Goal: Transaction & Acquisition: Purchase product/service

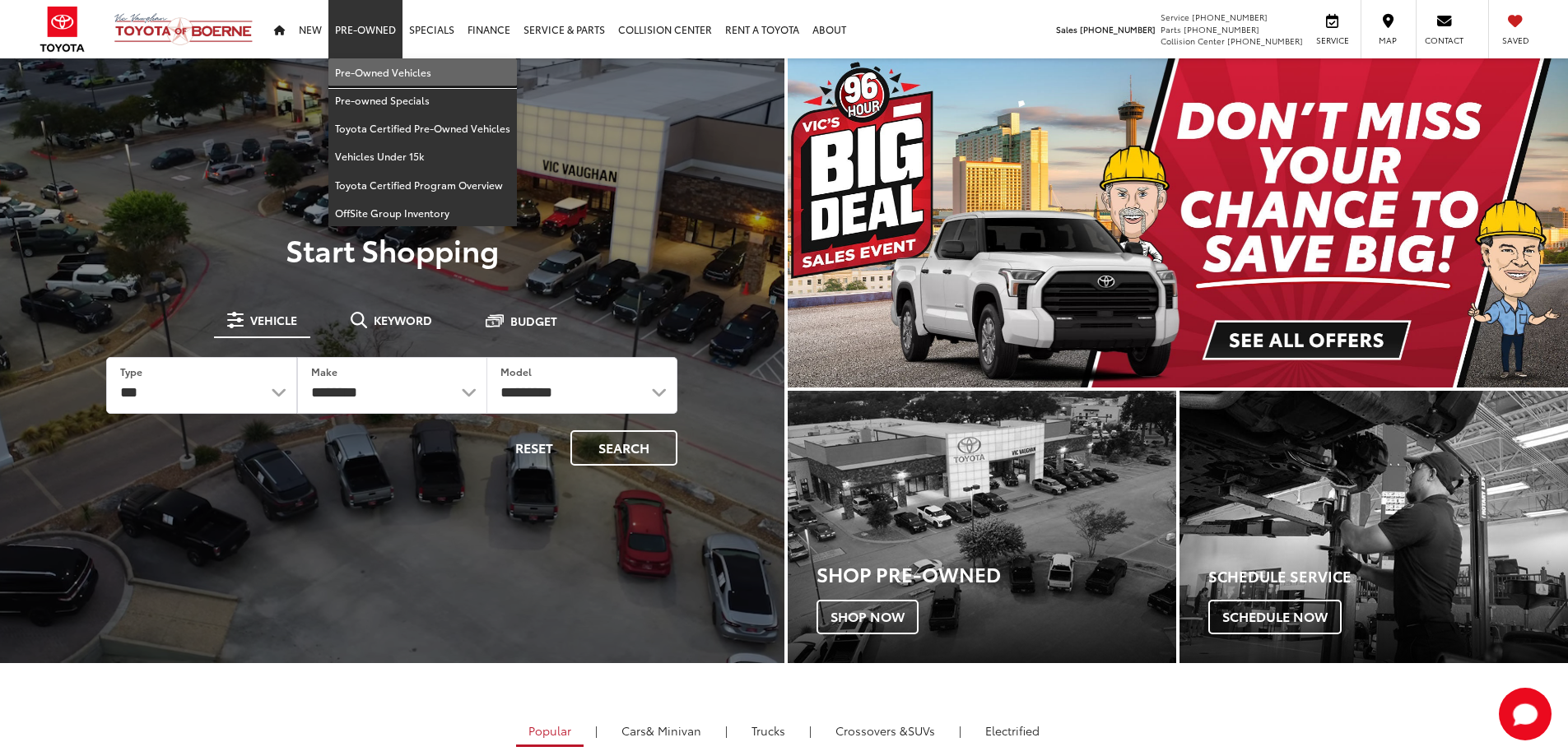
click at [358, 71] on link "Pre-Owned Vehicles" at bounding box center [423, 71] width 188 height 28
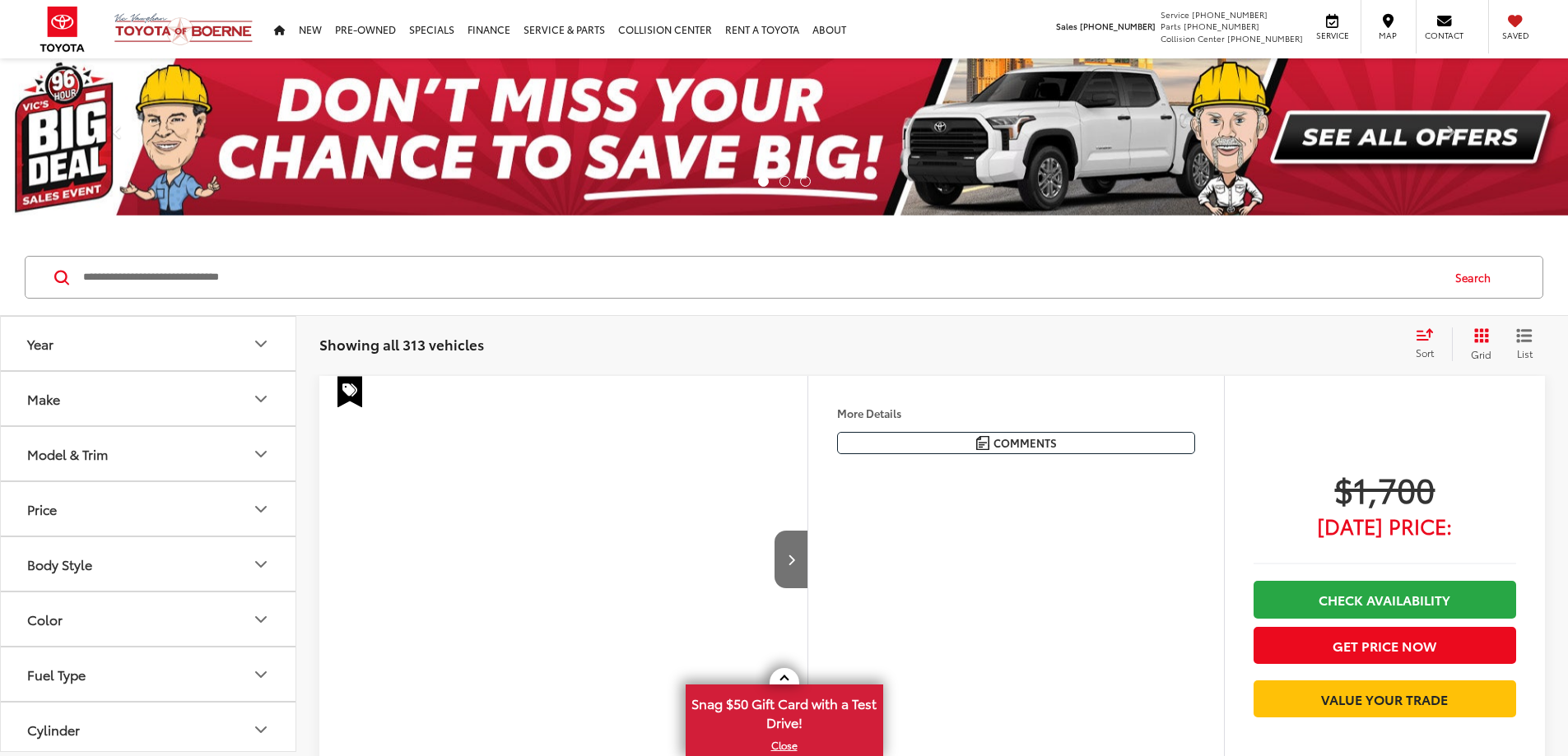
click at [279, 478] on button "Model & Trim" at bounding box center [149, 454] width 296 height 53
click at [265, 506] on div at bounding box center [148, 511] width 256 height 32
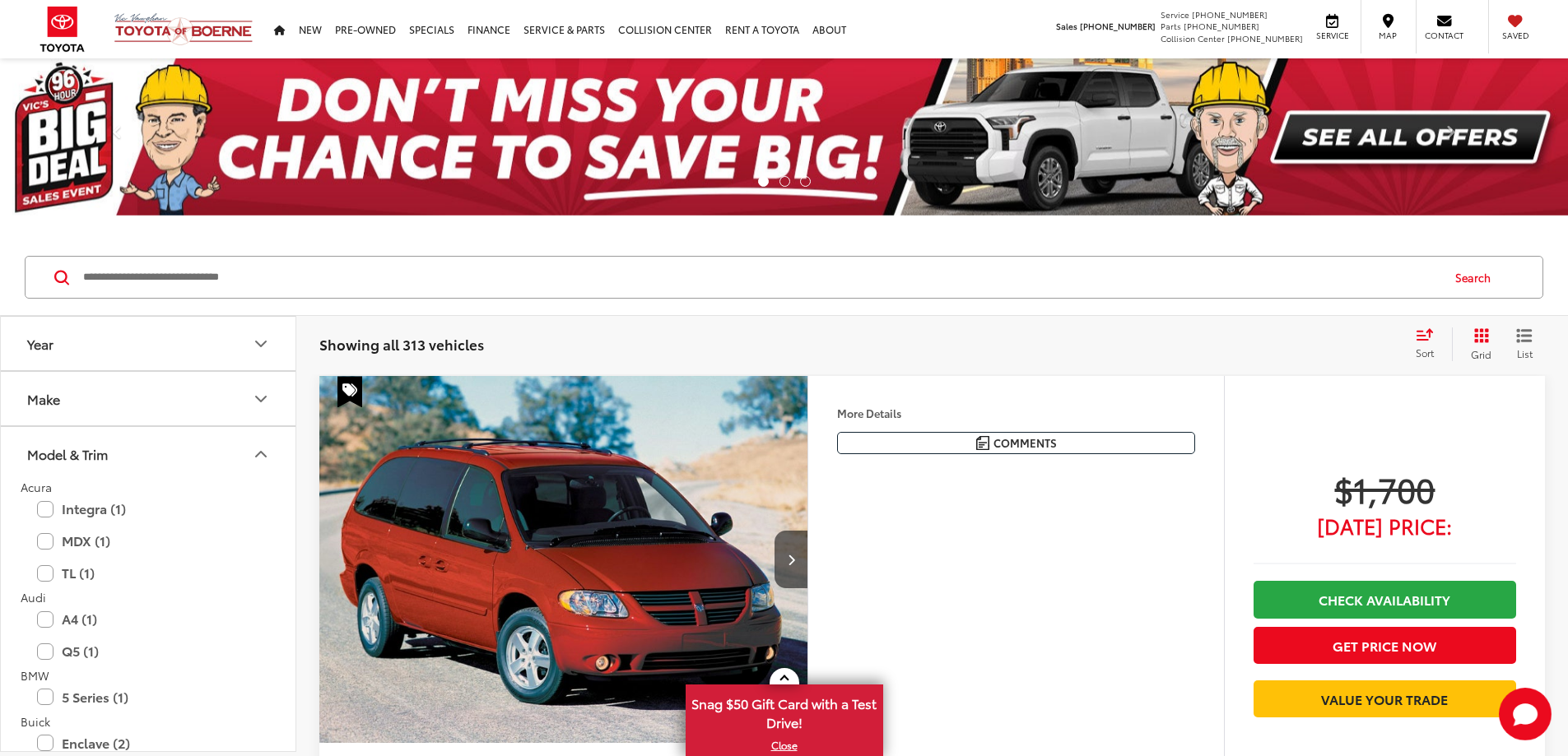
click at [261, 453] on icon "Model & Trim" at bounding box center [260, 454] width 20 height 20
click at [261, 505] on icon "Price" at bounding box center [260, 509] width 20 height 20
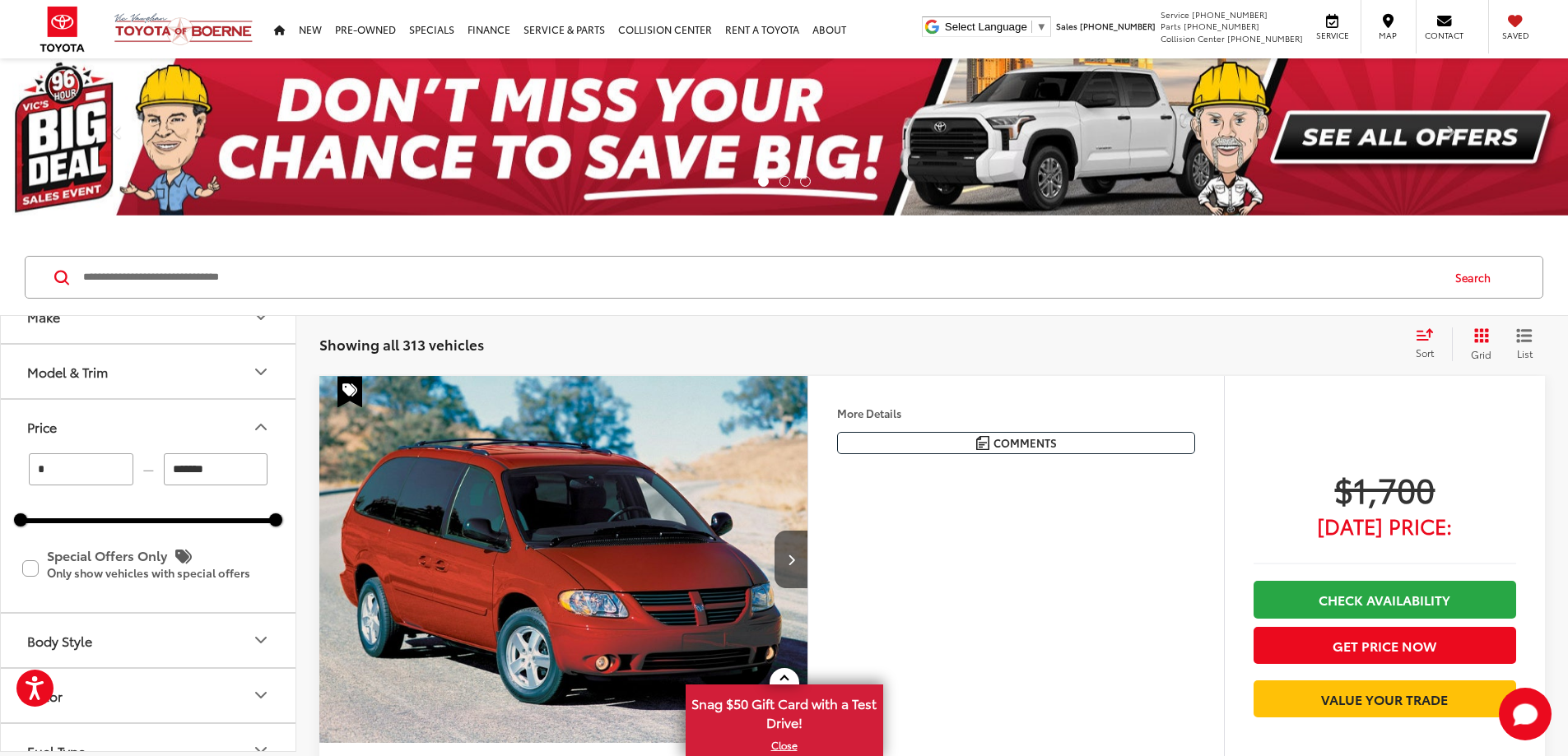
drag, startPoint x: 175, startPoint y: 465, endPoint x: 163, endPoint y: 465, distance: 12.0
click at [163, 465] on input "*******" at bounding box center [216, 469] width 105 height 32
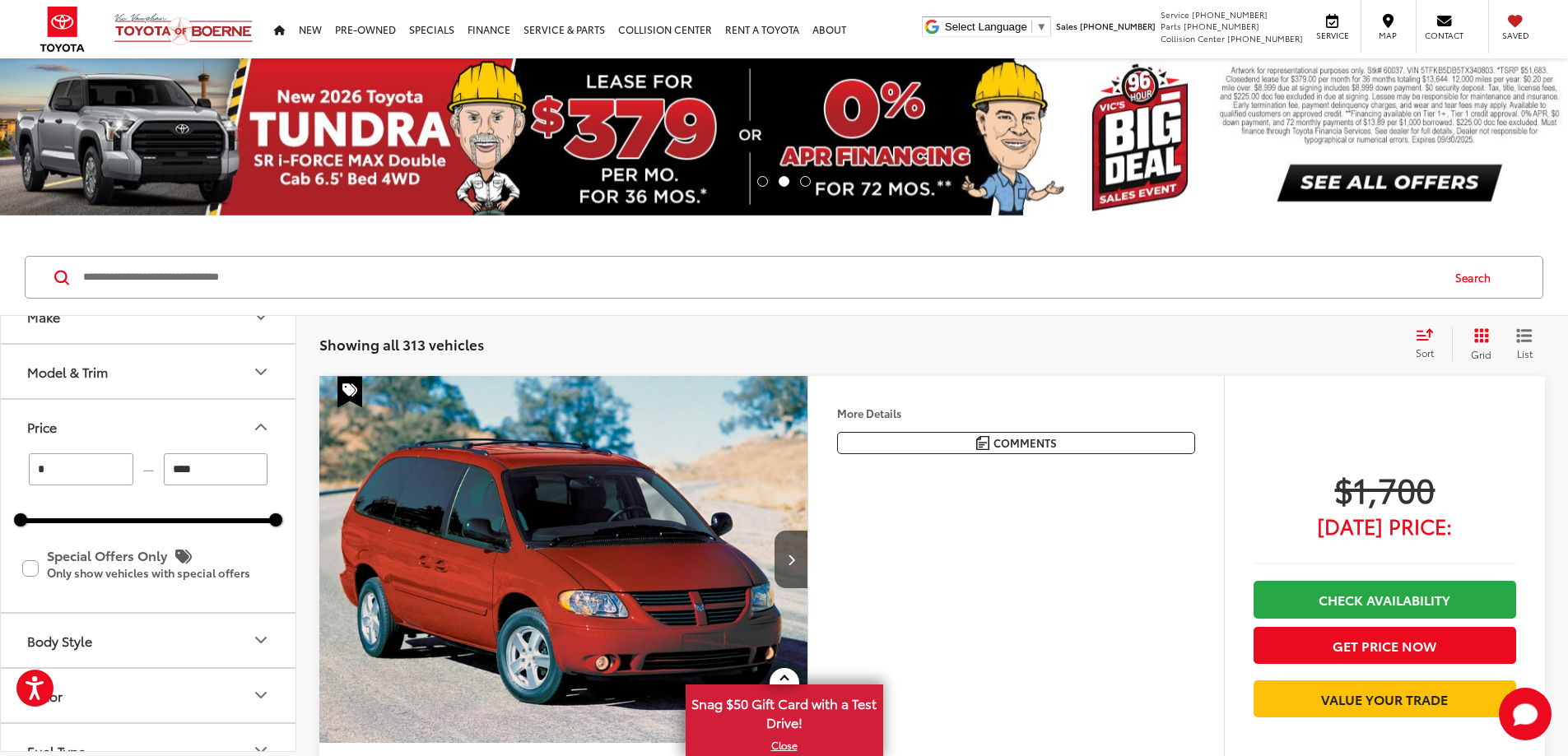
type input "*****"
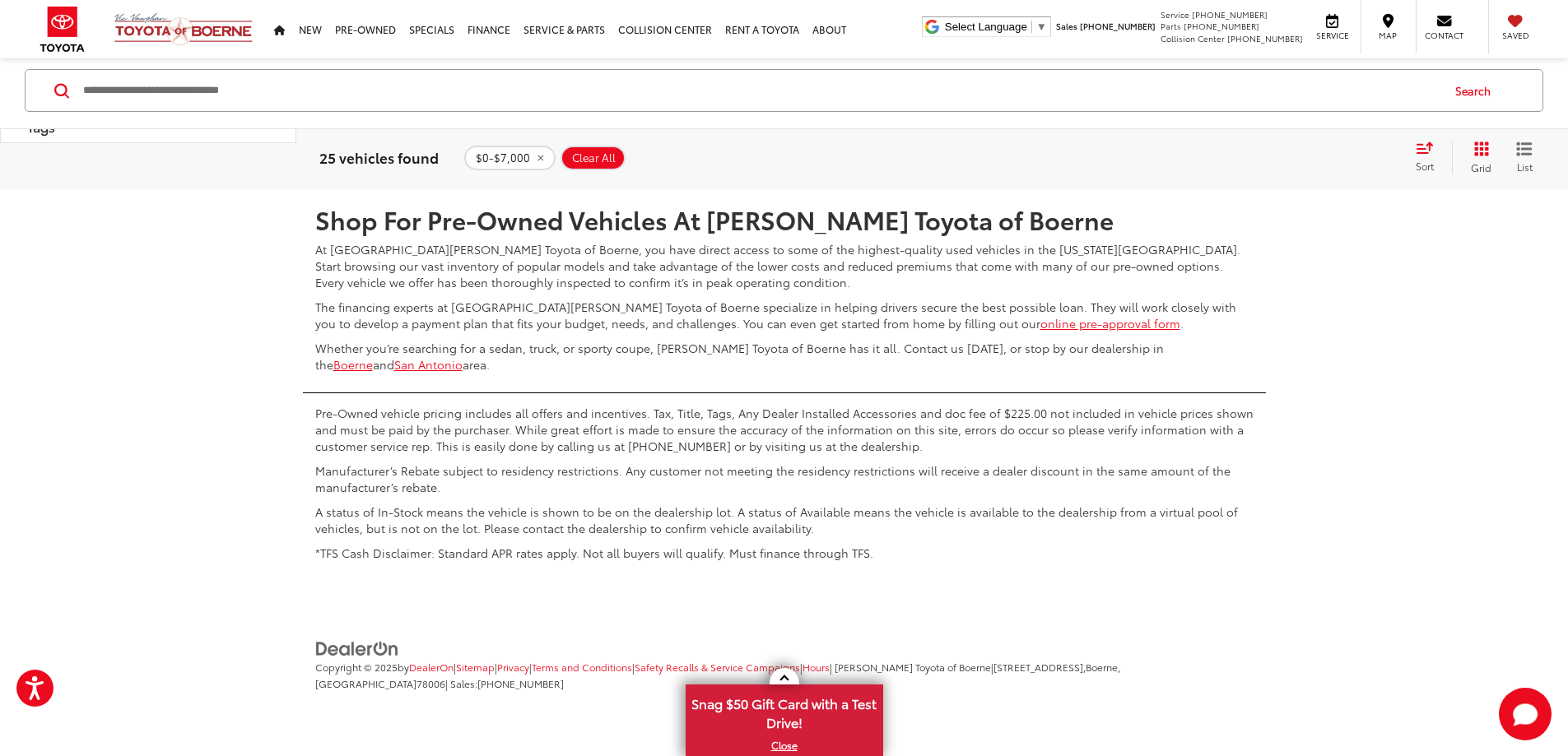
scroll to position [8968, 0]
click at [1288, 156] on link "2" at bounding box center [1300, 141] width 26 height 29
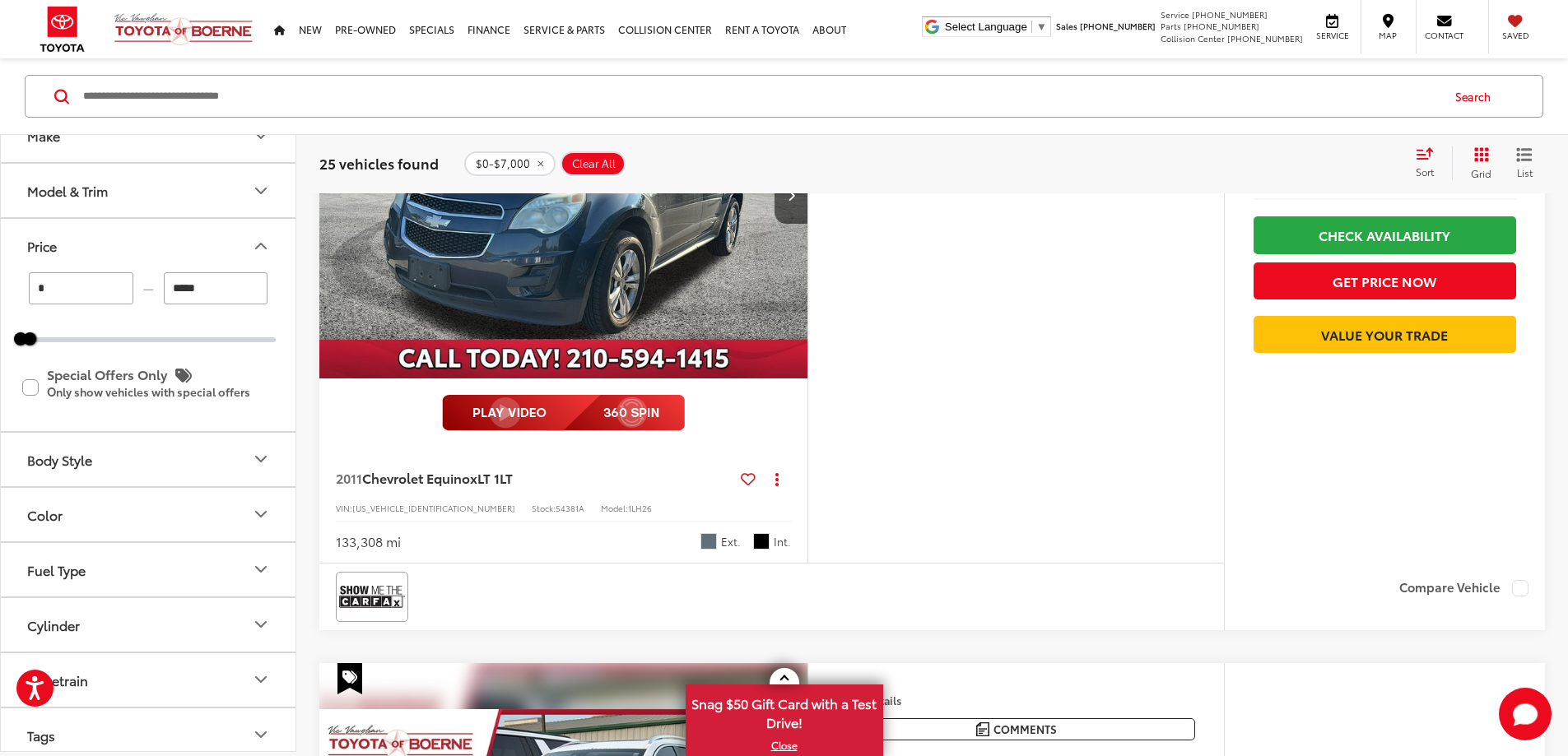
scroll to position [987, 0]
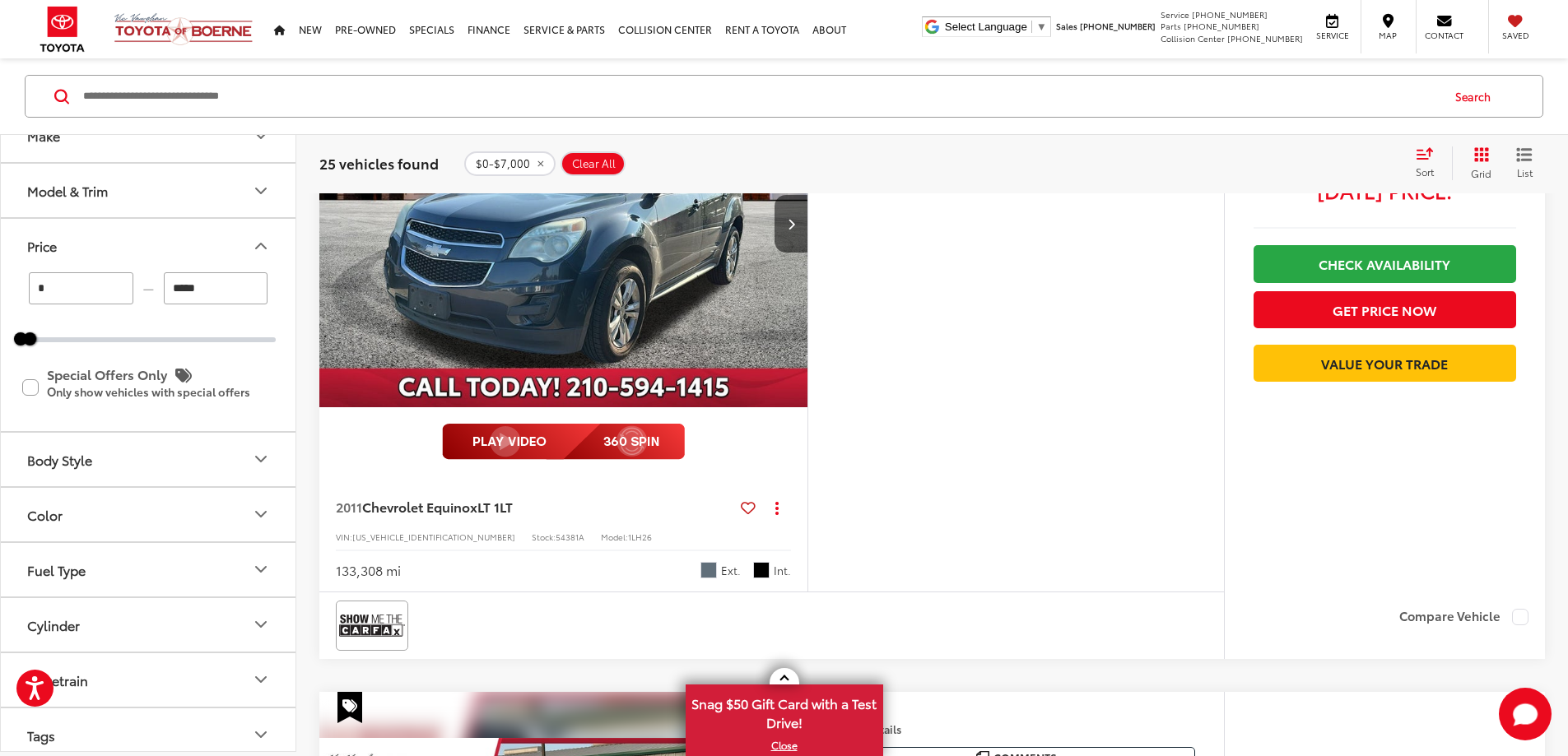
click at [0, 0] on button "More..." at bounding box center [0, 0] width 0 height 0
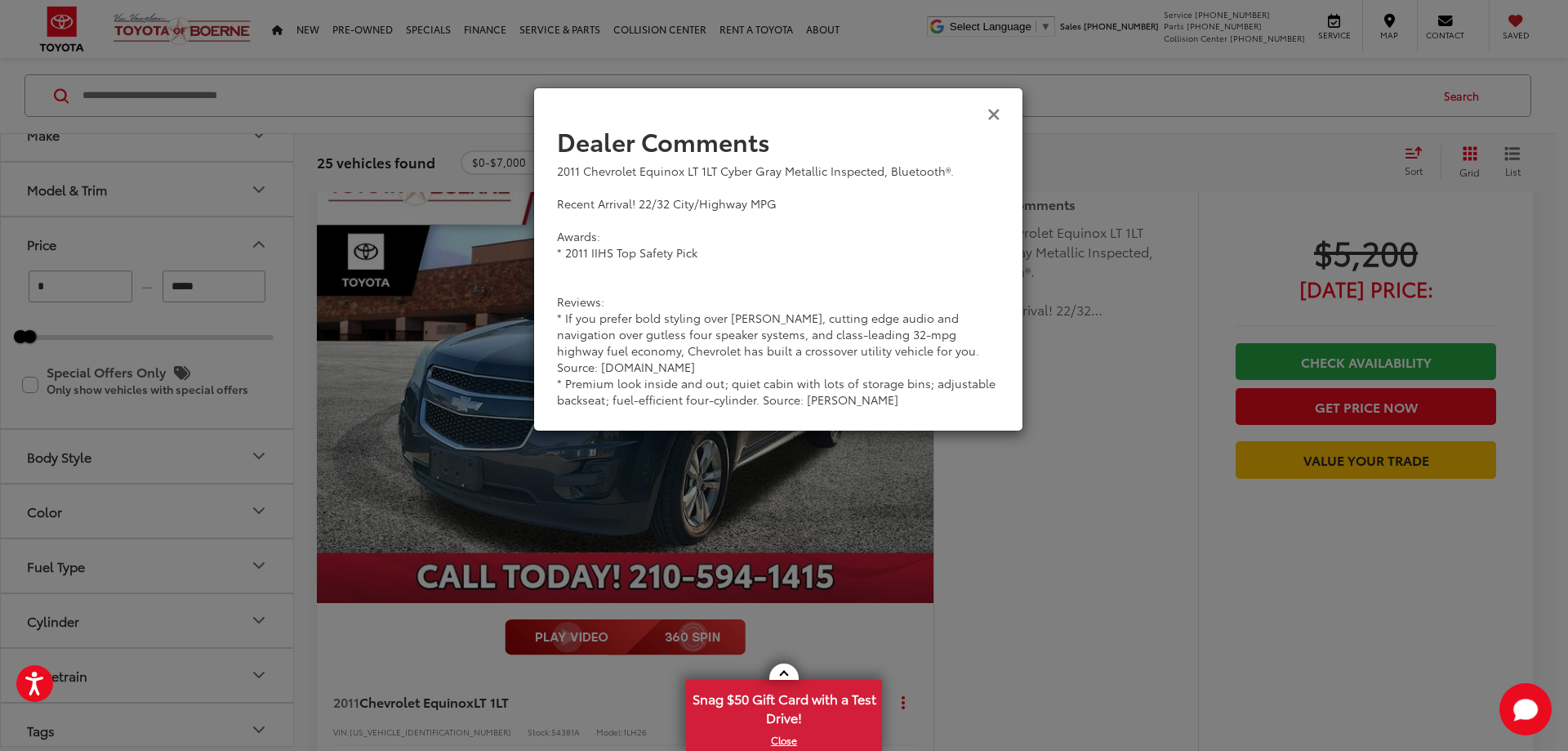
click at [990, 114] on icon "Close" at bounding box center [994, 113] width 13 height 17
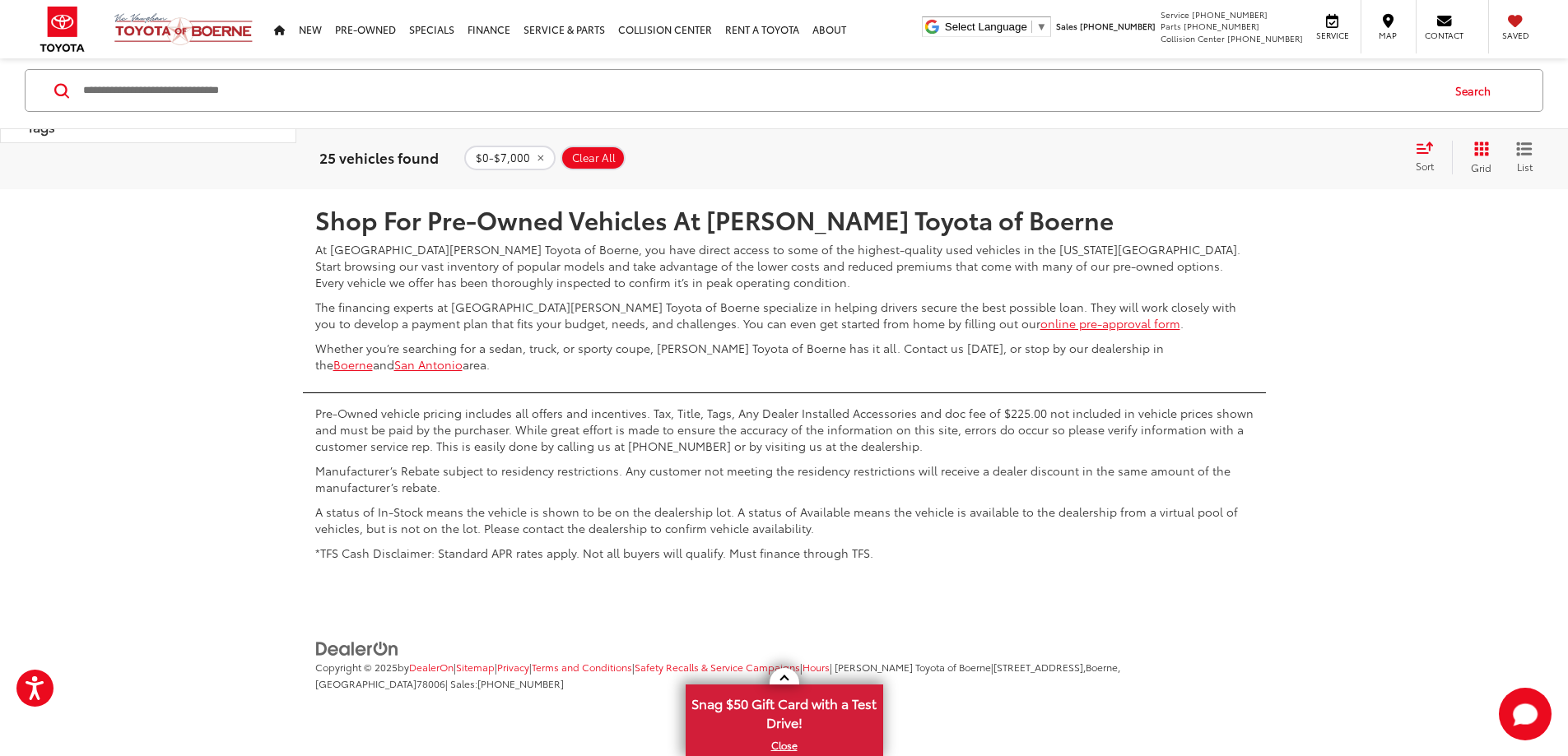
scroll to position [9049, 0]
click at [1312, 156] on link "3" at bounding box center [1325, 141] width 26 height 29
drag, startPoint x: 1273, startPoint y: 473, endPoint x: 1260, endPoint y: 477, distance: 13.6
click at [1288, 157] on link "2" at bounding box center [1300, 141] width 26 height 29
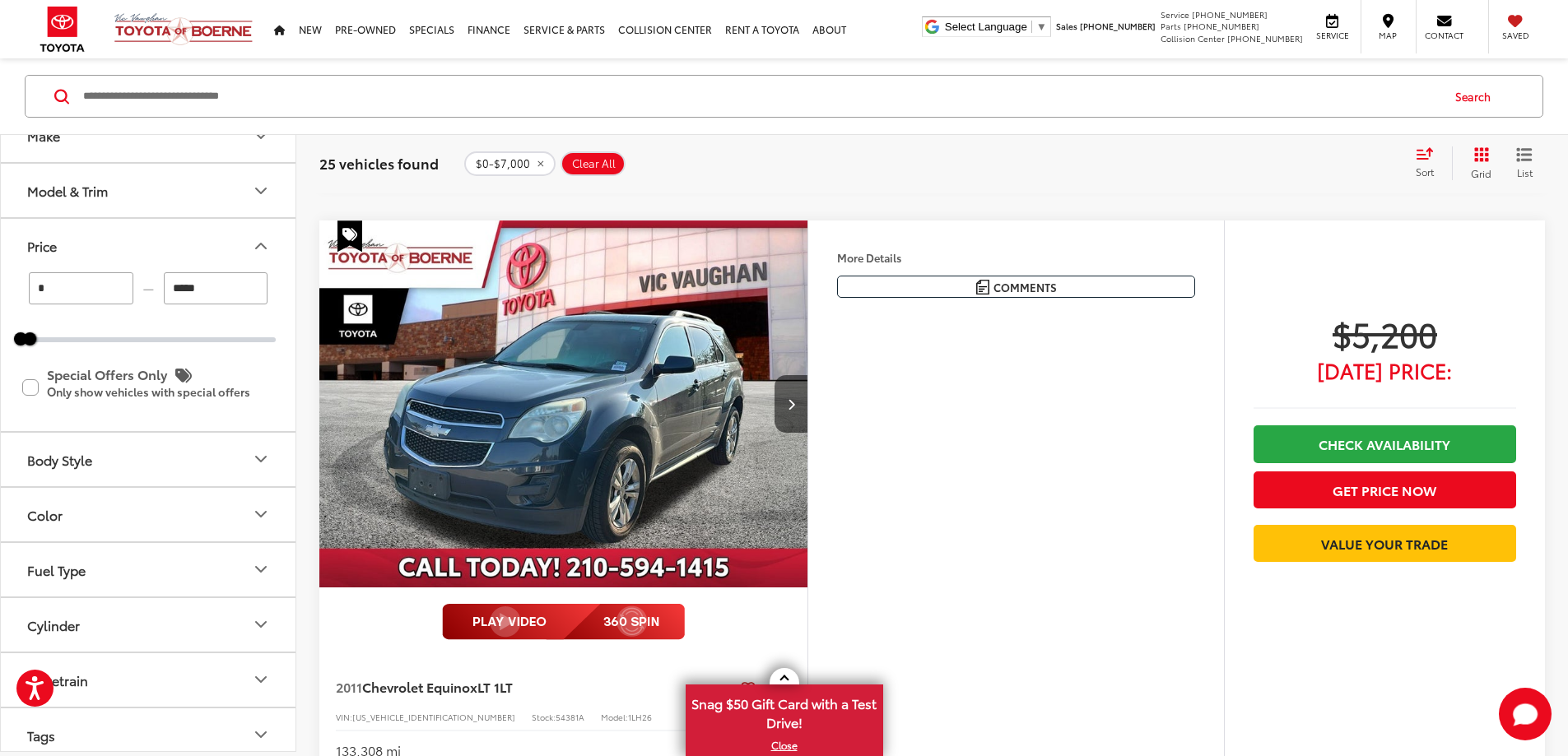
scroll to position [758, 0]
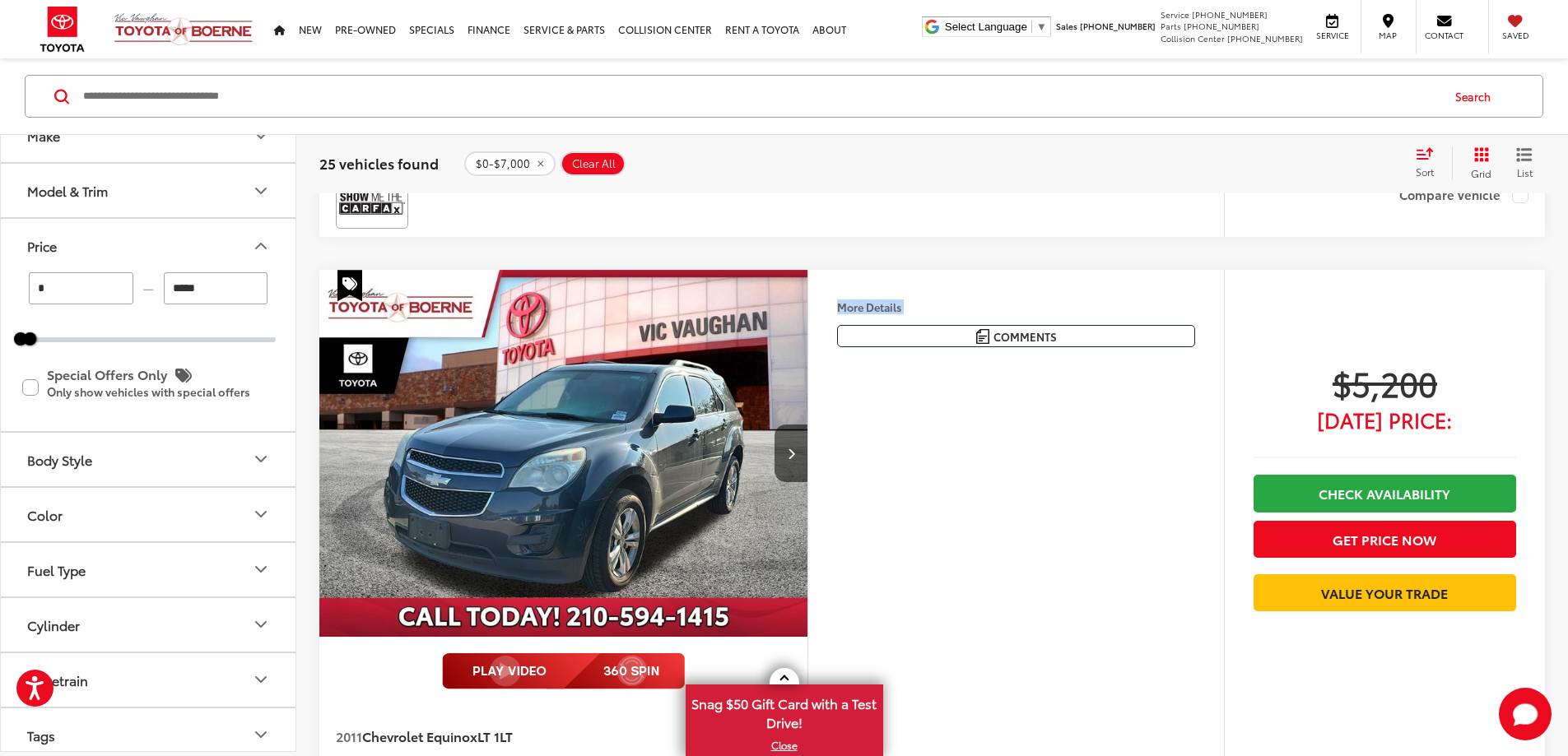
drag, startPoint x: 972, startPoint y: 408, endPoint x: 1069, endPoint y: 564, distance: 183.7
click at [1069, 348] on div "More Details Comments Dealer Comments 2011 Chevrolet Equinox LT 1LT Cyber Gray …" at bounding box center [1016, 324] width 358 height 47
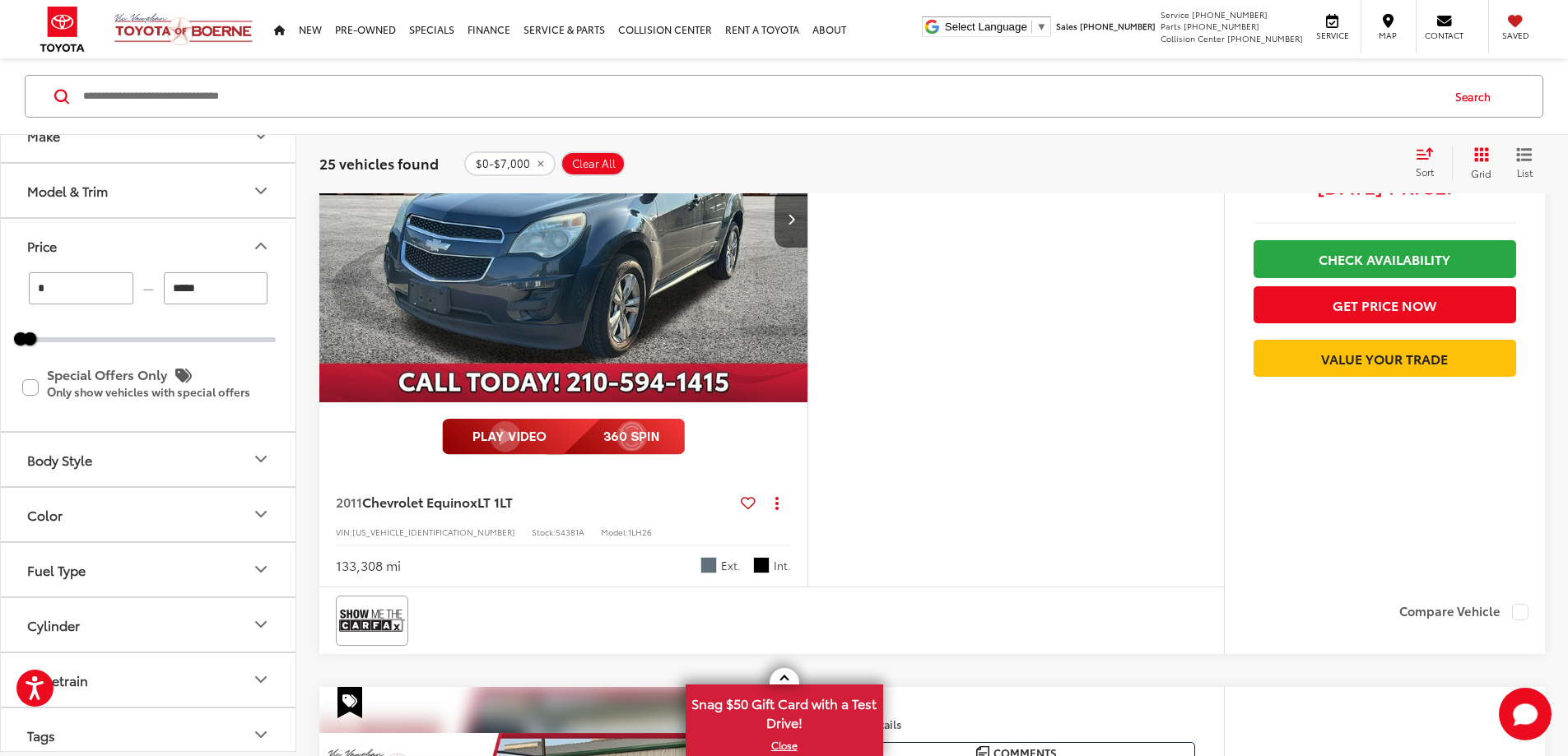
scroll to position [1005, 0]
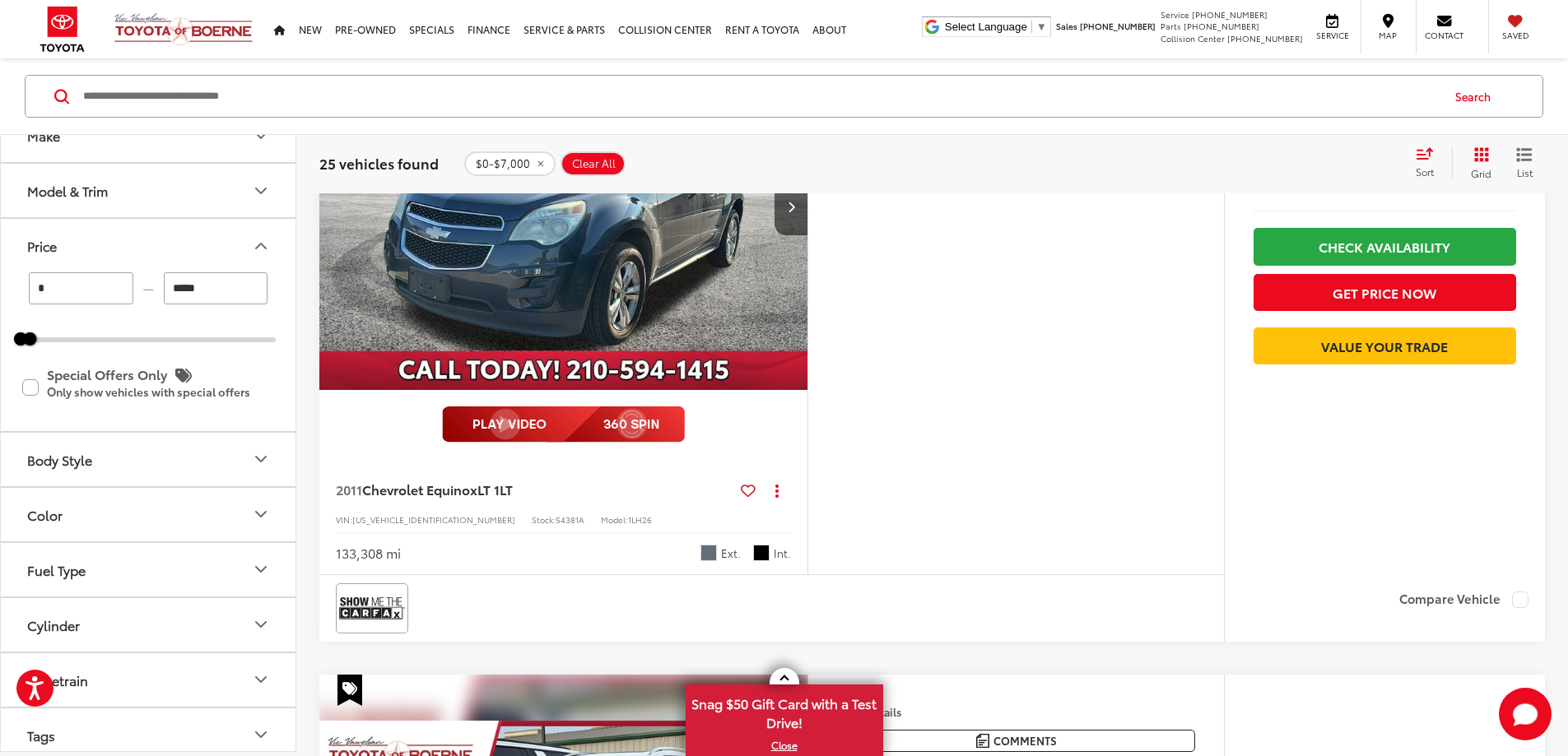
click at [1068, 558] on div "More Details Comments Dealer Comments 2011 Chevrolet Equinox LT 1LT Cyber Gray …" at bounding box center [1016, 298] width 416 height 551
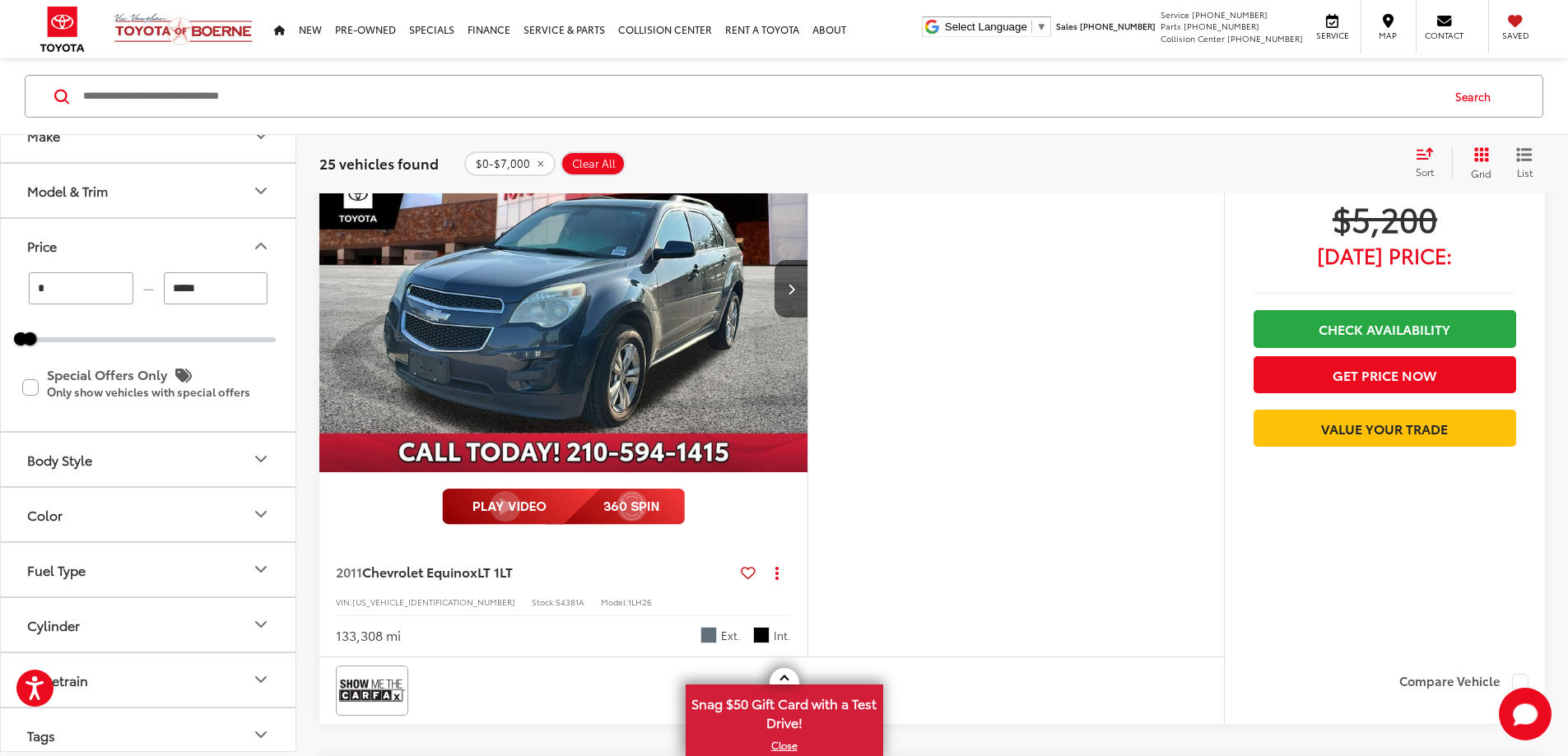
click at [0, 0] on div "2011 Chevrolet Equinox LT 1LT Cyber Gray Metallic Inspected, Bluetooth®. Recent…" at bounding box center [0, 0] width 0 height 0
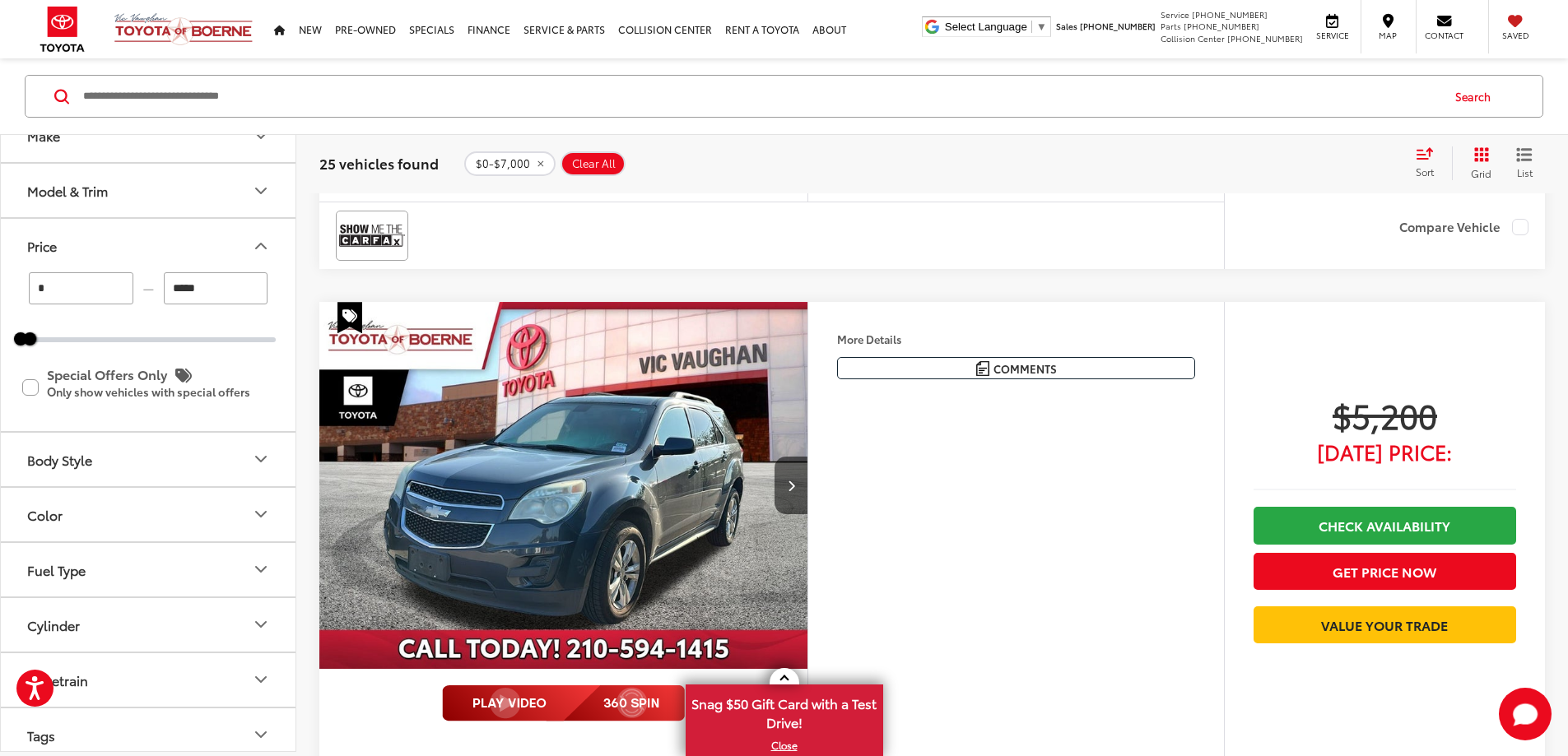
scroll to position [905, 0]
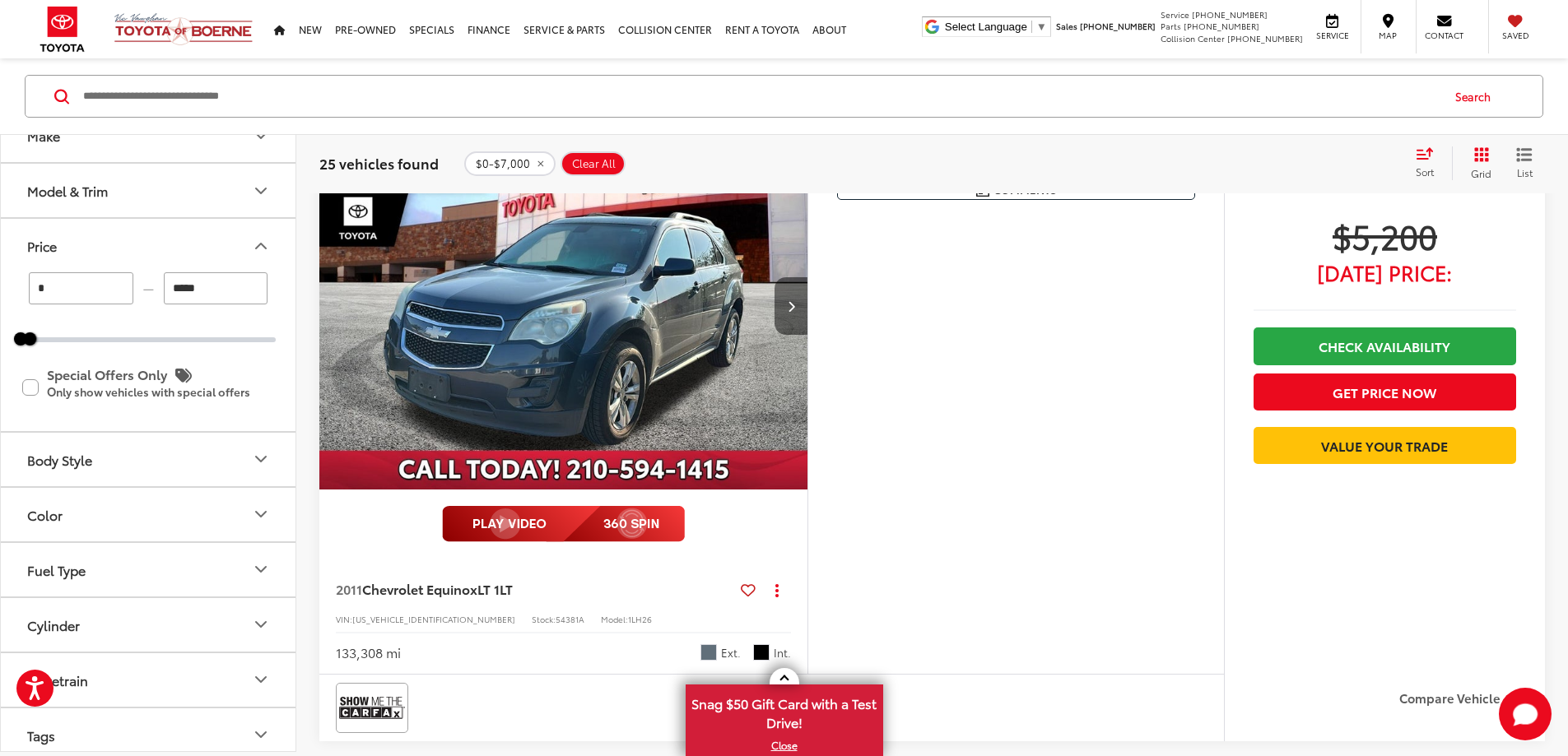
click at [808, 335] on button "Next image" at bounding box center [791, 306] width 33 height 58
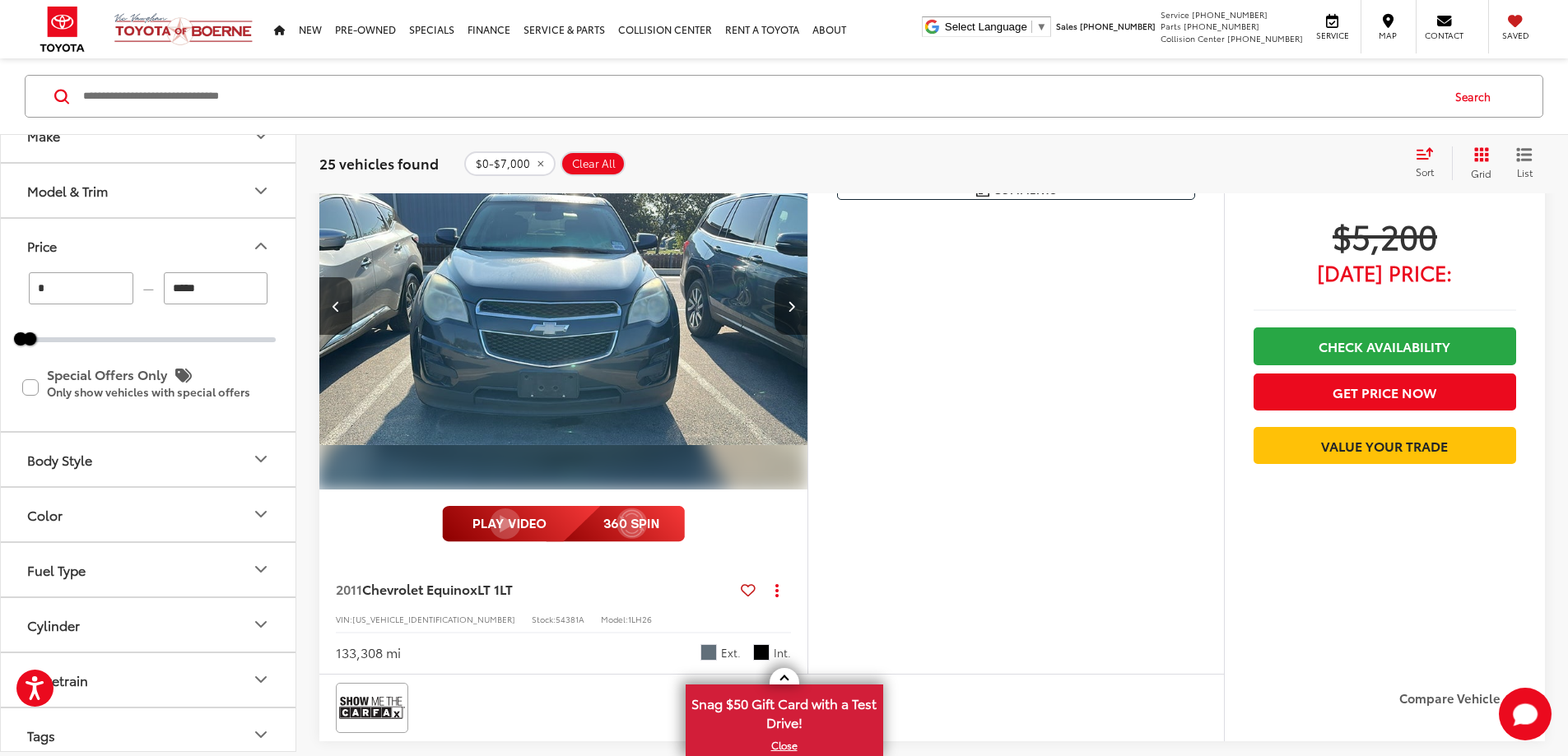
click at [808, 335] on button "Next image" at bounding box center [791, 306] width 33 height 58
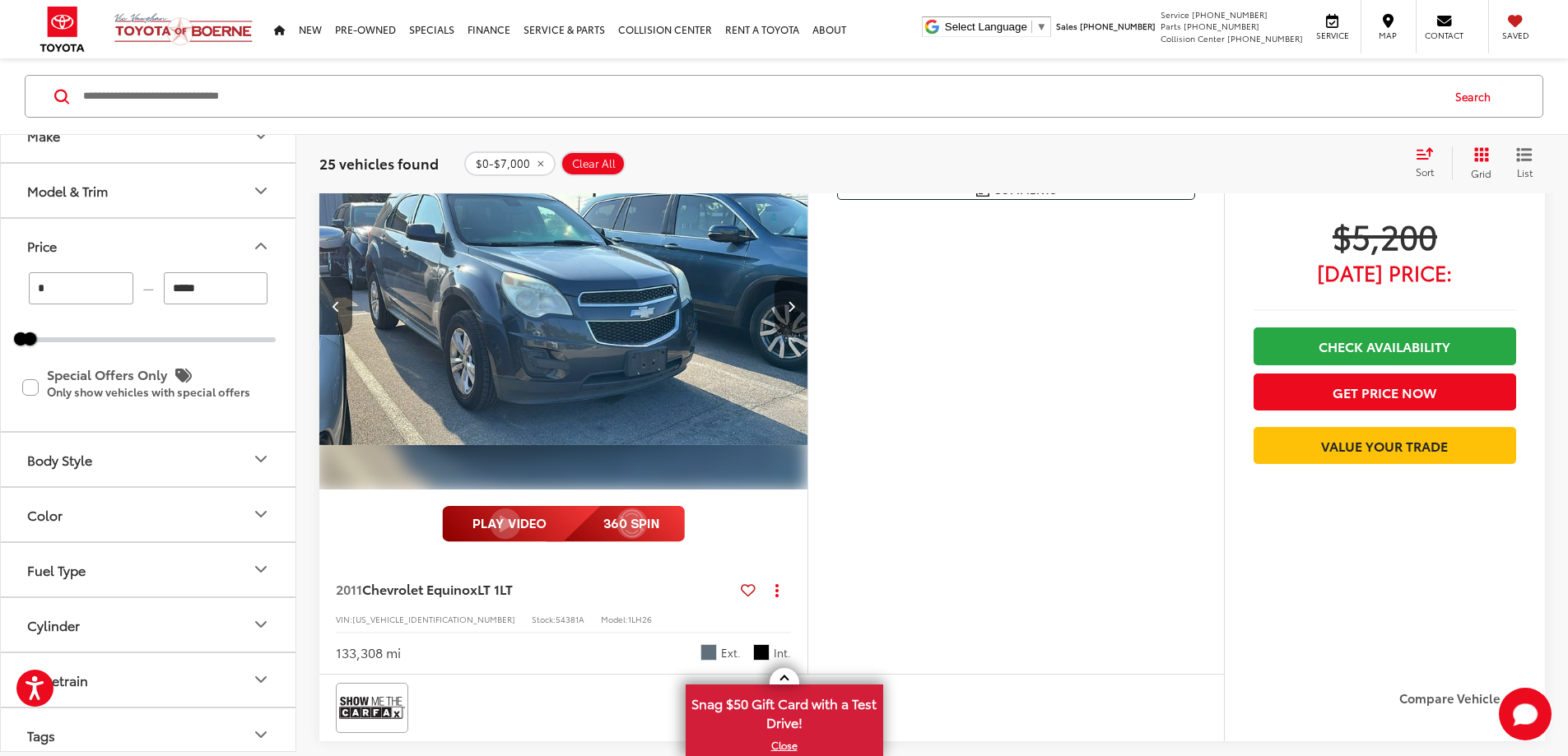
click at [808, 335] on button "Next image" at bounding box center [791, 306] width 33 height 58
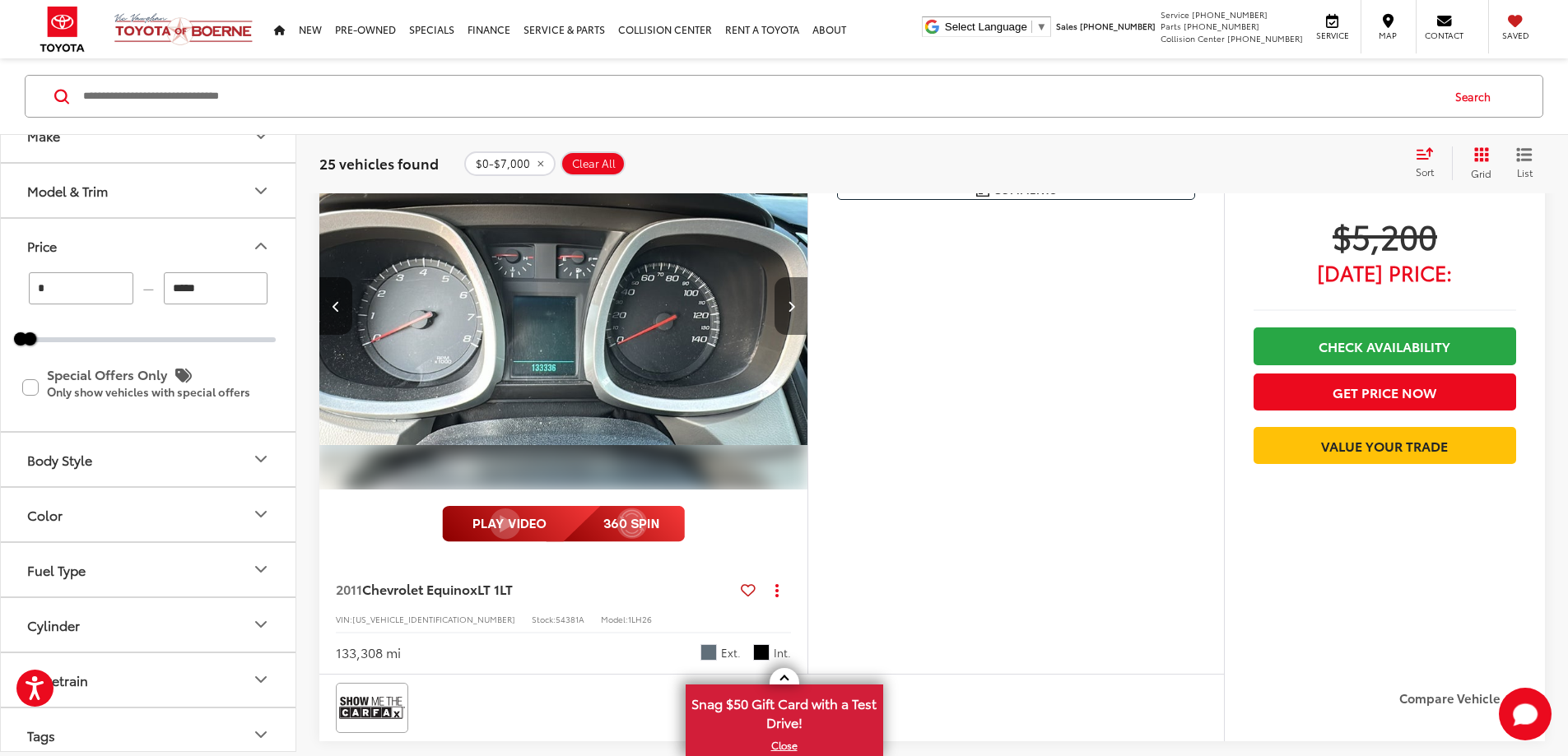
scroll to position [0, 1873]
click at [808, 335] on button "Next image" at bounding box center [791, 306] width 33 height 58
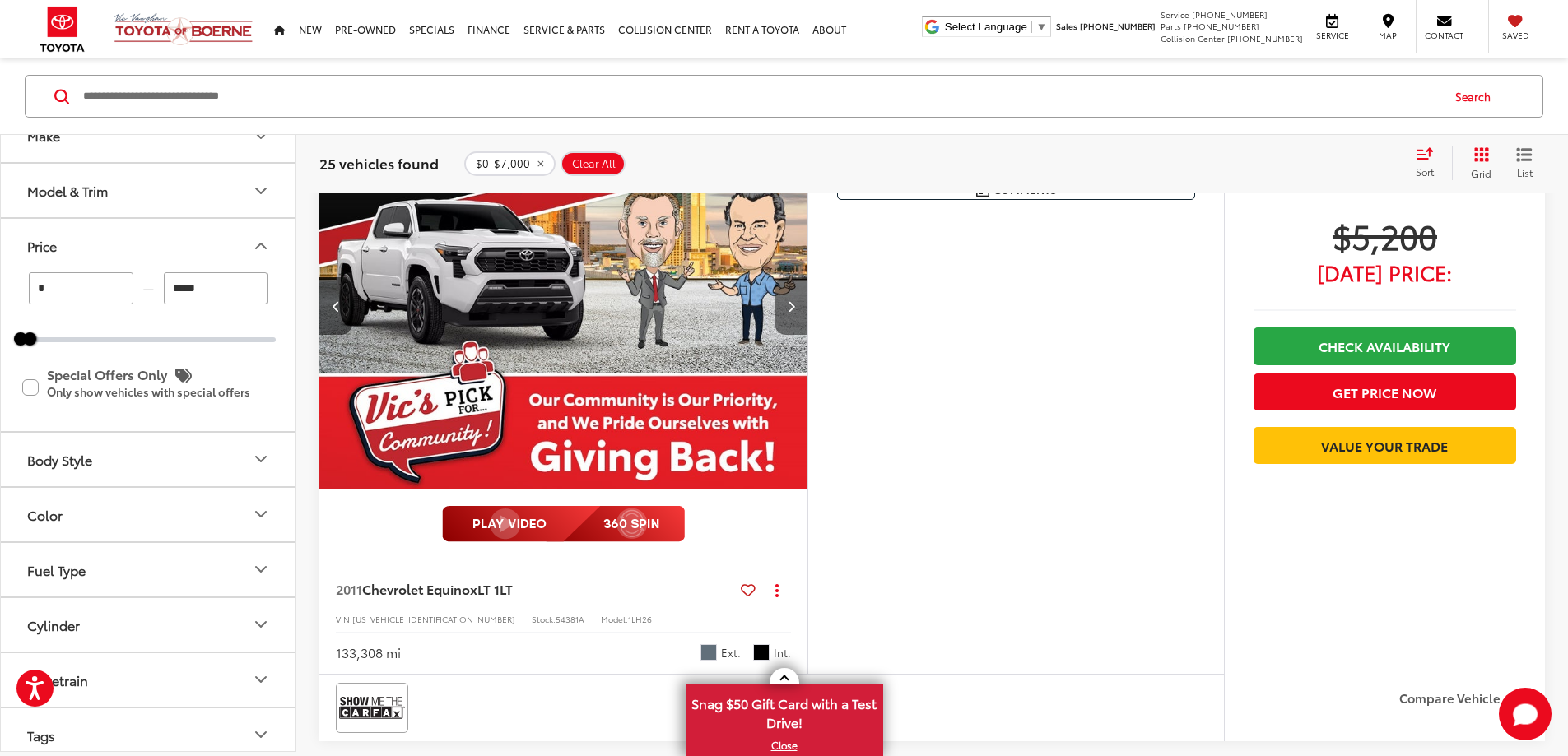
scroll to position [0, 2496]
click at [808, 335] on button "Next image" at bounding box center [791, 306] width 33 height 58
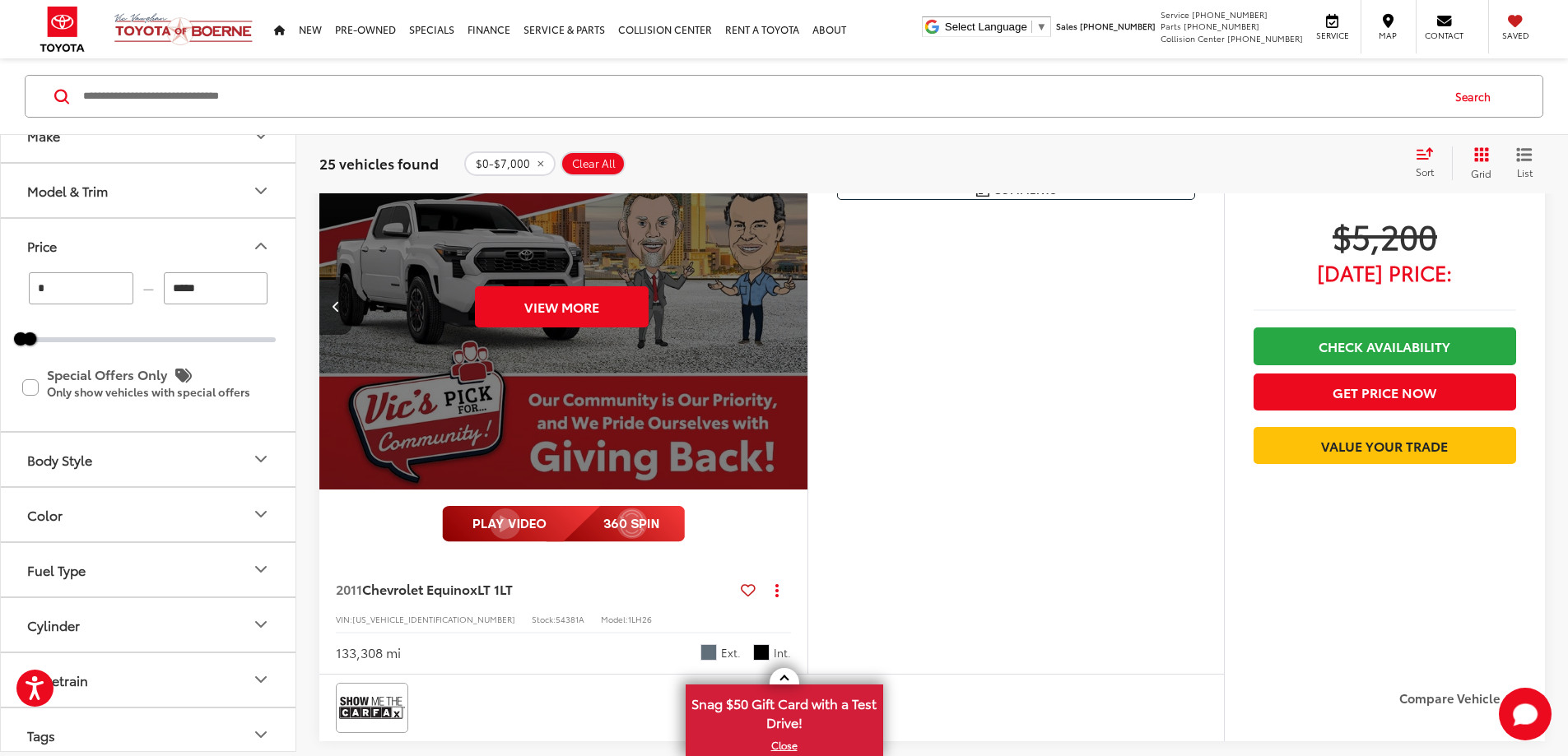
scroll to position [0, 3122]
click at [807, 452] on div "View More" at bounding box center [562, 306] width 490 height 368
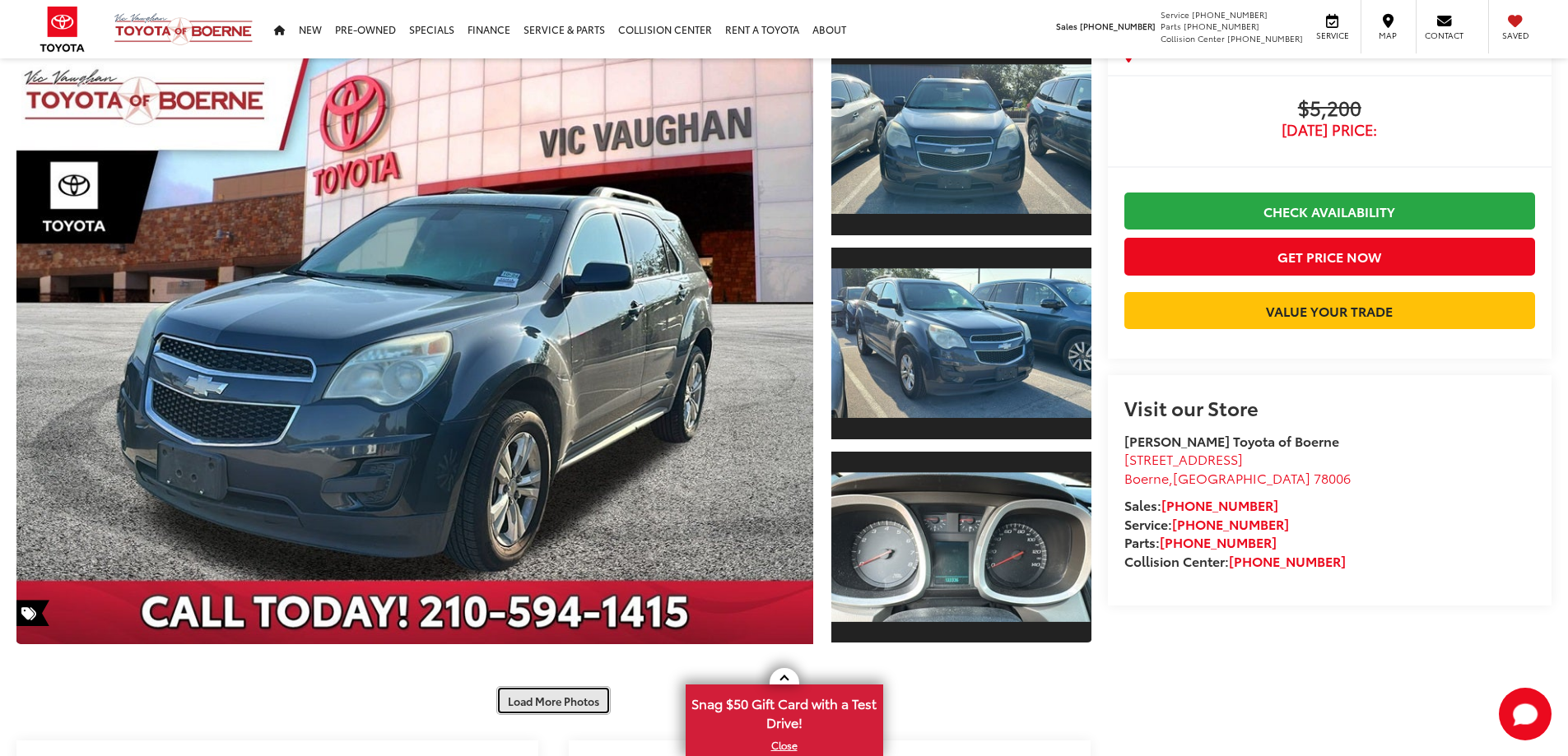
click at [567, 698] on button "Load More Photos" at bounding box center [553, 700] width 114 height 28
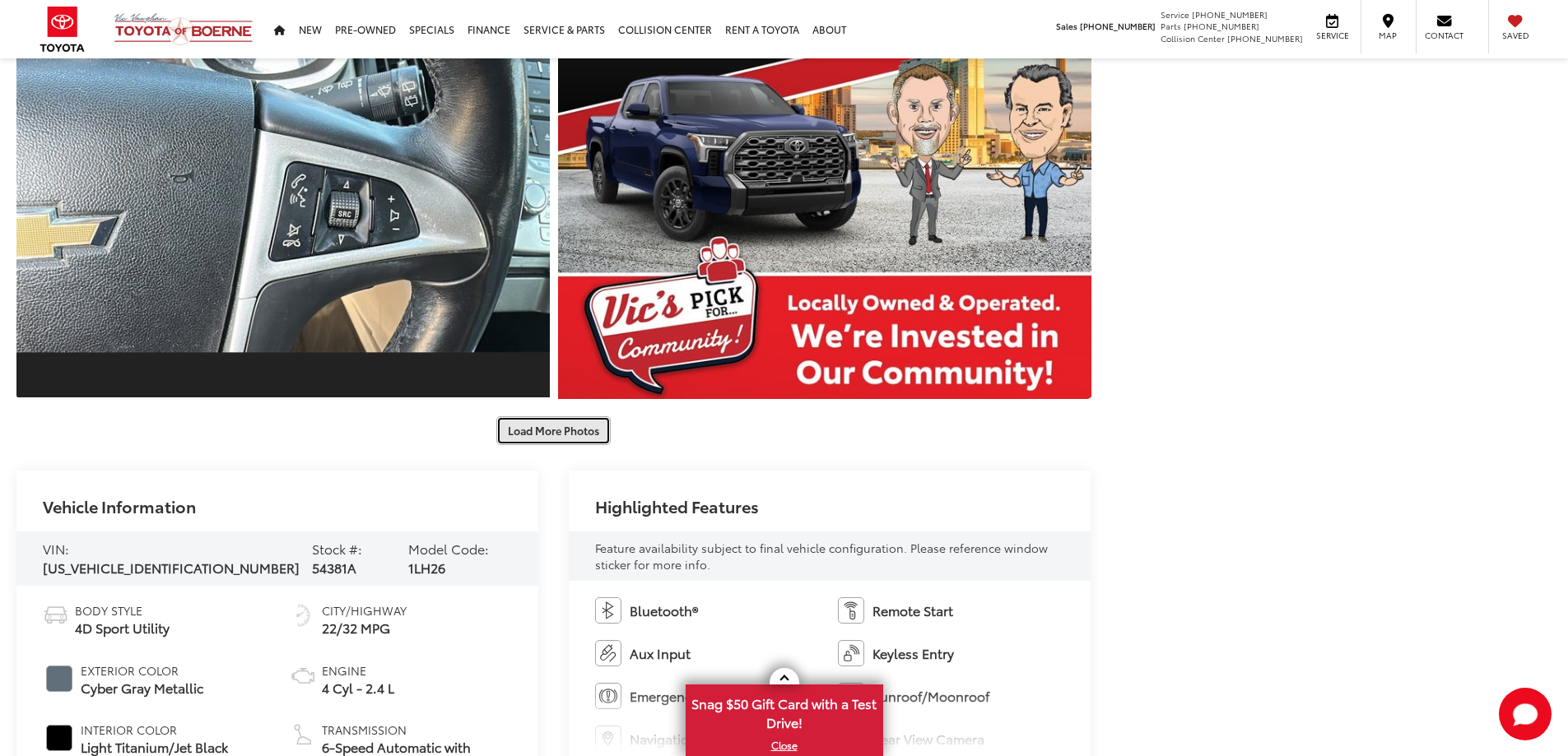
scroll to position [1267, 0]
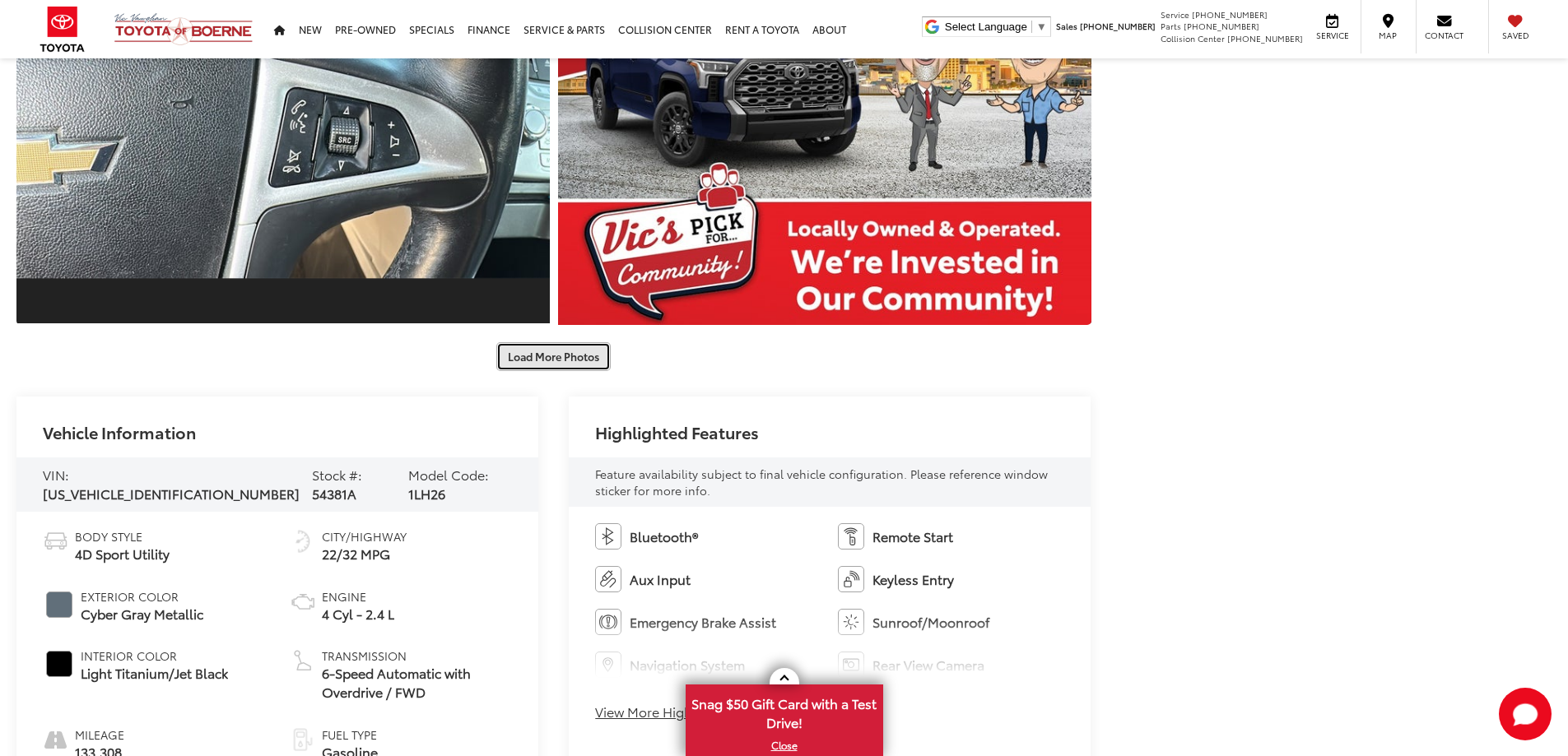
click at [568, 355] on button "Load More Photos" at bounding box center [553, 356] width 114 height 28
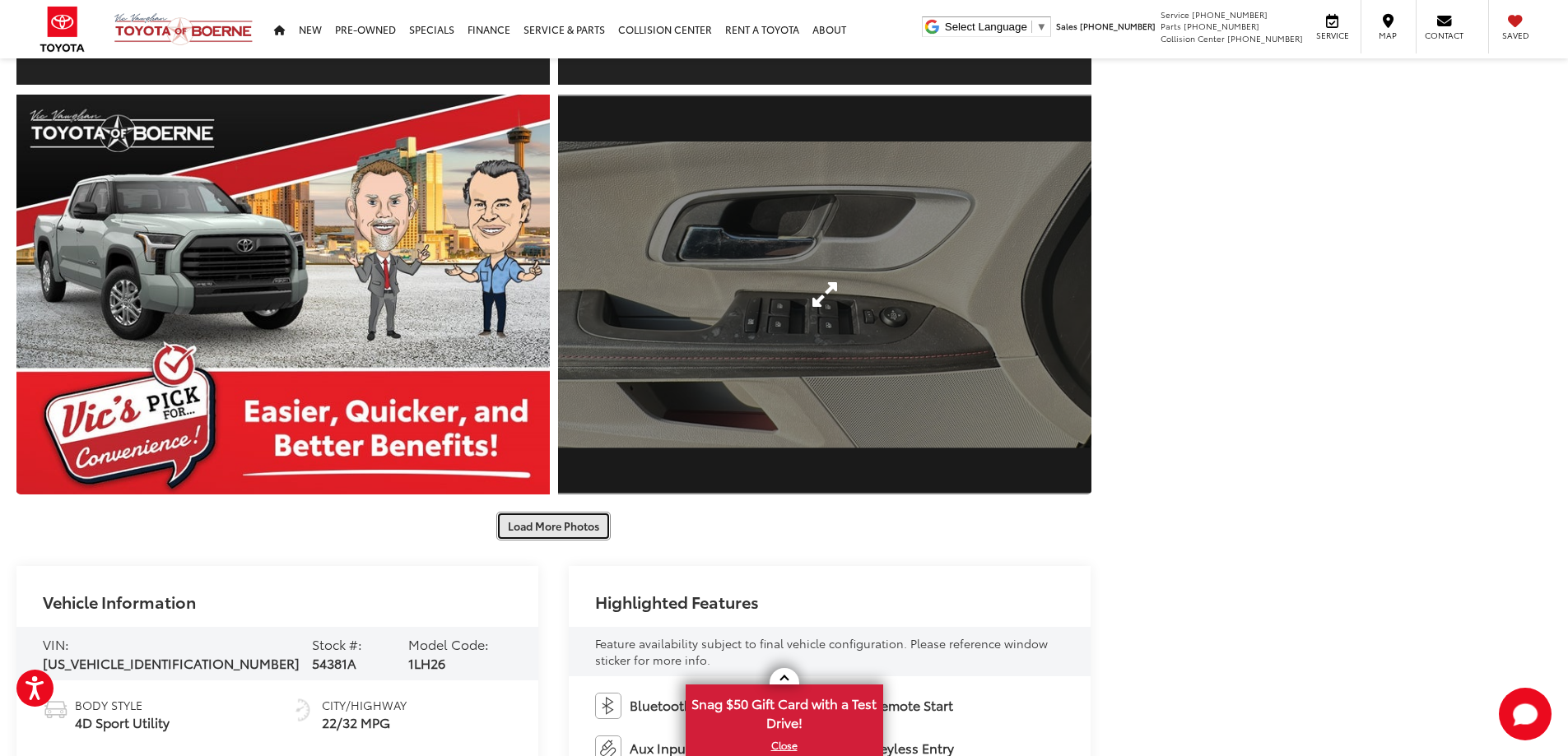
scroll to position [0, 0]
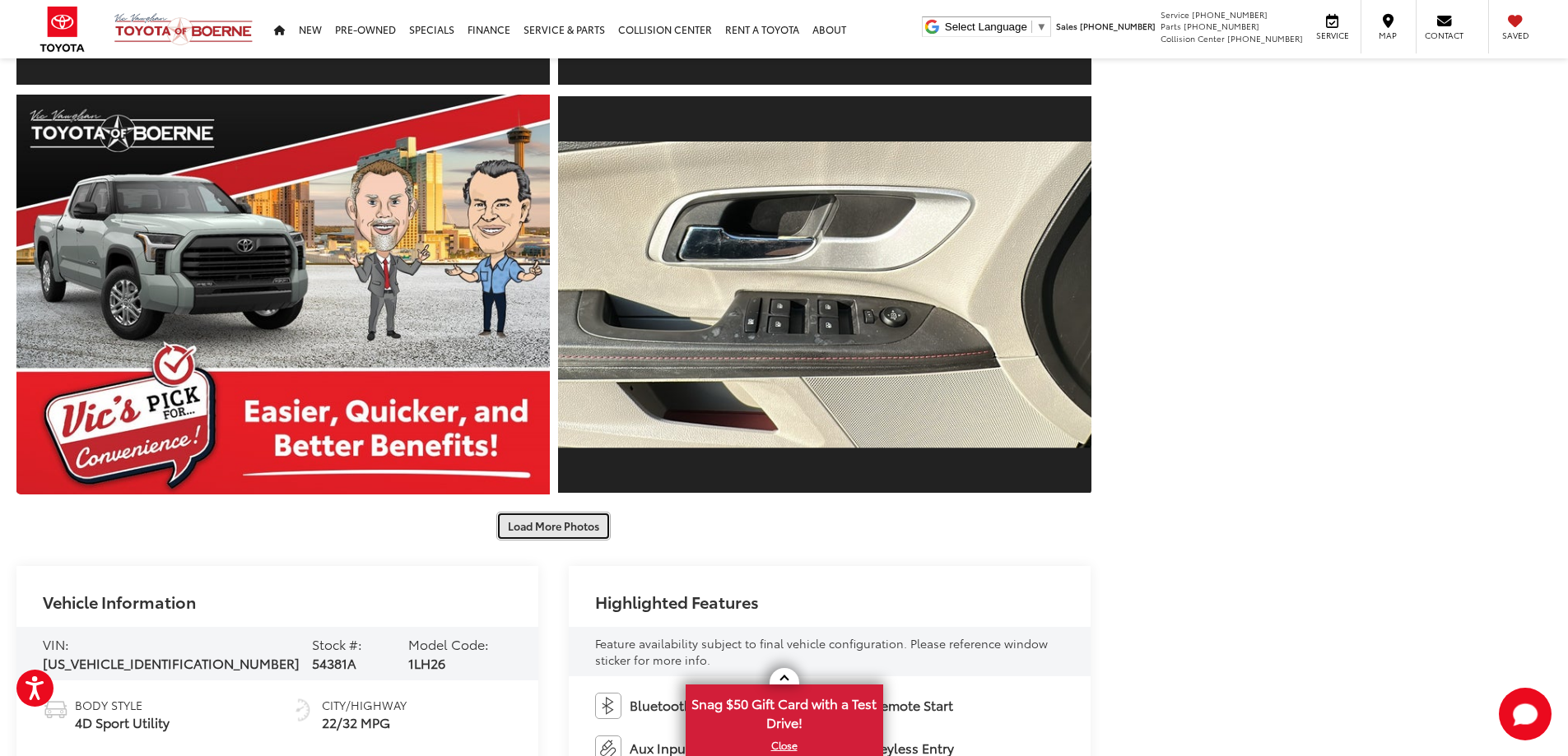
click at [544, 527] on button "Load More Photos" at bounding box center [553, 526] width 114 height 28
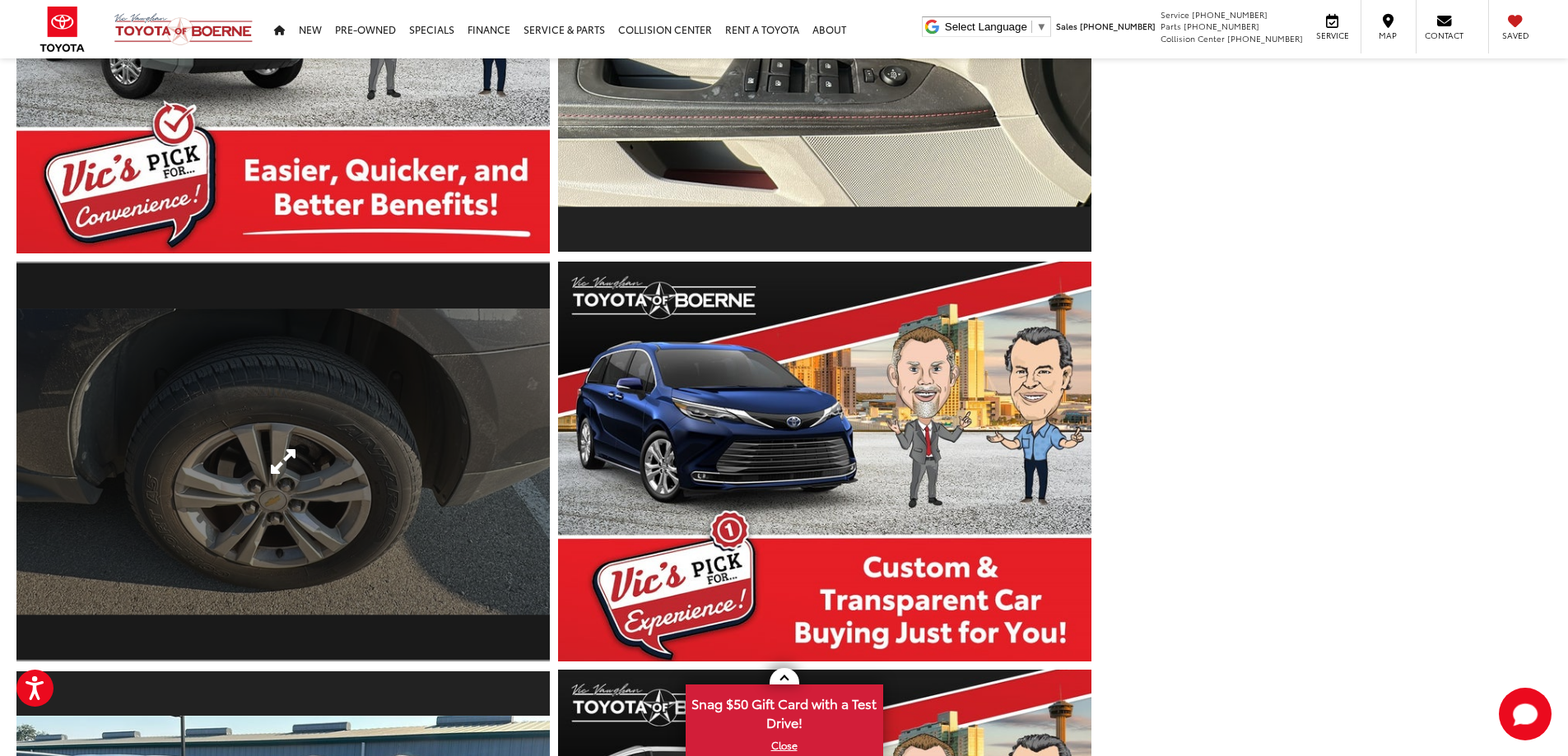
scroll to position [2161, 0]
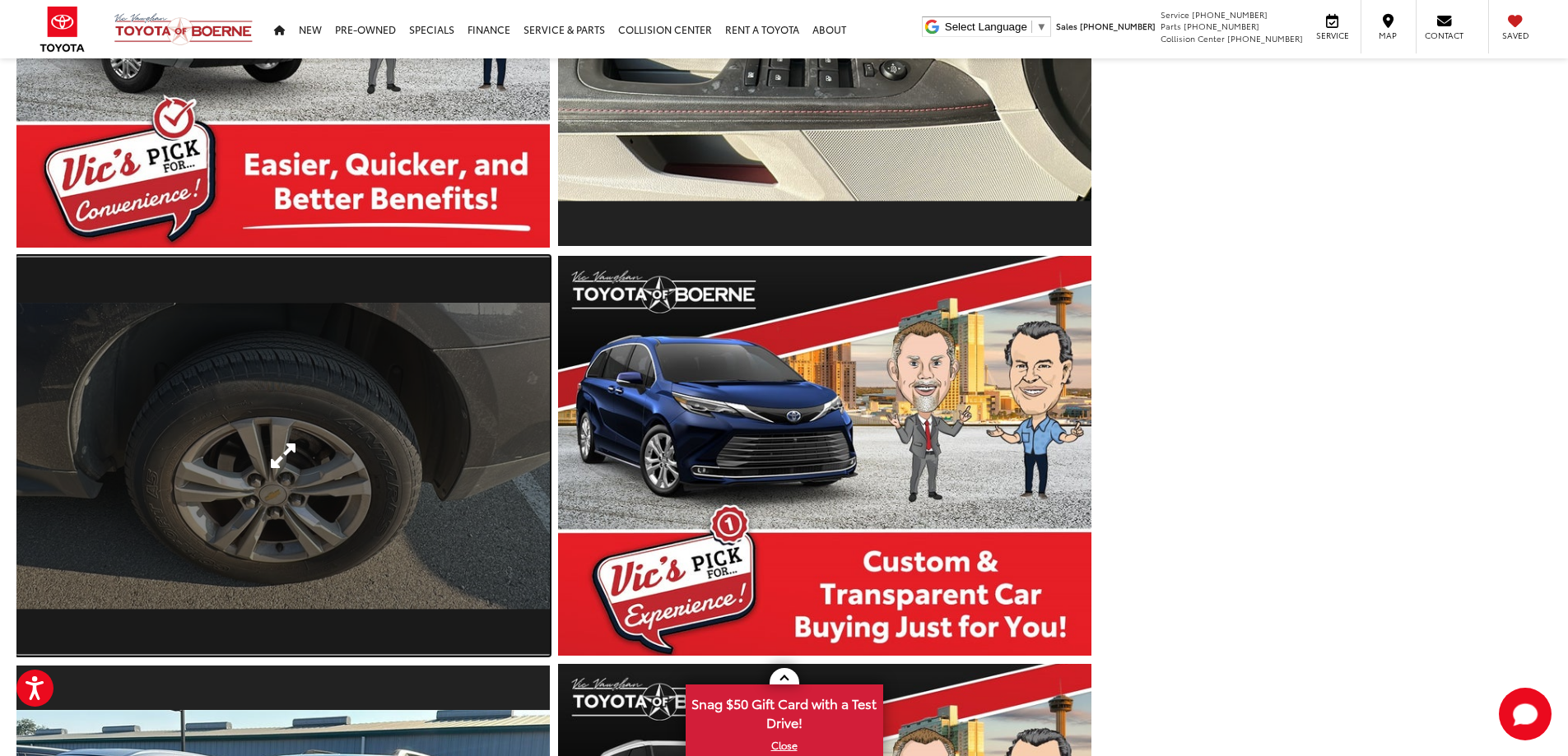
click at [277, 378] on link "Expand Photo 12" at bounding box center [282, 455] width 533 height 400
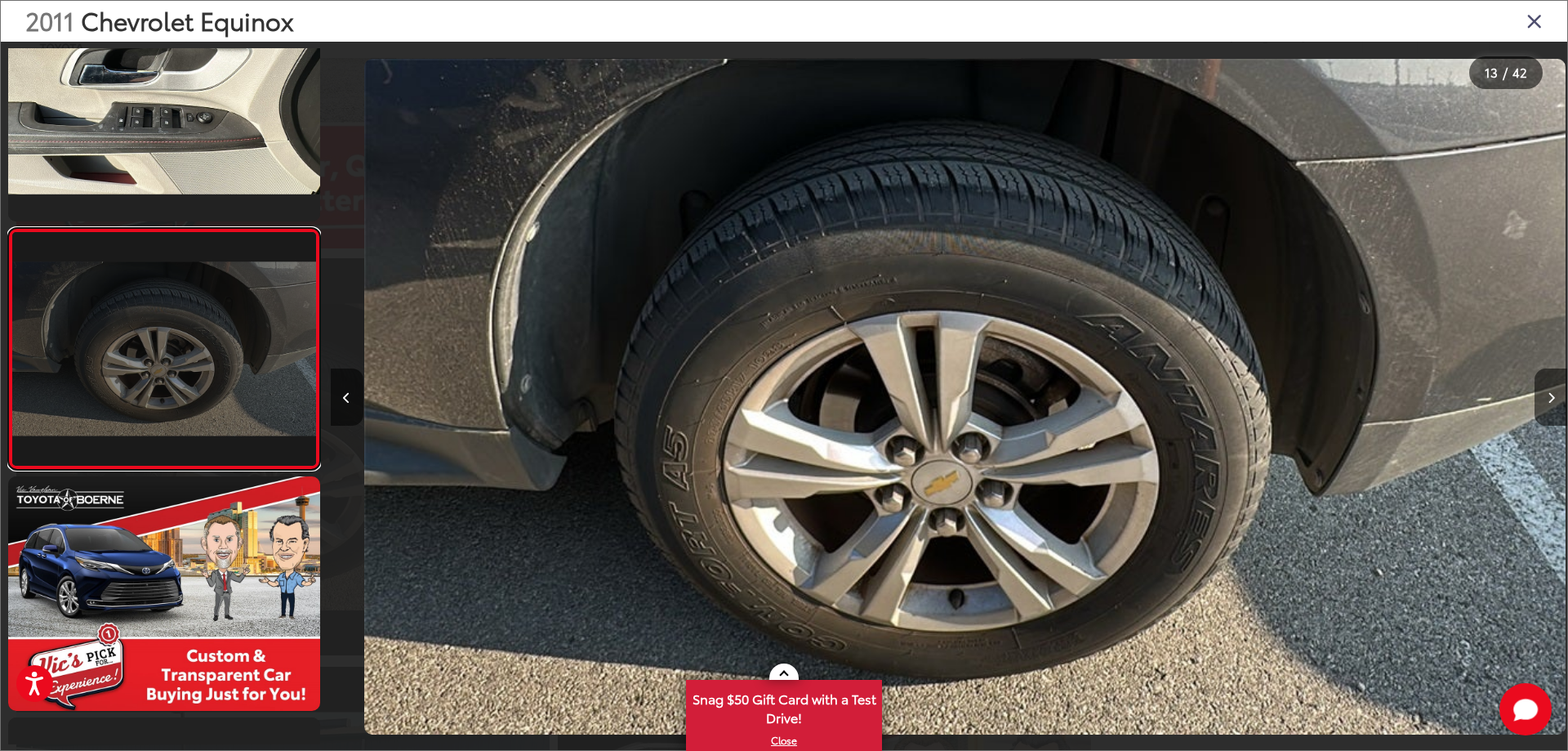
scroll to position [0, 14842]
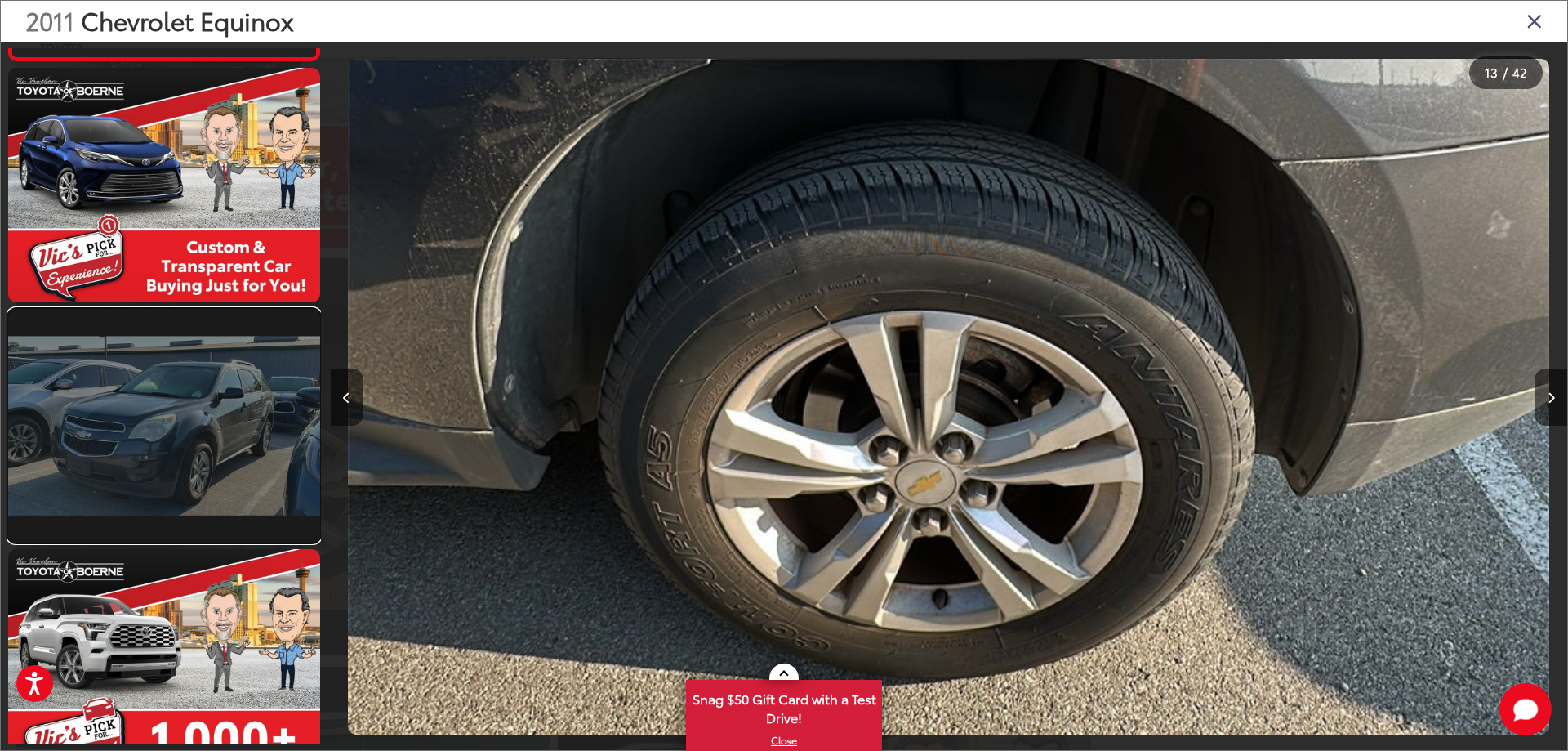
click at [248, 418] on link at bounding box center [164, 426] width 312 height 234
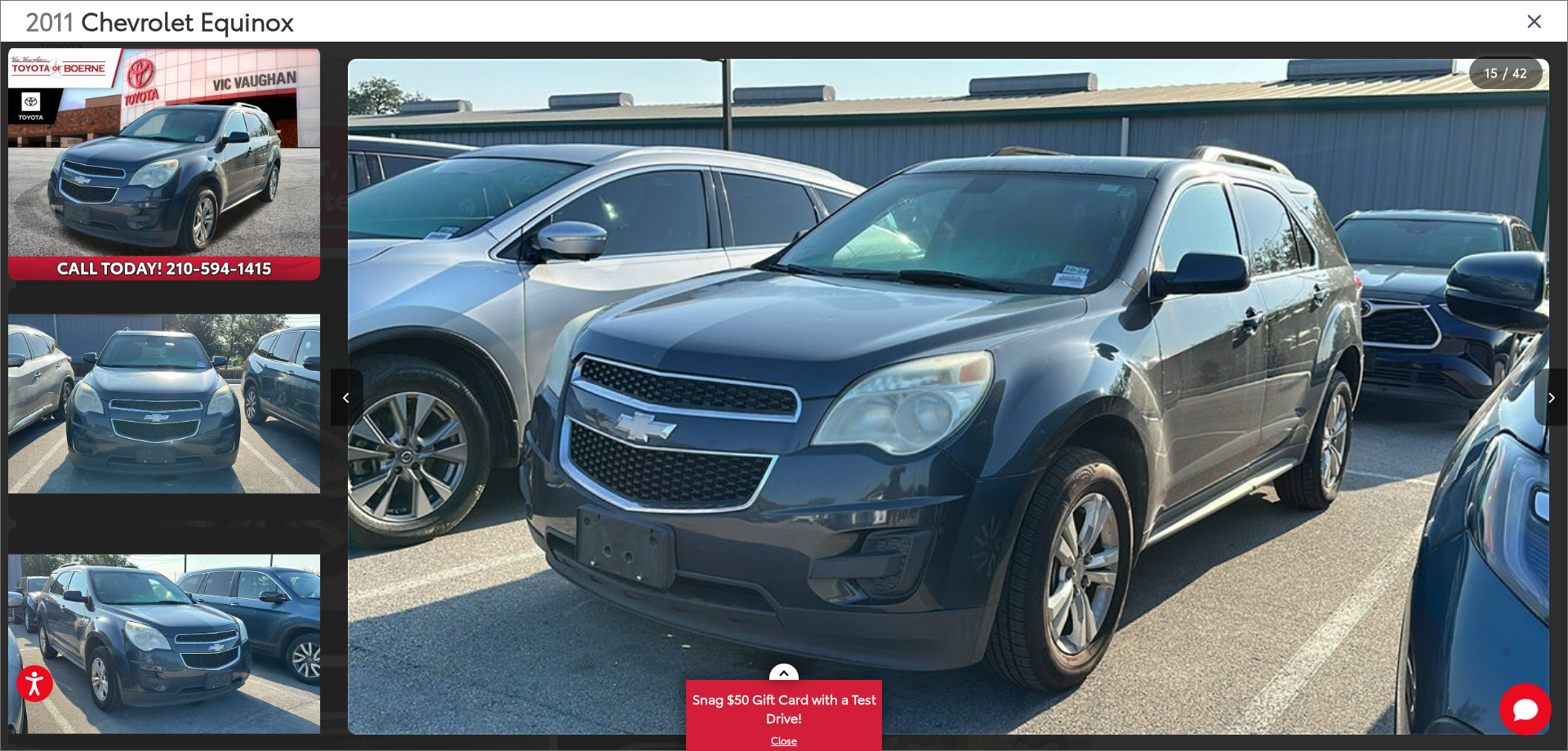
scroll to position [0, 0]
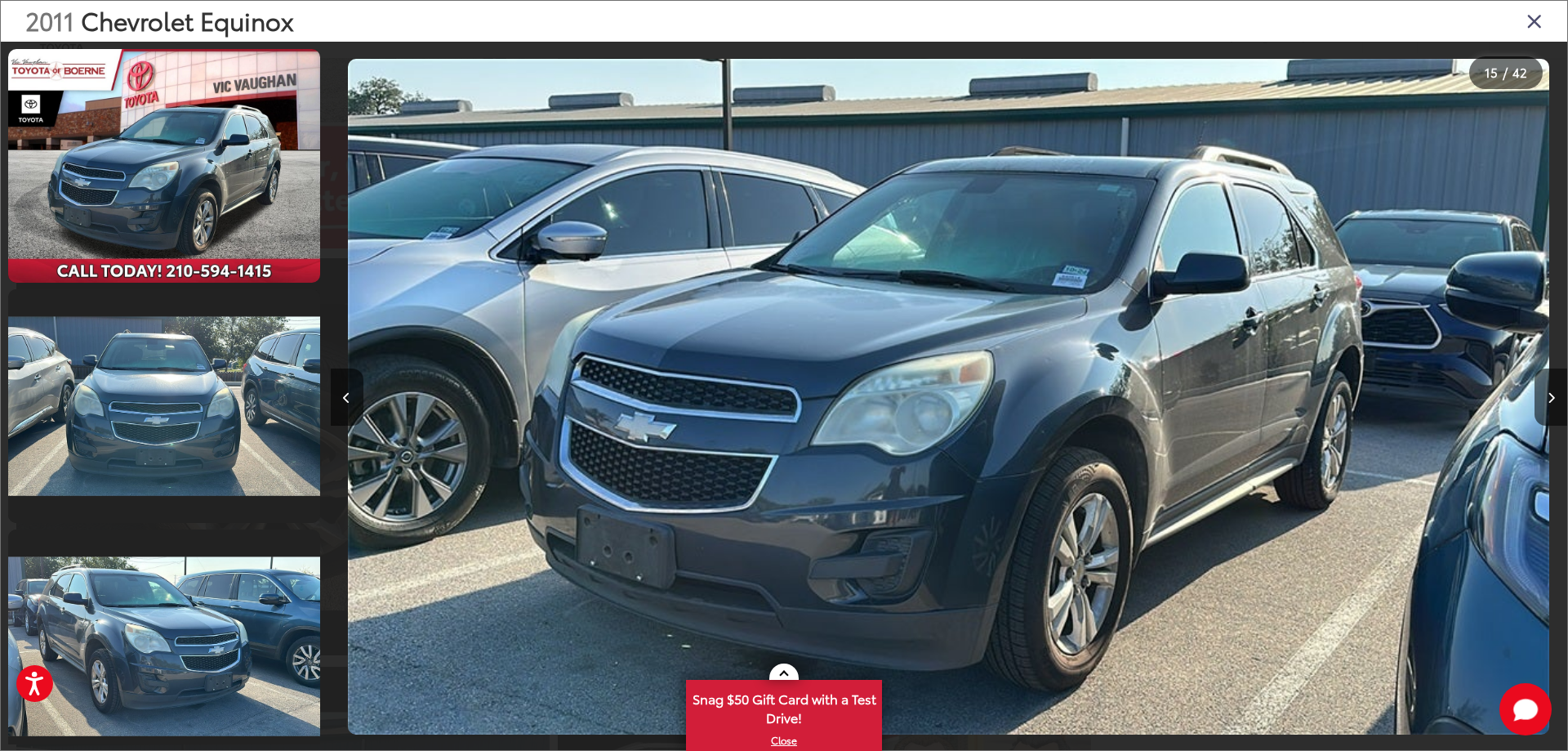
click at [334, 88] on div at bounding box center [486, 396] width 309 height 710
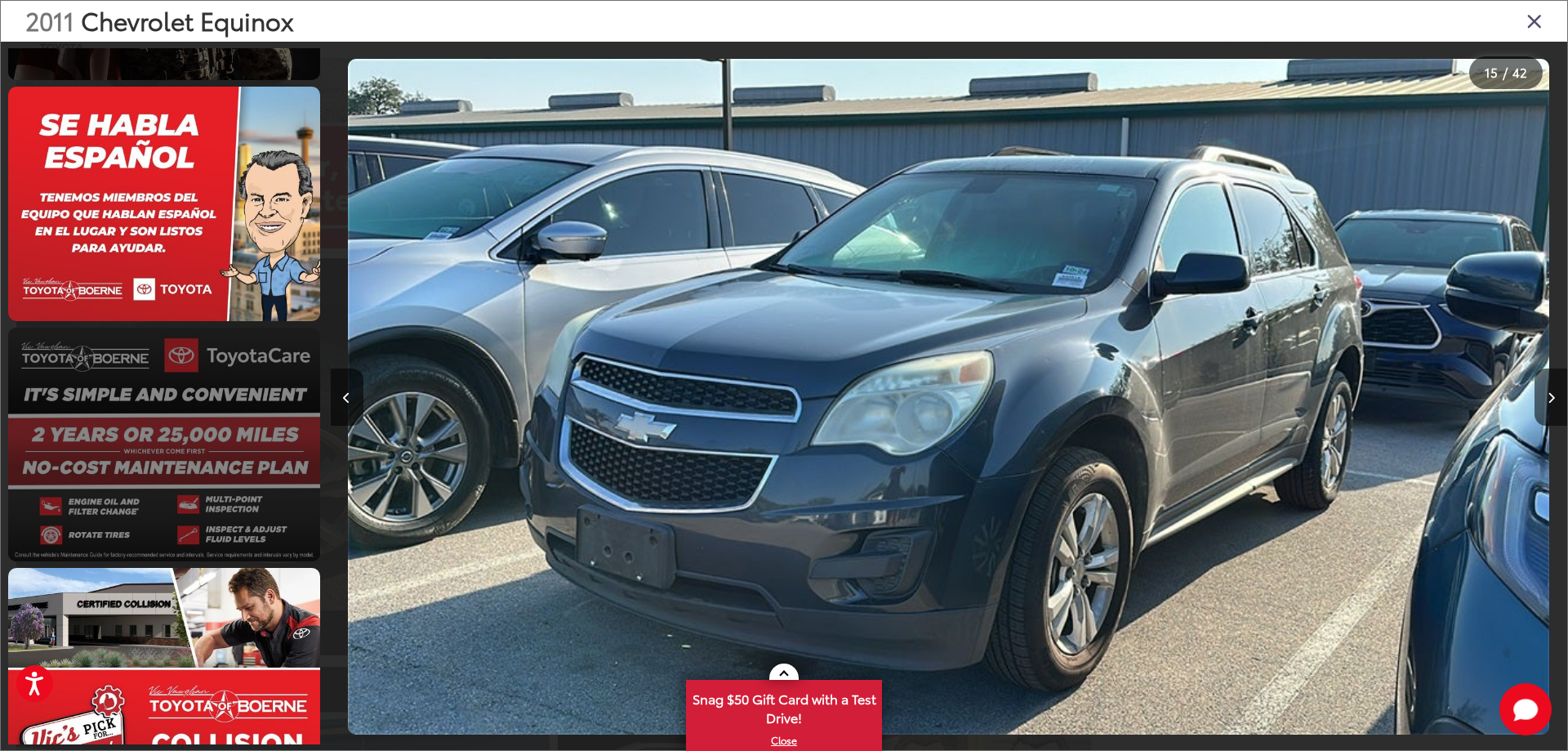
scroll to position [9322, 0]
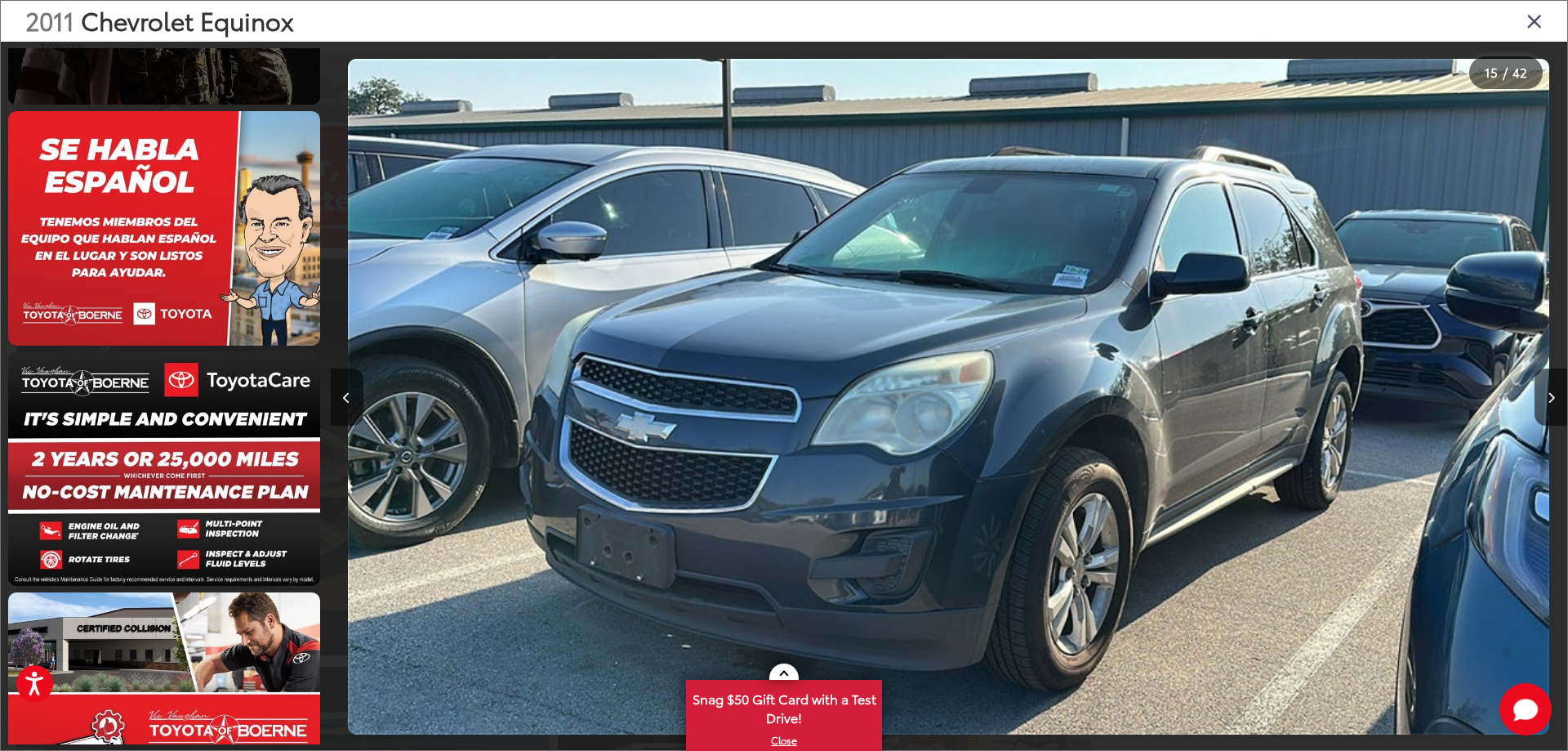
click at [1535, 22] on icon "Close gallery" at bounding box center [1534, 20] width 16 height 22
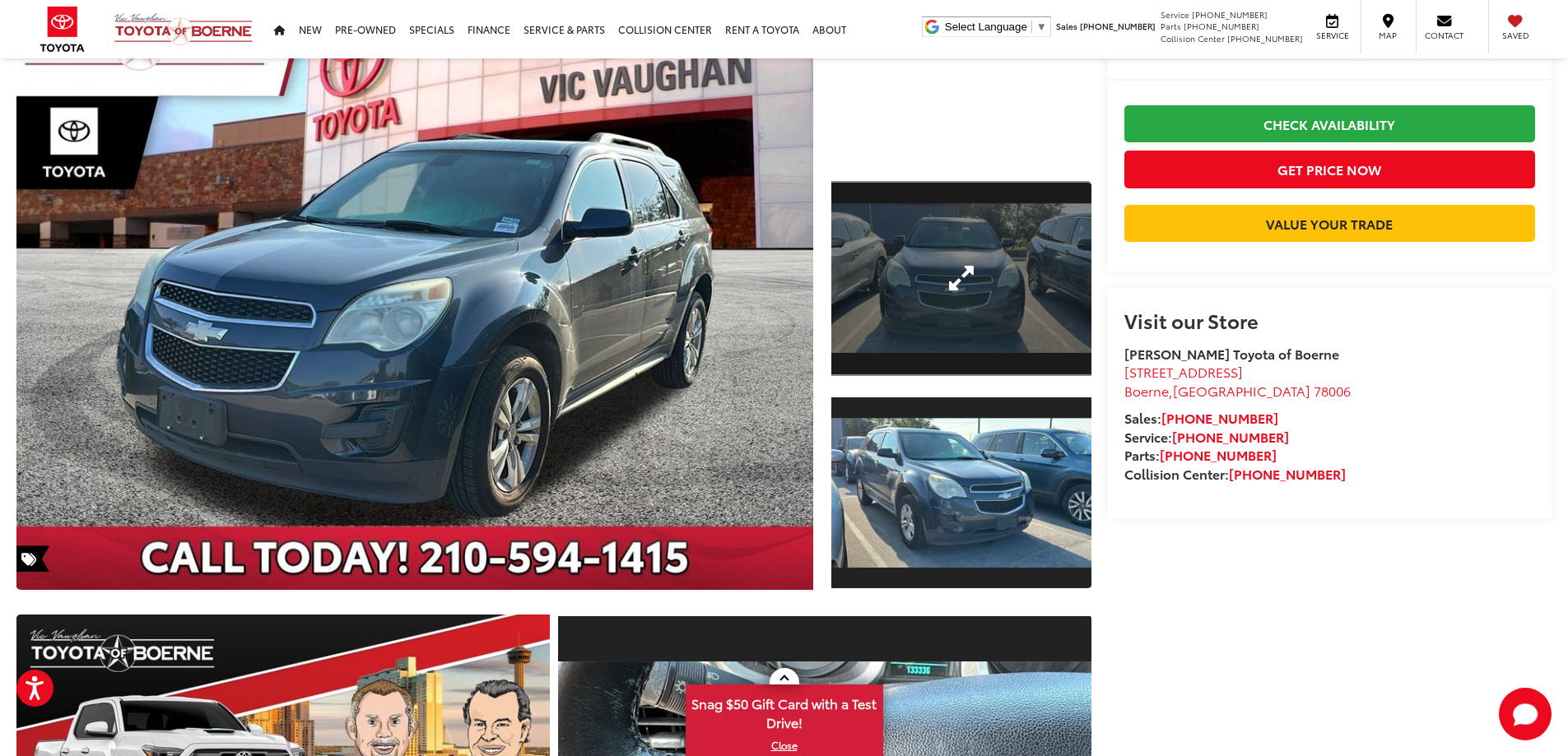
scroll to position [0, 0]
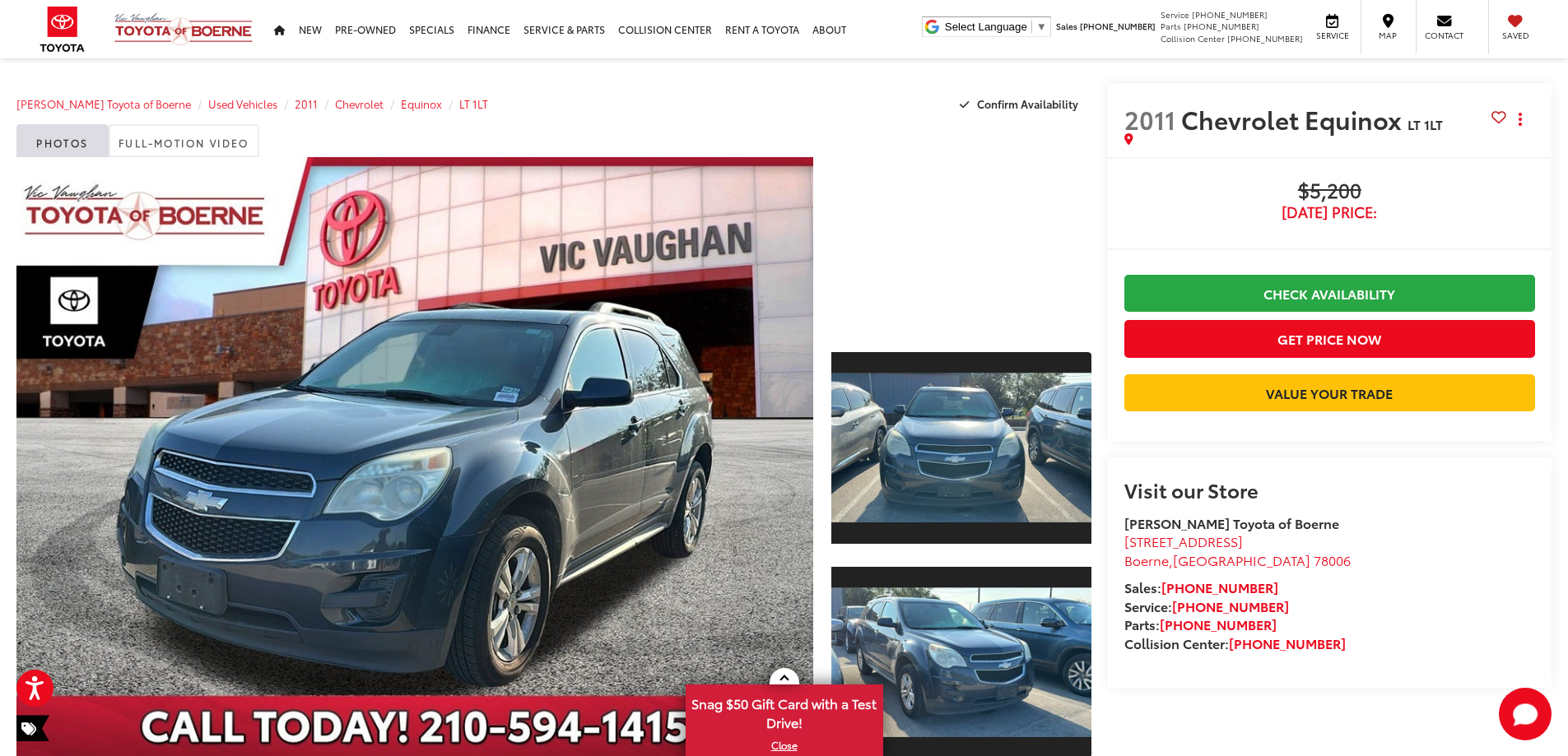
click at [1124, 420] on capital-one-entry-button at bounding box center [1124, 420] width 0 height 0
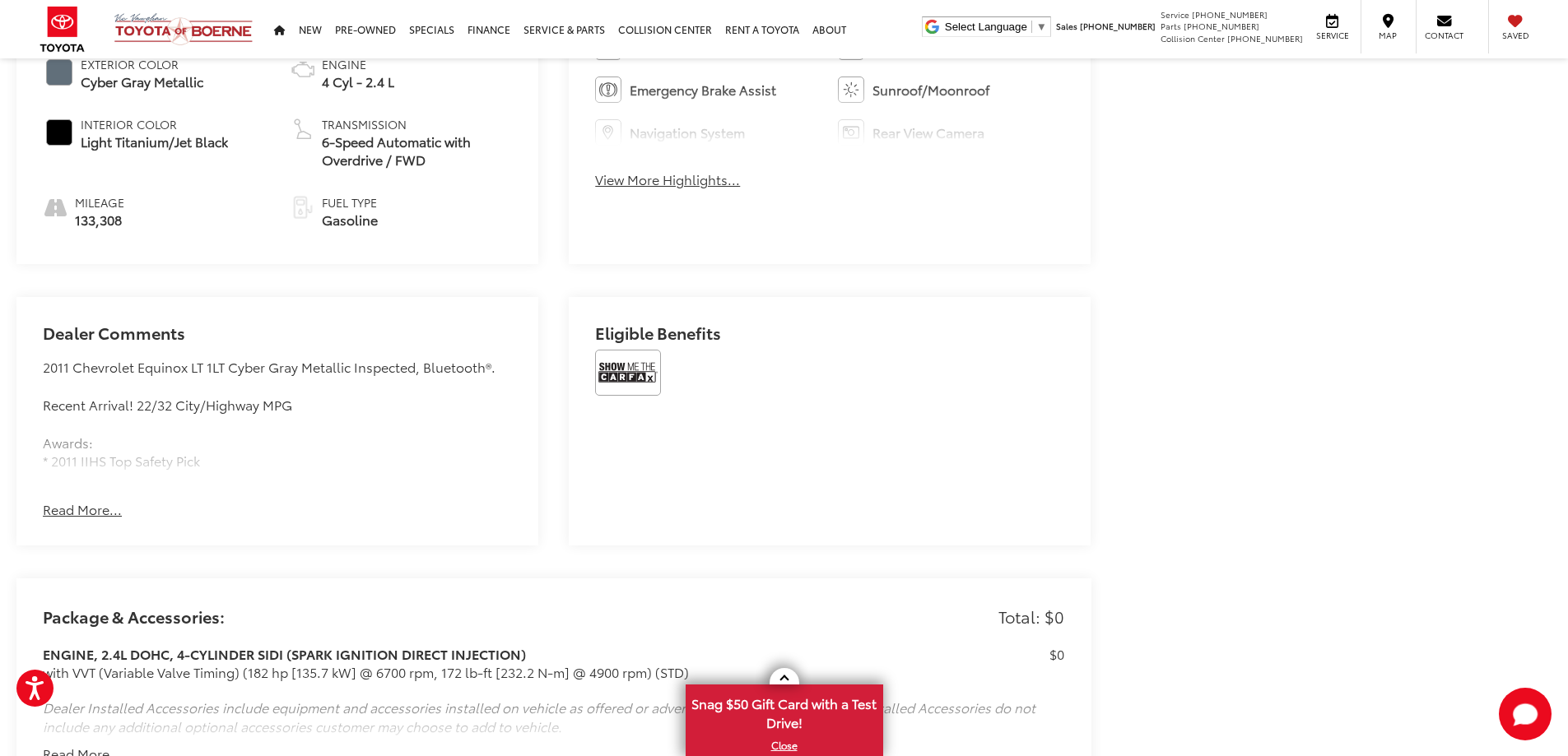
scroll to position [3455, 0]
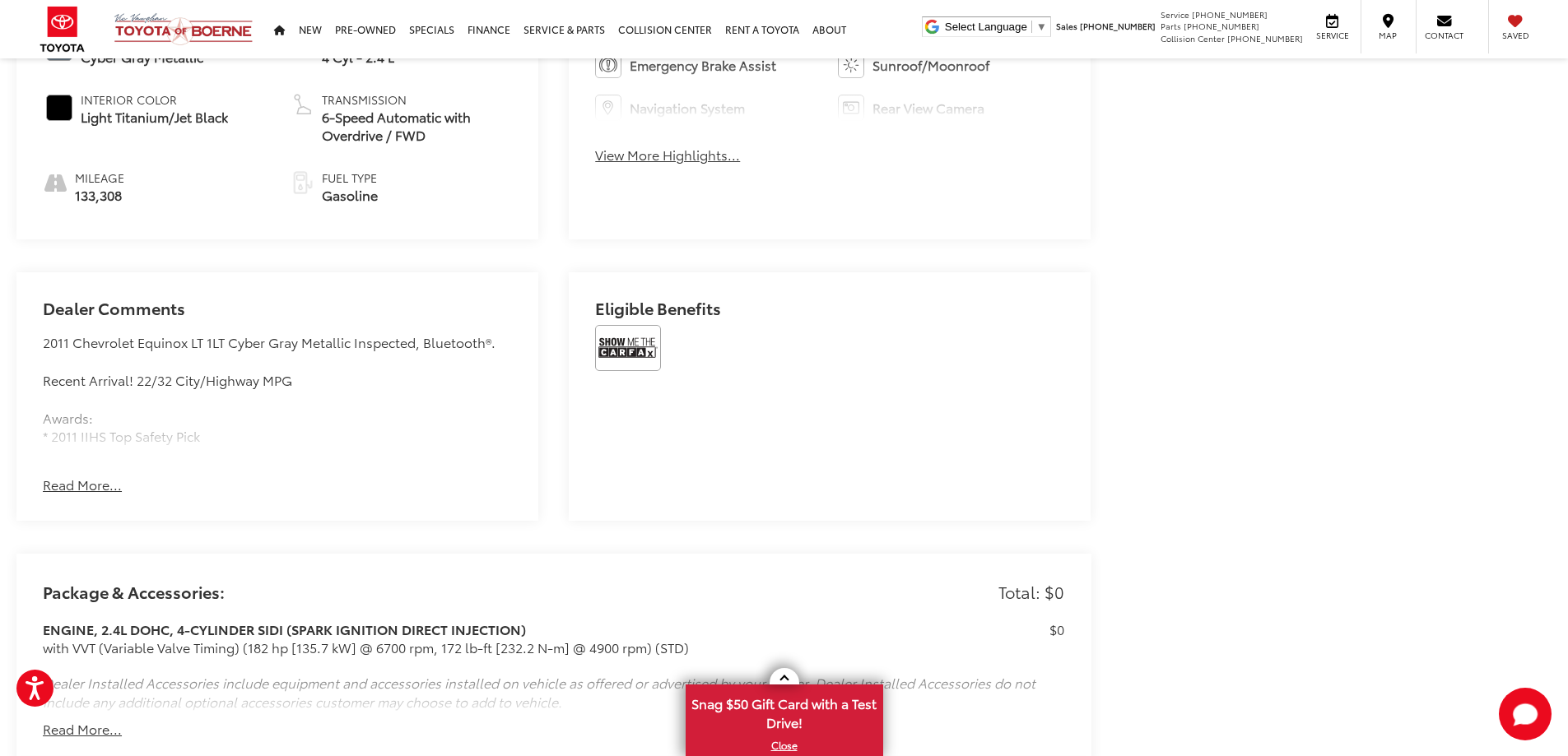
click at [92, 484] on button "Read More..." at bounding box center [82, 485] width 79 height 19
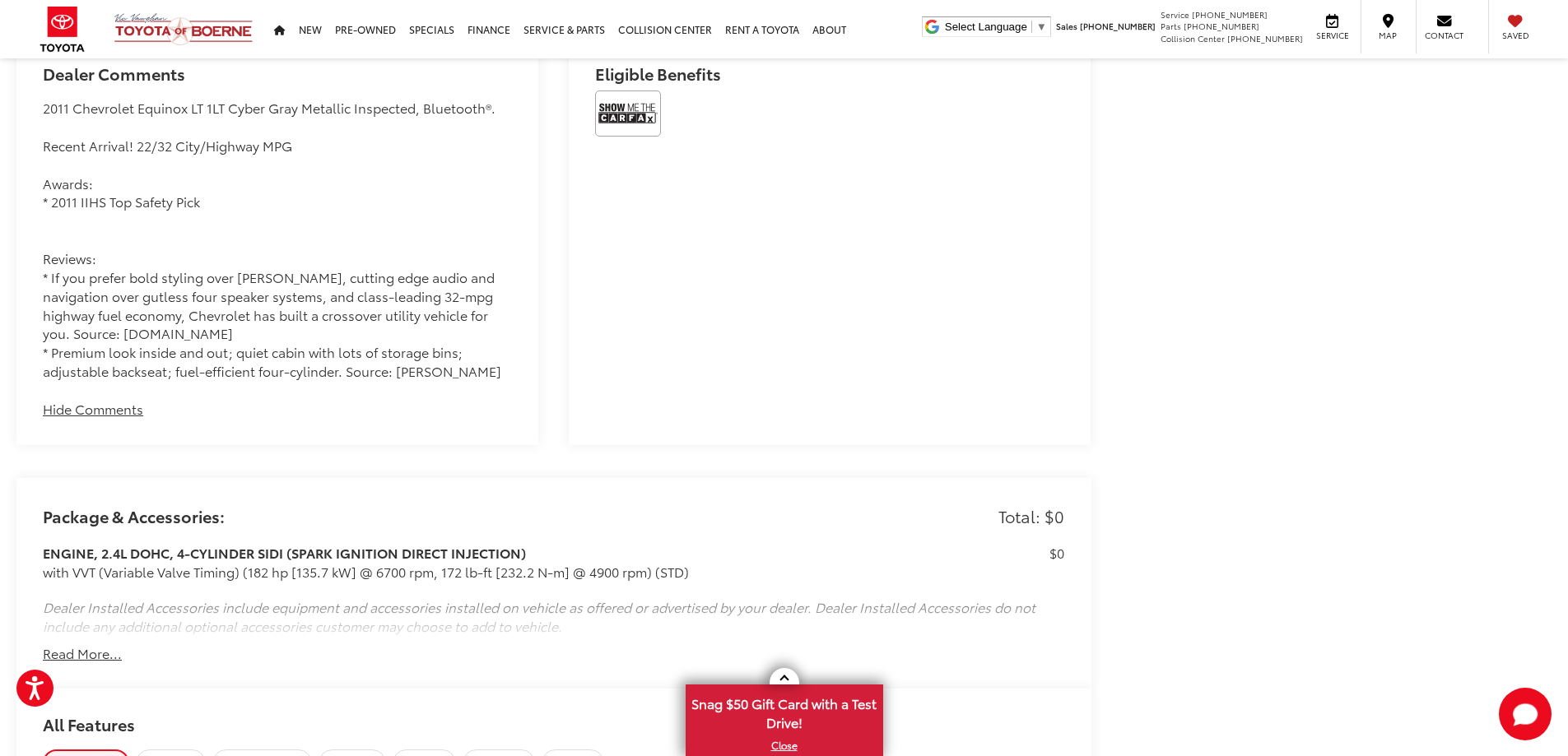
scroll to position [3784, 0]
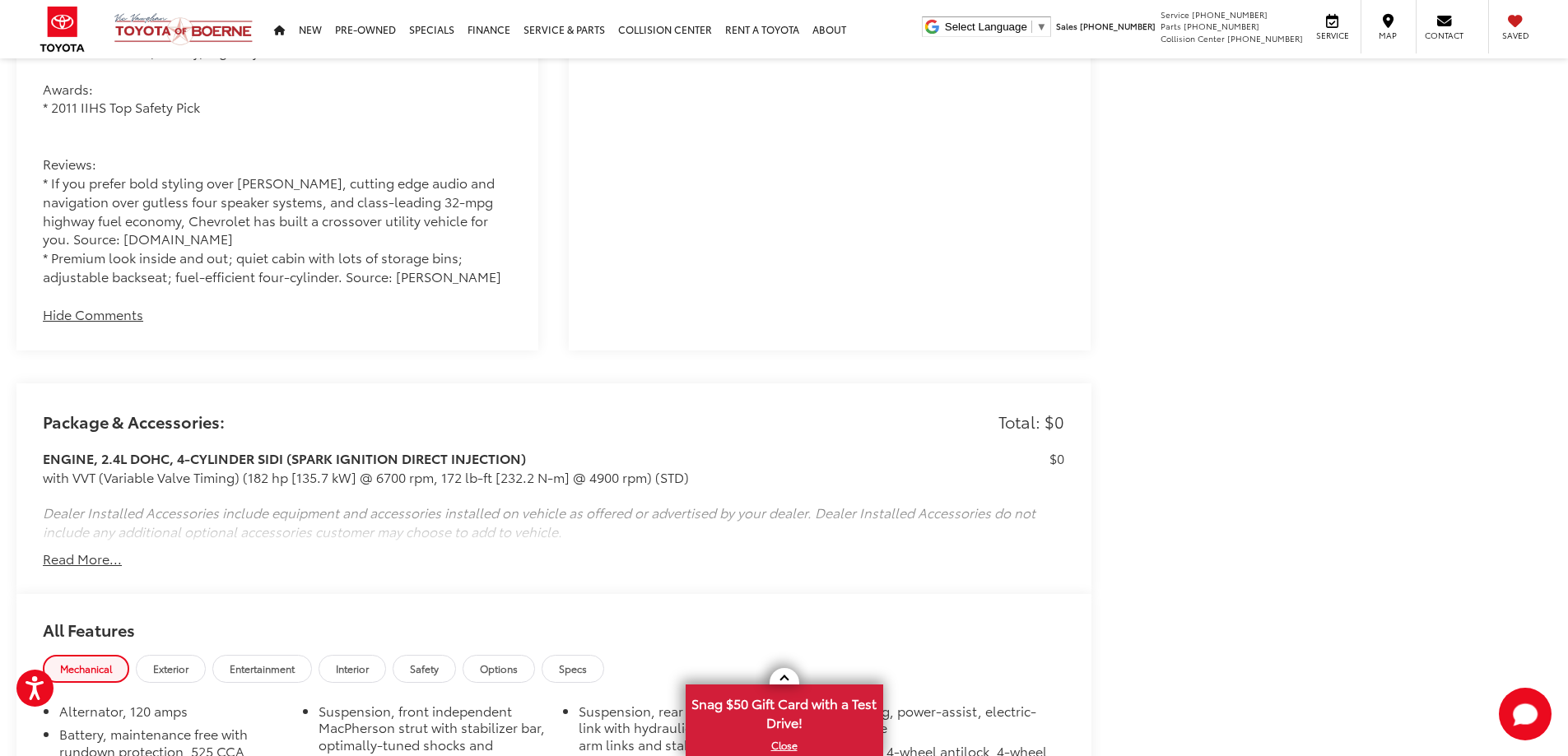
click at [81, 557] on button "Read More..." at bounding box center [82, 559] width 79 height 19
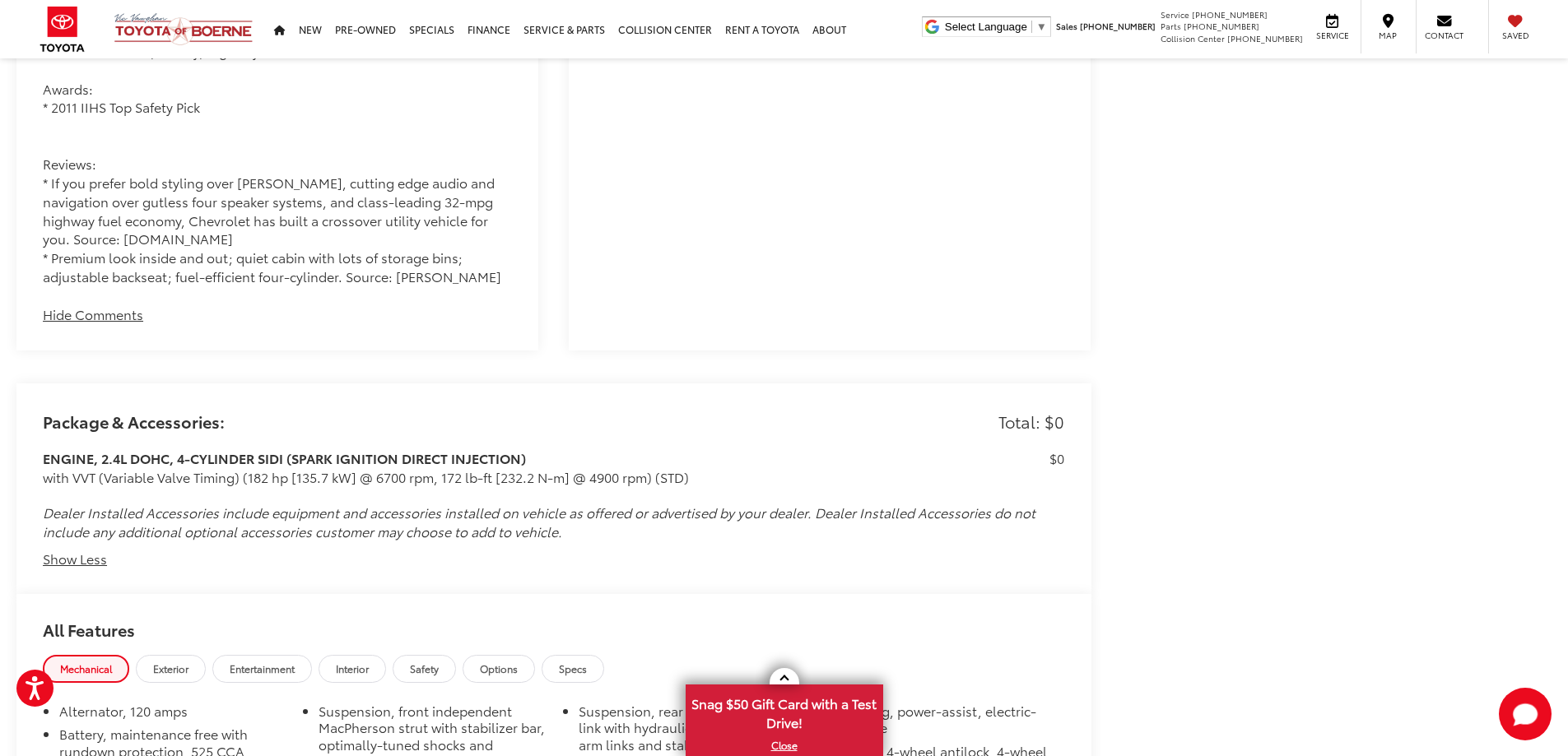
scroll to position [4229, 0]
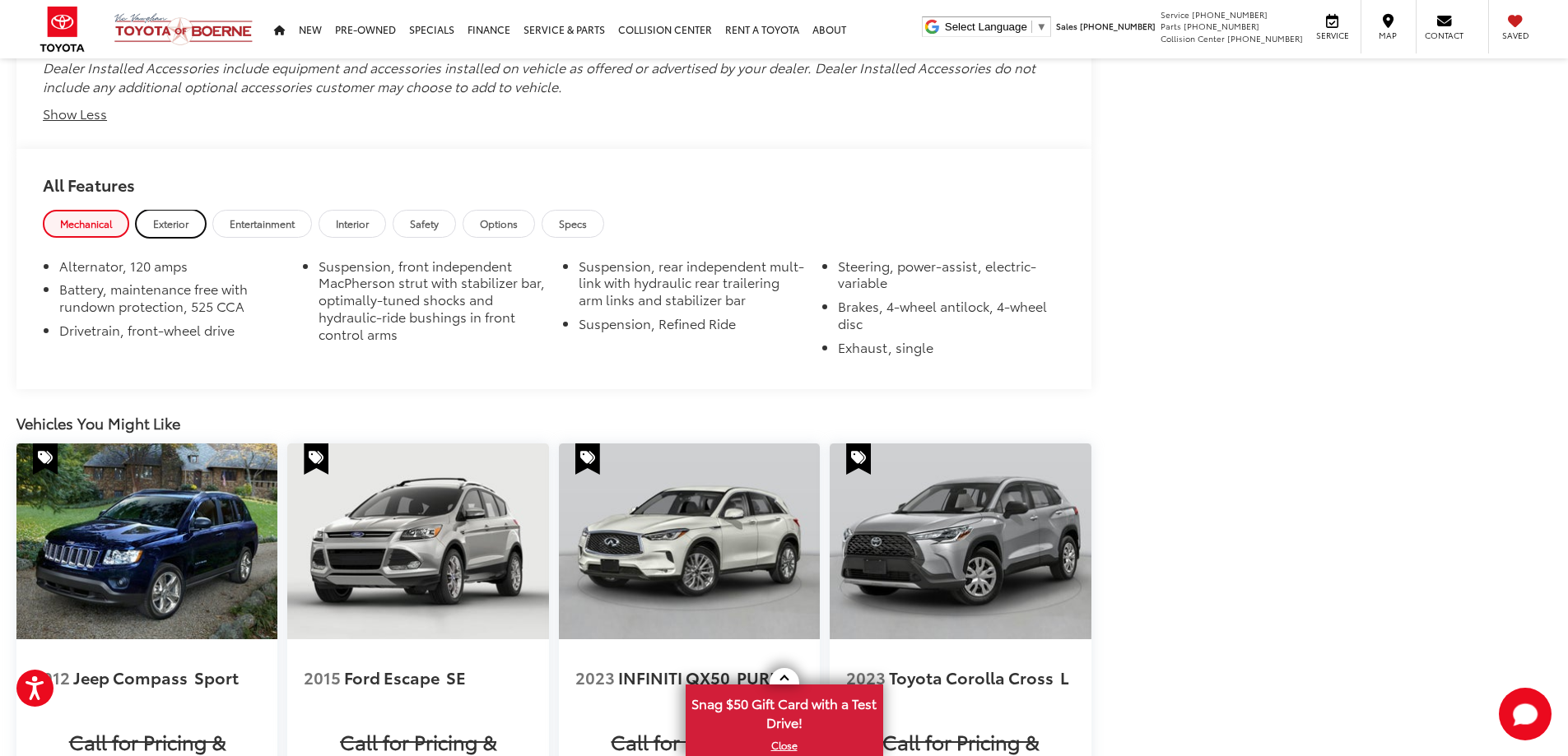
click at [185, 217] on span "Exterior" at bounding box center [170, 223] width 35 height 14
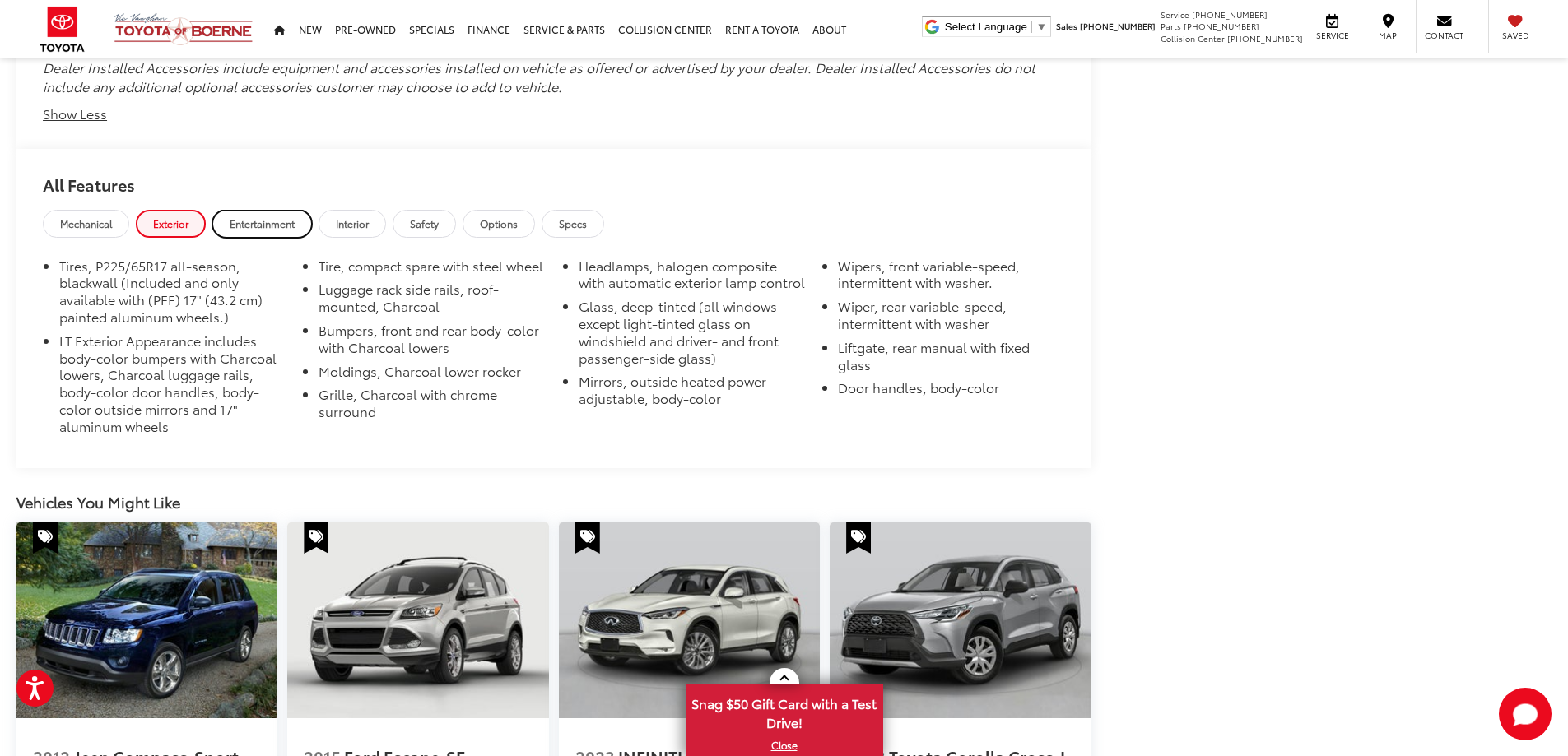
click at [256, 219] on span "Entertainment" at bounding box center [262, 223] width 65 height 14
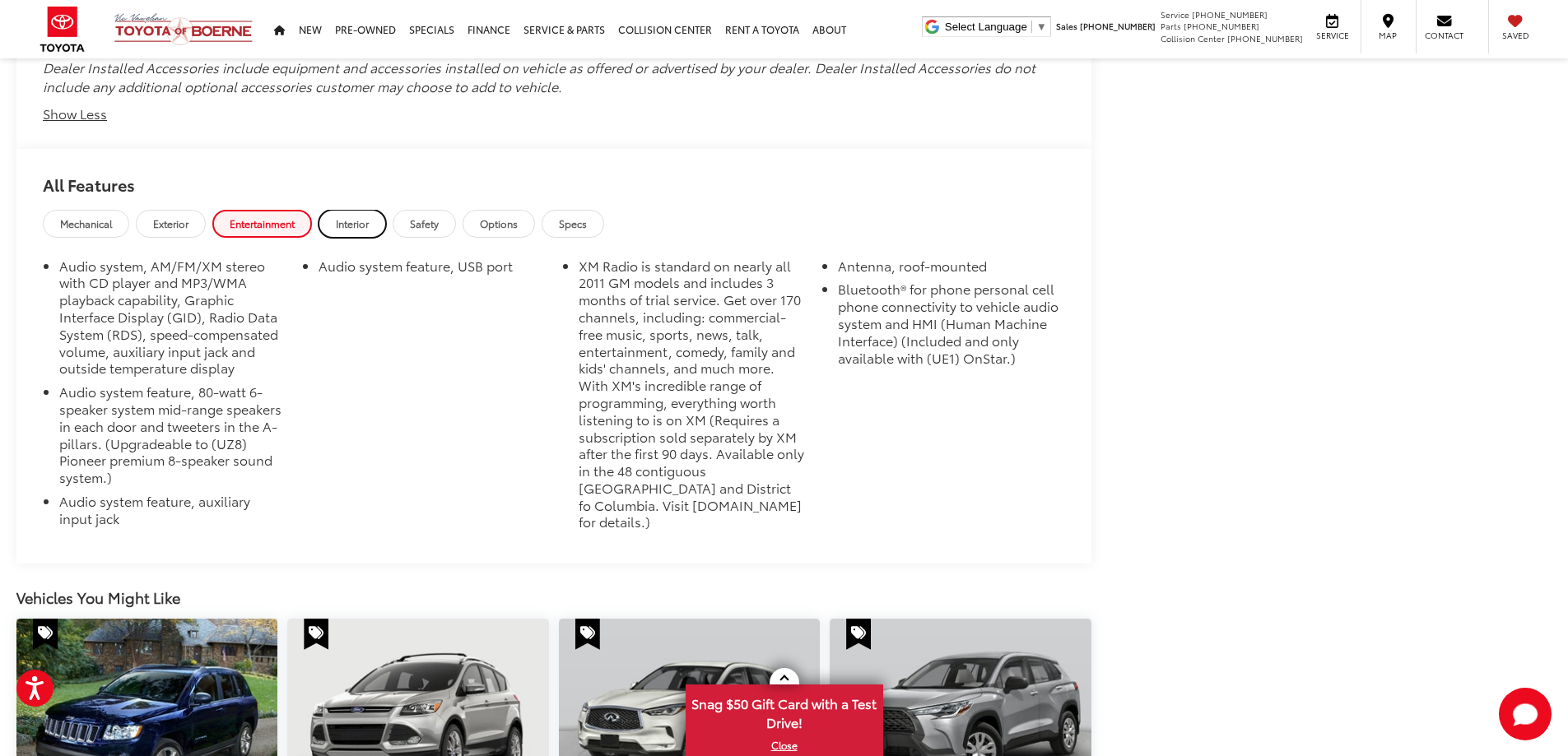
drag, startPoint x: 352, startPoint y: 213, endPoint x: 355, endPoint y: 224, distance: 11.4
click at [353, 217] on span "Interior" at bounding box center [352, 223] width 33 height 14
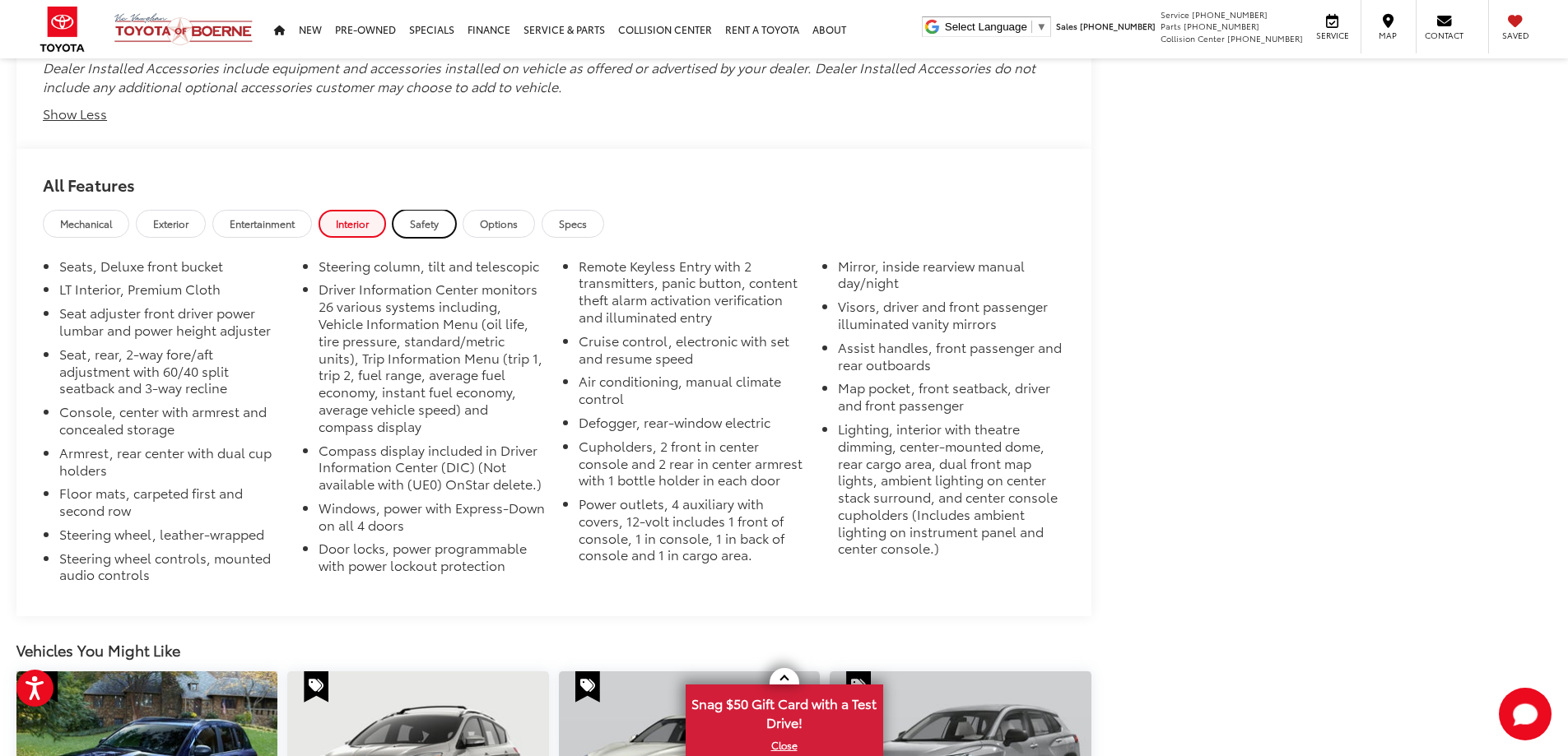
click at [429, 223] on span "Safety" at bounding box center [424, 223] width 29 height 14
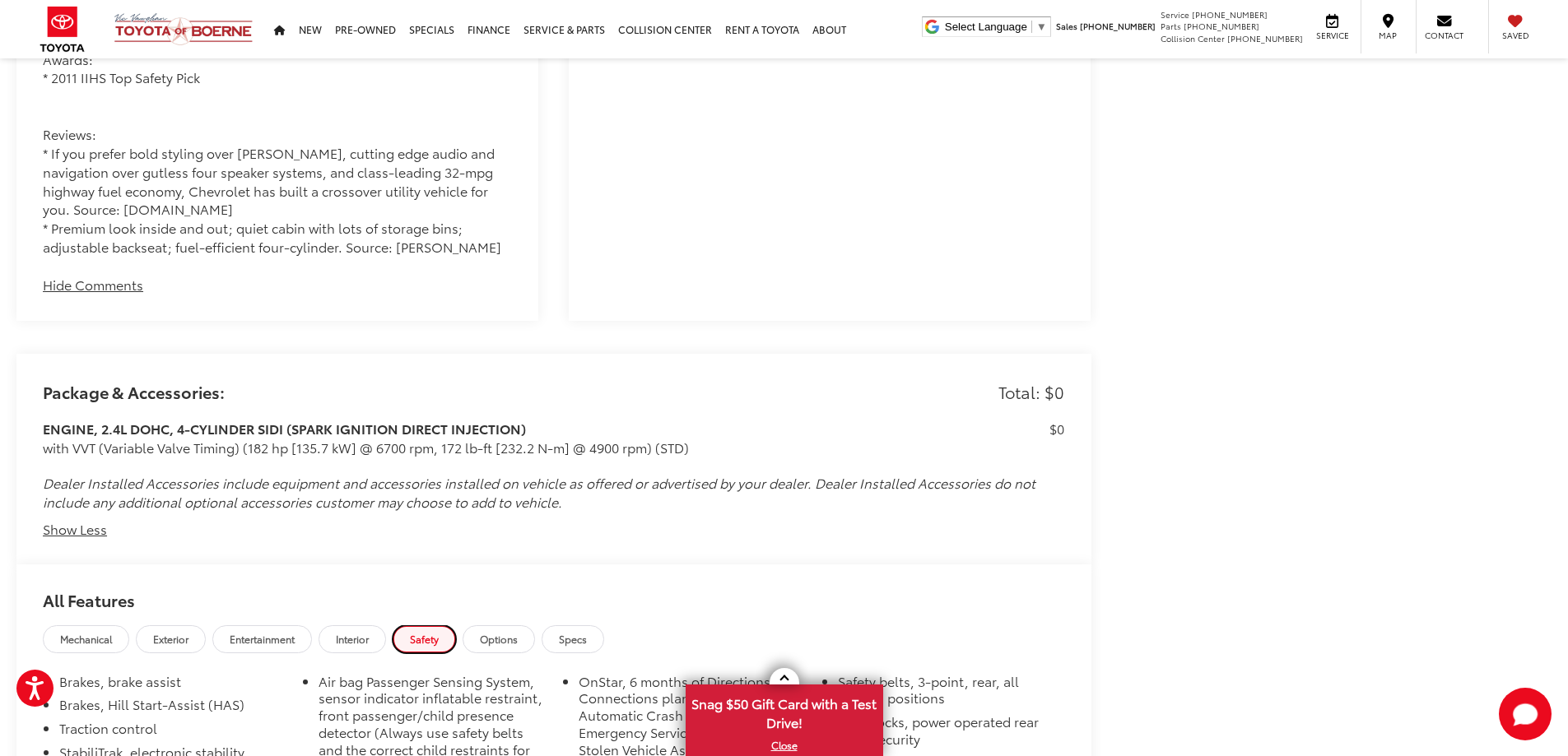
scroll to position [3407, 0]
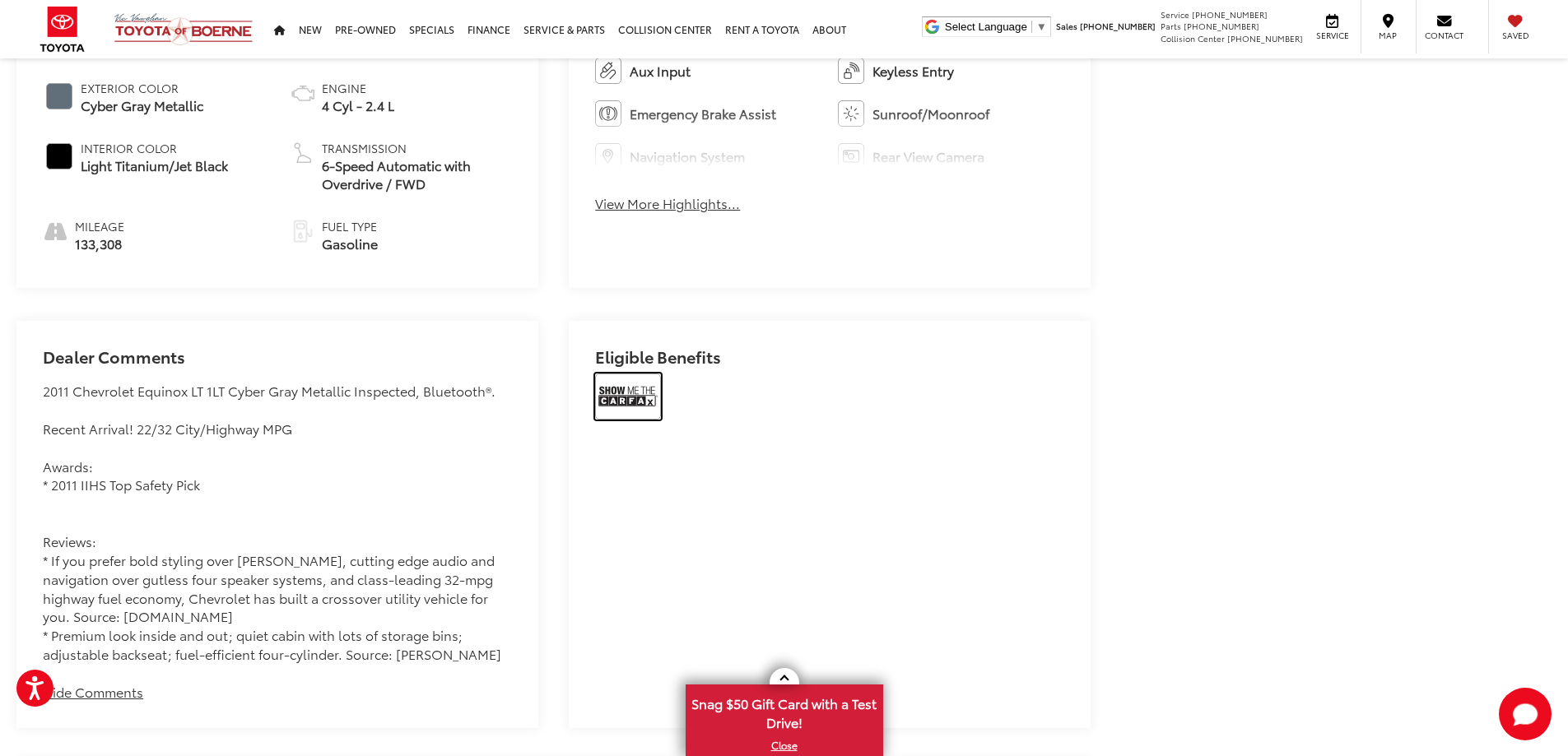
click at [649, 387] on img at bounding box center [627, 396] width 66 height 47
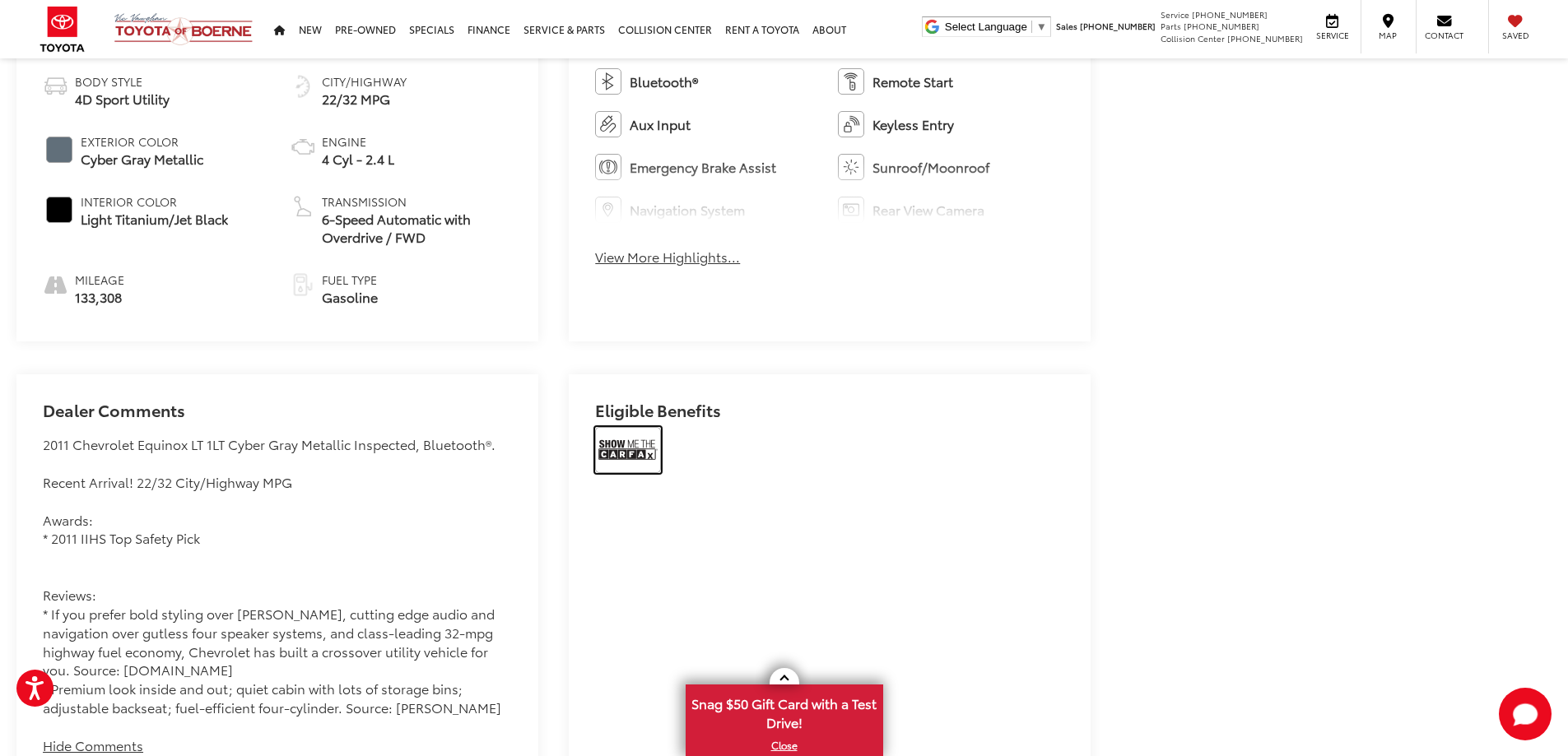
scroll to position [3324, 0]
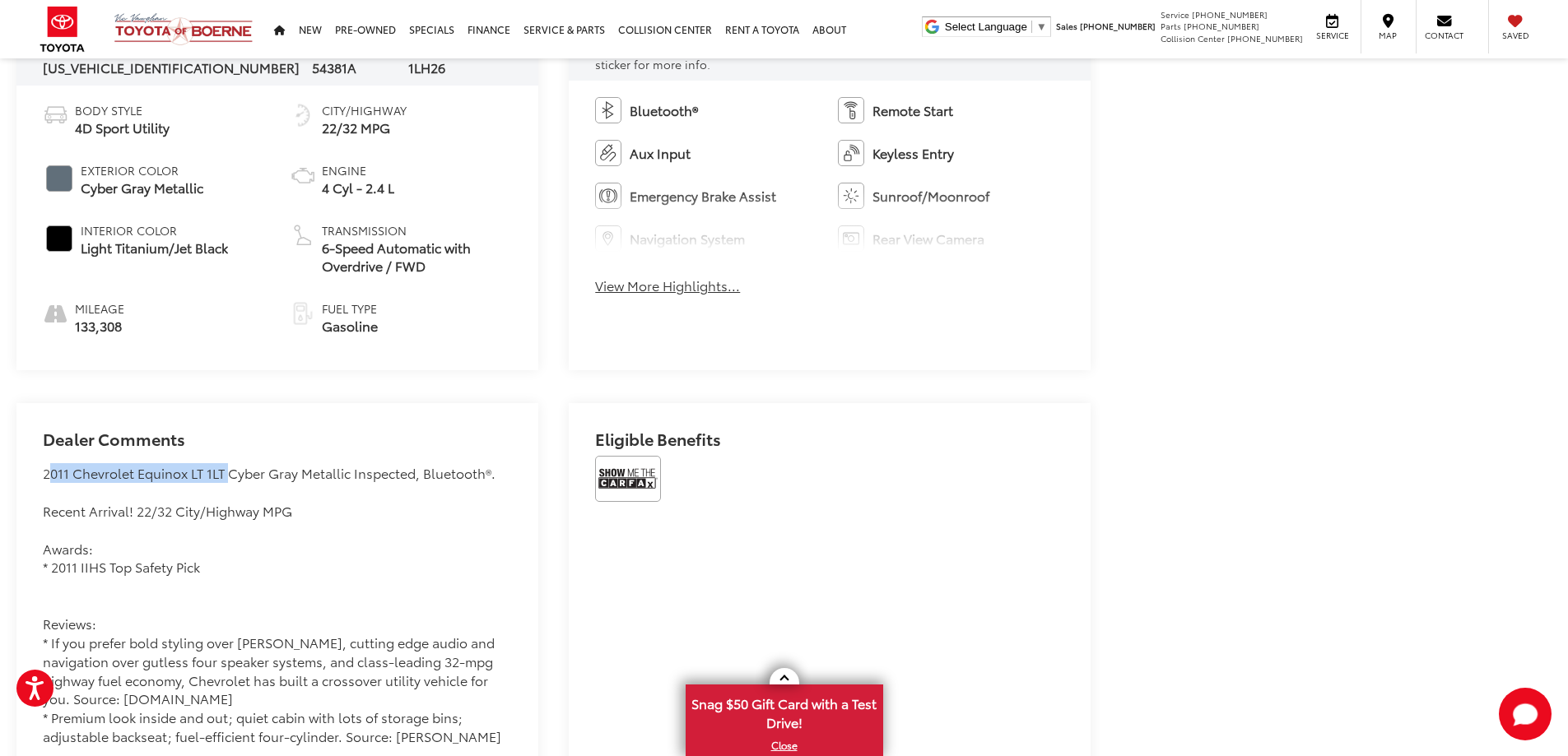
drag, startPoint x: 46, startPoint y: 470, endPoint x: 221, endPoint y: 472, distance: 175.0
click at [223, 466] on div "2011 Chevrolet Equinox LT 1LT Cyber Gray Metallic Inspected, Bluetooth®. Recent…" at bounding box center [277, 605] width 469 height 282
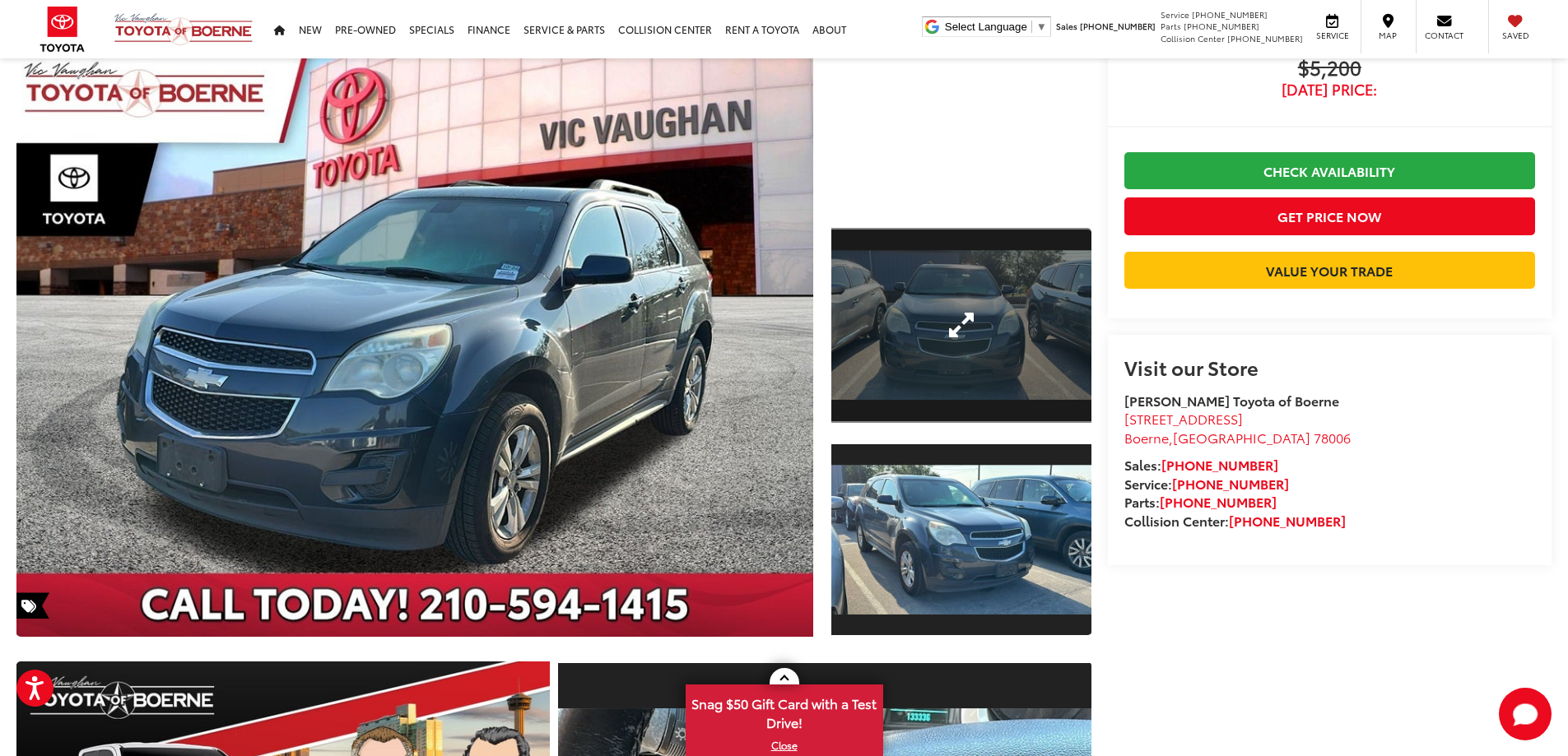
scroll to position [0, 0]
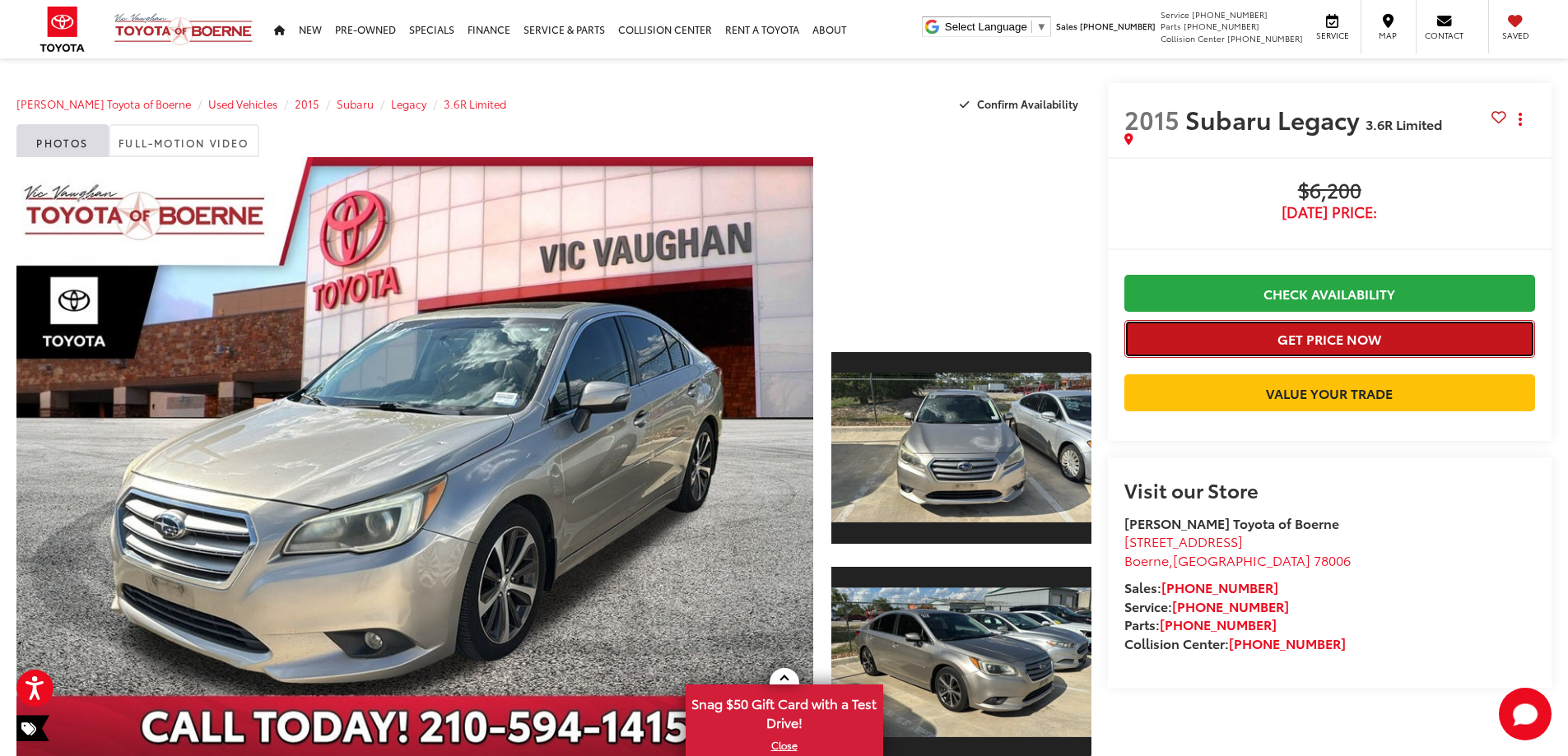
click at [1324, 333] on button "Get Price Now" at bounding box center [1329, 338] width 411 height 37
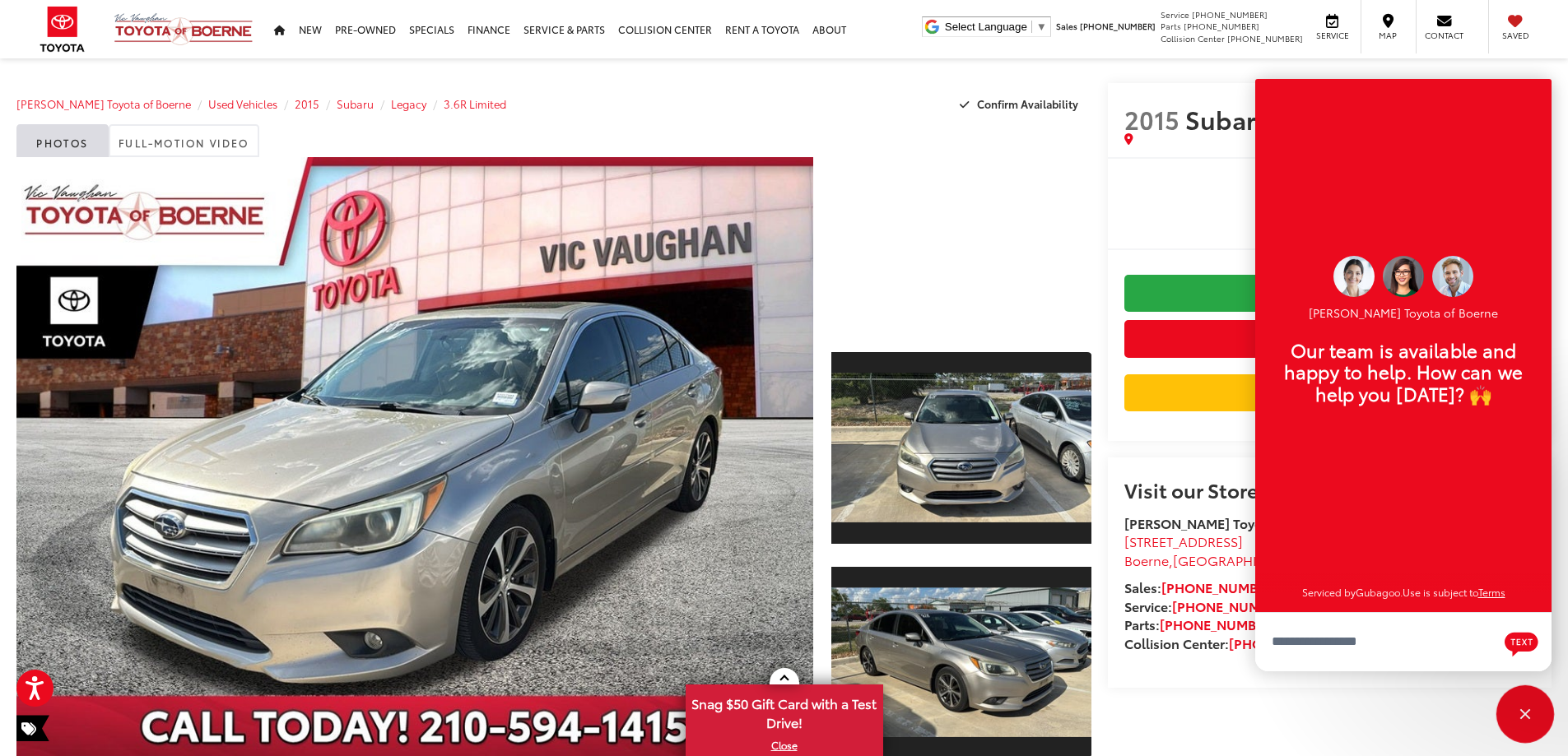
click at [1522, 711] on div "Close" at bounding box center [1525, 714] width 10 height 10
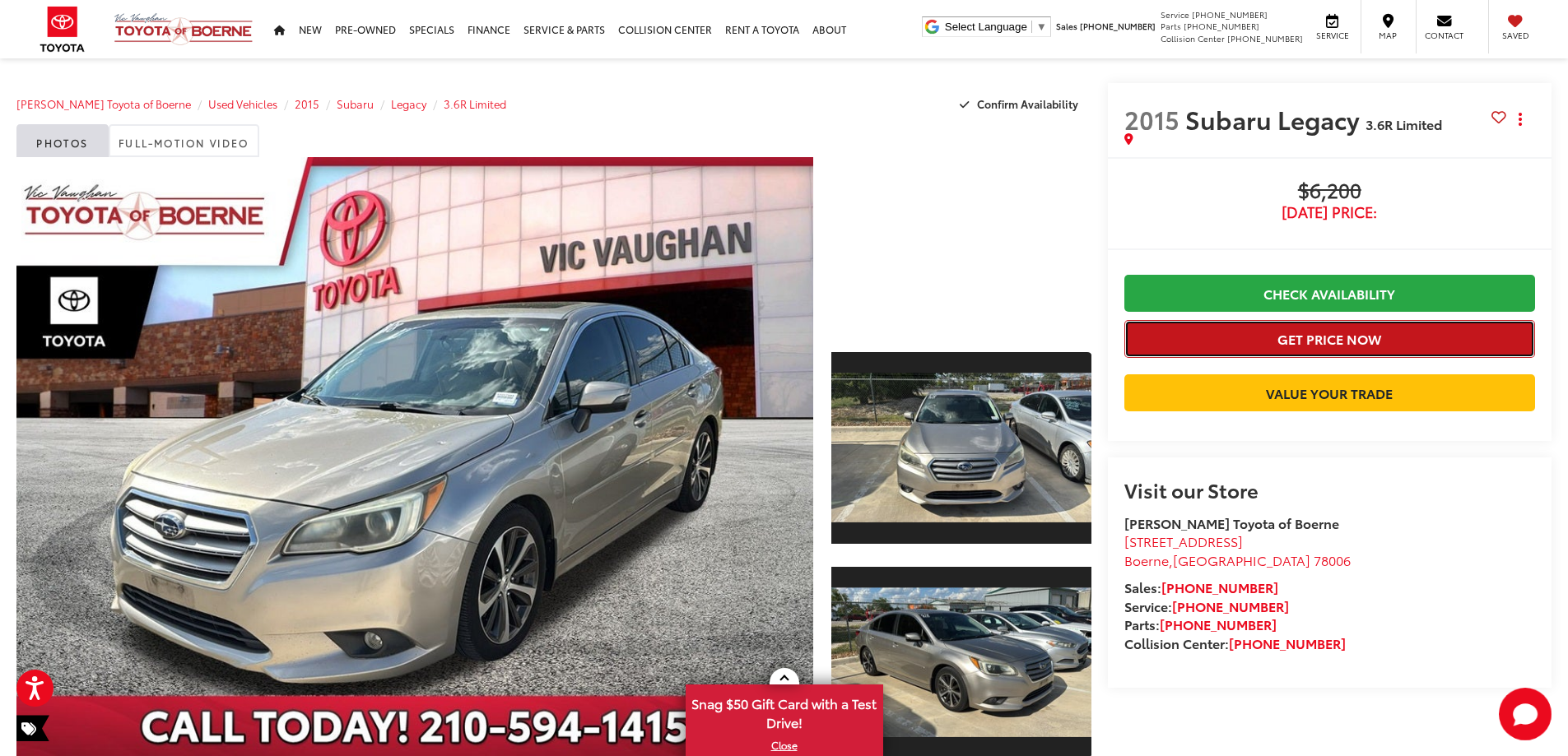
click at [1336, 334] on button "Get Price Now" at bounding box center [1329, 338] width 411 height 37
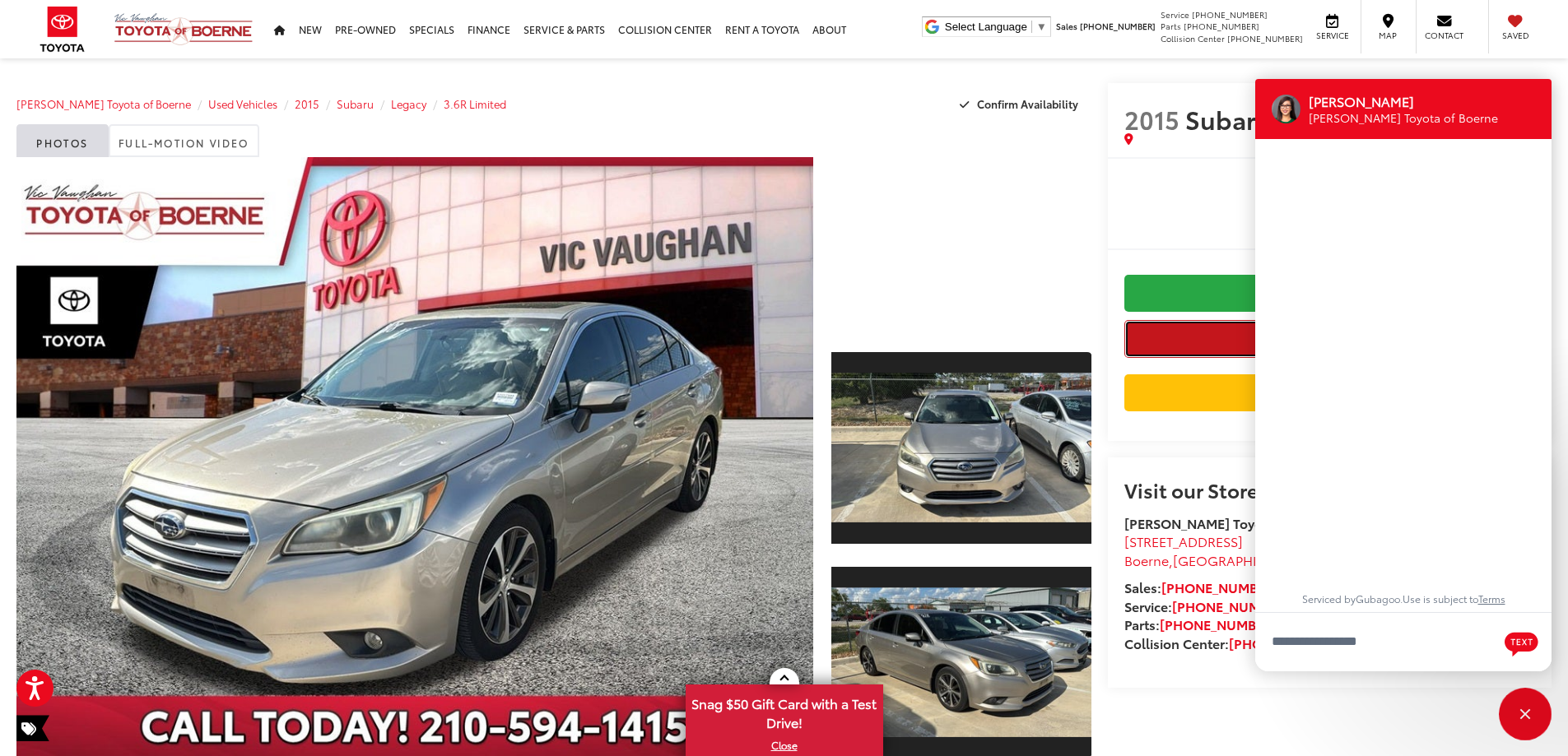
scroll to position [20, 0]
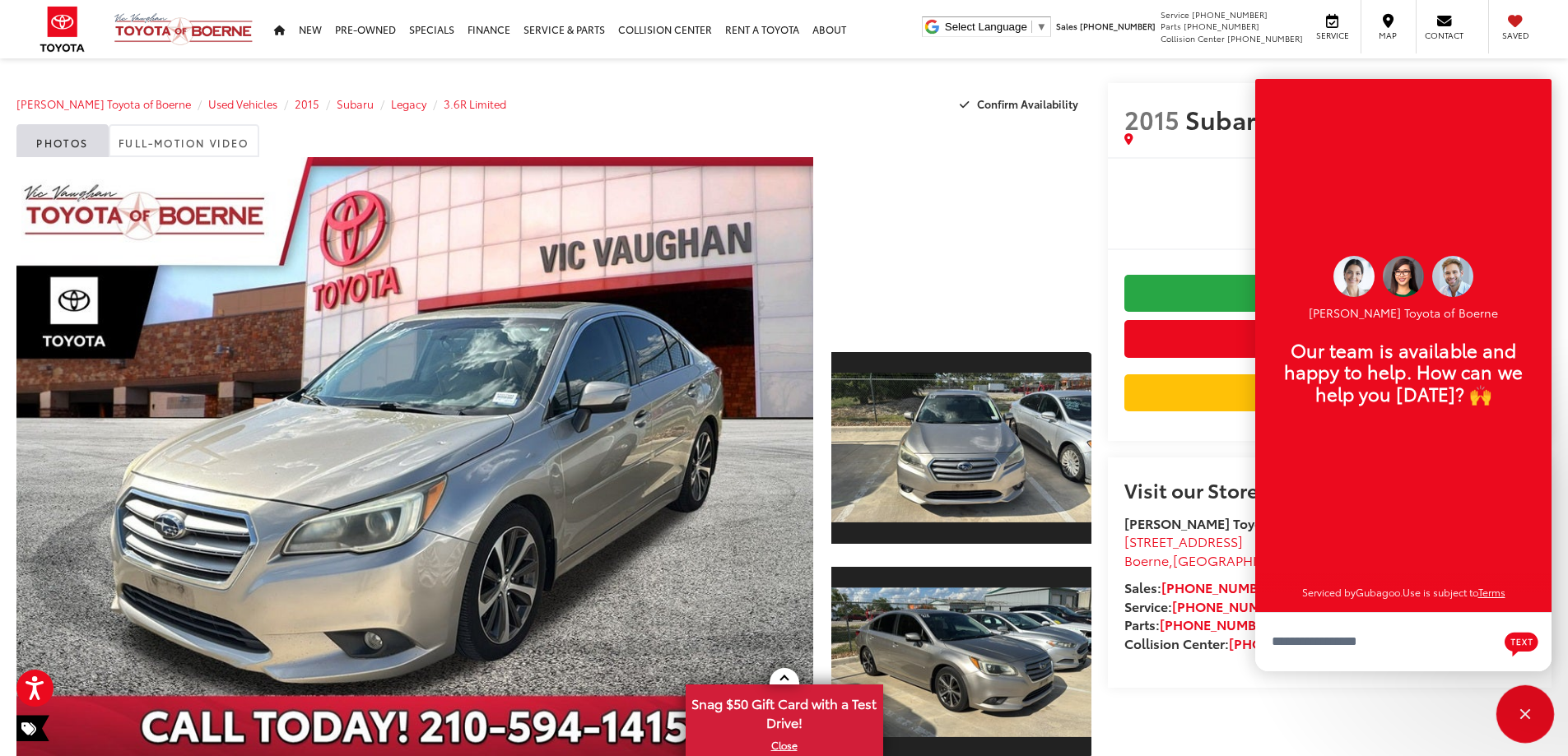
click at [1528, 707] on div "Close" at bounding box center [1524, 713] width 52 height 52
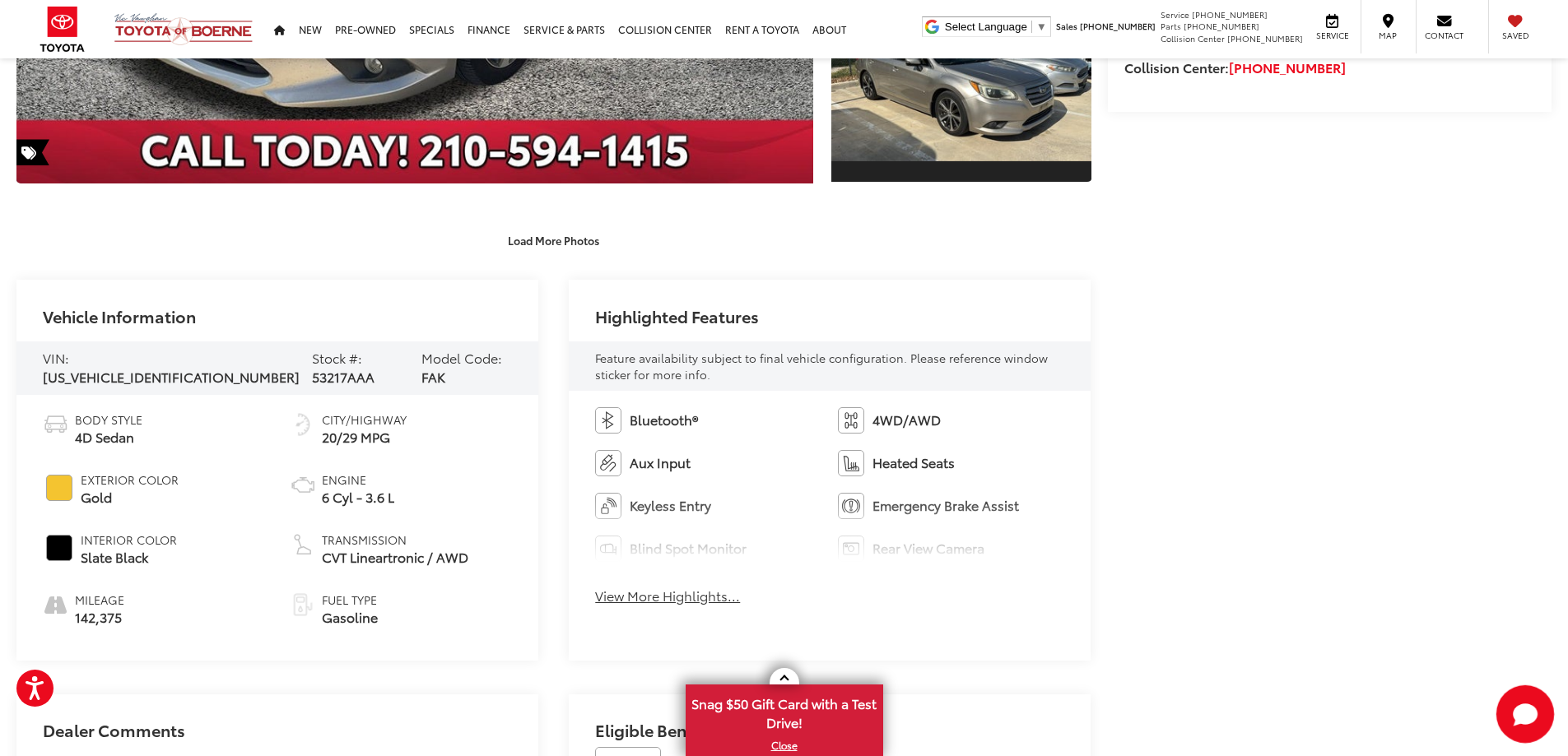
scroll to position [822, 0]
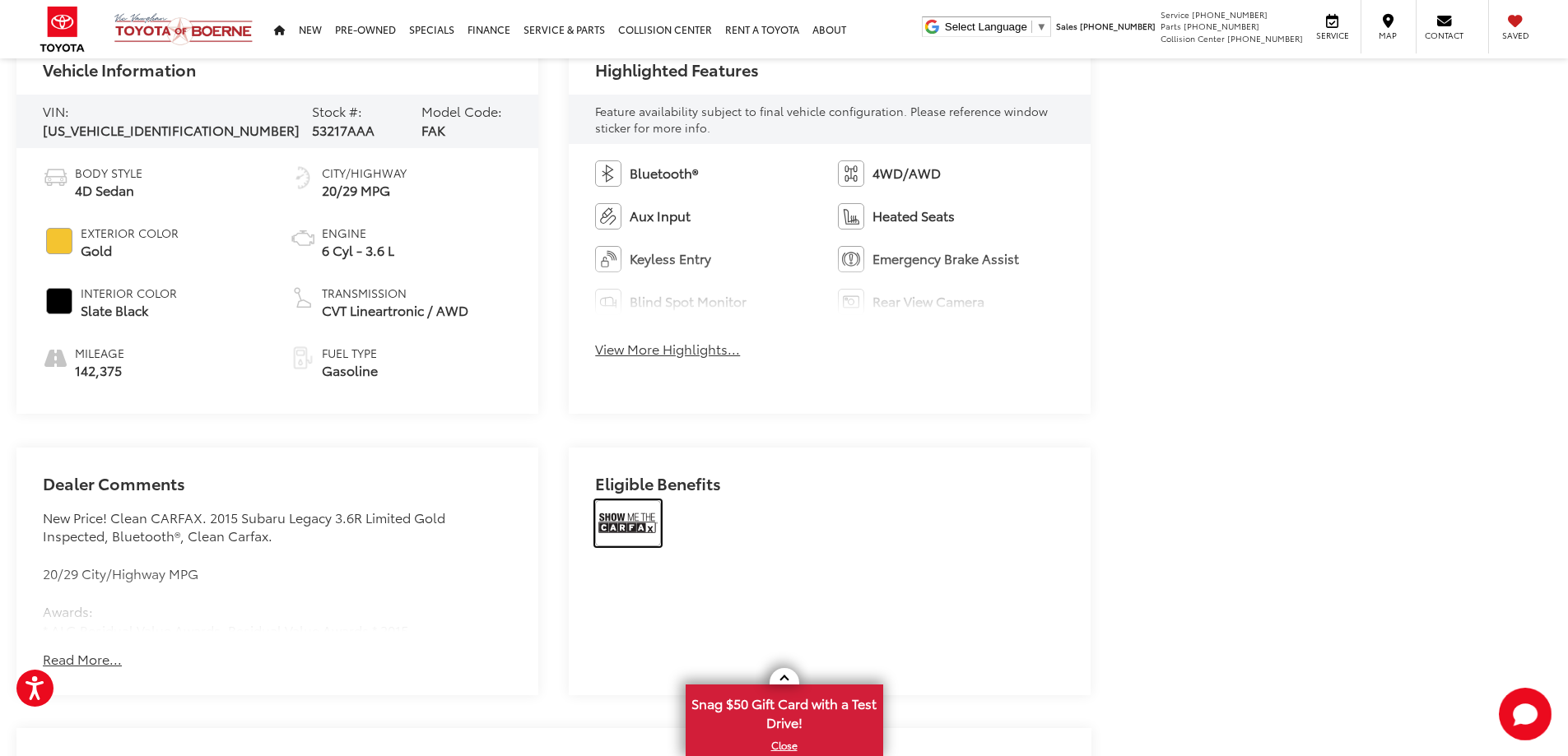
click at [640, 520] on img at bounding box center [627, 523] width 66 height 47
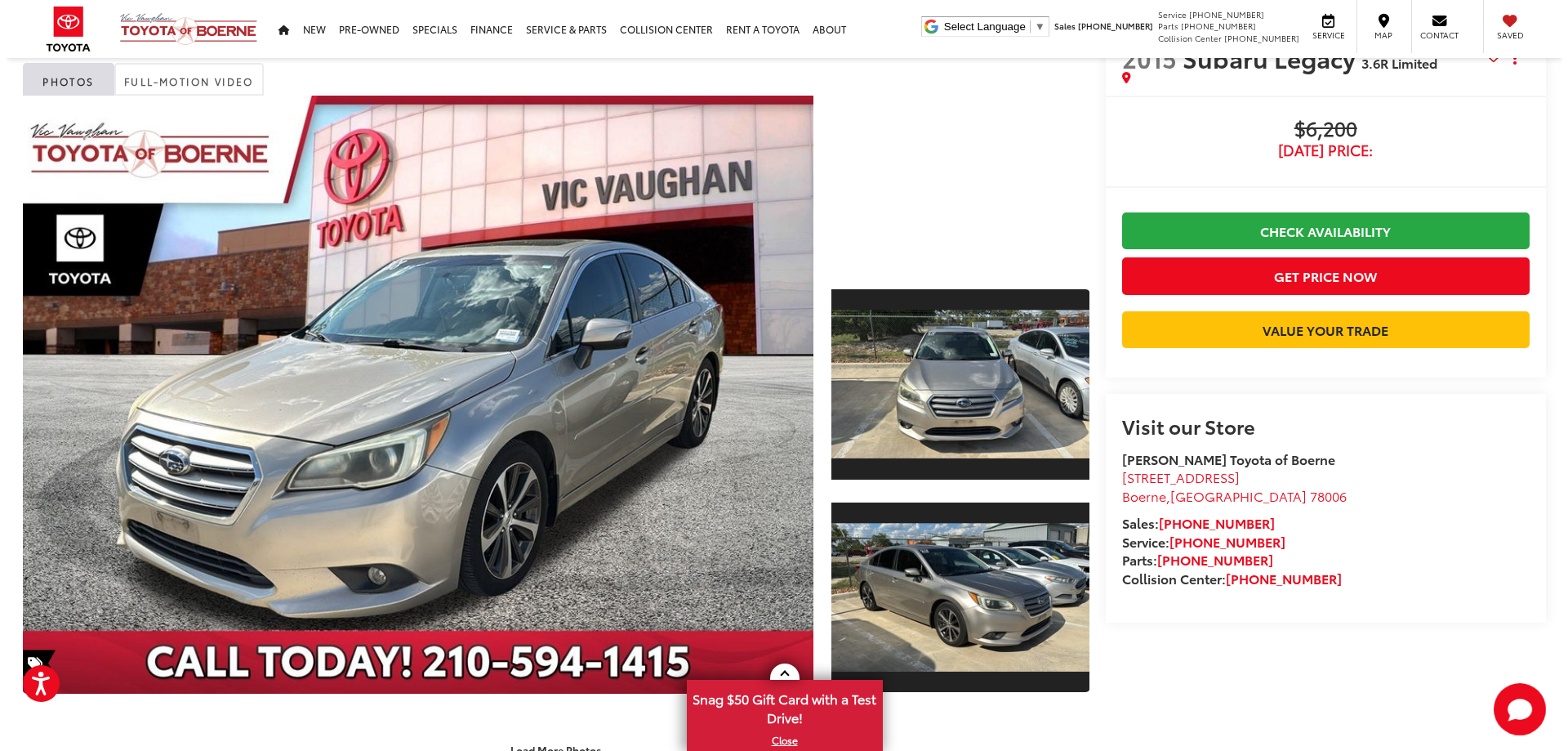
scroll to position [0, 0]
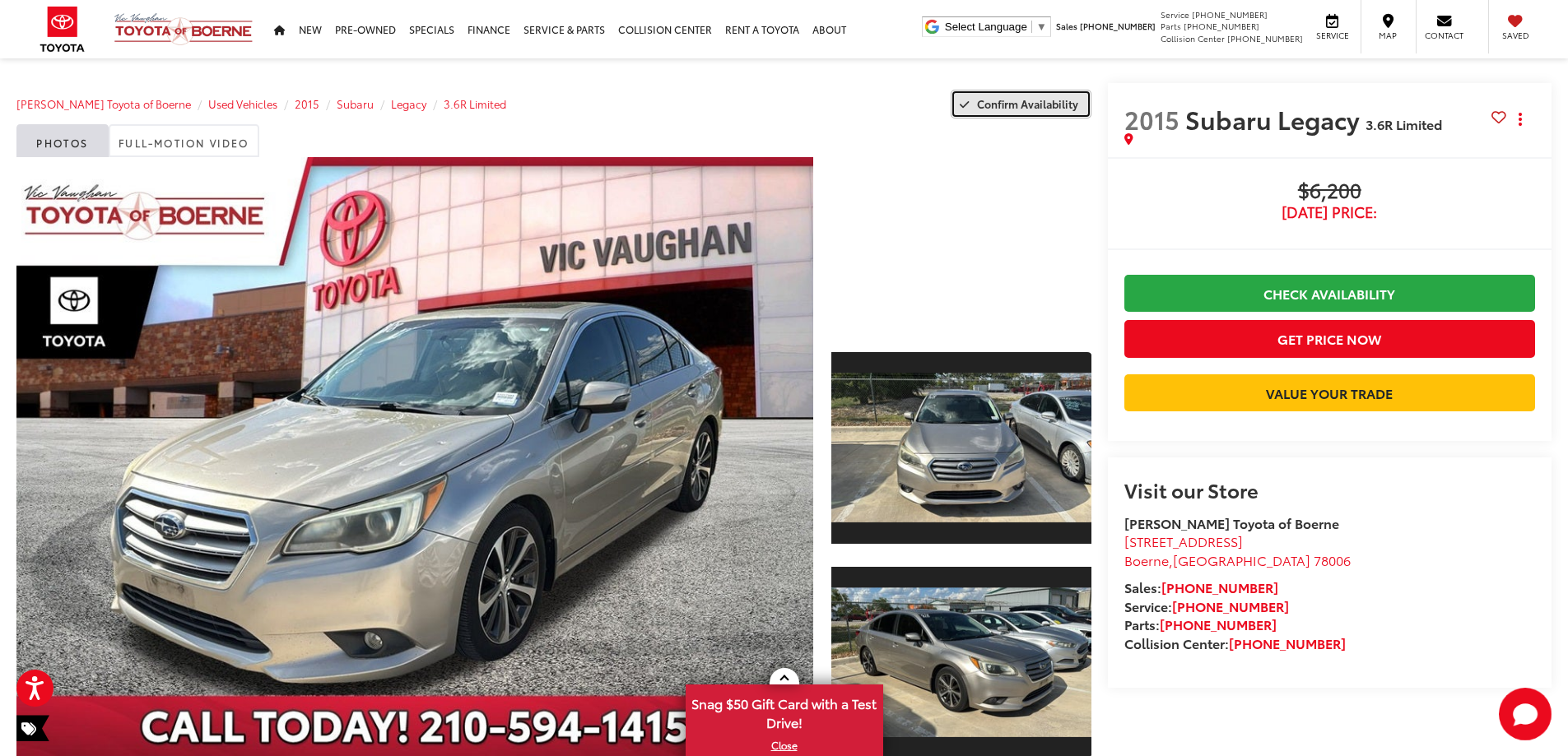
click at [1008, 100] on span "Confirm Availability" at bounding box center [1027, 104] width 102 height 15
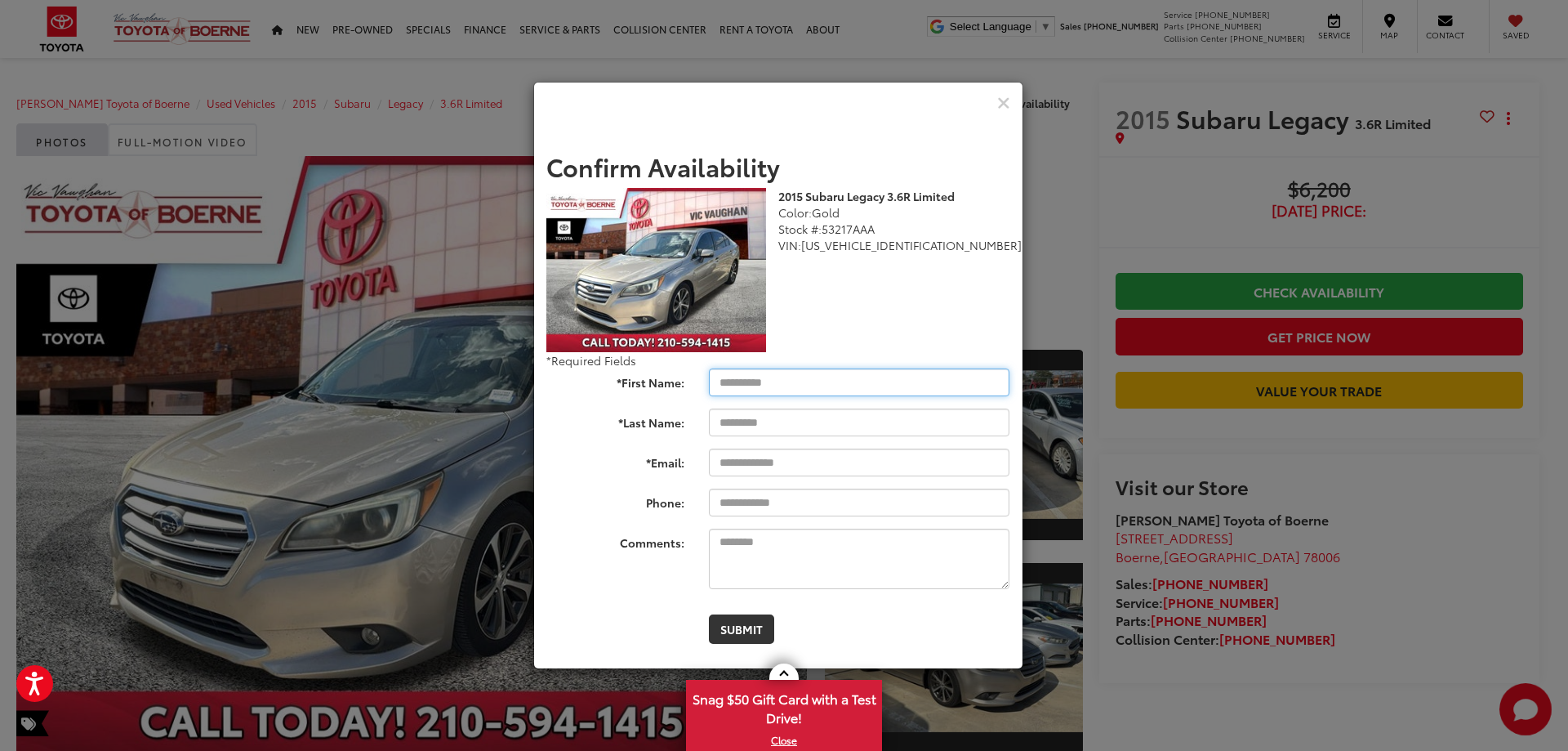
click at [739, 380] on input "*First Name:" at bounding box center [860, 382] width 302 height 27
type input "*******"
type input "*****"
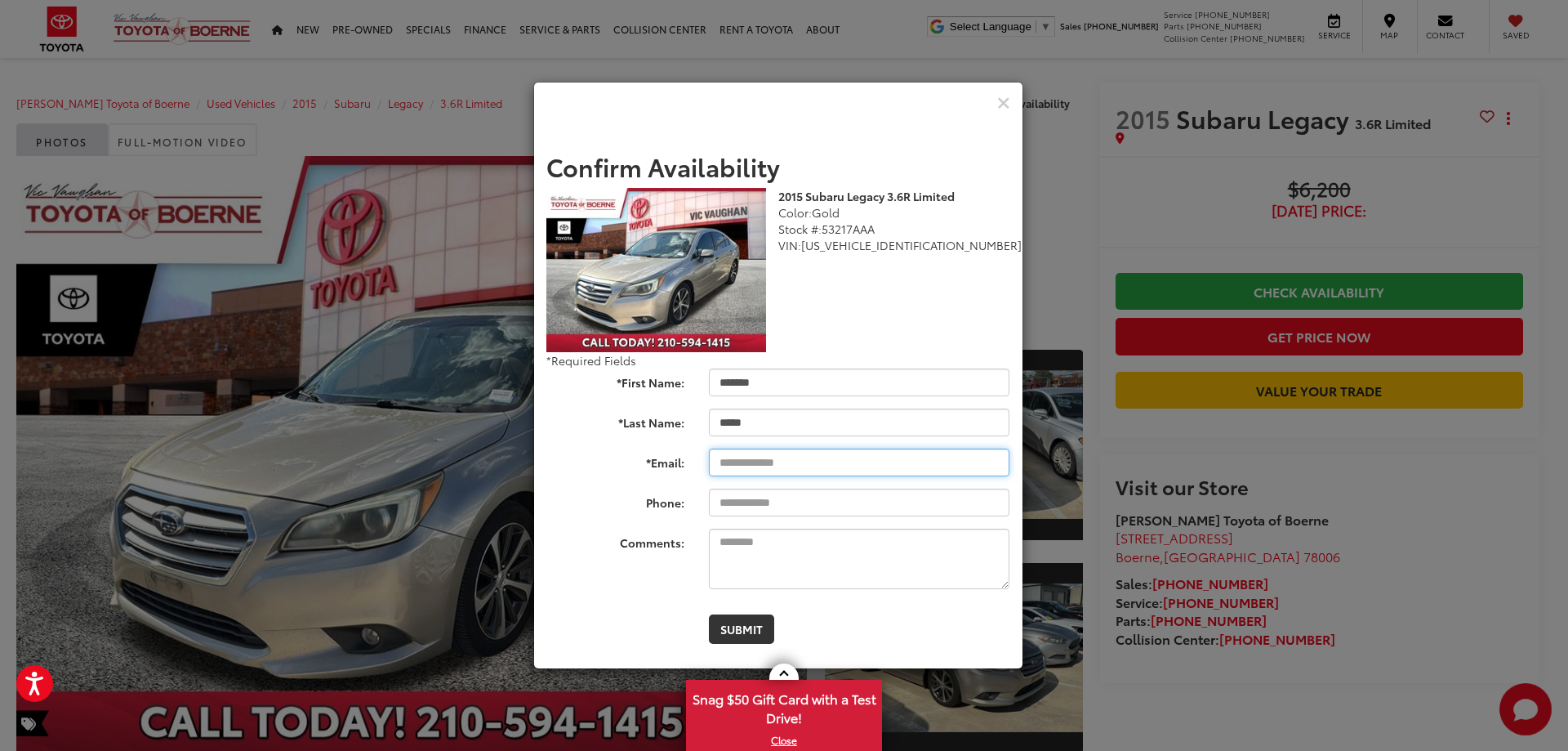
type input "**********"
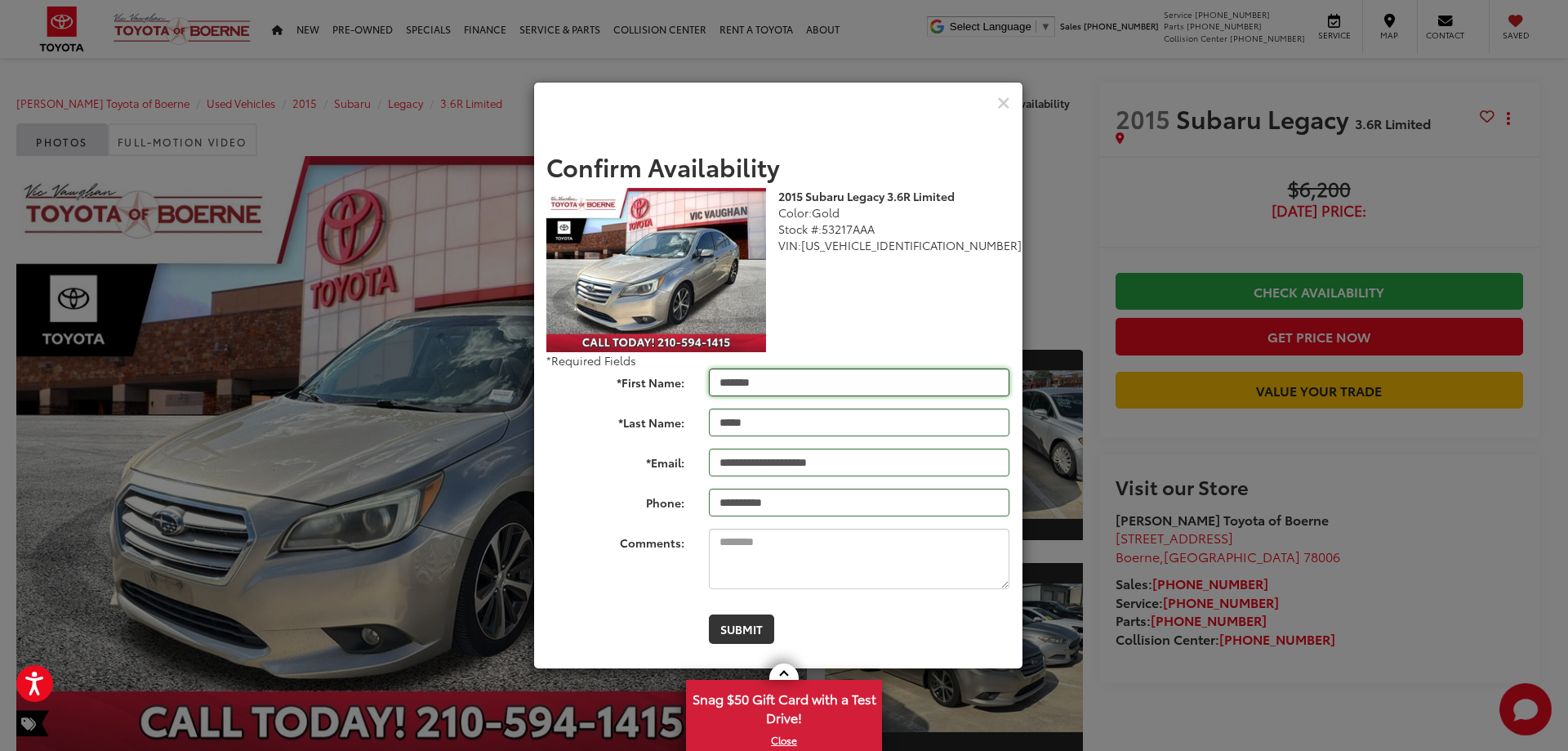
type input "**********"
click at [749, 626] on button "Submit" at bounding box center [741, 628] width 65 height 29
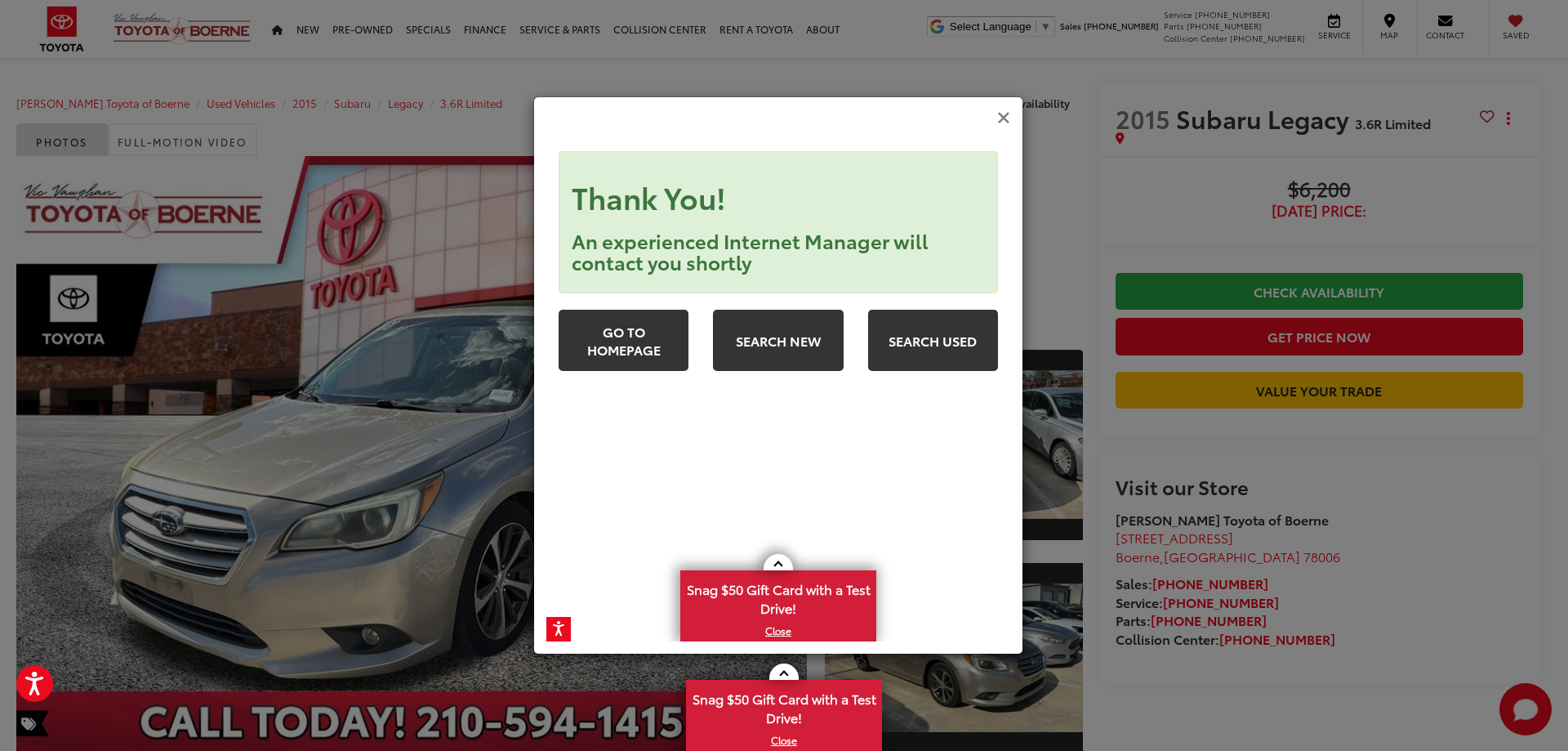
click at [1000, 117] on icon "Close" at bounding box center [1004, 118] width 13 height 17
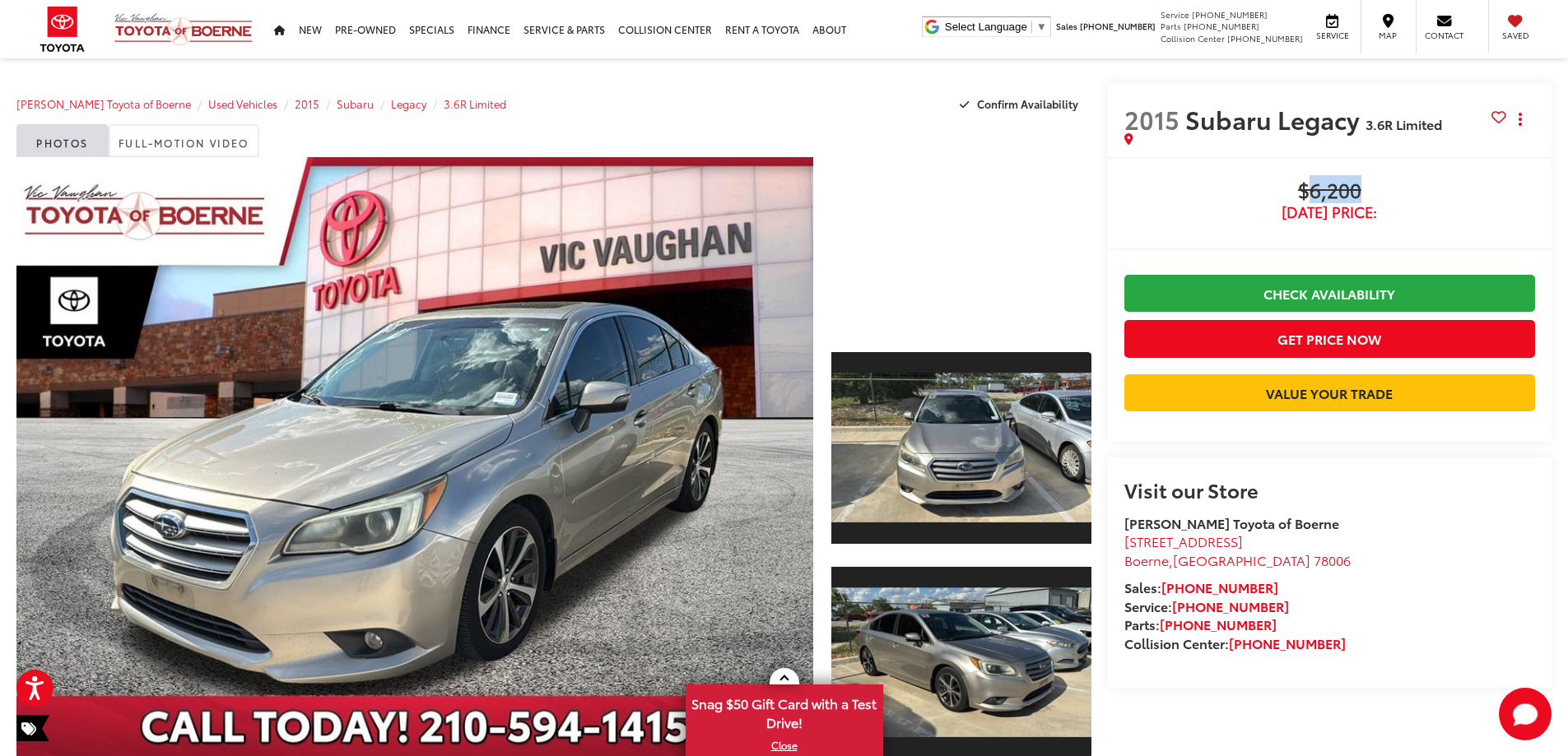
drag, startPoint x: 1308, startPoint y: 191, endPoint x: 1365, endPoint y: 192, distance: 57.0
click at [1365, 192] on span "$6,200" at bounding box center [1329, 192] width 411 height 25
drag, startPoint x: 1272, startPoint y: 214, endPoint x: 1403, endPoint y: 215, distance: 131.0
click at [1405, 215] on span "[DATE] Price:" at bounding box center [1329, 212] width 411 height 16
click at [1393, 208] on span "[DATE] Price:" at bounding box center [1329, 212] width 411 height 16
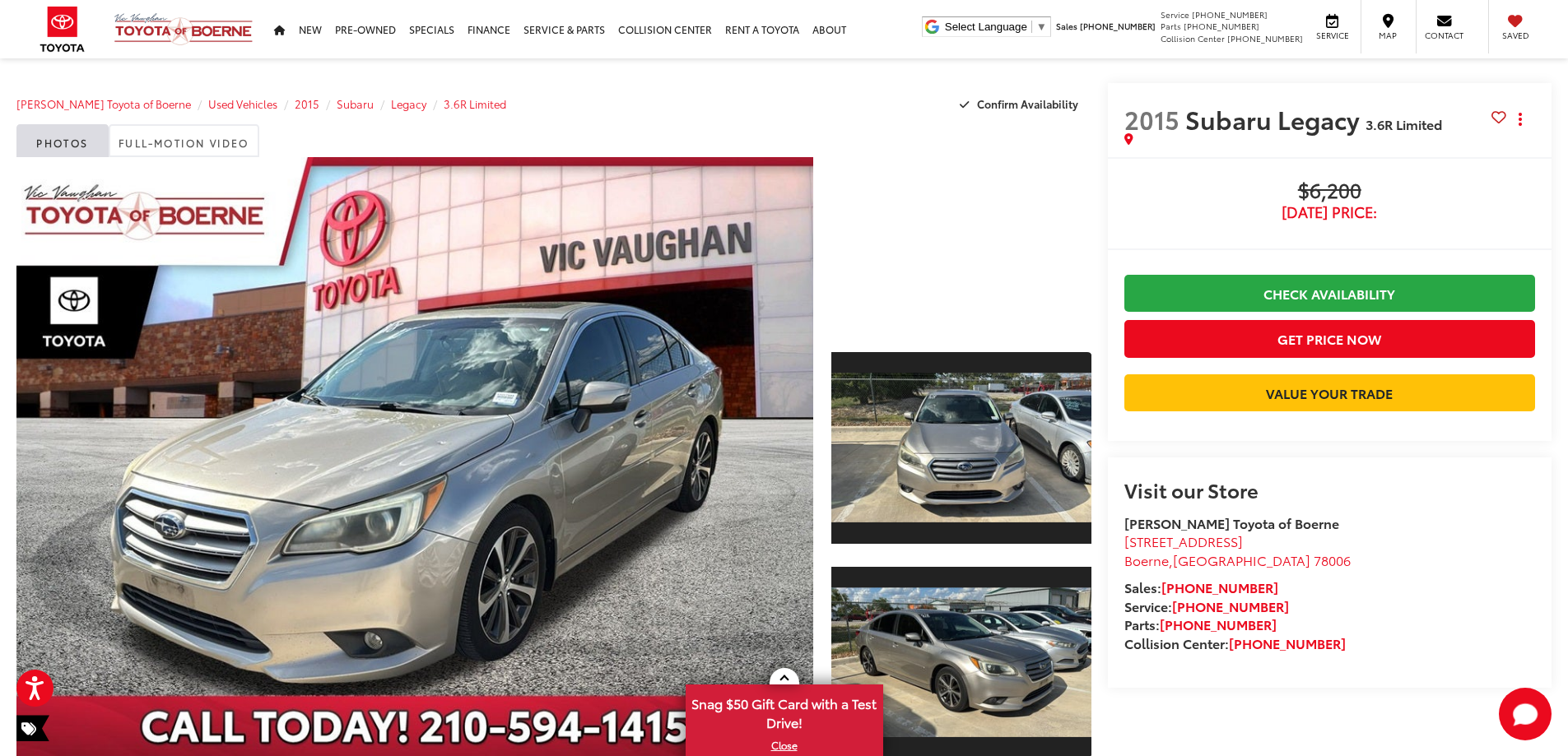
drag, startPoint x: 1297, startPoint y: 187, endPoint x: 1396, endPoint y: 216, distance: 103.2
click at [1396, 216] on div "$6,200 Today's Price:" at bounding box center [1329, 199] width 411 height 41
click at [1346, 216] on span "[DATE] Price:" at bounding box center [1329, 212] width 411 height 16
drag, startPoint x: 1295, startPoint y: 190, endPoint x: 1396, endPoint y: 212, distance: 103.4
click at [1396, 212] on div "$6,200 Today's Price:" at bounding box center [1329, 199] width 411 height 41
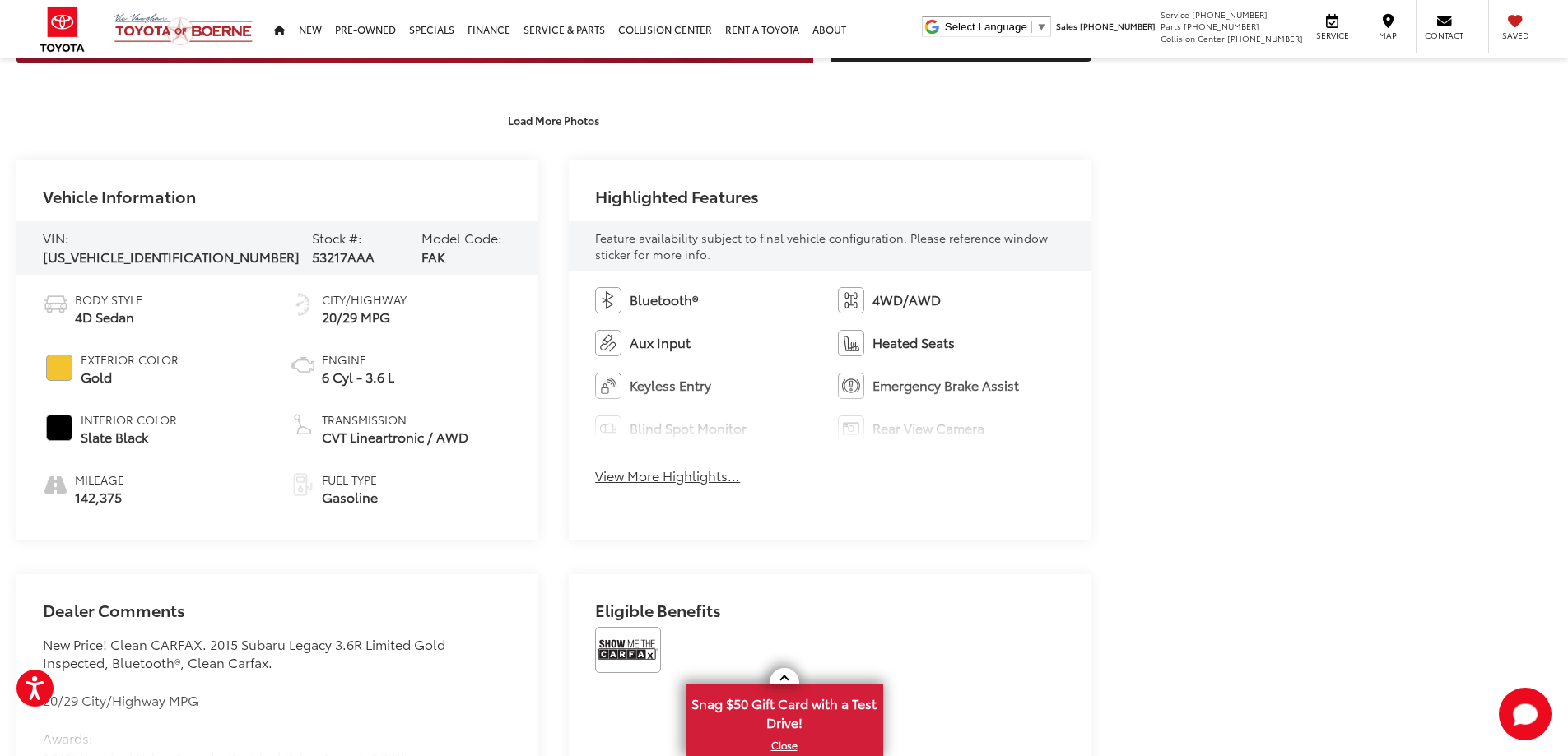
scroll to position [822, 0]
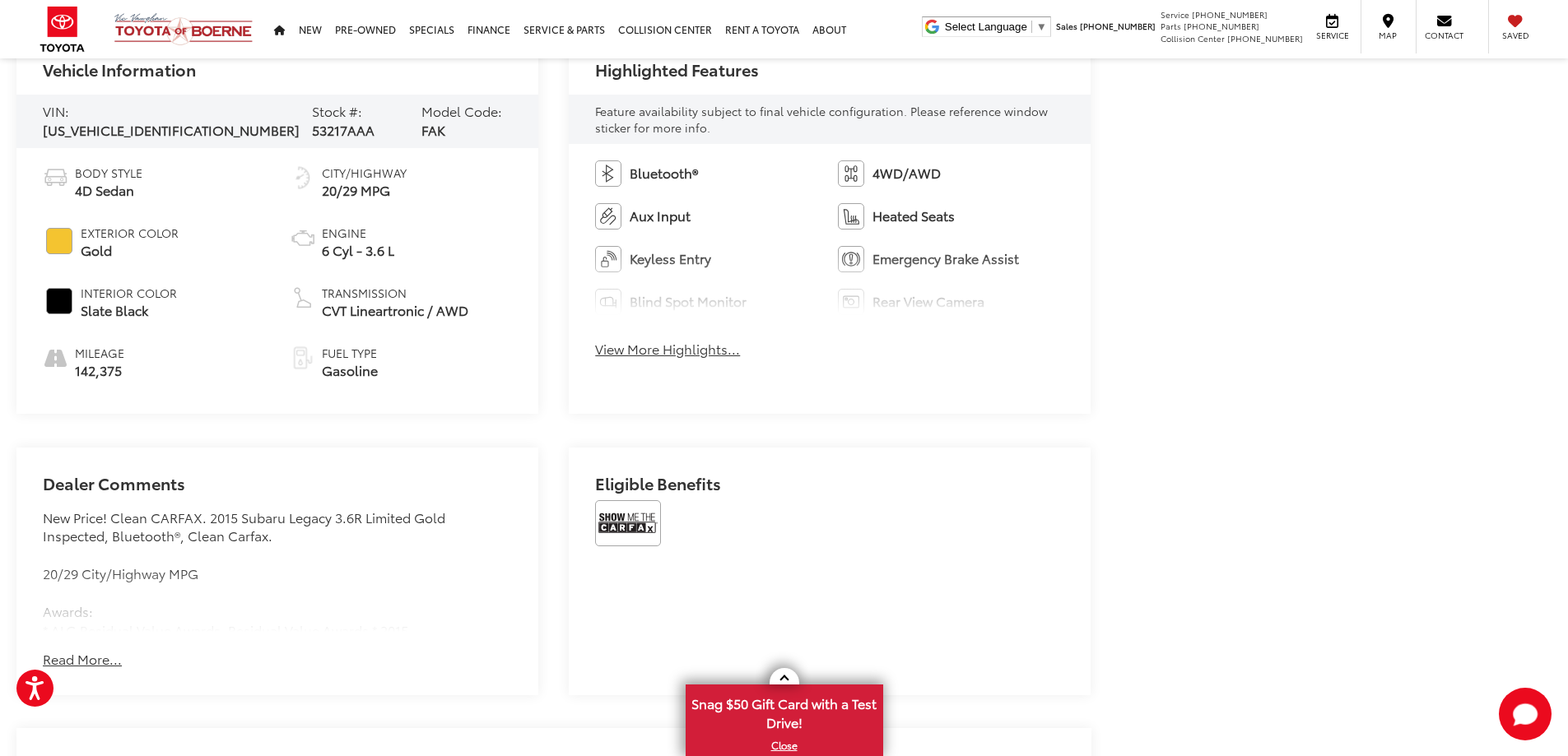
click at [85, 651] on button "Read More..." at bounding box center [82, 659] width 79 height 19
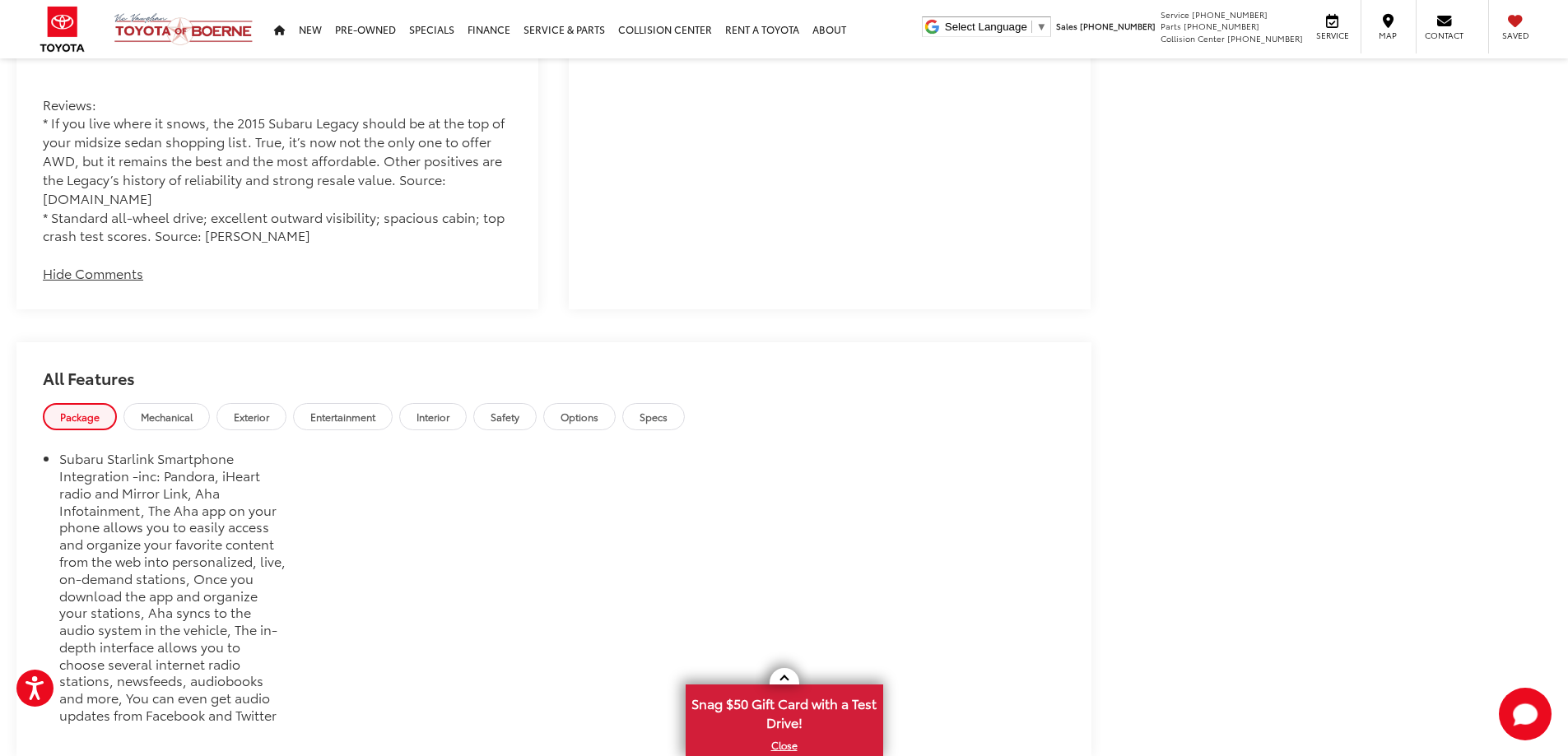
scroll to position [1481, 0]
click at [160, 403] on link "Mechanical" at bounding box center [166, 416] width 86 height 28
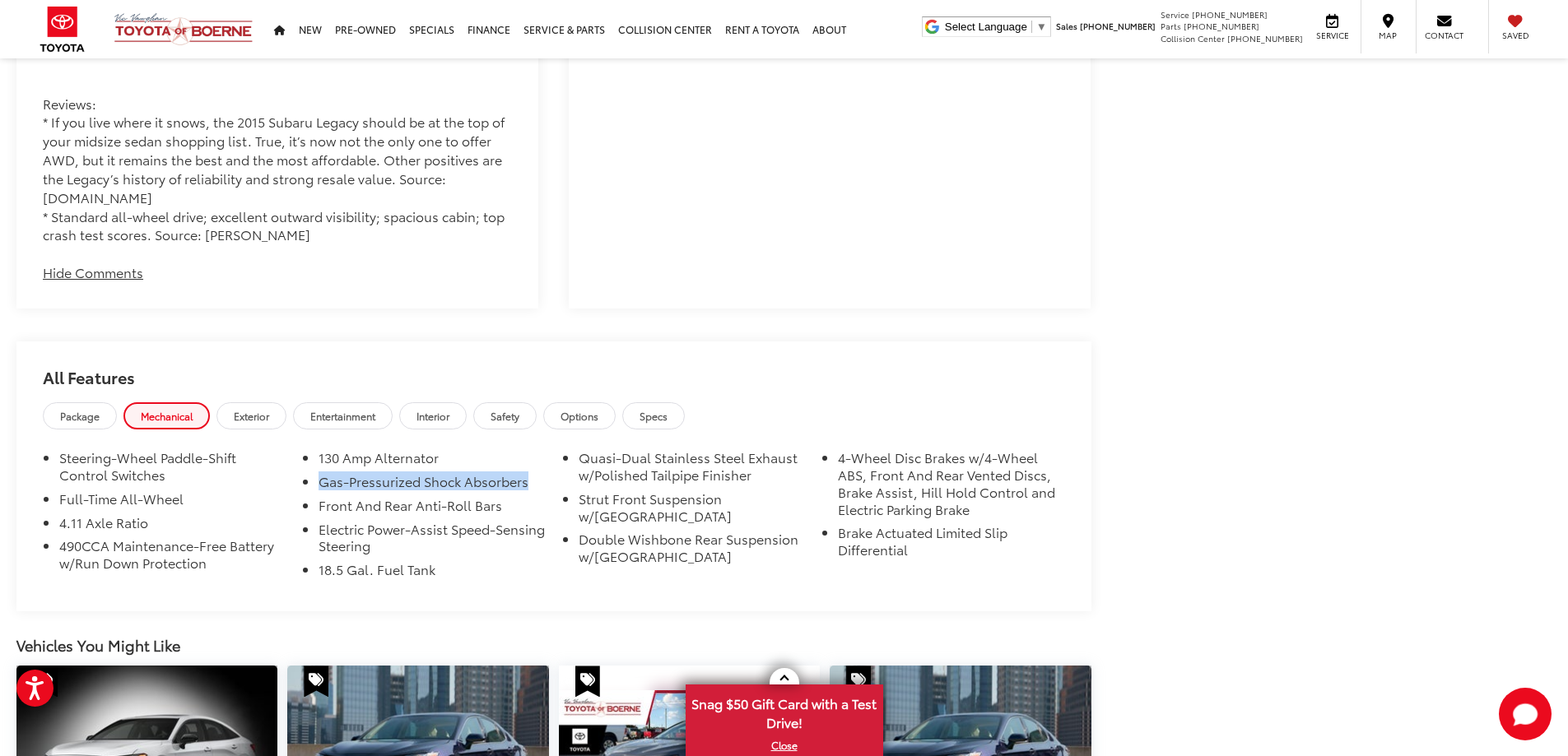
drag, startPoint x: 321, startPoint y: 441, endPoint x: 548, endPoint y: 433, distance: 227.1
click at [540, 473] on li "Gas-Pressurized Shock Absorbers" at bounding box center [431, 484] width 226 height 24
drag, startPoint x: 580, startPoint y: 416, endPoint x: 759, endPoint y: 440, distance: 180.6
click at [759, 449] on li "Quasi-Dual Stainless Steel Exhaust w/Polished Tailpipe Finisher" at bounding box center [692, 469] width 226 height 41
drag, startPoint x: 580, startPoint y: 458, endPoint x: 624, endPoint y: 477, distance: 47.9
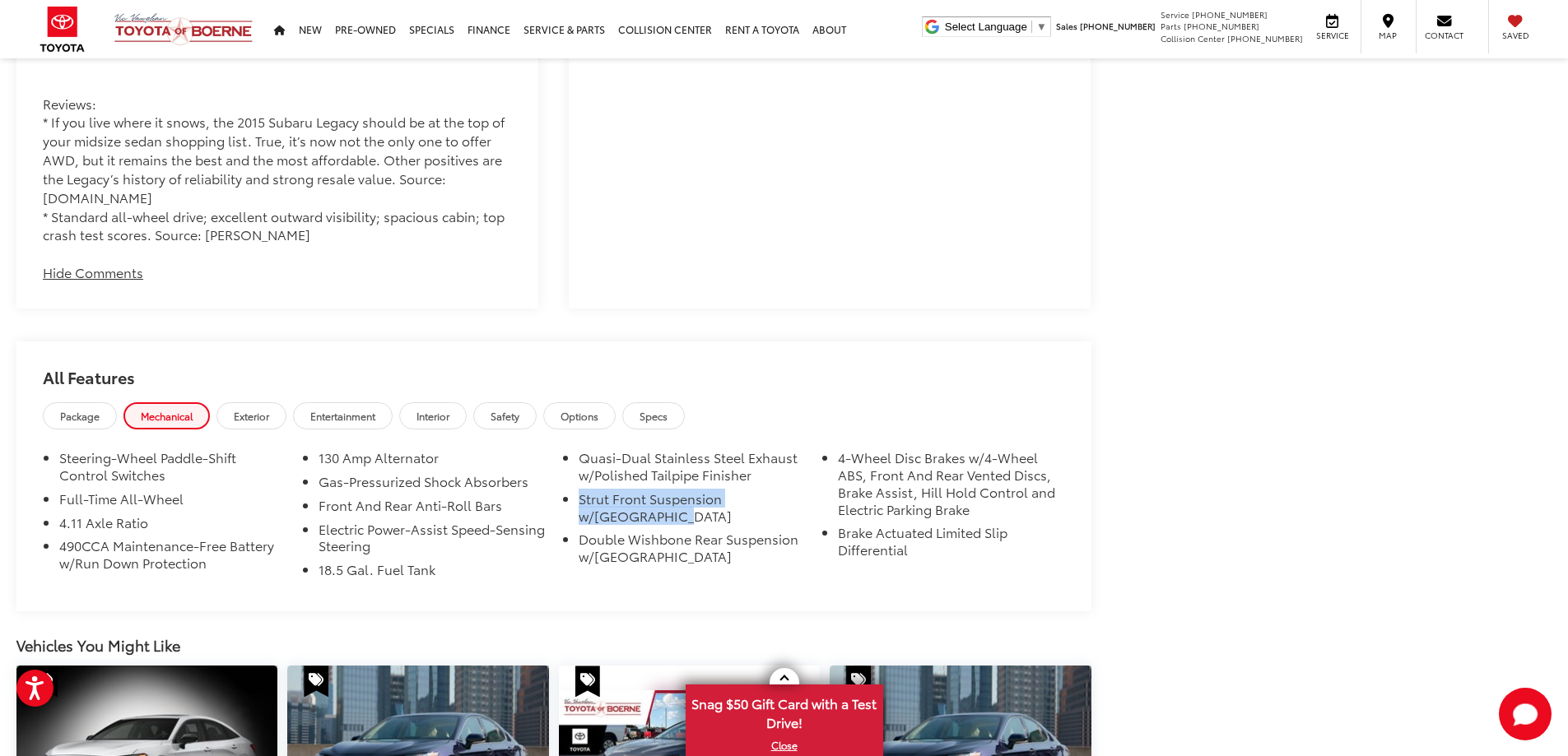
click at [624, 490] on li "Strut Front Suspension w/[GEOGRAPHIC_DATA]" at bounding box center [692, 510] width 226 height 41
drag, startPoint x: 580, startPoint y: 501, endPoint x: 666, endPoint y: 515, distance: 87.1
click at [666, 531] on li "Double Wishbone Rear Suspension w/[GEOGRAPHIC_DATA]" at bounding box center [692, 551] width 226 height 41
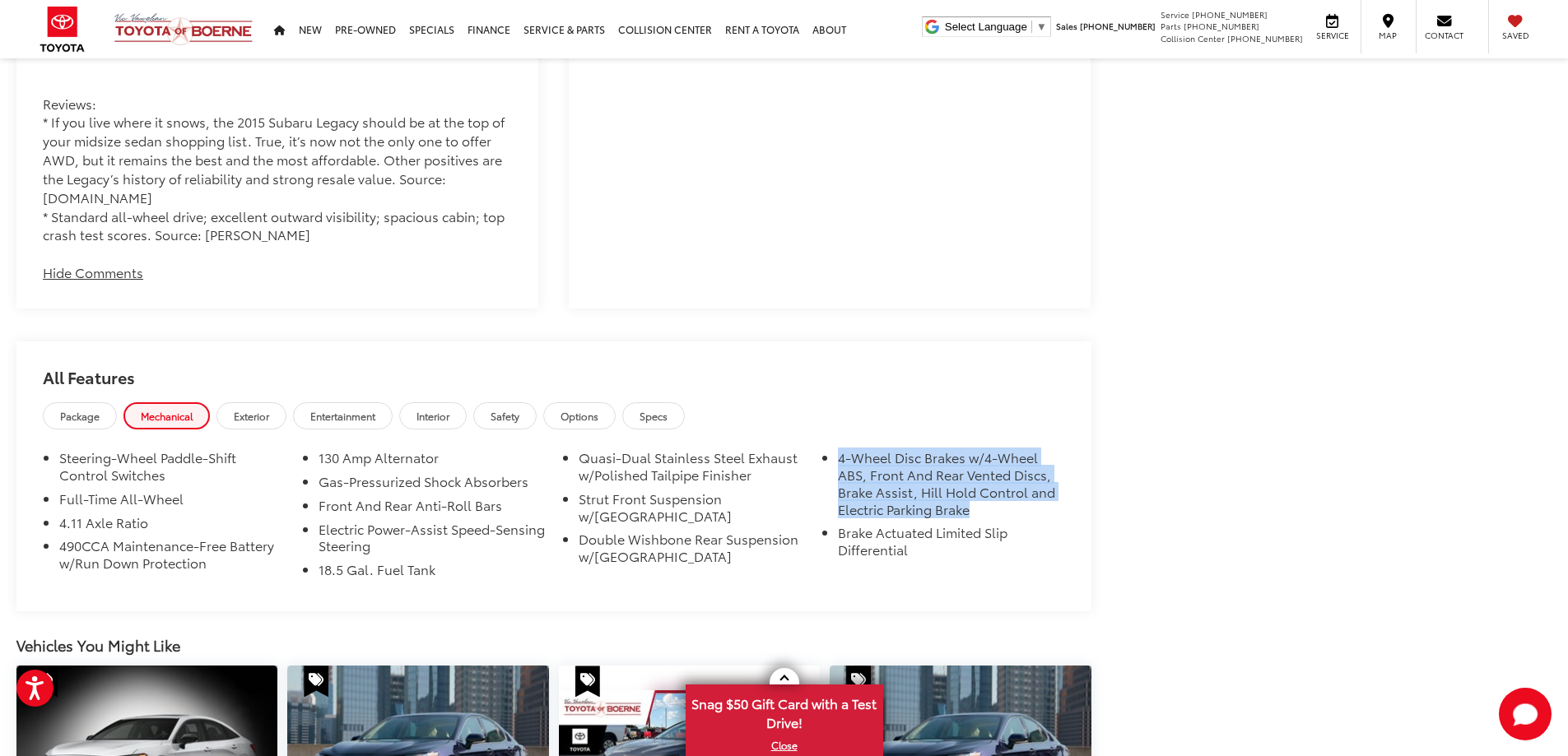
drag, startPoint x: 838, startPoint y: 418, endPoint x: 963, endPoint y: 460, distance: 131.9
click at [975, 461] on li "4-Wheel Disc Brakes w/4-Wheel ABS, Front And Rear Vented Discs, Brake Assist, H…" at bounding box center [951, 486] width 226 height 75
click at [852, 524] on li "Brake Actuated Limited Slip Differential" at bounding box center [951, 544] width 226 height 41
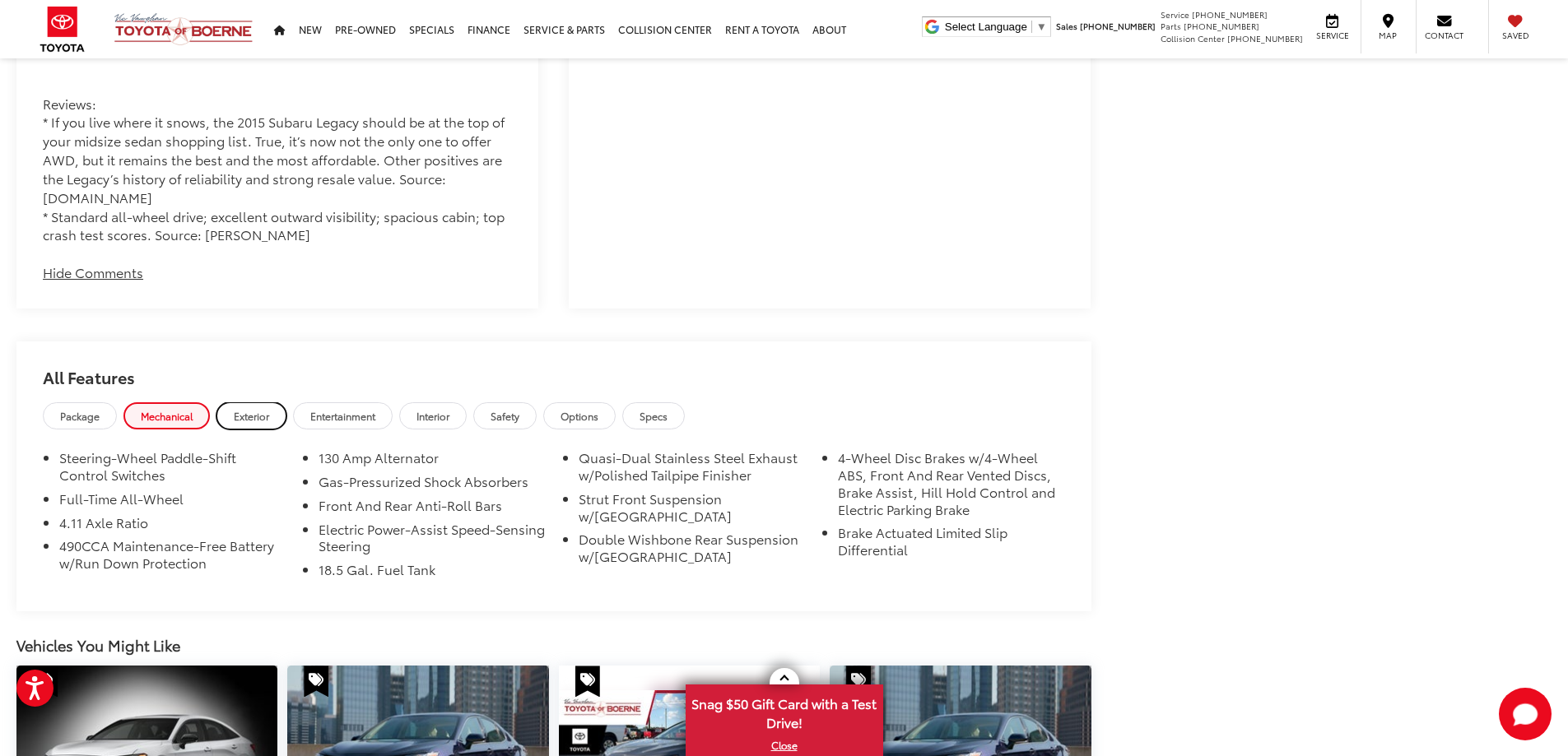
click at [245, 408] on span "Exterior" at bounding box center [251, 415] width 35 height 14
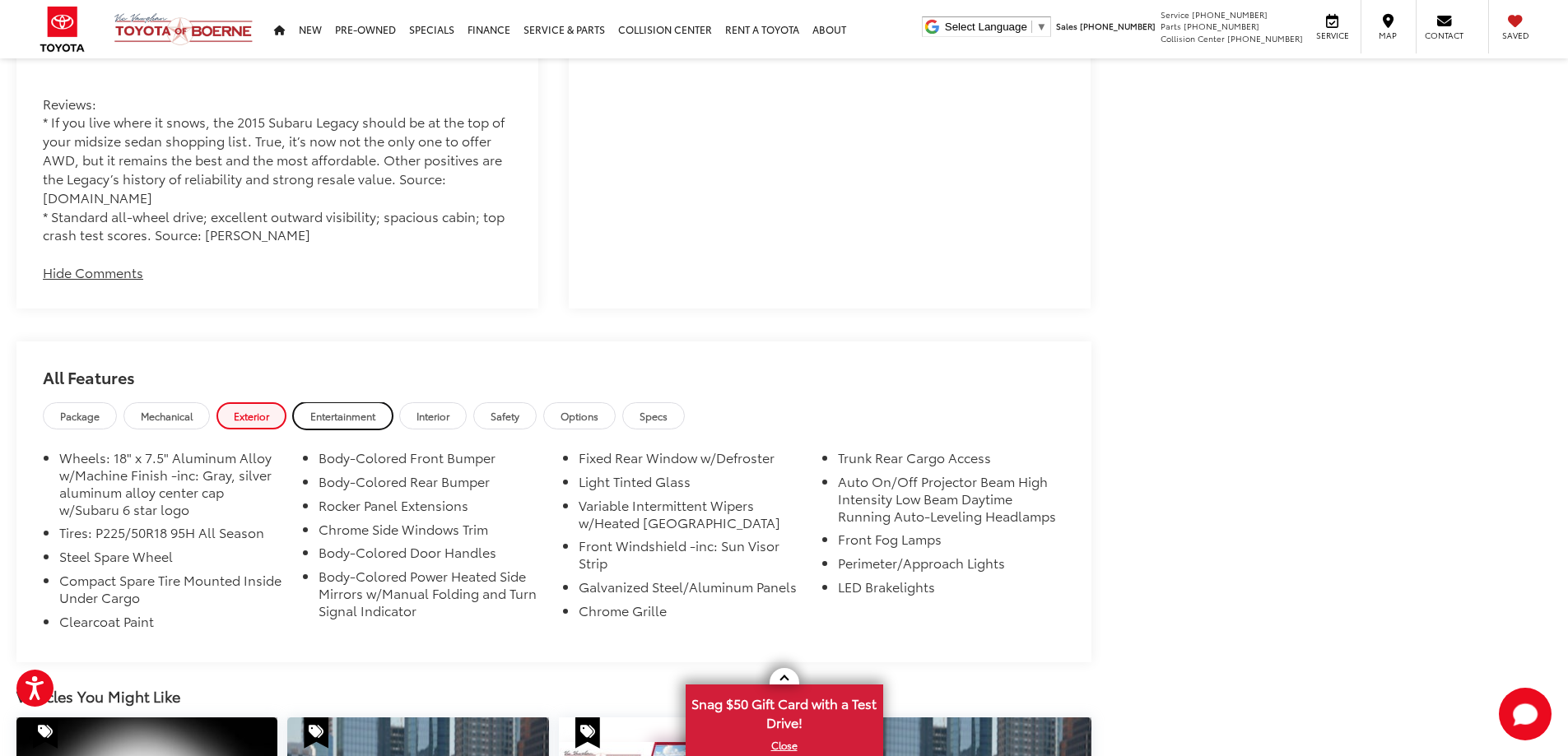
click at [347, 408] on span "Entertainment" at bounding box center [343, 415] width 65 height 14
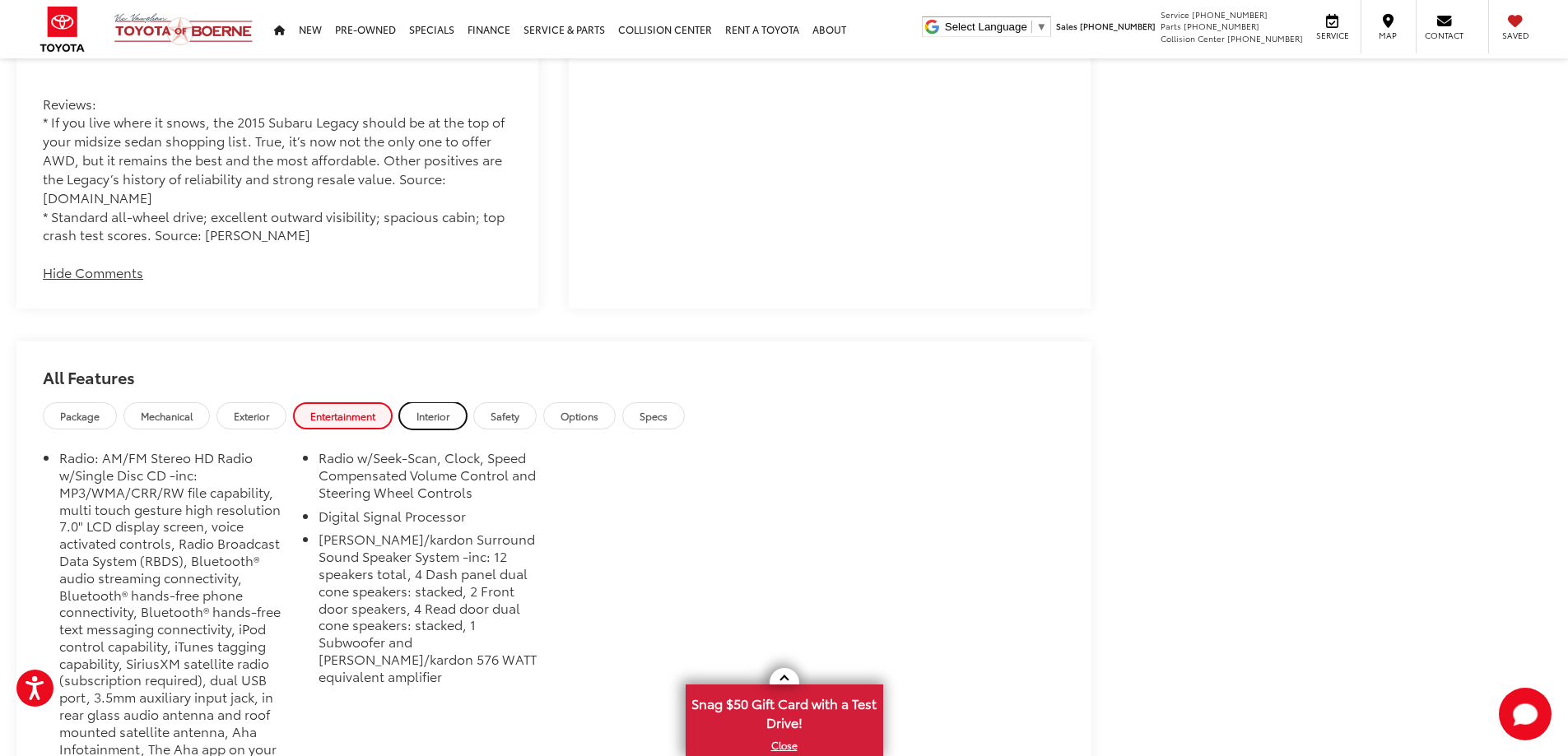
click at [435, 408] on span "Interior" at bounding box center [432, 415] width 33 height 14
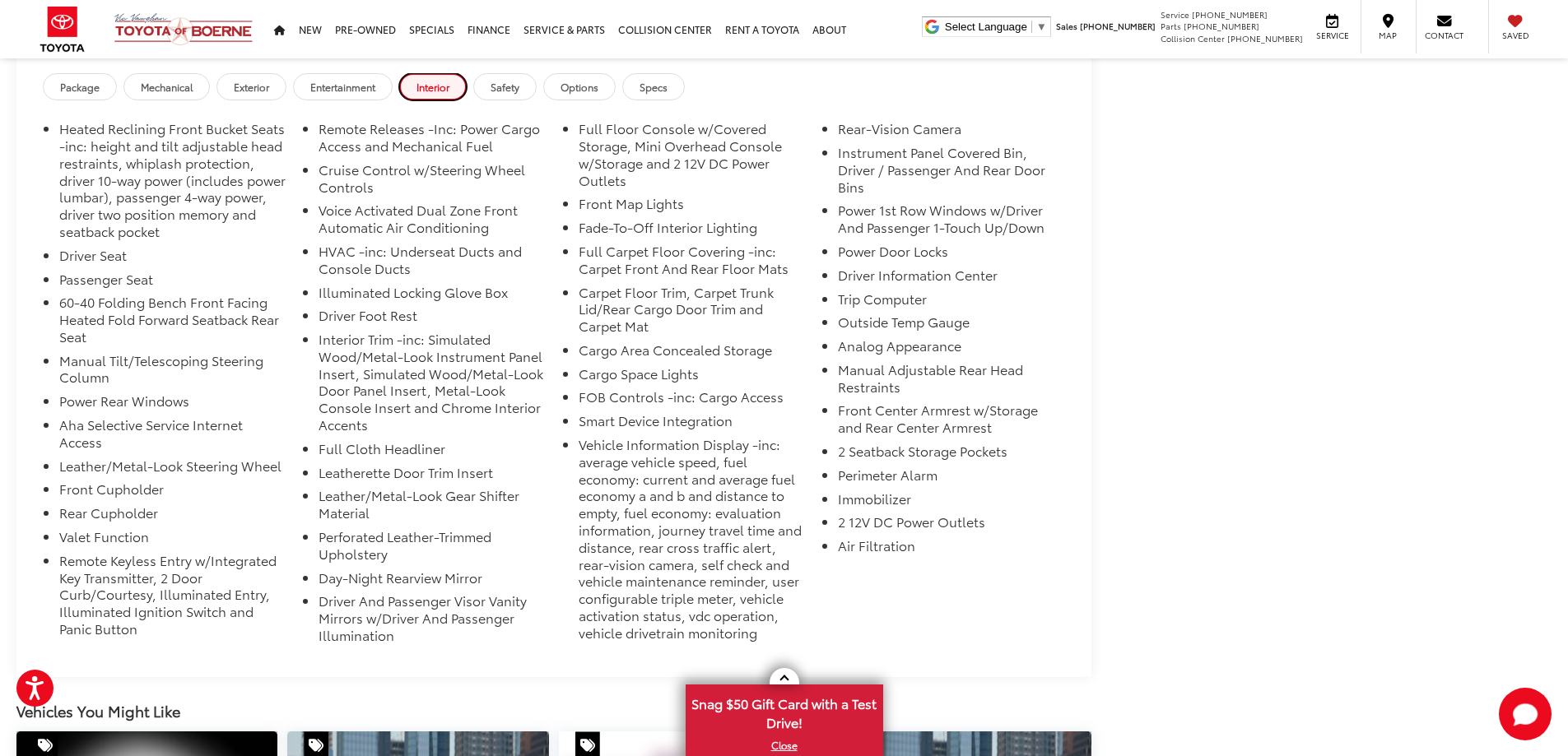
scroll to position [1728, 0]
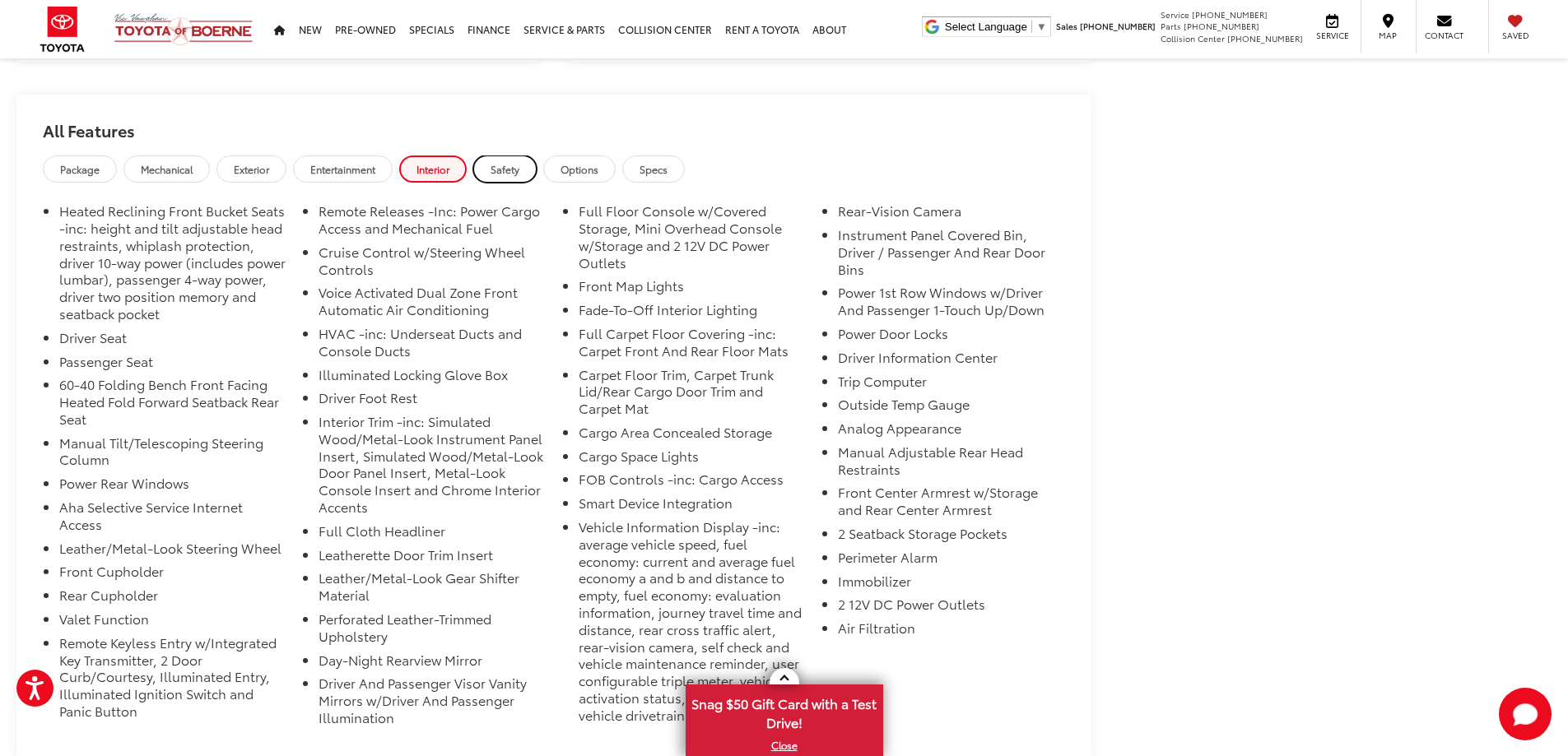
click at [519, 162] on span "Safety" at bounding box center [505, 169] width 29 height 14
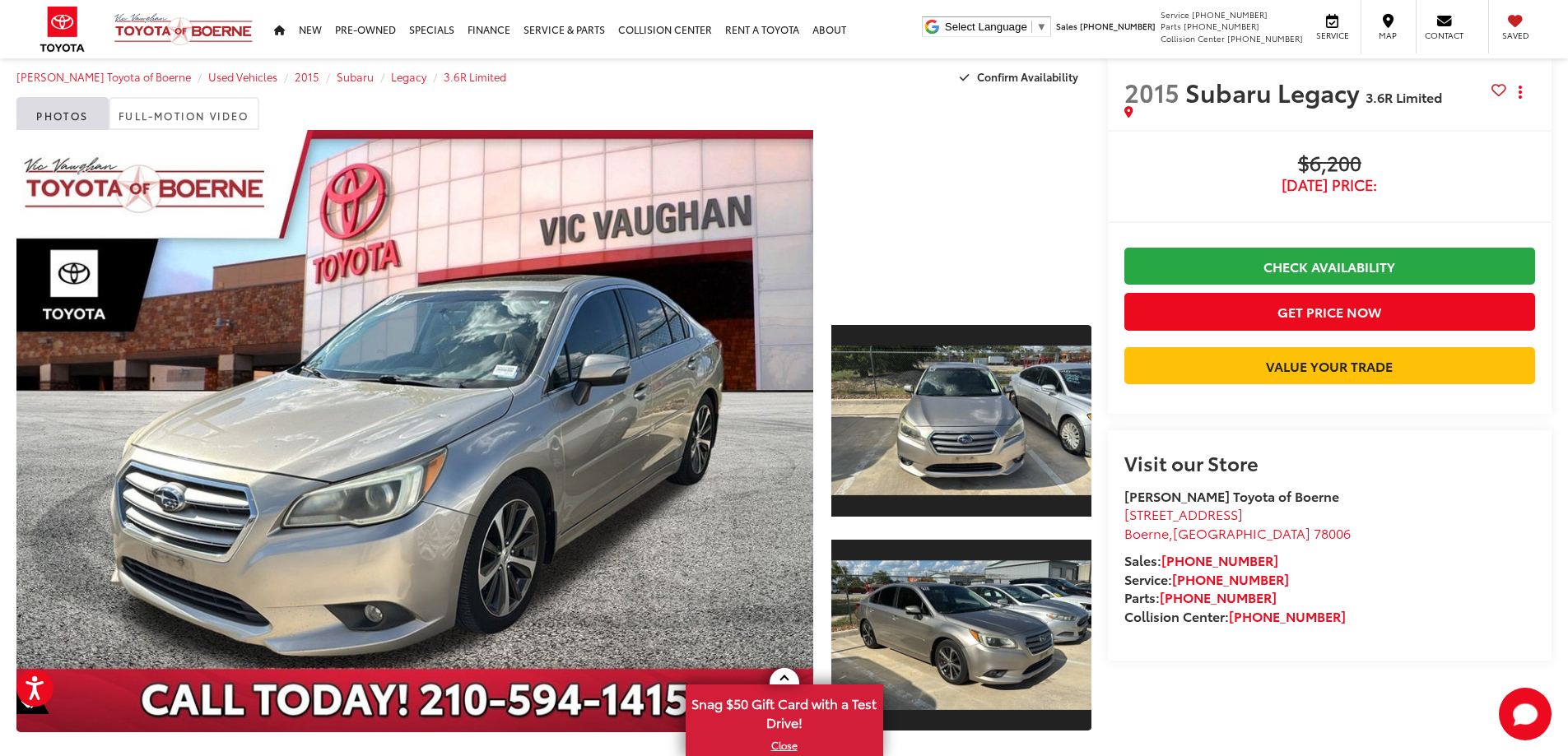
scroll to position [0, 0]
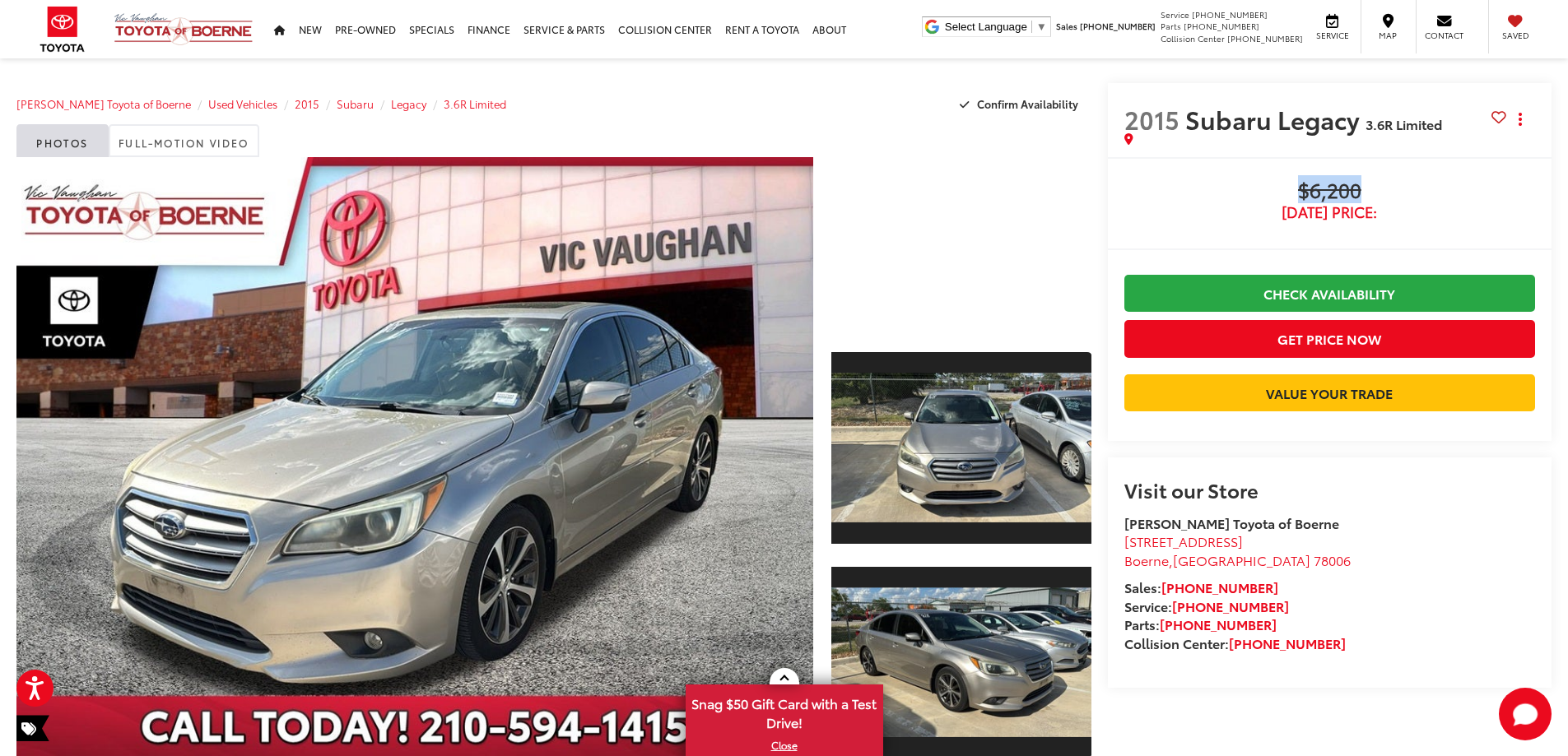
drag, startPoint x: 1301, startPoint y: 194, endPoint x: 1365, endPoint y: 193, distance: 64.0
click at [1363, 193] on span "$6,200" at bounding box center [1329, 192] width 411 height 25
click at [1336, 204] on span "[DATE] Price:" at bounding box center [1329, 212] width 411 height 16
click at [1105, 179] on div "2015 Subaru Legacy 3.6R Limited Copy Link Share Print Buy $6,200 Today's Price:…" at bounding box center [1322, 431] width 461 height 698
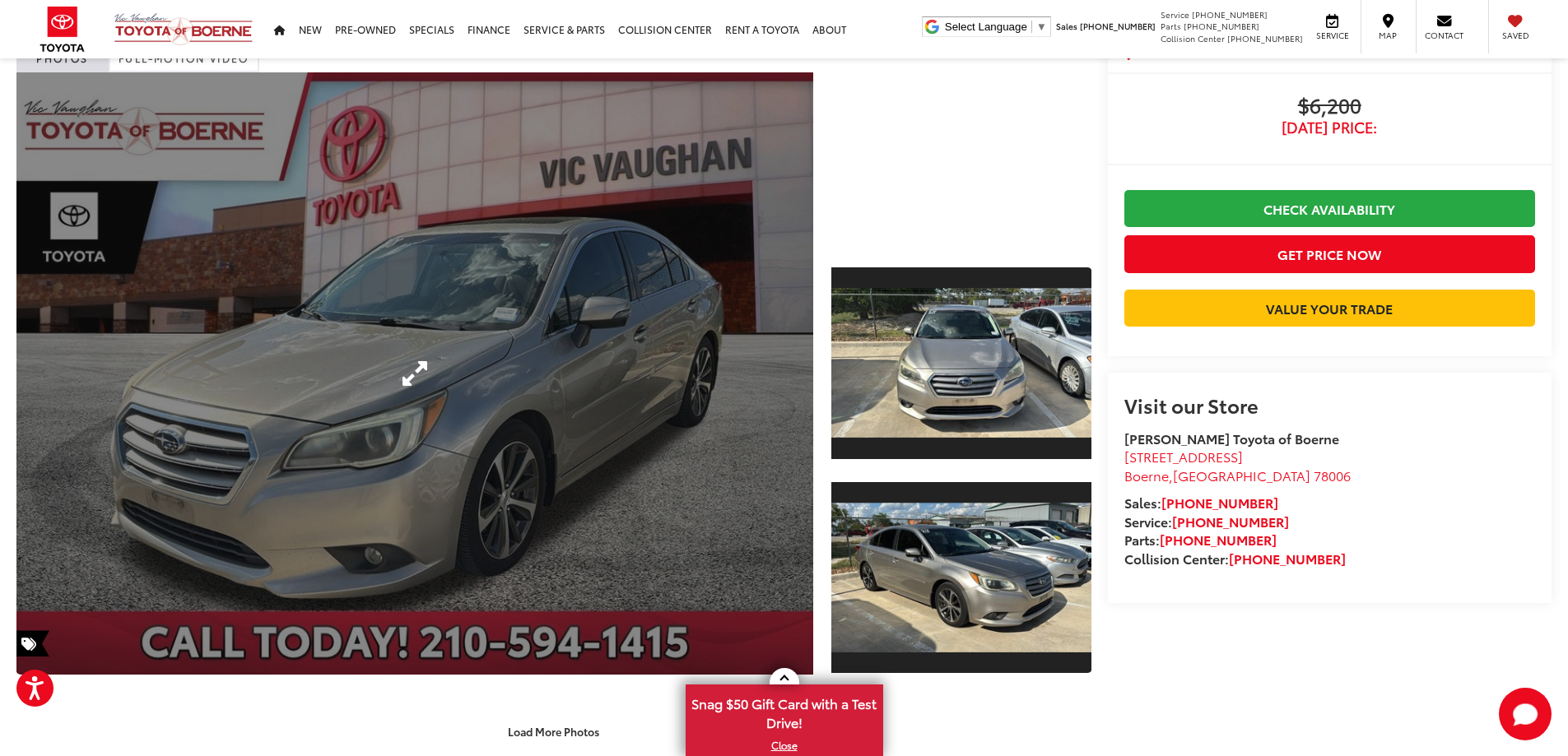
scroll to position [247, 0]
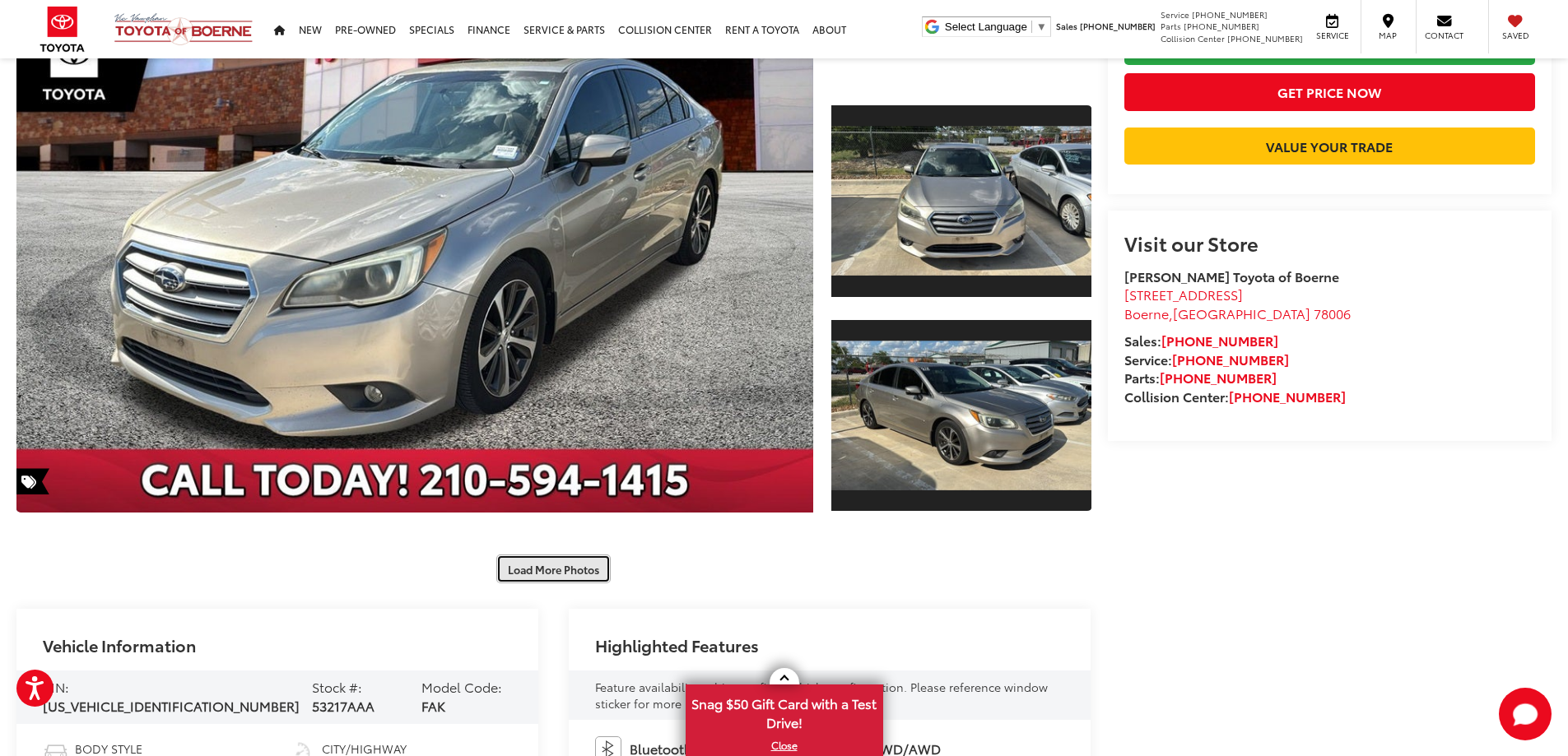
click at [507, 573] on button "Load More Photos" at bounding box center [553, 569] width 114 height 28
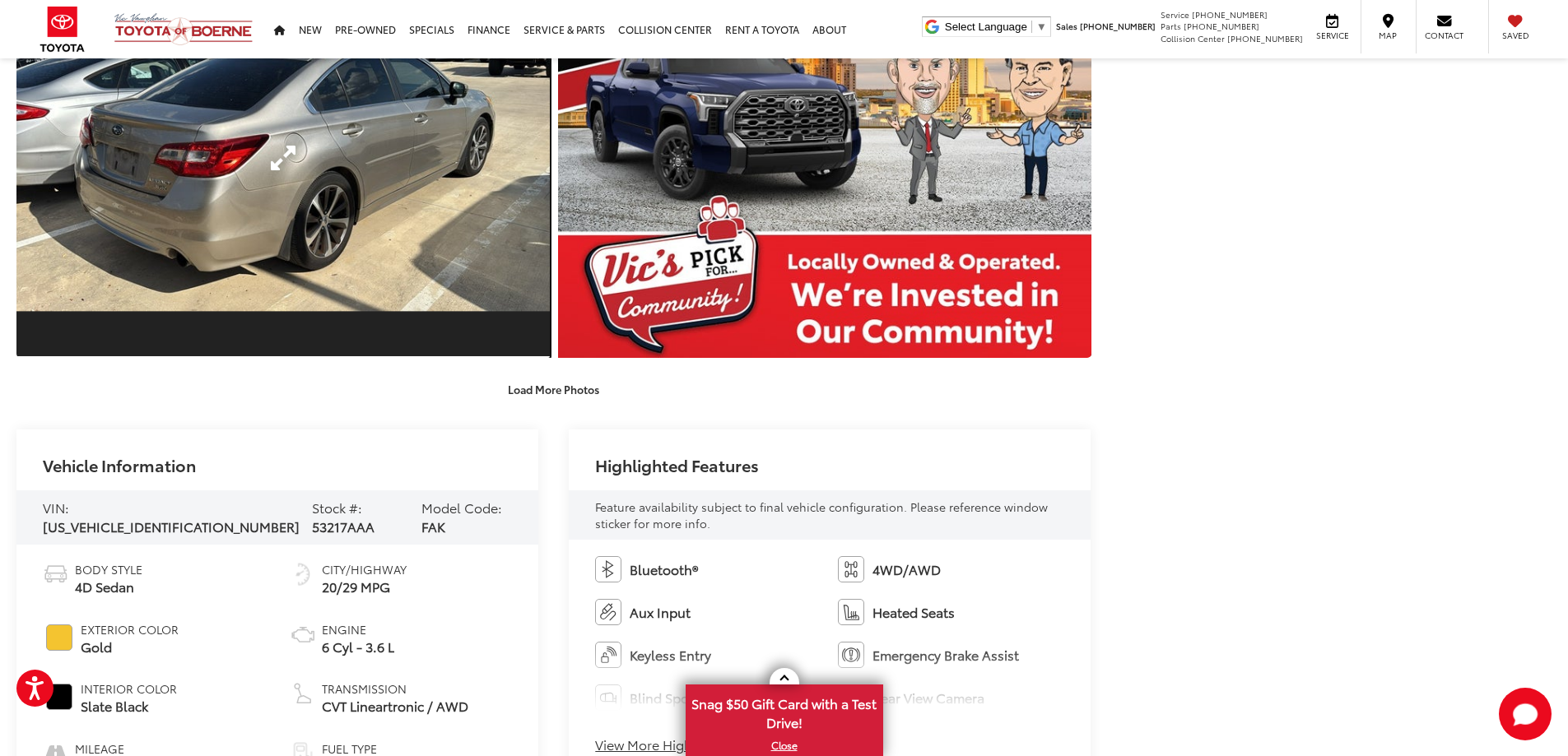
drag, startPoint x: 523, startPoint y: 353, endPoint x: 526, endPoint y: 385, distance: 32.1
click at [523, 354] on link "Expand Photo 6" at bounding box center [282, 158] width 533 height 400
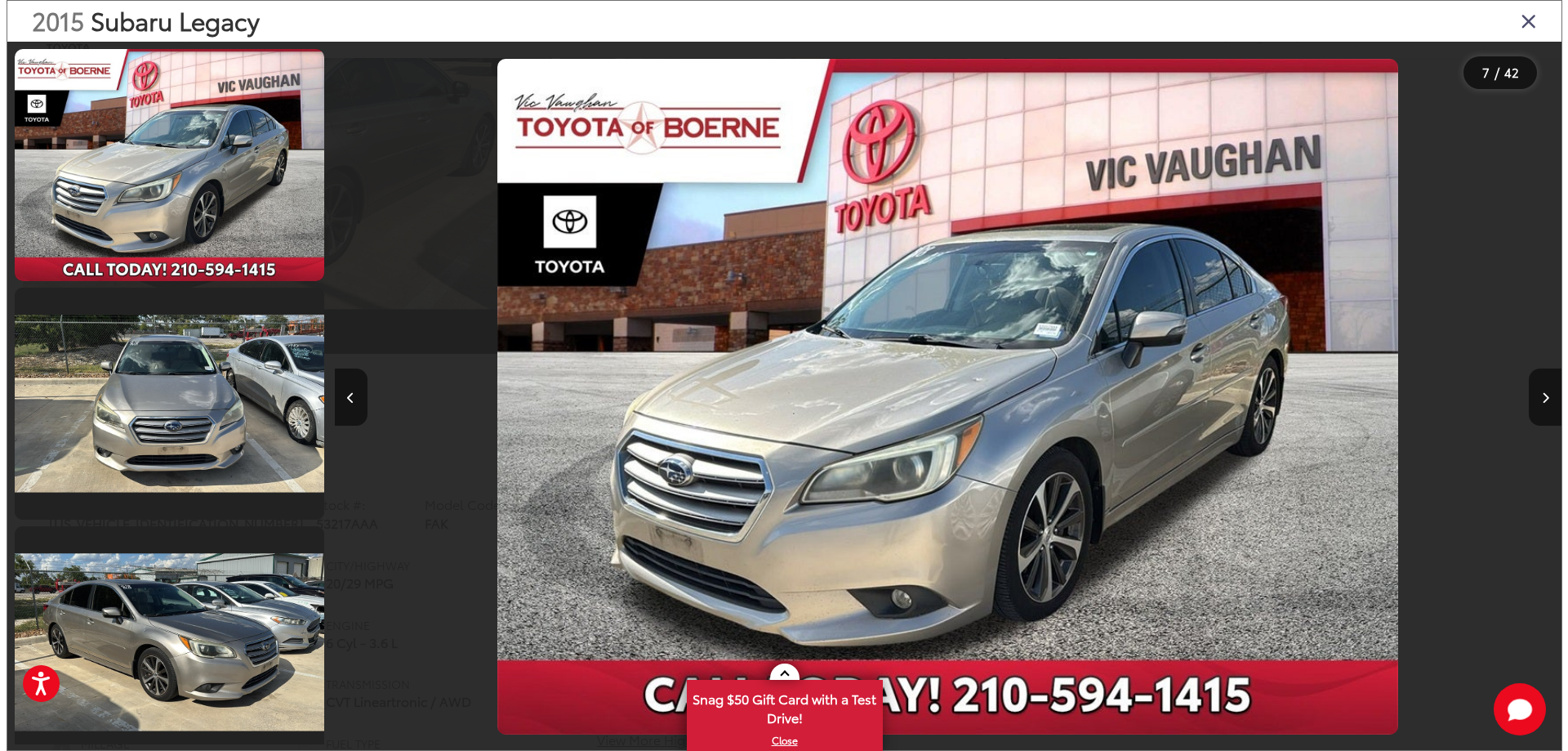
scroll to position [1263, 0]
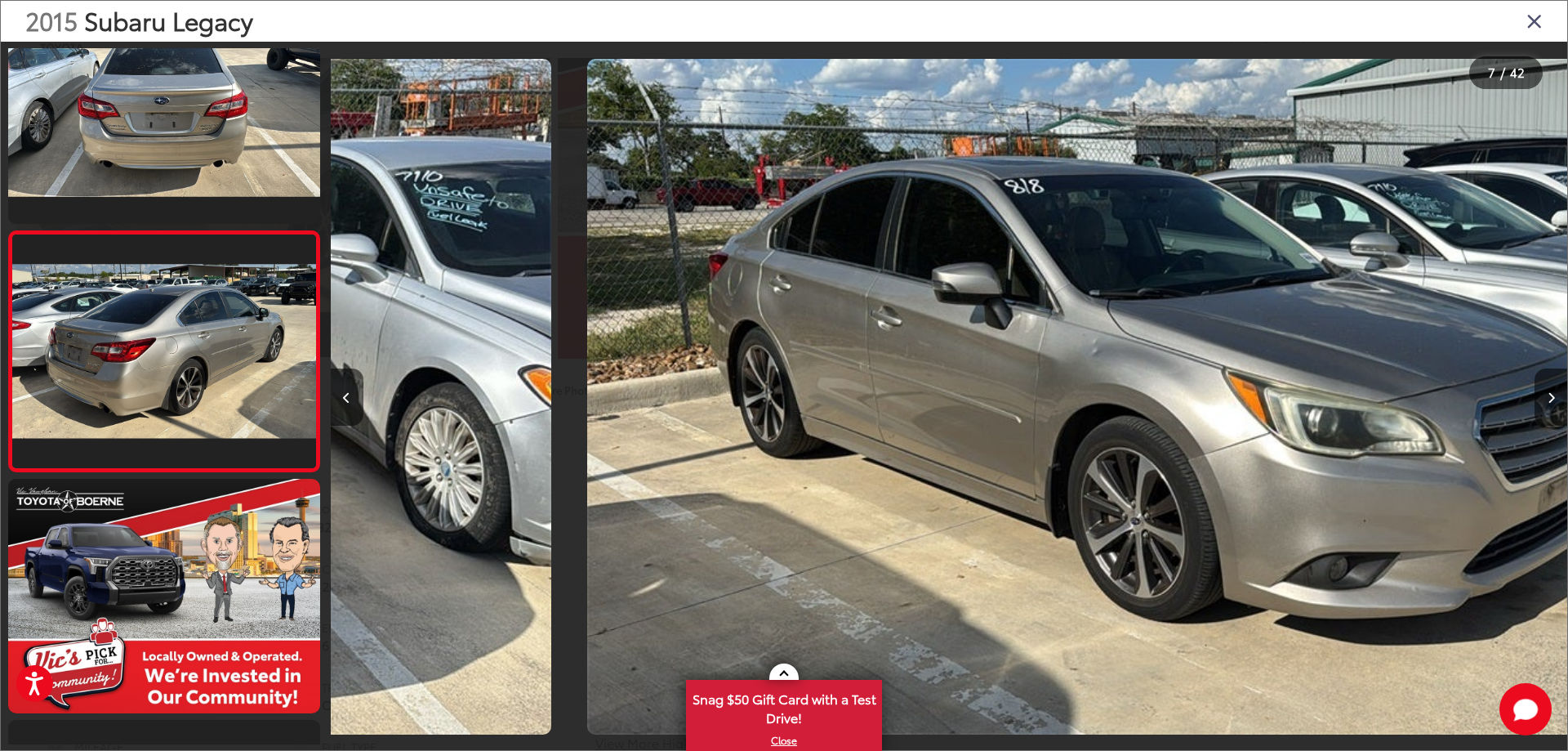
click at [521, 382] on div at bounding box center [486, 396] width 309 height 710
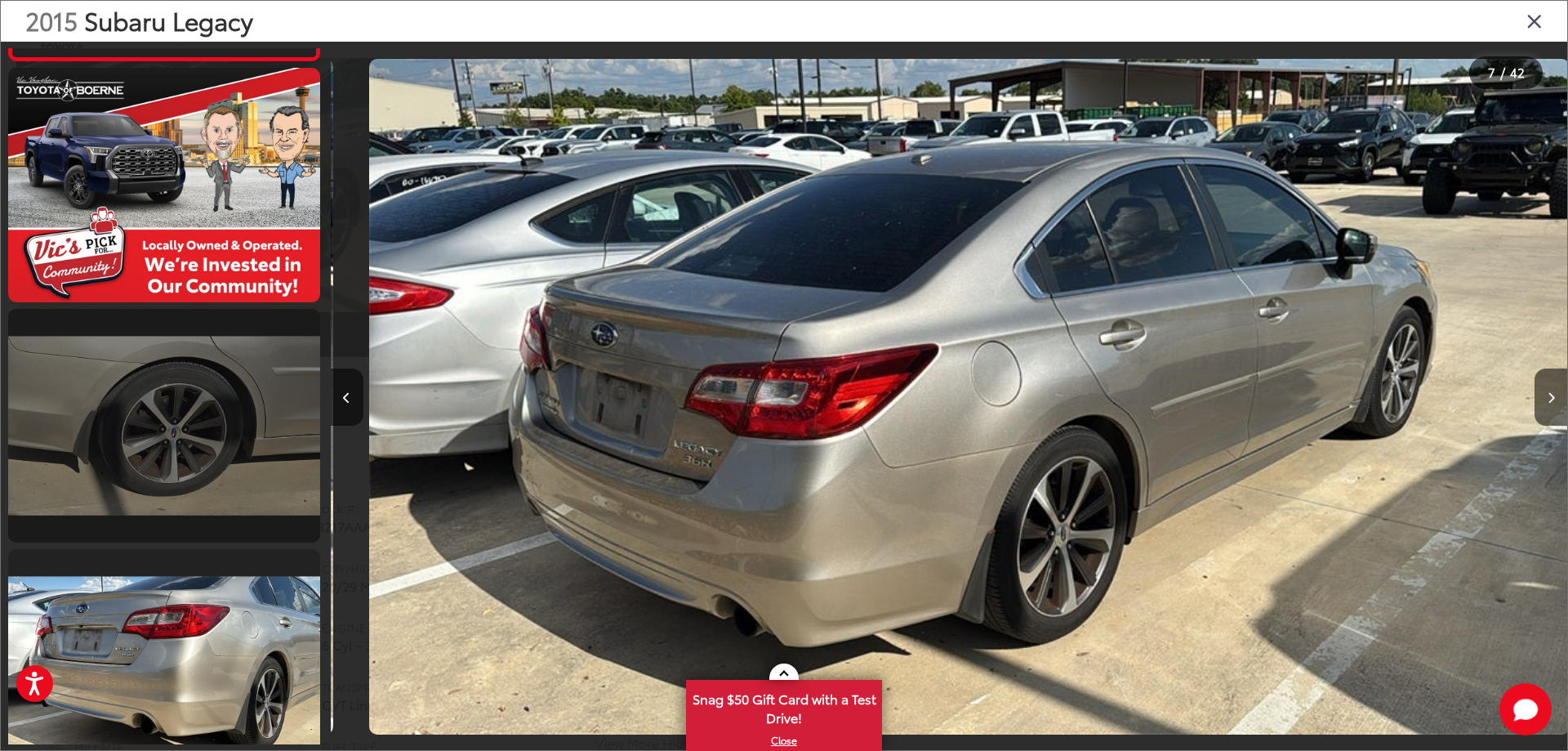
scroll to position [0, 7420]
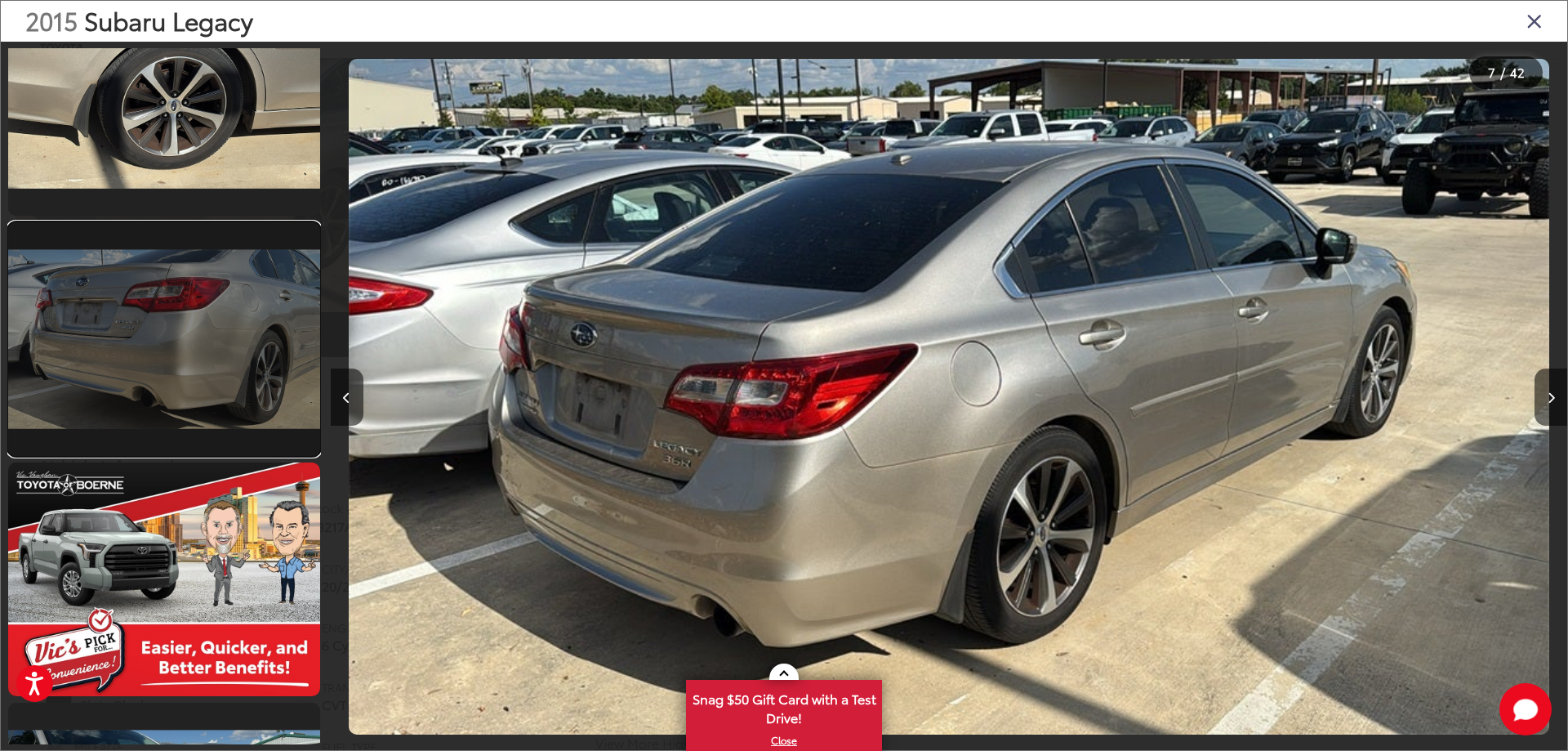
click at [201, 347] on link at bounding box center [164, 340] width 312 height 234
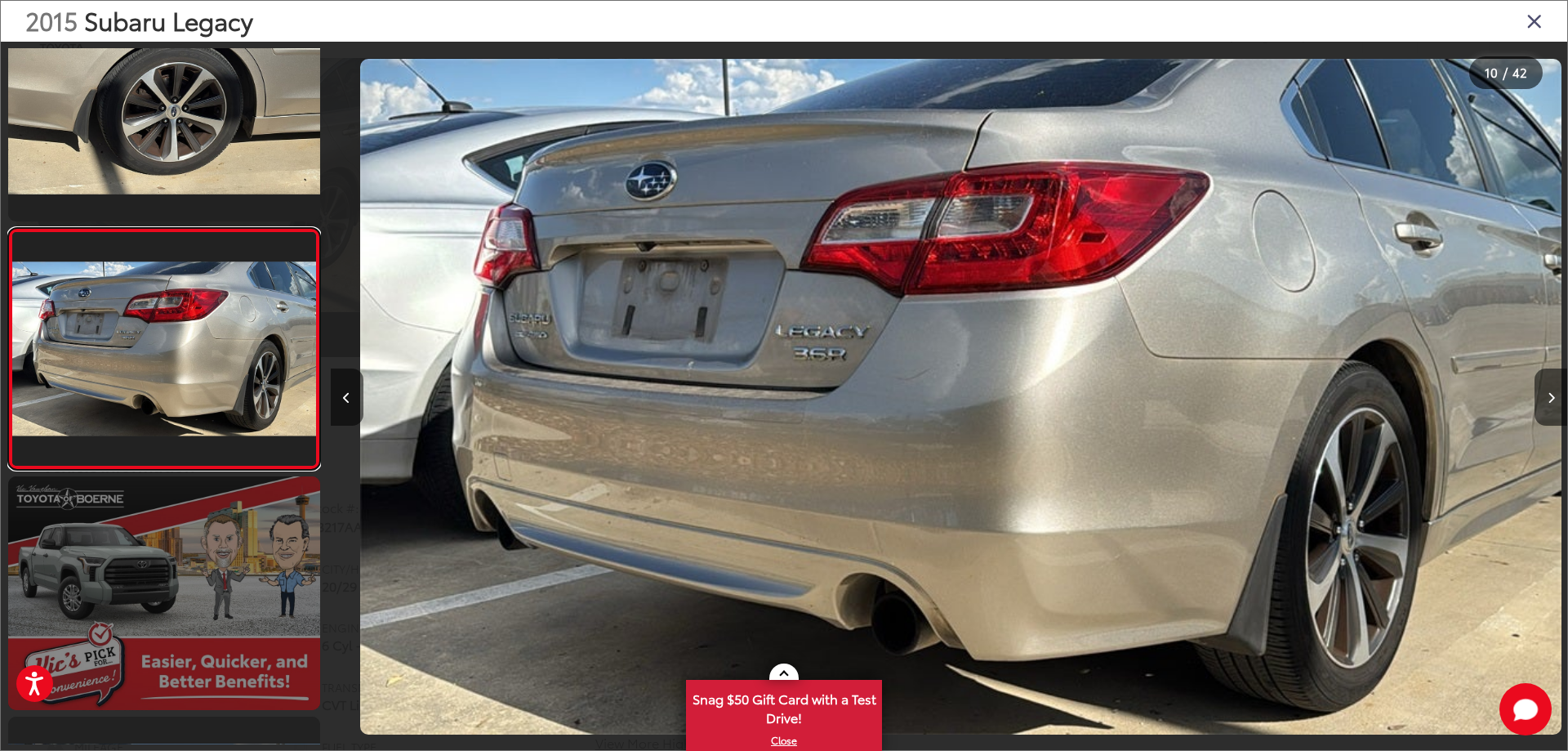
scroll to position [0, 11132]
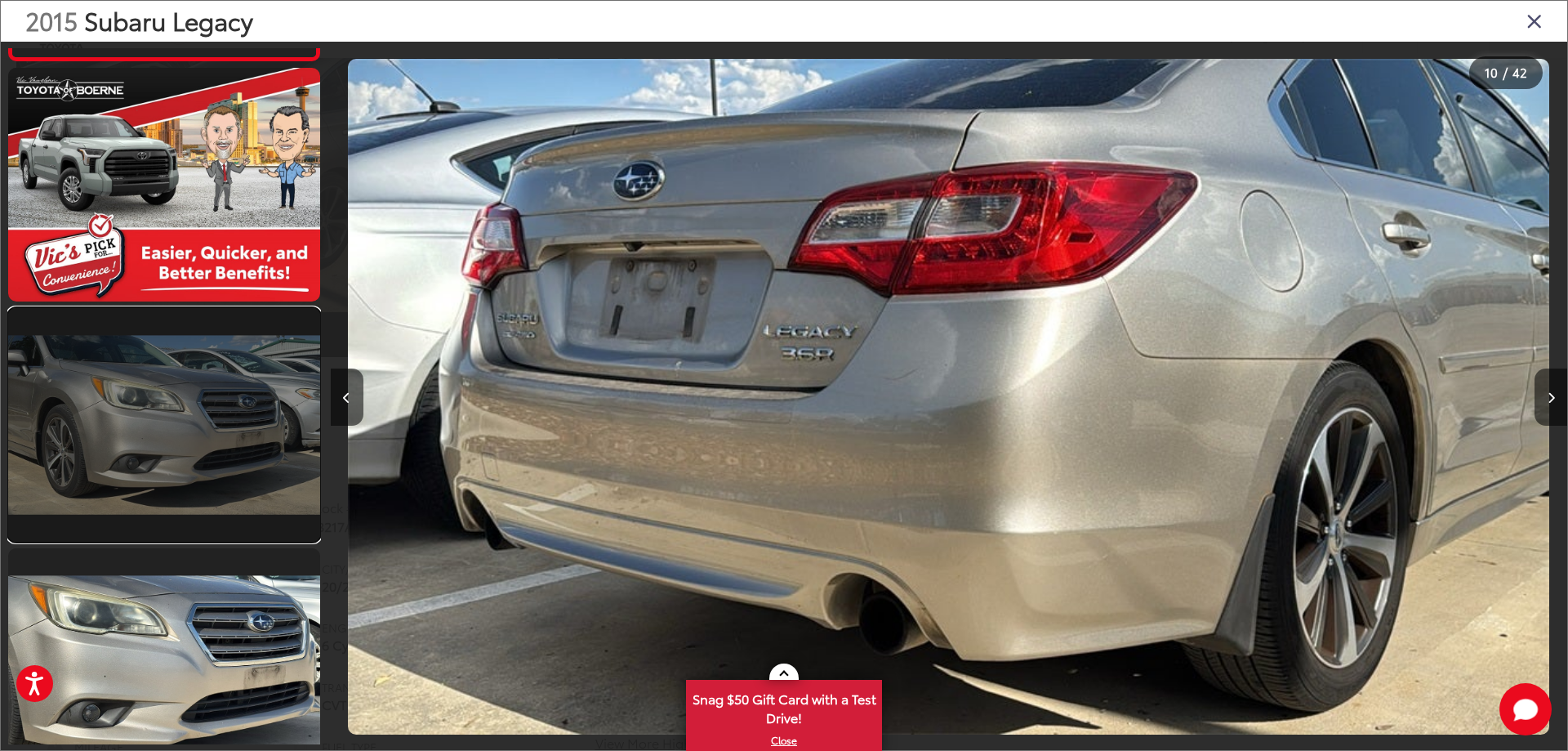
click at [204, 428] on link at bounding box center [164, 426] width 312 height 234
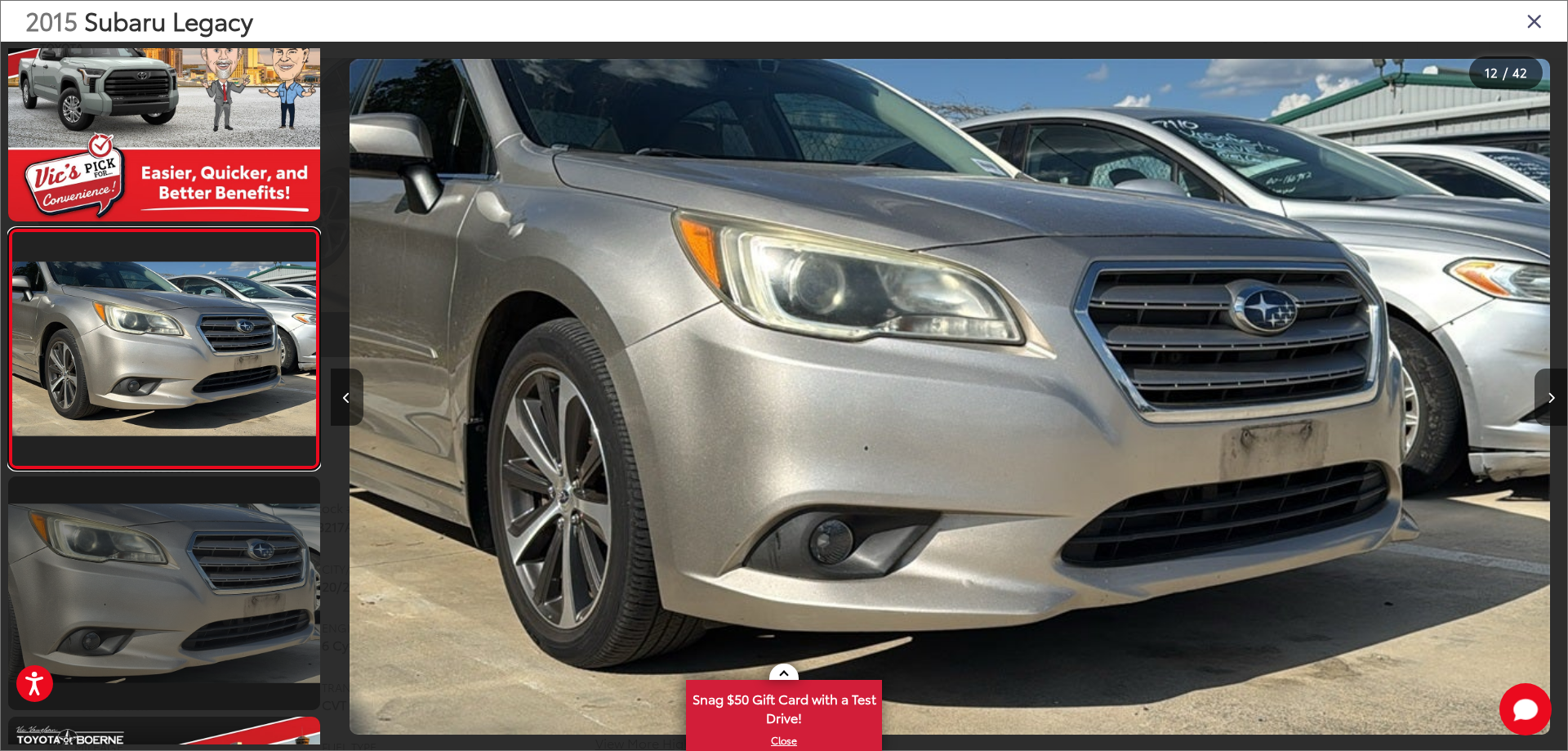
scroll to position [0, 13605]
click at [213, 593] on link at bounding box center [164, 593] width 312 height 234
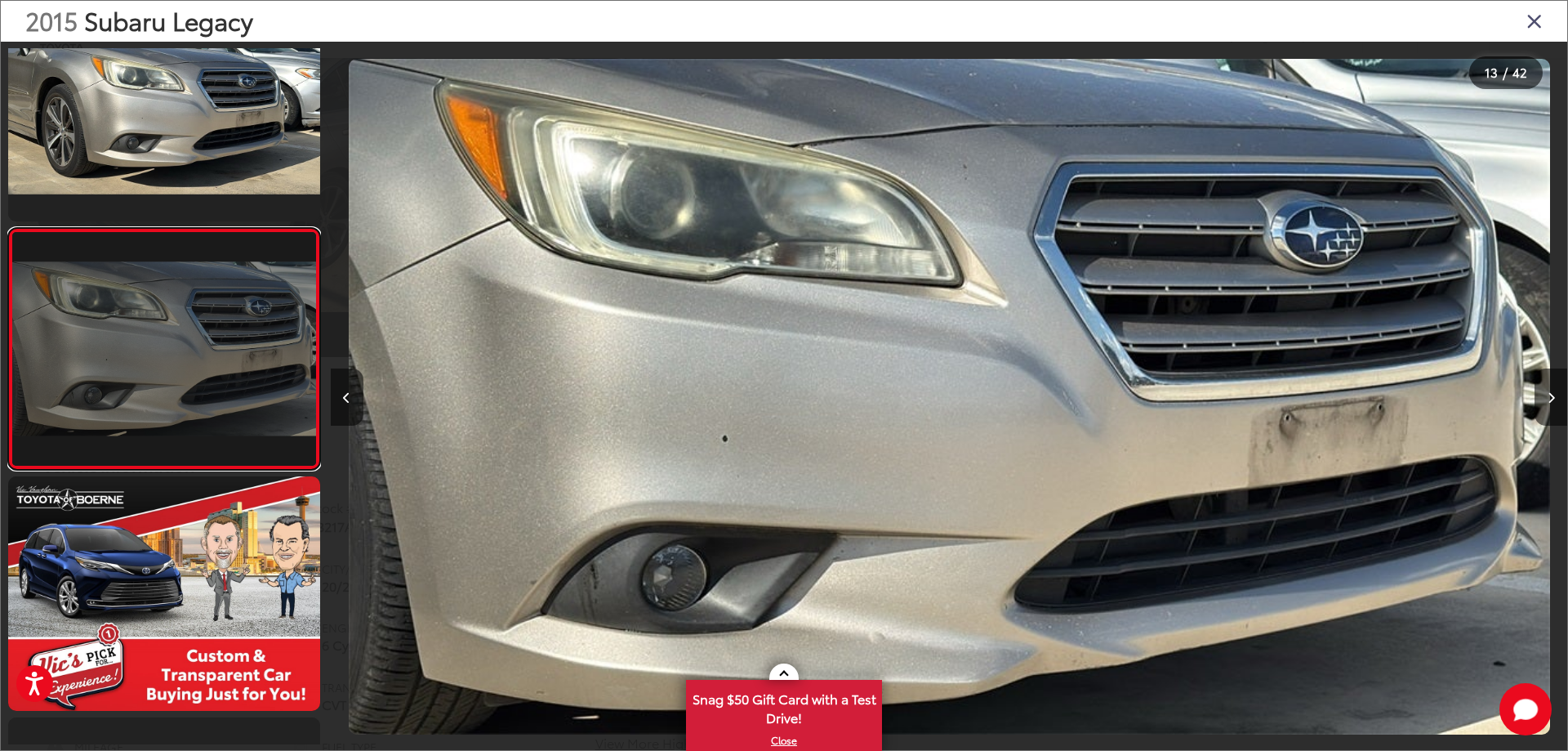
scroll to position [0, 14842]
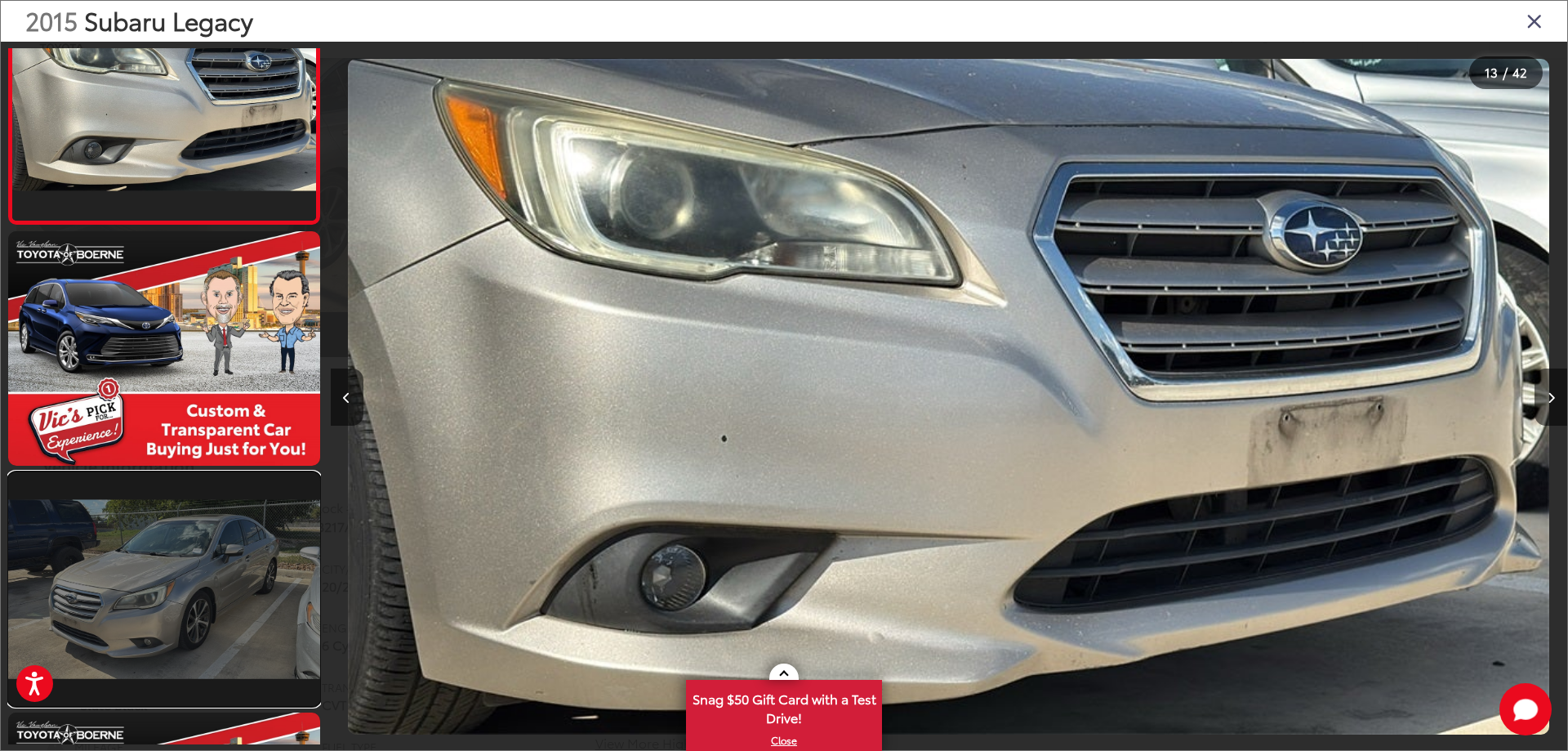
click at [216, 584] on link at bounding box center [164, 590] width 312 height 234
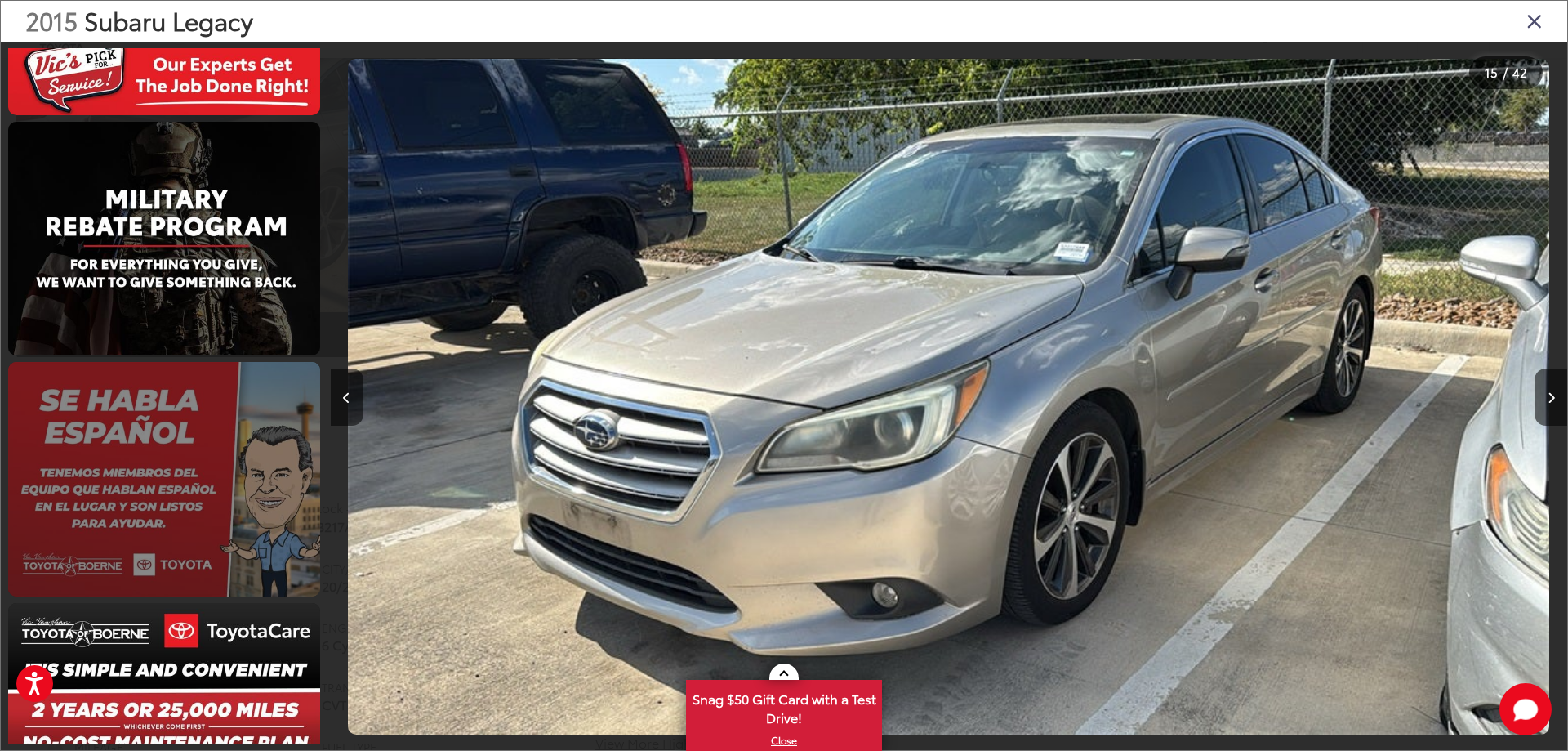
scroll to position [9404, 0]
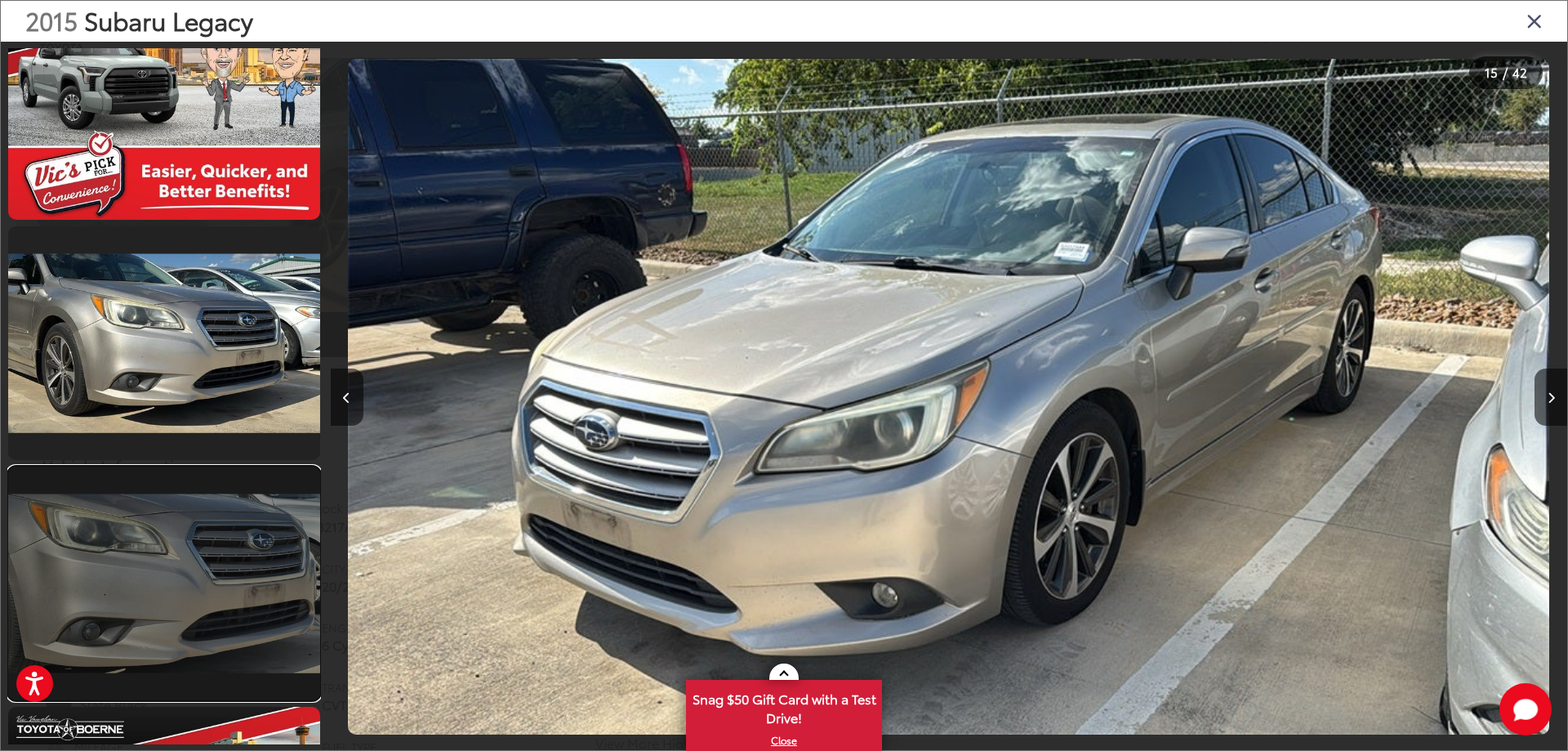
click at [218, 608] on link at bounding box center [164, 584] width 312 height 234
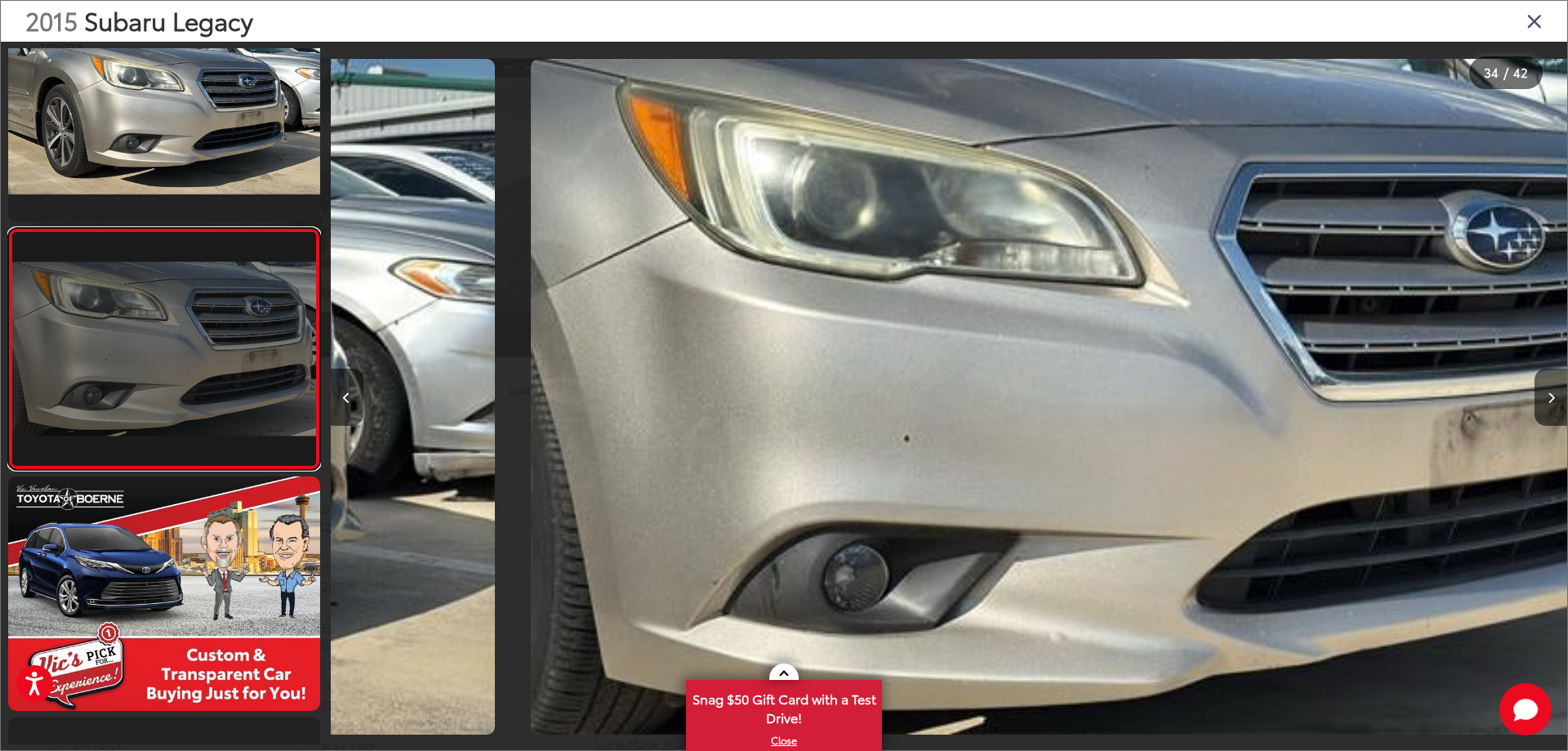
scroll to position [0, 40815]
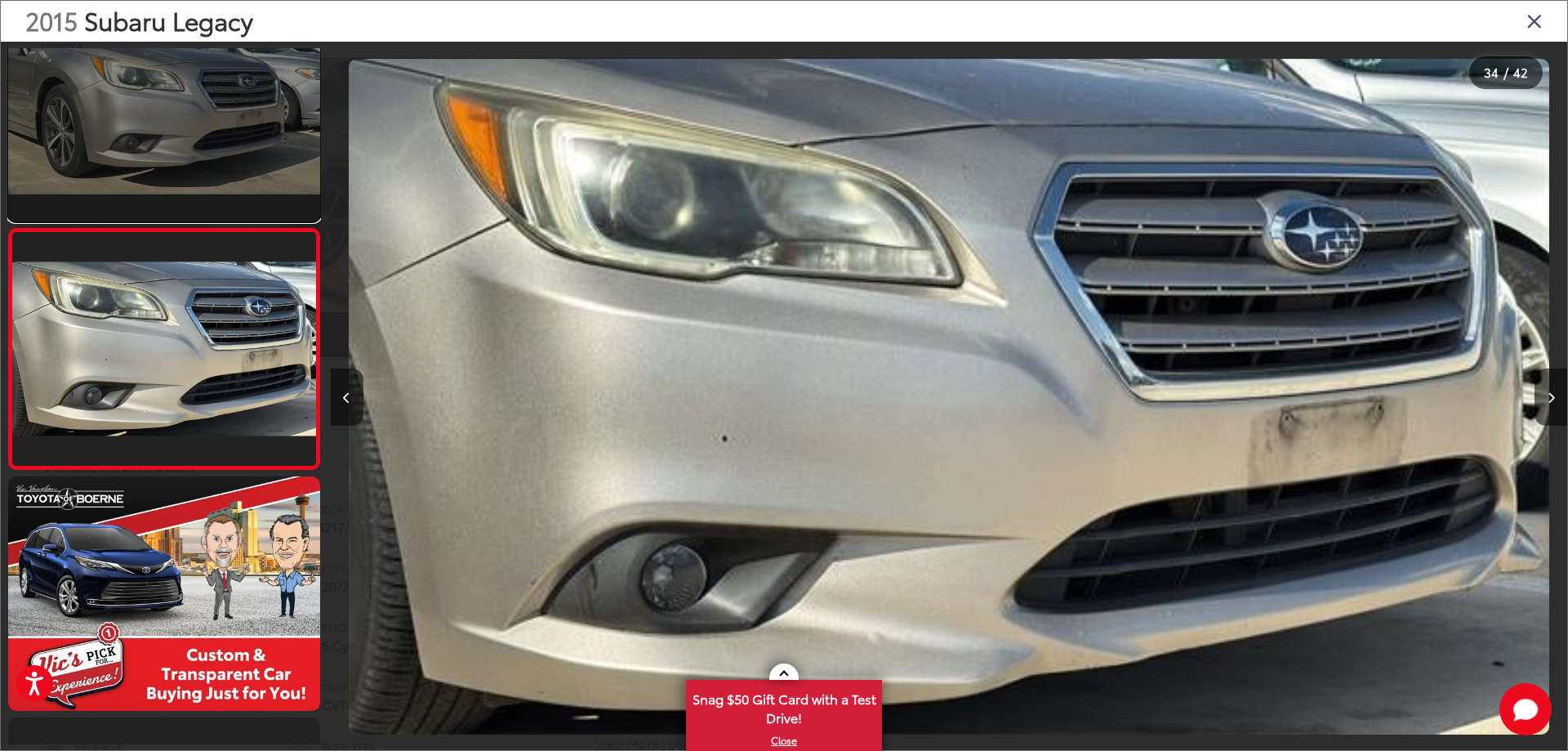
click at [202, 117] on link at bounding box center [164, 105] width 312 height 234
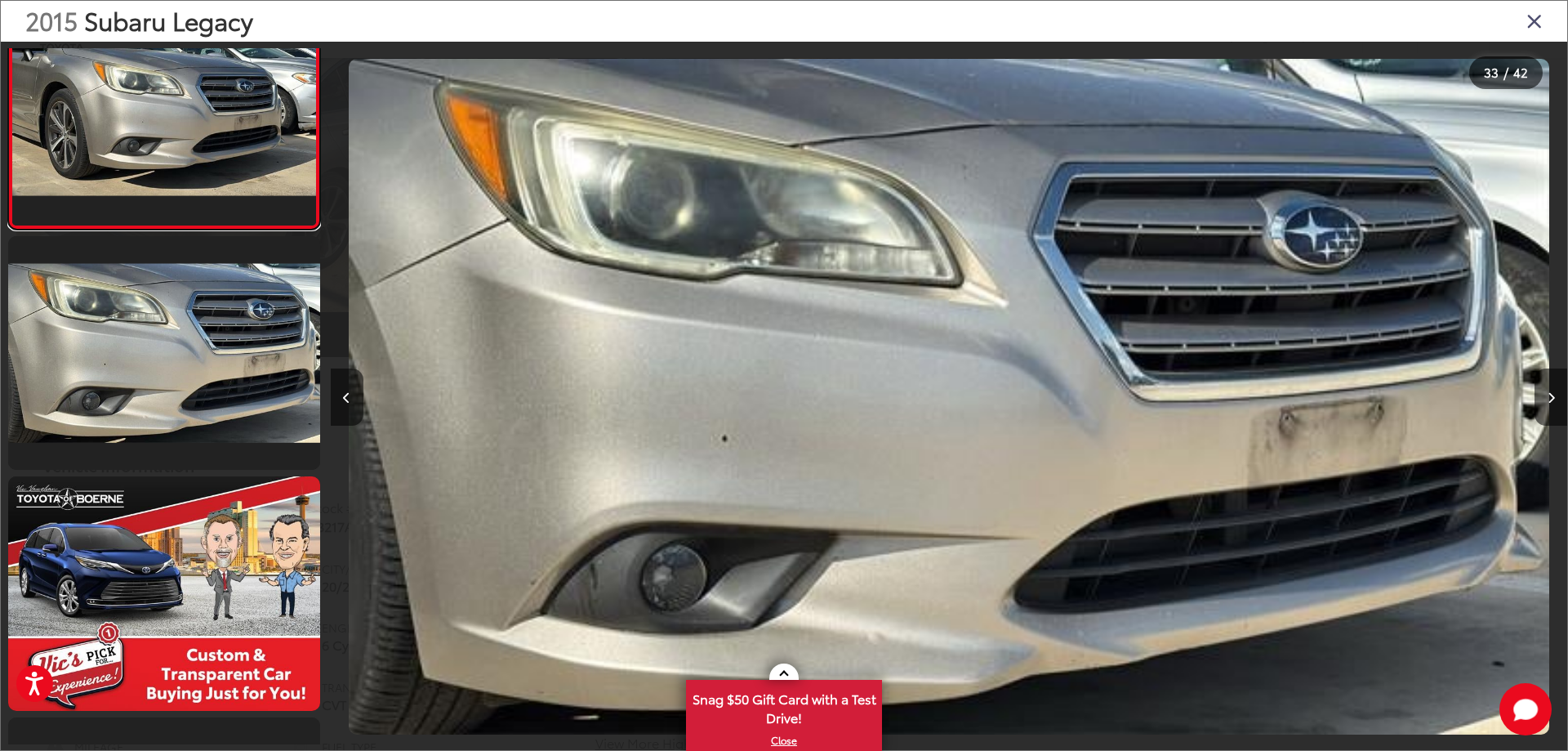
scroll to position [0, 0]
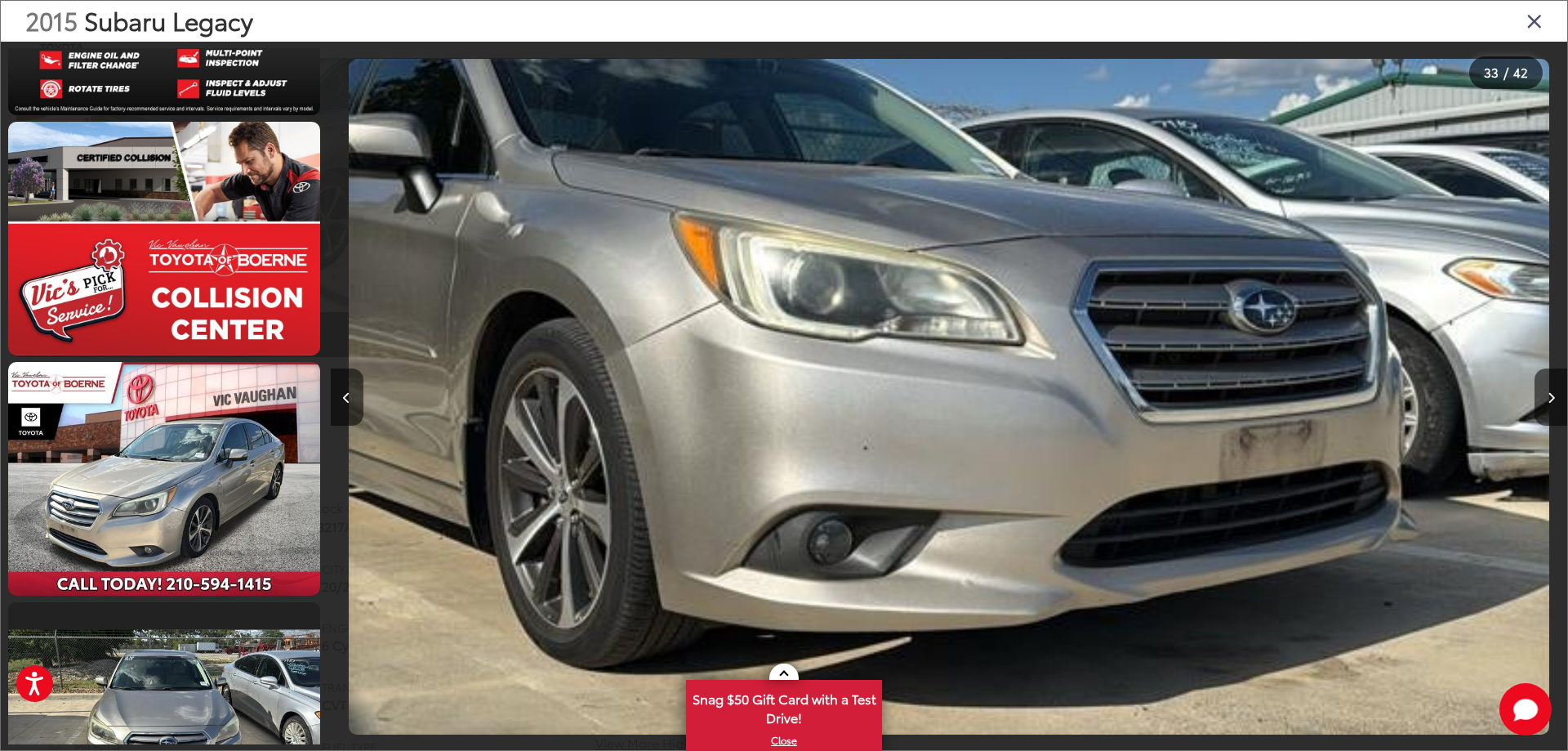
click at [1543, 25] on div "2015 Subaru Legacy" at bounding box center [784, 21] width 1566 height 41
click at [1536, 22] on icon "Close gallery" at bounding box center [1534, 20] width 16 height 22
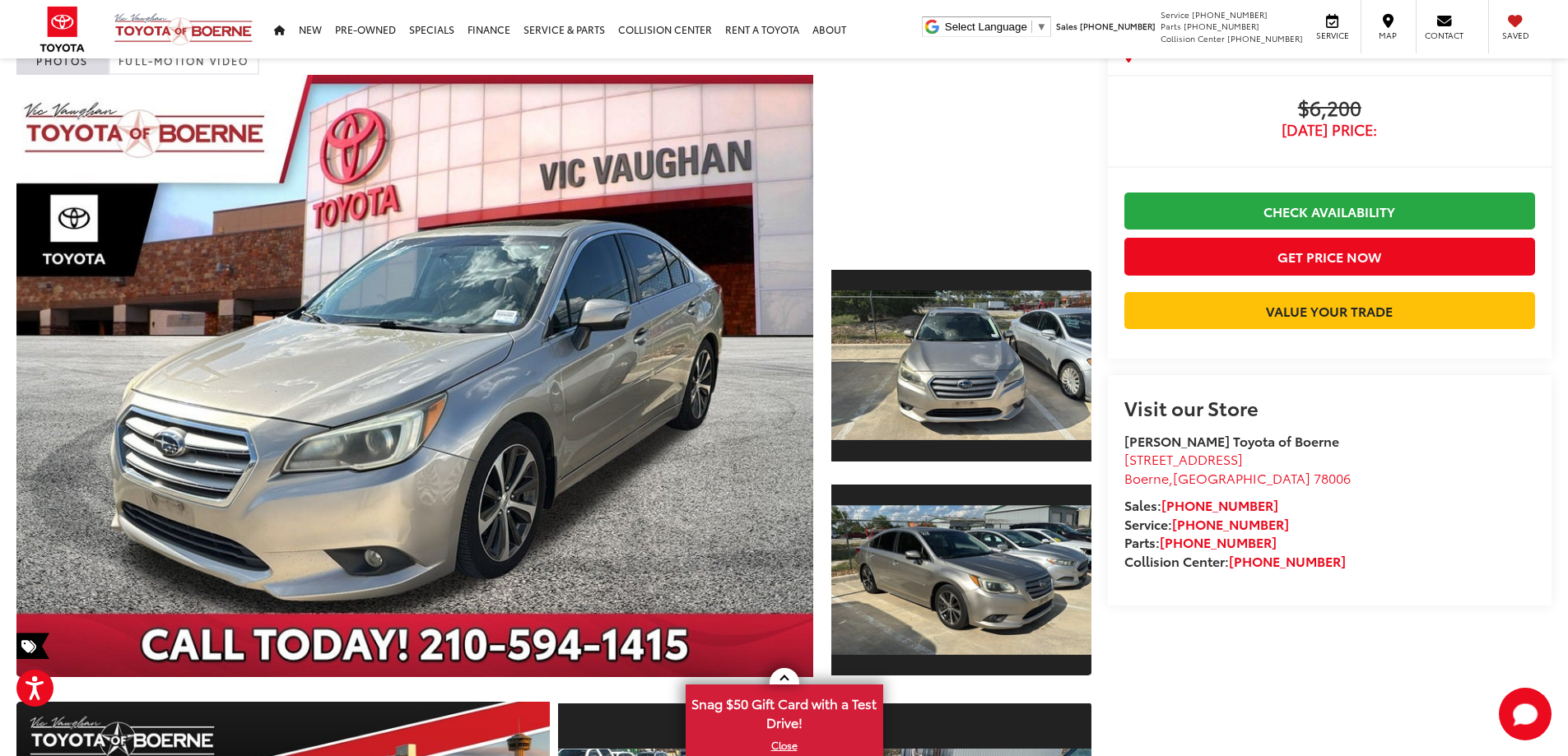
click at [821, 379] on div at bounding box center [550, 380] width 1083 height 611
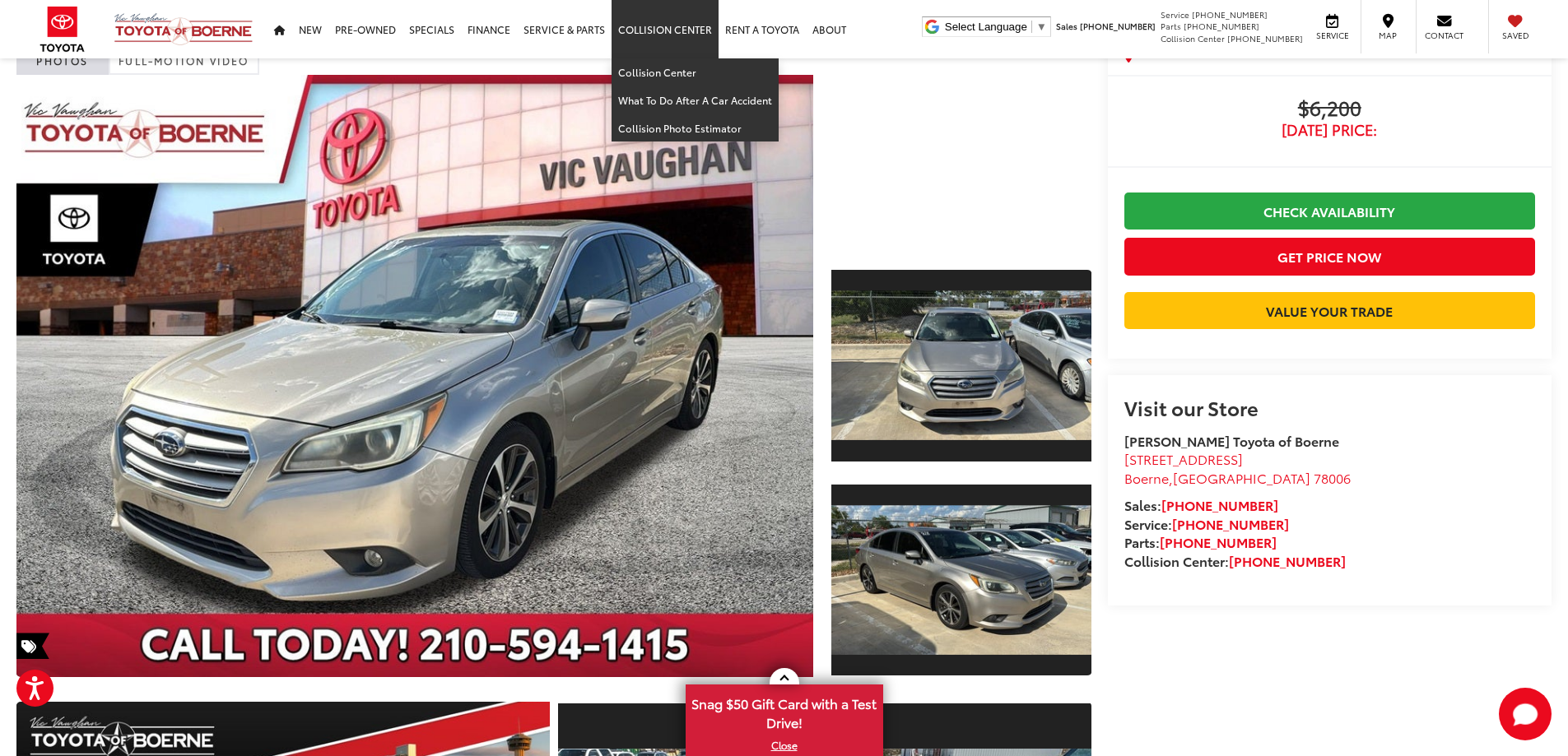
drag, startPoint x: 260, startPoint y: 14, endPoint x: 710, endPoint y: 71, distance: 453.6
click at [711, 58] on div "Vic Vaughan Toyota of Boerne Select Language ​ ▼ Sales 726-222-1161 Service 726…" at bounding box center [784, 28] width 1568 height 58
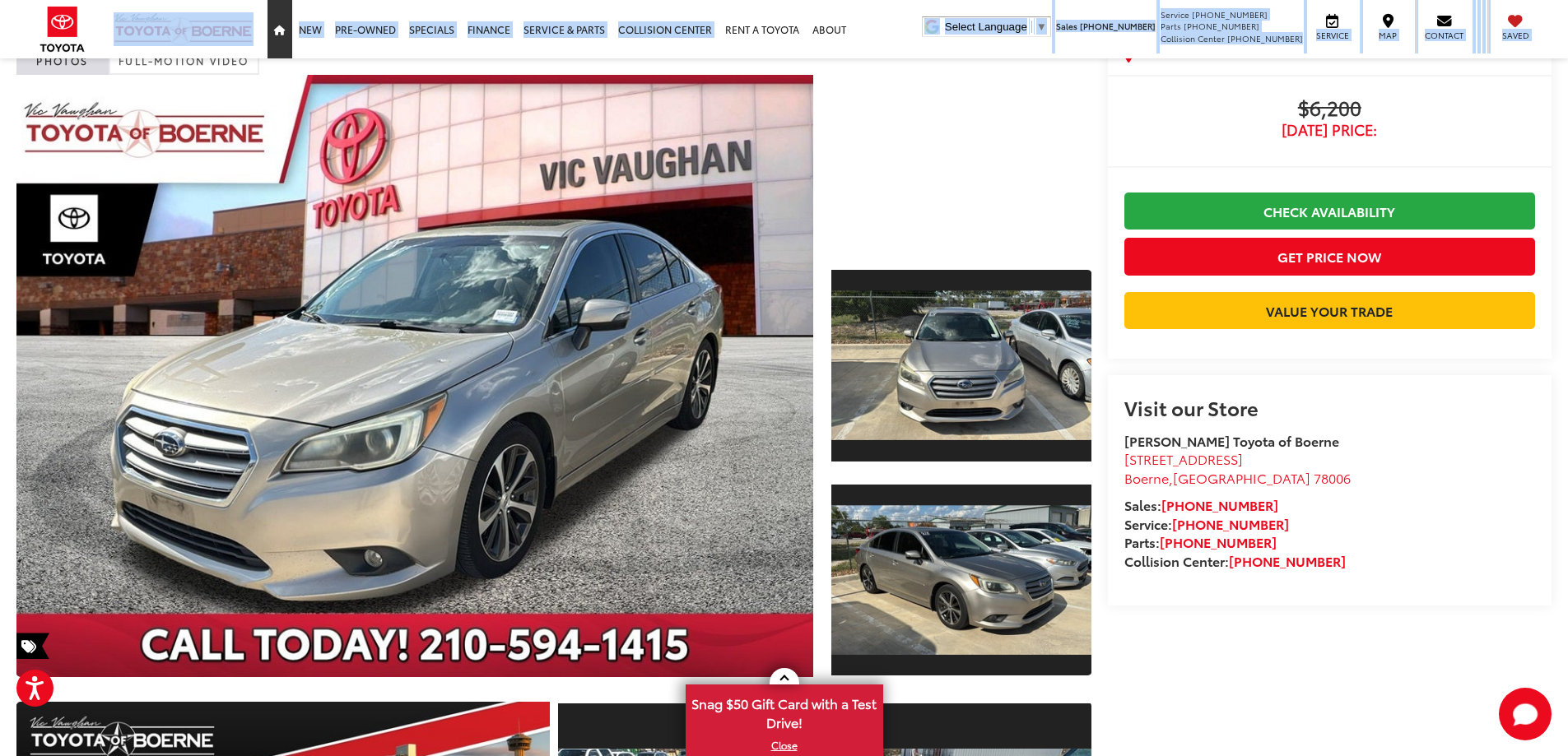
click at [280, 5] on link "Home" at bounding box center [280, 28] width 25 height 58
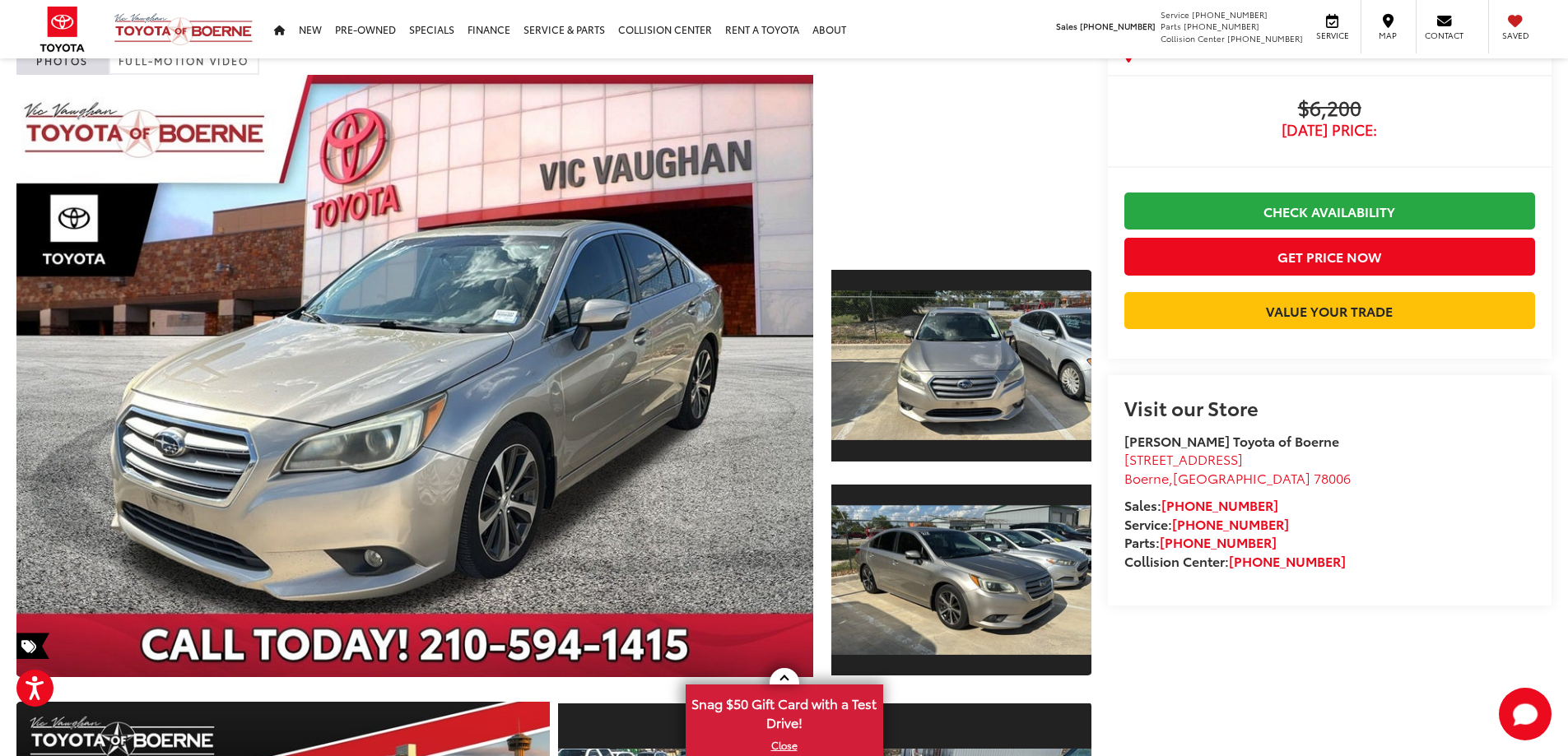
click at [828, 258] on div at bounding box center [957, 380] width 268 height 611
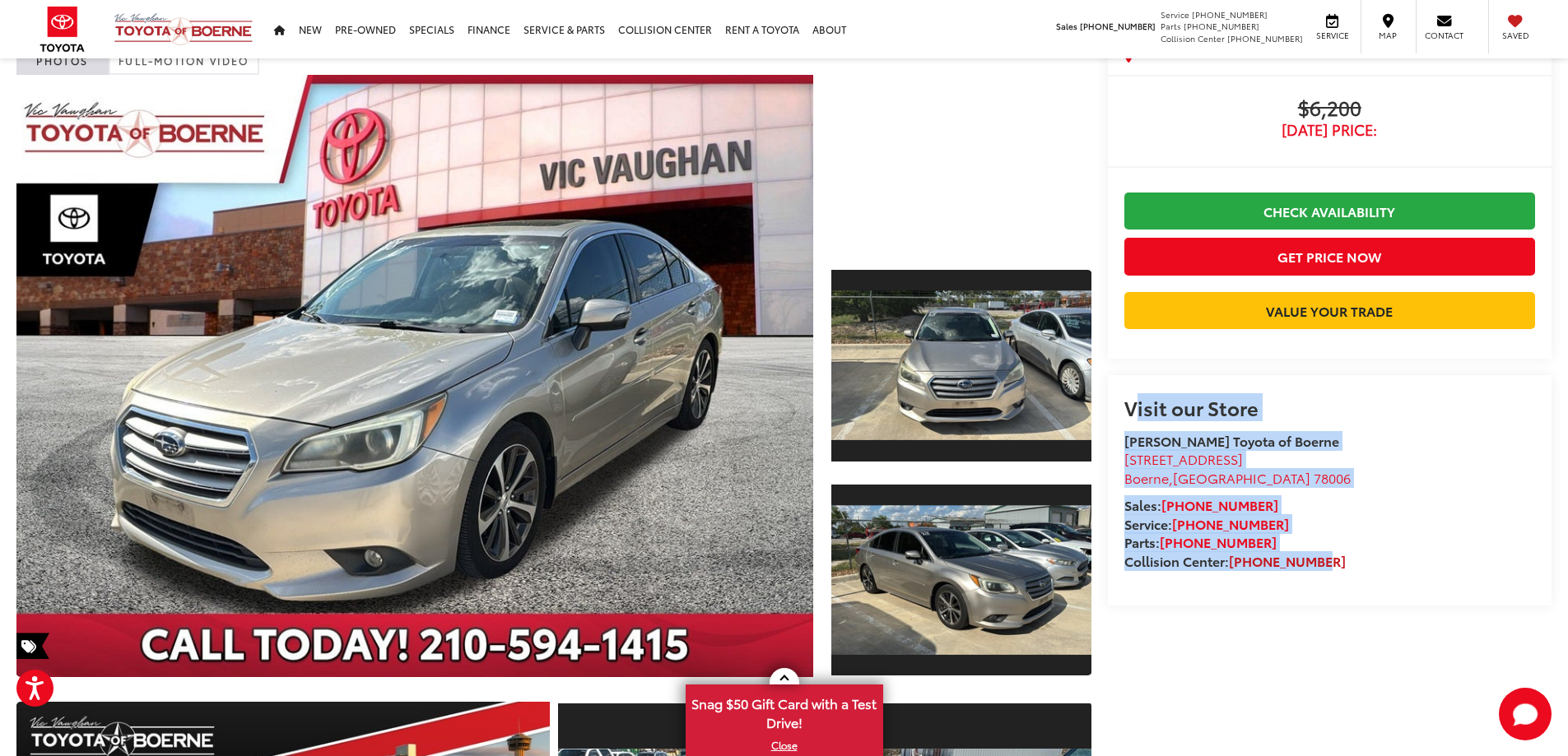
drag, startPoint x: 1126, startPoint y: 465, endPoint x: 1313, endPoint y: 624, distance: 245.5
click at [1321, 571] on div "Visit our Store Vic Vaughan Toyota of Boerne 31205 Interstate 10 Frontage Rd Bo…" at bounding box center [1329, 484] width 411 height 175
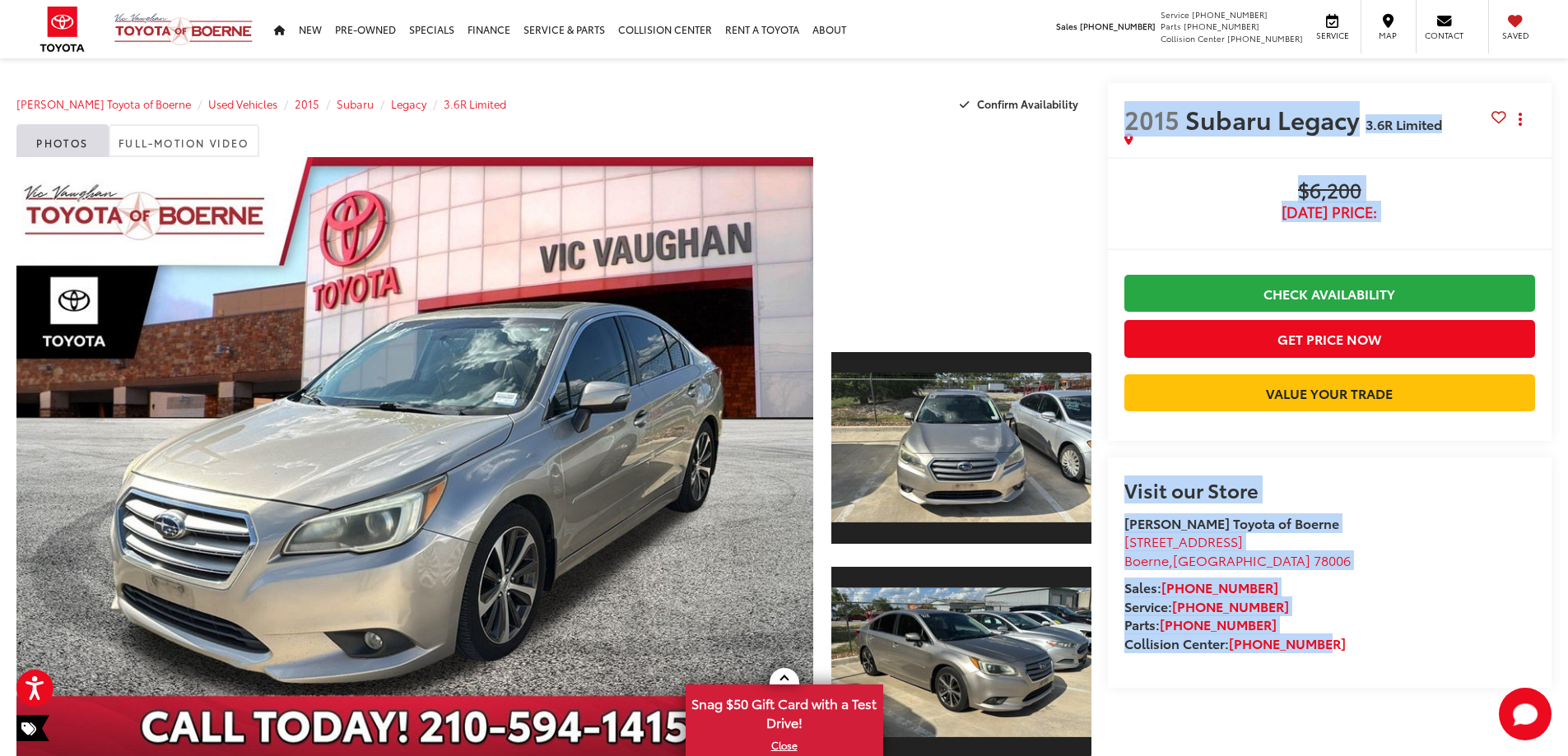
drag, startPoint x: 1119, startPoint y: 116, endPoint x: 1327, endPoint y: 703, distance: 622.8
click at [1337, 688] on section "2015 Subaru Legacy 3.6R Limited Copy Link Share Print Buy $6,200 Today's Price:…" at bounding box center [1330, 385] width 445 height 605
click at [1166, 110] on span "2015" at bounding box center [1152, 119] width 55 height 35
drag, startPoint x: 1122, startPoint y: 114, endPoint x: 1353, endPoint y: 712, distance: 641.1
click at [1362, 688] on section "2015 Subaru Legacy 3.6R Limited Copy Link Share Print Buy $6,200 Today's Price:…" at bounding box center [1330, 385] width 445 height 605
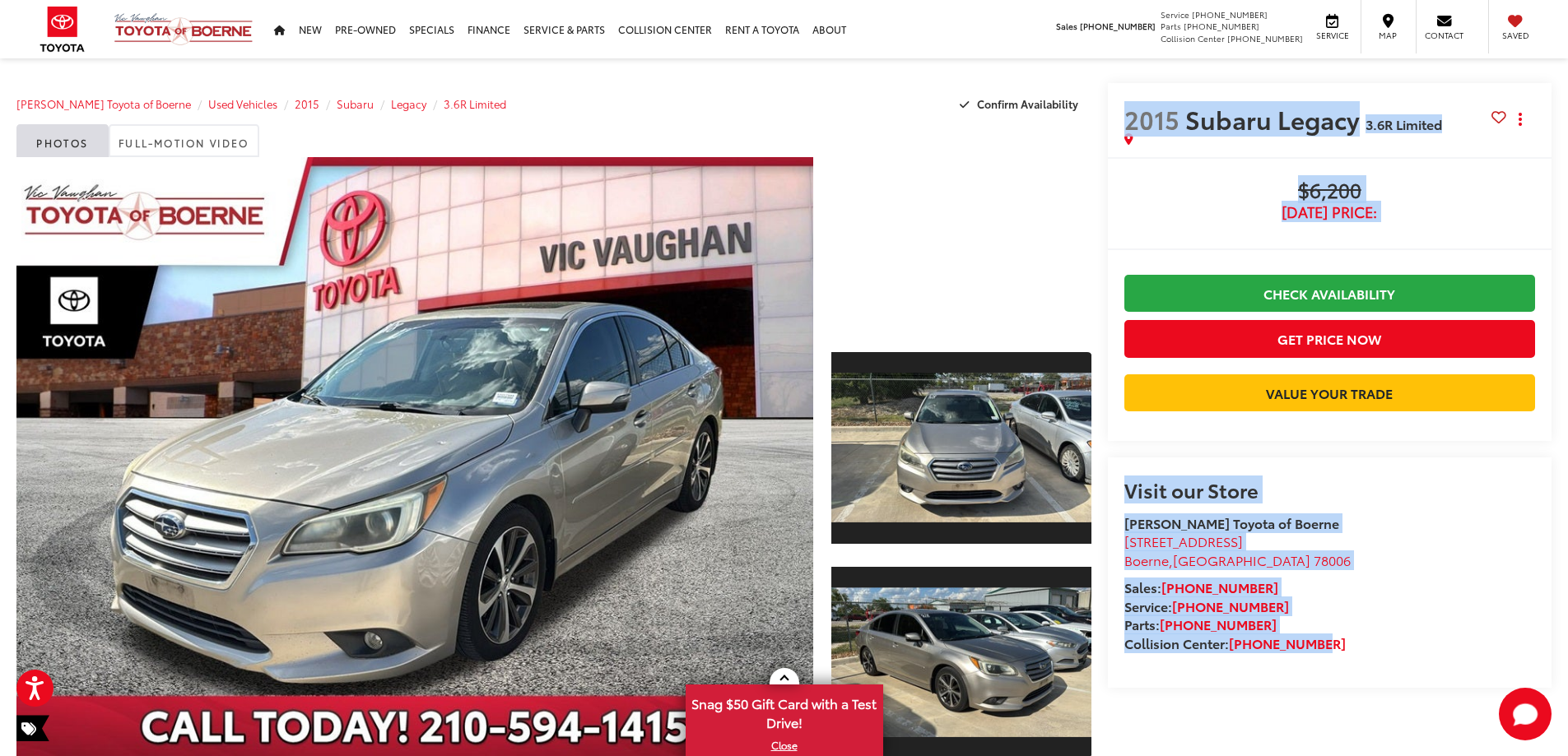
click at [1293, 616] on li "Service: 726-222-1127" at bounding box center [1329, 607] width 411 height 19
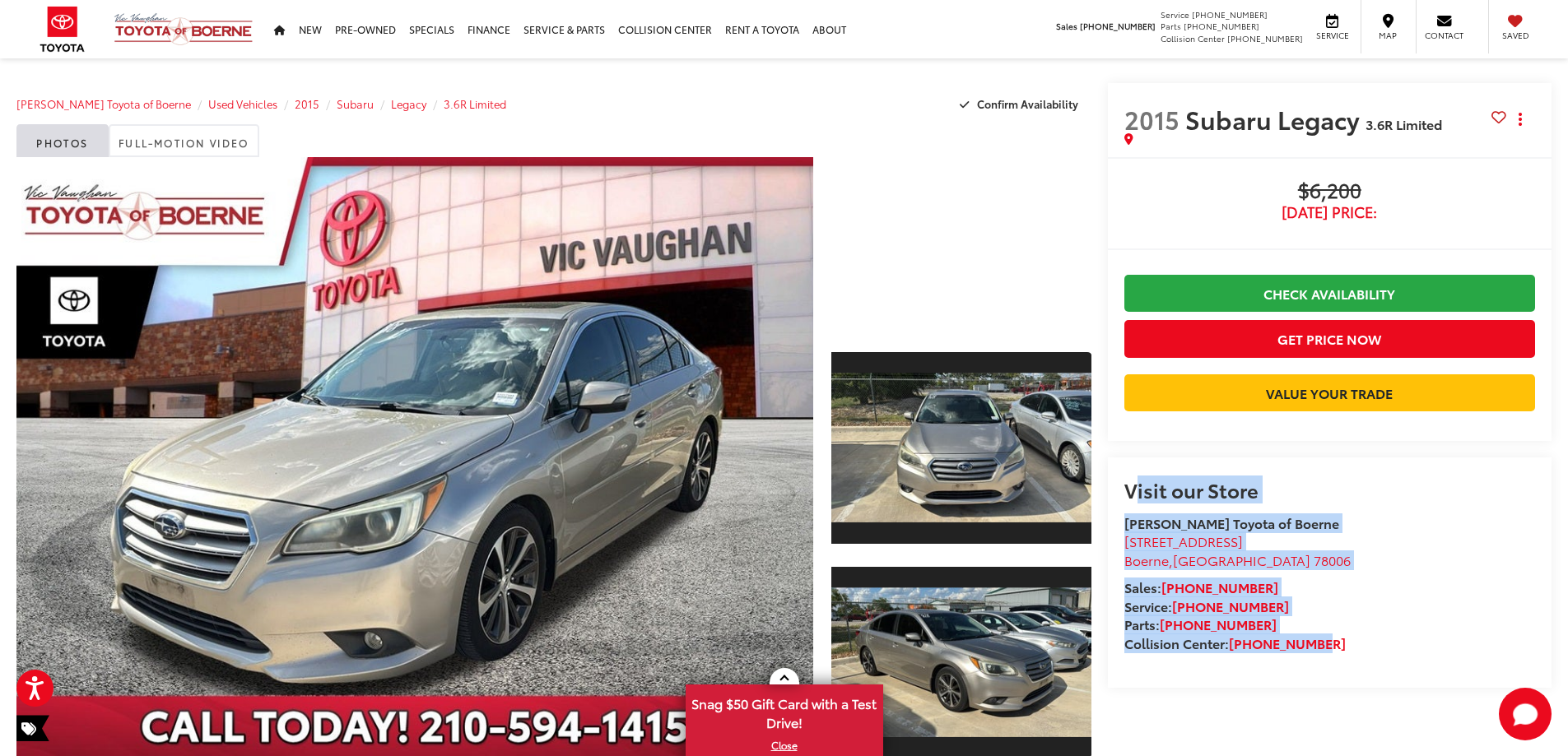
drag, startPoint x: 1124, startPoint y: 553, endPoint x: 1330, endPoint y: 705, distance: 256.0
click at [1330, 653] on div "Visit our Store Vic Vaughan Toyota of Boerne 31205 Interstate 10 Frontage Rd Bo…" at bounding box center [1329, 566] width 411 height 175
click at [1329, 653] on li "Collision Center: 726-222-1165" at bounding box center [1329, 644] width 411 height 19
drag, startPoint x: 1132, startPoint y: 549, endPoint x: 1233, endPoint y: 631, distance: 130.1
click at [1266, 648] on div "Visit our Store Vic Vaughan Toyota of Boerne 31205 Interstate 10 Frontage Rd Bo…" at bounding box center [1329, 566] width 411 height 175
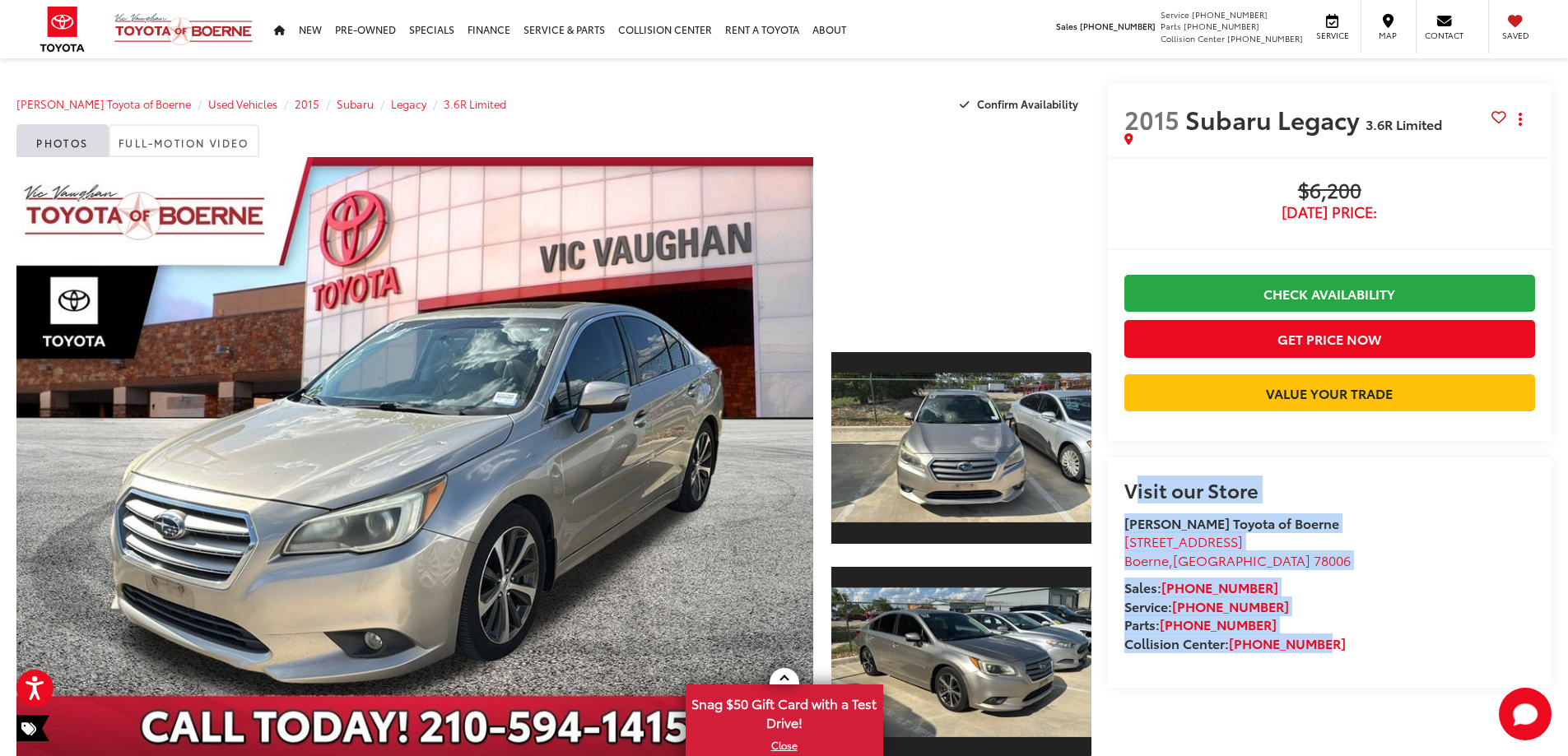
drag, startPoint x: 1125, startPoint y: 544, endPoint x: 1320, endPoint y: 704, distance: 252.2
click at [1320, 653] on div "Visit our Store Vic Vaughan Toyota of Boerne 31205 Interstate 10 Frontage Rd Bo…" at bounding box center [1329, 566] width 411 height 175
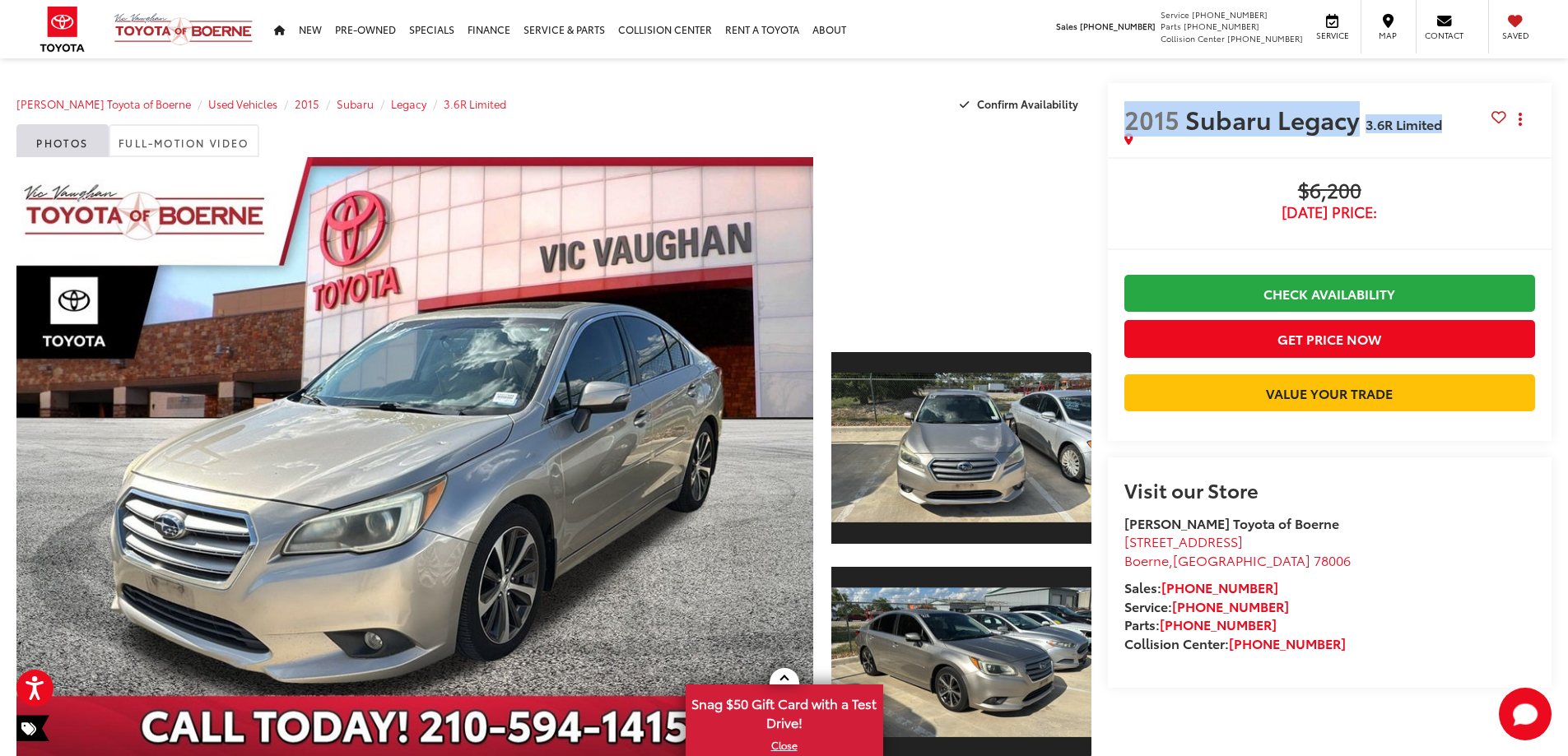
drag, startPoint x: 1124, startPoint y: 122, endPoint x: 1480, endPoint y: 147, distance: 356.9
click at [1481, 148] on div "2015 Subaru Legacy 3.6R Limited Copy Link Share Print" at bounding box center [1330, 120] width 445 height 74
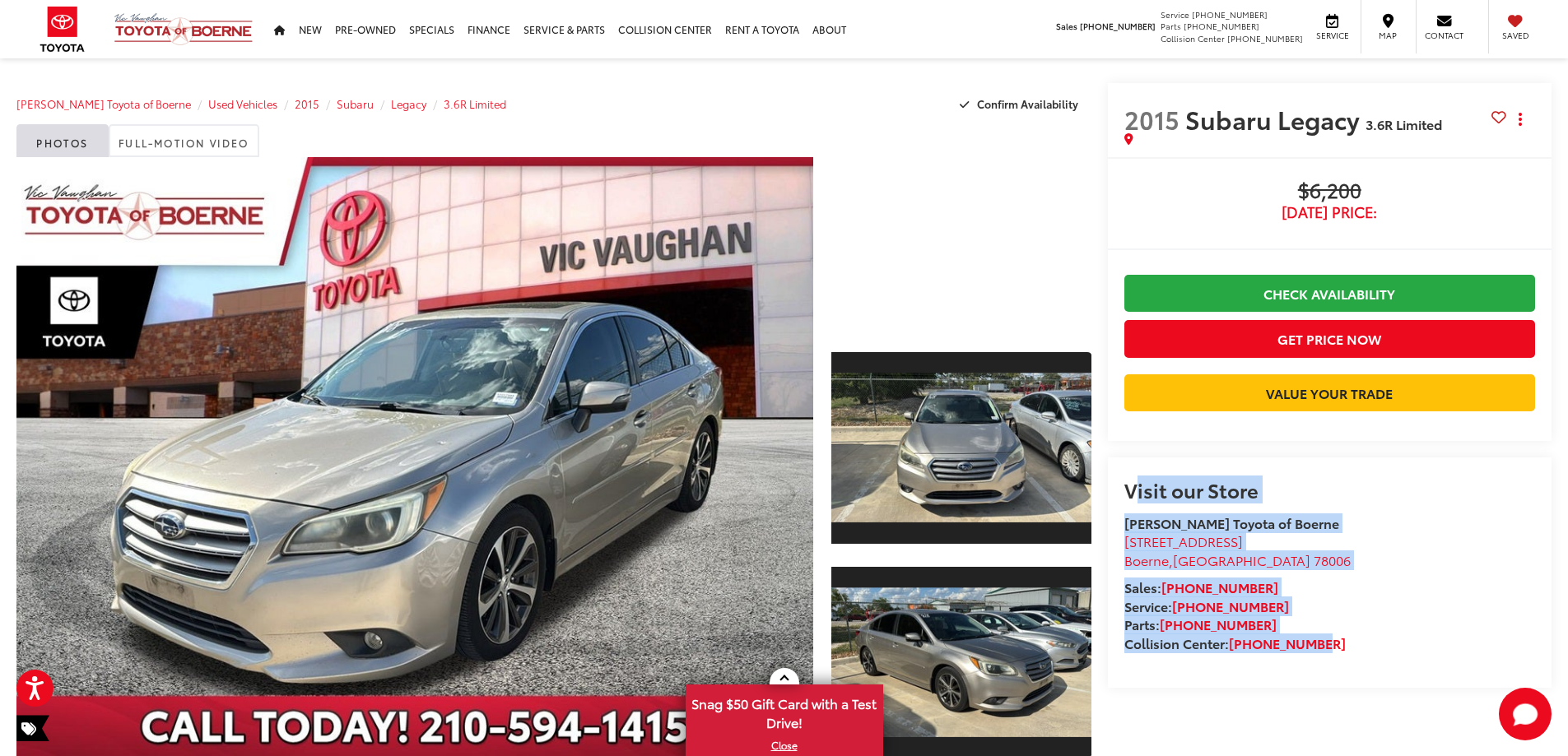
drag, startPoint x: 1126, startPoint y: 551, endPoint x: 1324, endPoint y: 700, distance: 247.8
click at [1323, 653] on div "Visit our Store Vic Vaughan Toyota of Boerne 31205 Interstate 10 Frontage Rd Bo…" at bounding box center [1329, 566] width 411 height 175
click at [1145, 569] on div "Visit our Store Vic Vaughan Toyota of Boerne 31205 Interstate 10 Frontage Rd Bo…" at bounding box center [1329, 566] width 411 height 175
drag, startPoint x: 1122, startPoint y: 550, endPoint x: 1317, endPoint y: 706, distance: 249.7
click at [1317, 688] on div "Visit our Store Vic Vaughan Toyota of Boerne 31205 Interstate 10 Frontage Rd Bo…" at bounding box center [1330, 573] width 445 height 231
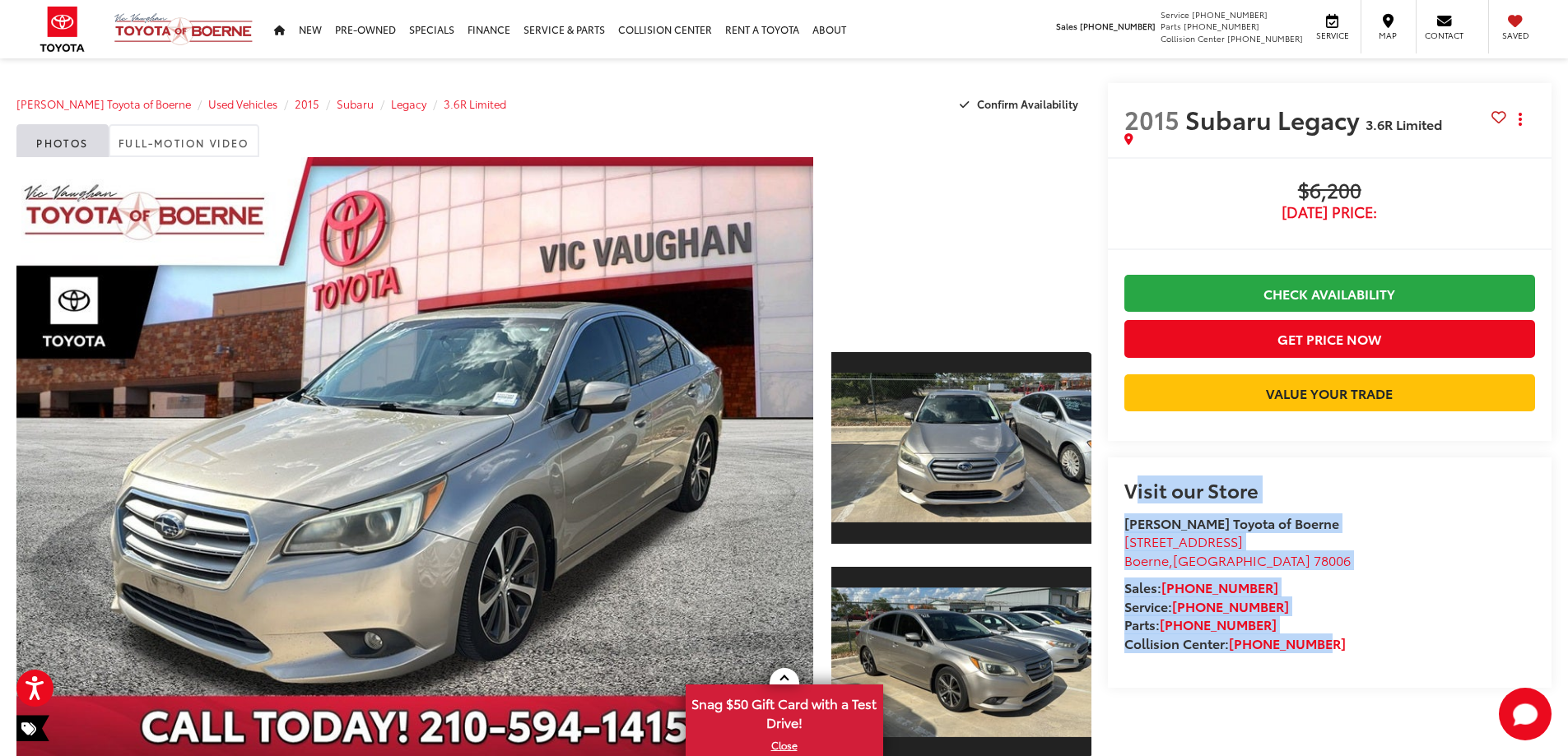
click at [1195, 532] on strong "[PERSON_NAME] Toyota of Boerne" at bounding box center [1232, 523] width 215 height 19
drag, startPoint x: 1125, startPoint y: 550, endPoint x: 1318, endPoint y: 704, distance: 246.9
click at [1318, 653] on div "Visit our Store Vic Vaughan Toyota of Boerne 31205 Interstate 10 Frontage Rd Bo…" at bounding box center [1329, 566] width 411 height 175
click at [1143, 501] on h2 "Visit our Store" at bounding box center [1329, 489] width 411 height 22
drag, startPoint x: 1123, startPoint y: 550, endPoint x: 1309, endPoint y: 698, distance: 237.7
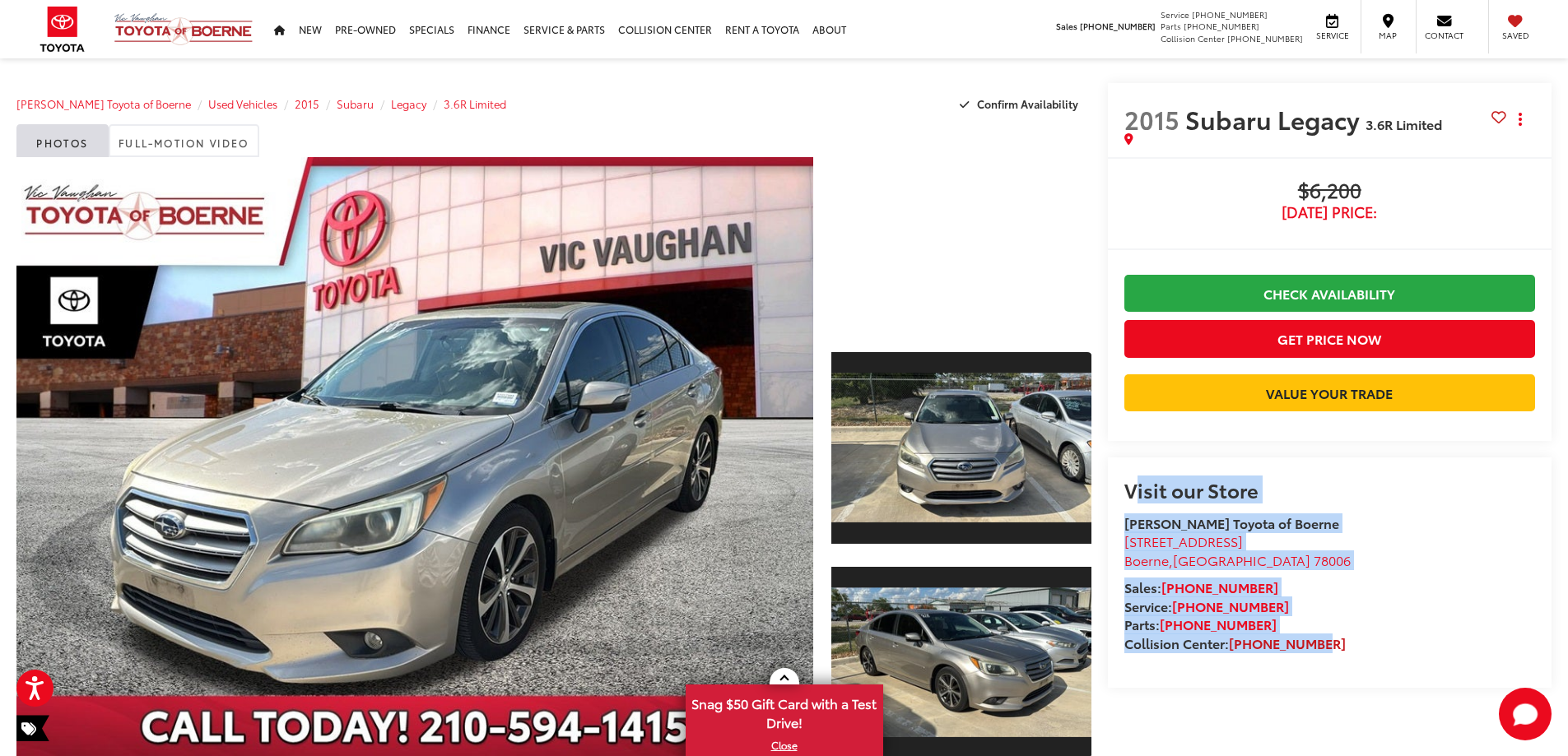
click at [1314, 653] on div "Visit our Store Vic Vaughan Toyota of Boerne 31205 Interstate 10 Frontage Rd Bo…" at bounding box center [1329, 566] width 411 height 175
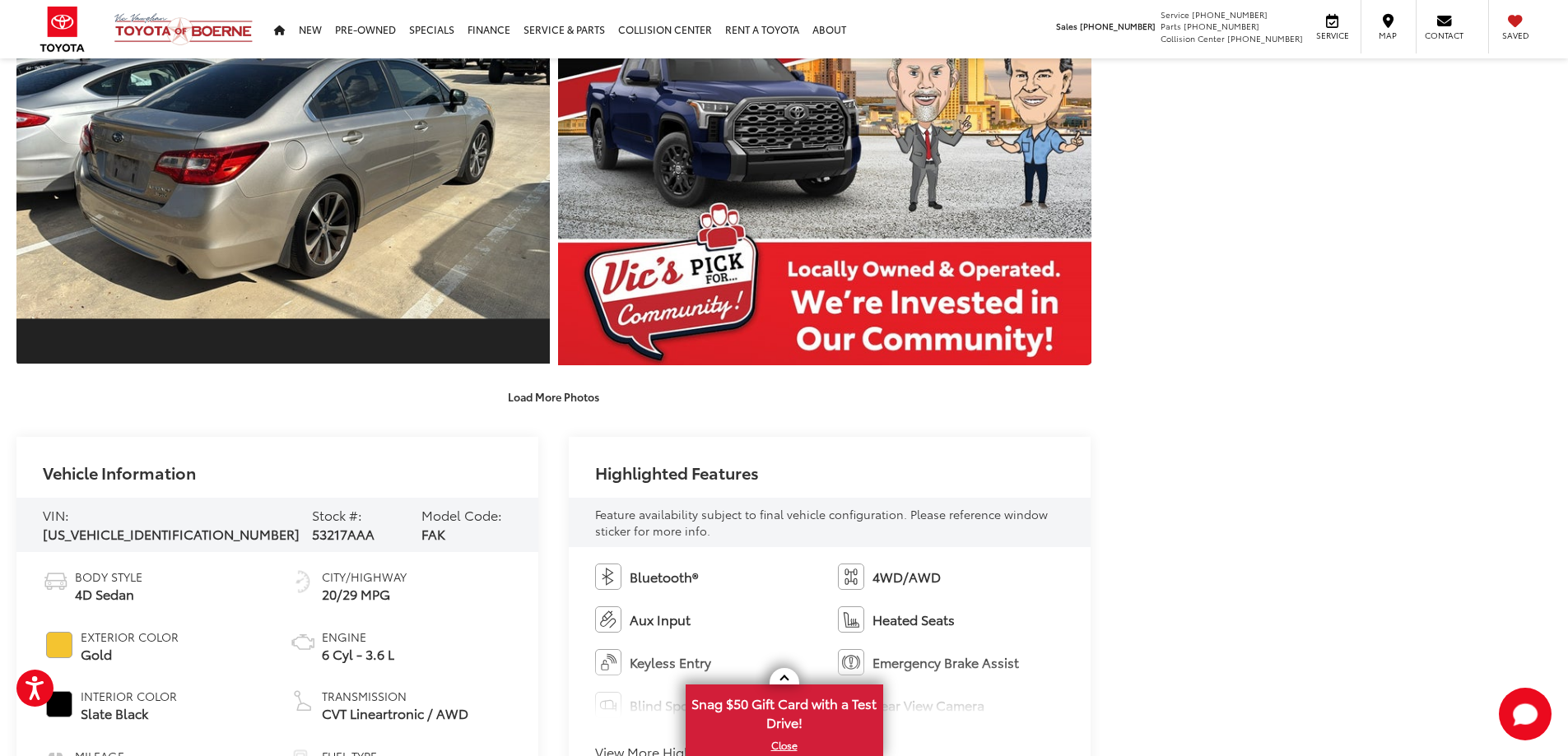
scroll to position [1399, 0]
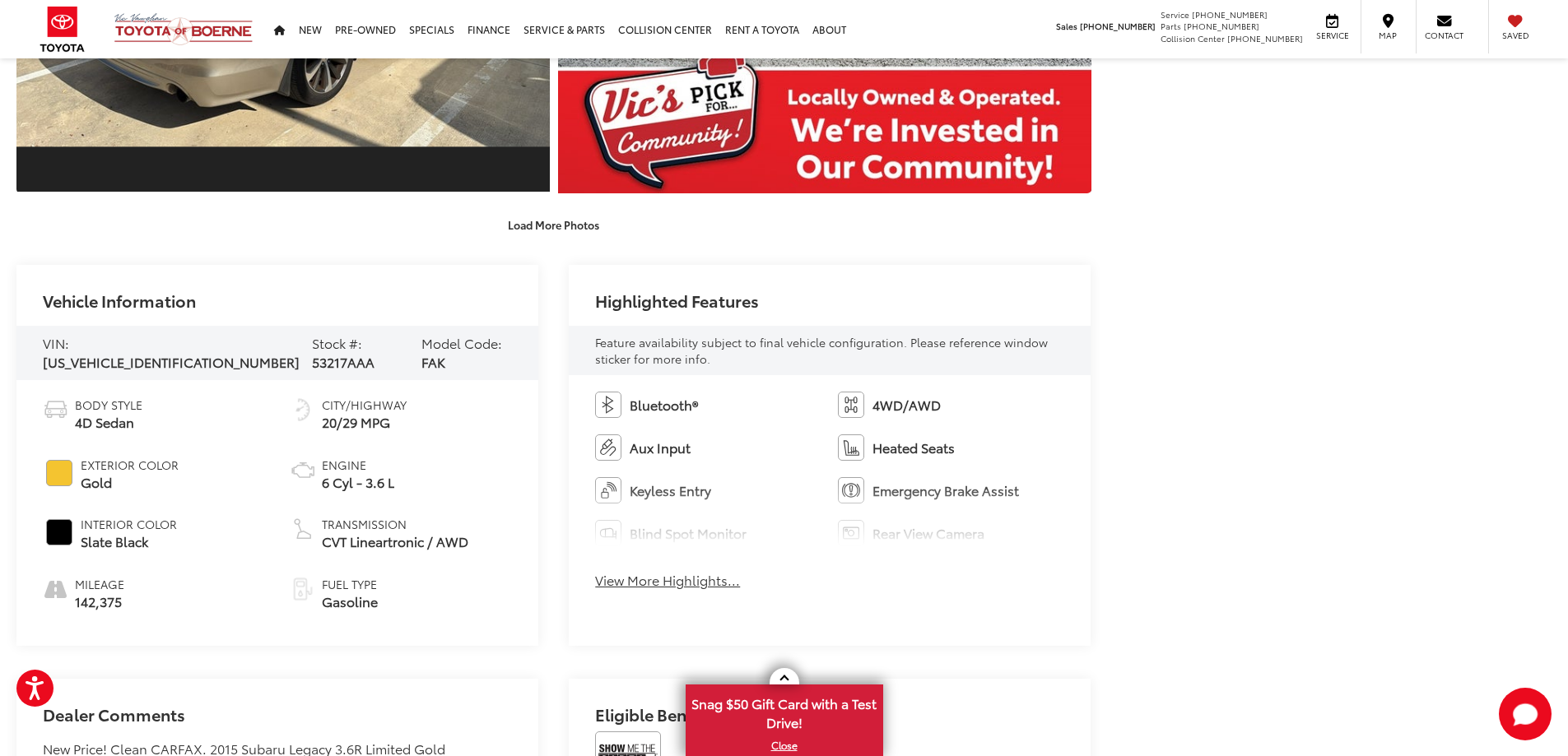
click at [403, 267] on div "Vehicle Information" at bounding box center [277, 295] width 522 height 61
click at [701, 578] on button "View More Highlights..." at bounding box center [667, 580] width 144 height 19
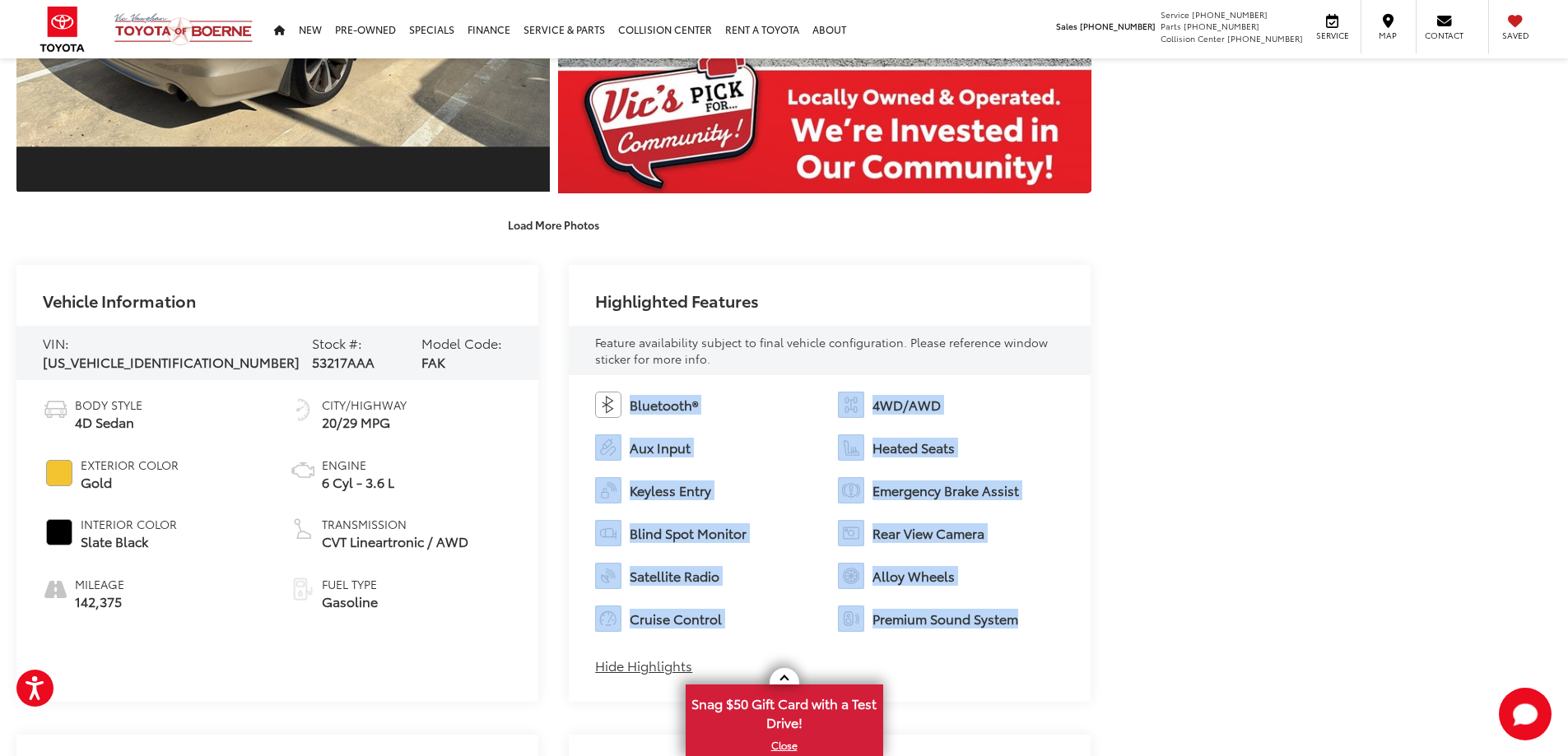
drag, startPoint x: 631, startPoint y: 406, endPoint x: 1023, endPoint y: 614, distance: 443.8
click at [1023, 615] on ul "Bluetooth® 4WD/AWD Aux Input Heated Seats Keyless Entry Emergency Brake Assist …" at bounding box center [830, 511] width 469 height 240
click at [701, 413] on li "Bluetooth®" at bounding box center [708, 405] width 226 height 27
drag, startPoint x: 594, startPoint y: 398, endPoint x: 1042, endPoint y: 614, distance: 497.4
click at [1042, 614] on div "Bluetooth® 4WD/AWD Aux Input Heated Seats Keyless Entry Emergency Brake Assist …" at bounding box center [830, 539] width 522 height 327
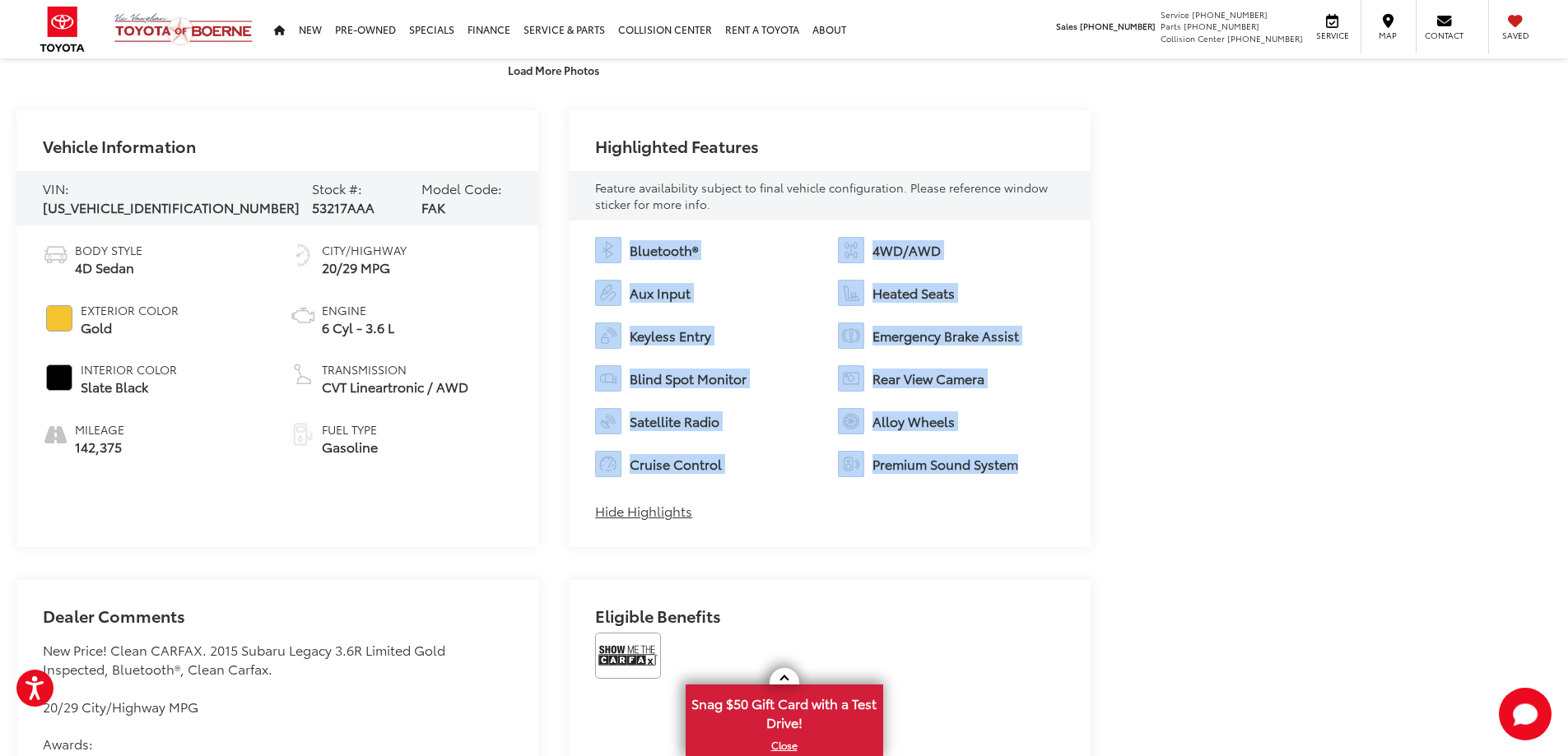
scroll to position [1563, 0]
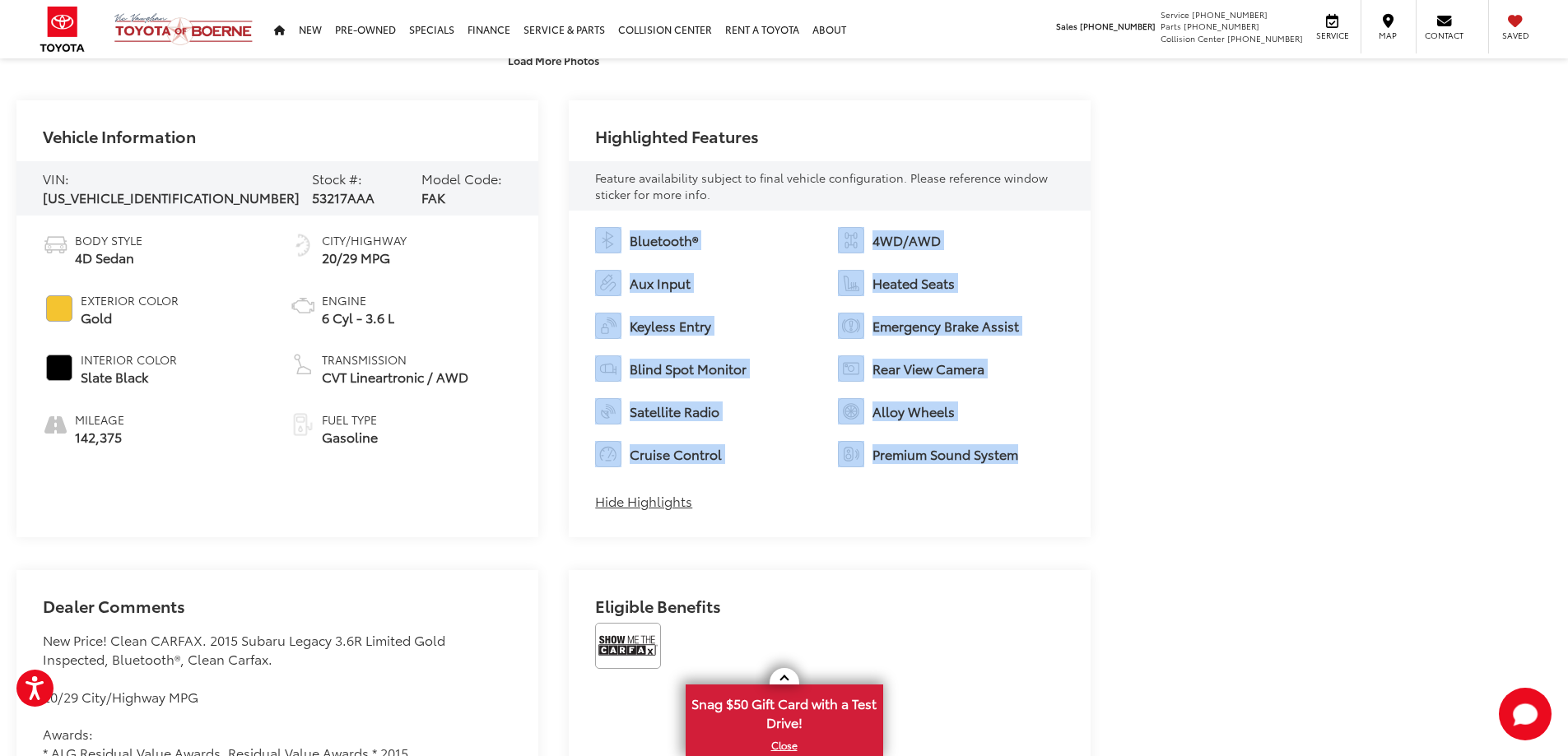
click at [641, 500] on button "Hide Highlights" at bounding box center [643, 501] width 97 height 19
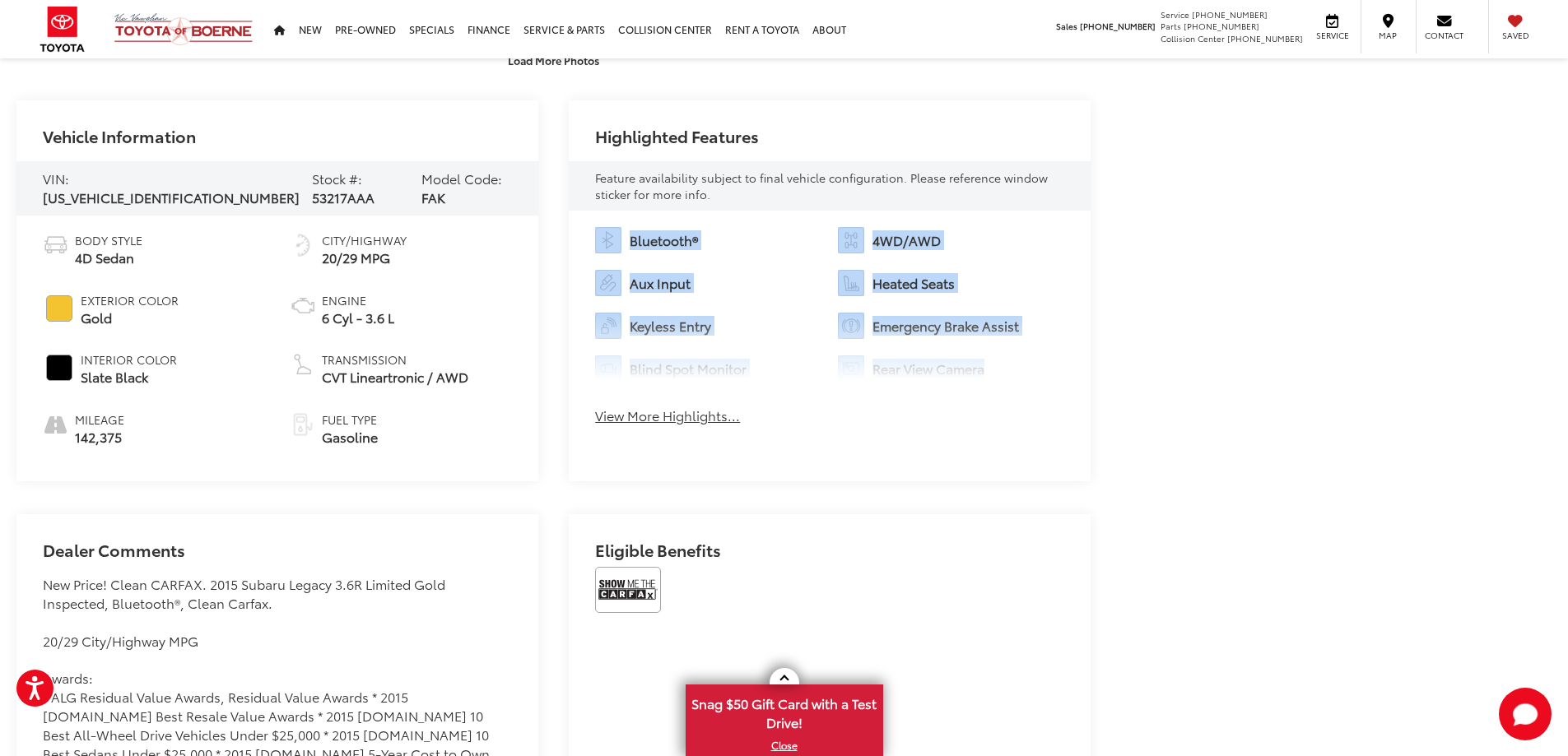
click at [661, 412] on button "View More Highlights..." at bounding box center [667, 416] width 144 height 19
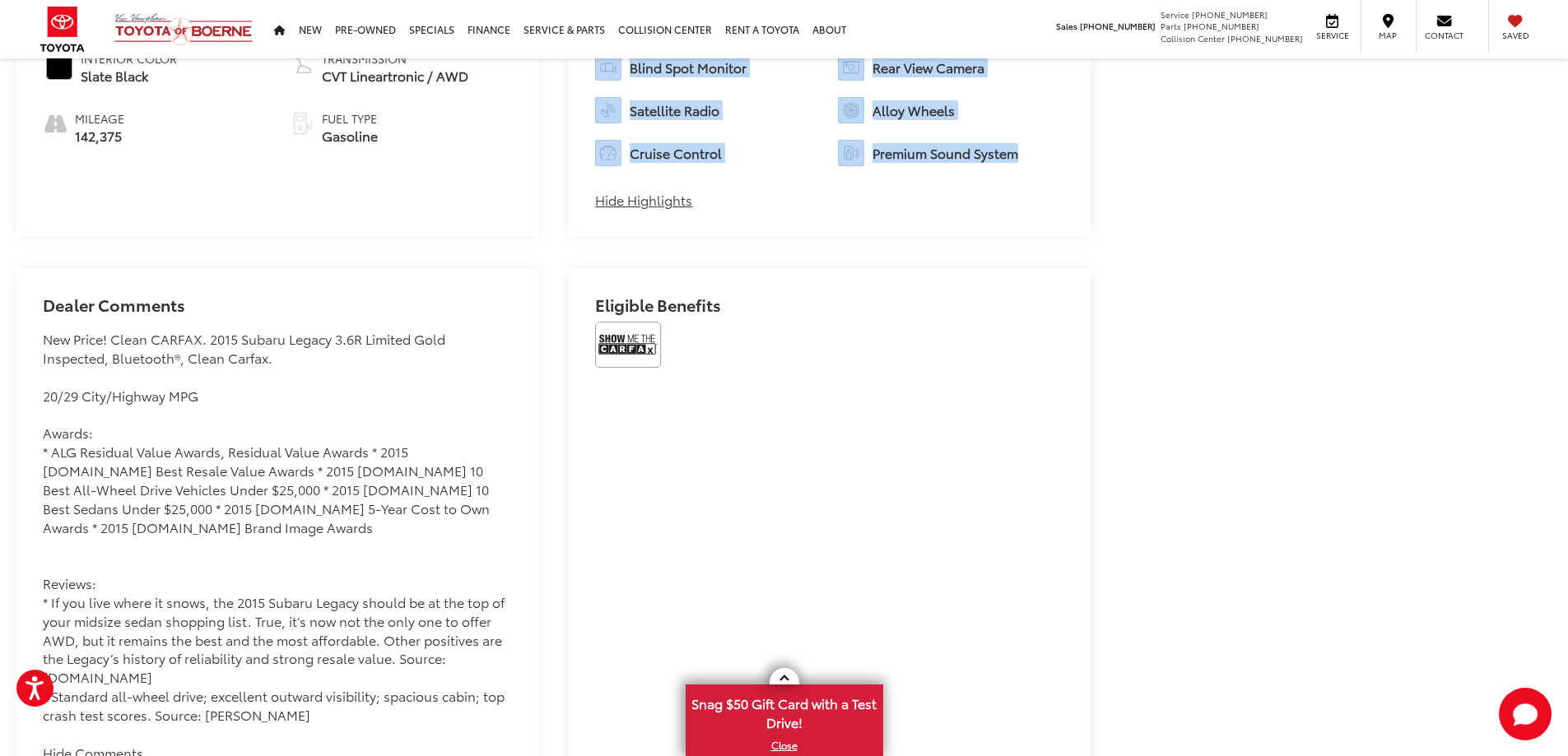
scroll to position [1892, 0]
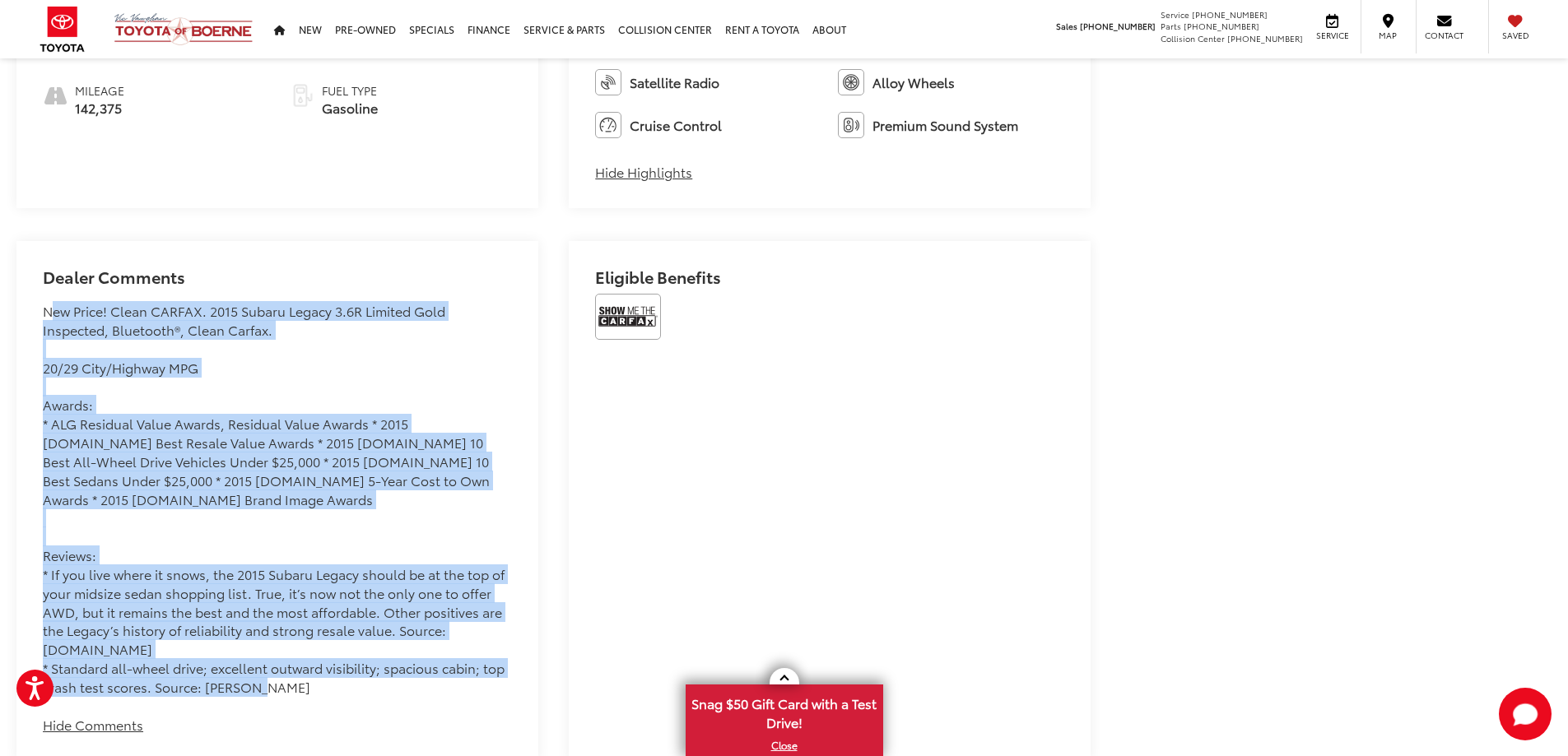
drag, startPoint x: 46, startPoint y: 312, endPoint x: 347, endPoint y: 657, distance: 457.8
click at [278, 651] on div "New Price! Clean CARFAX. 2015 Subaru Legacy 3.6R Limited Gold Inspected, Blueto…" at bounding box center [277, 500] width 469 height 395
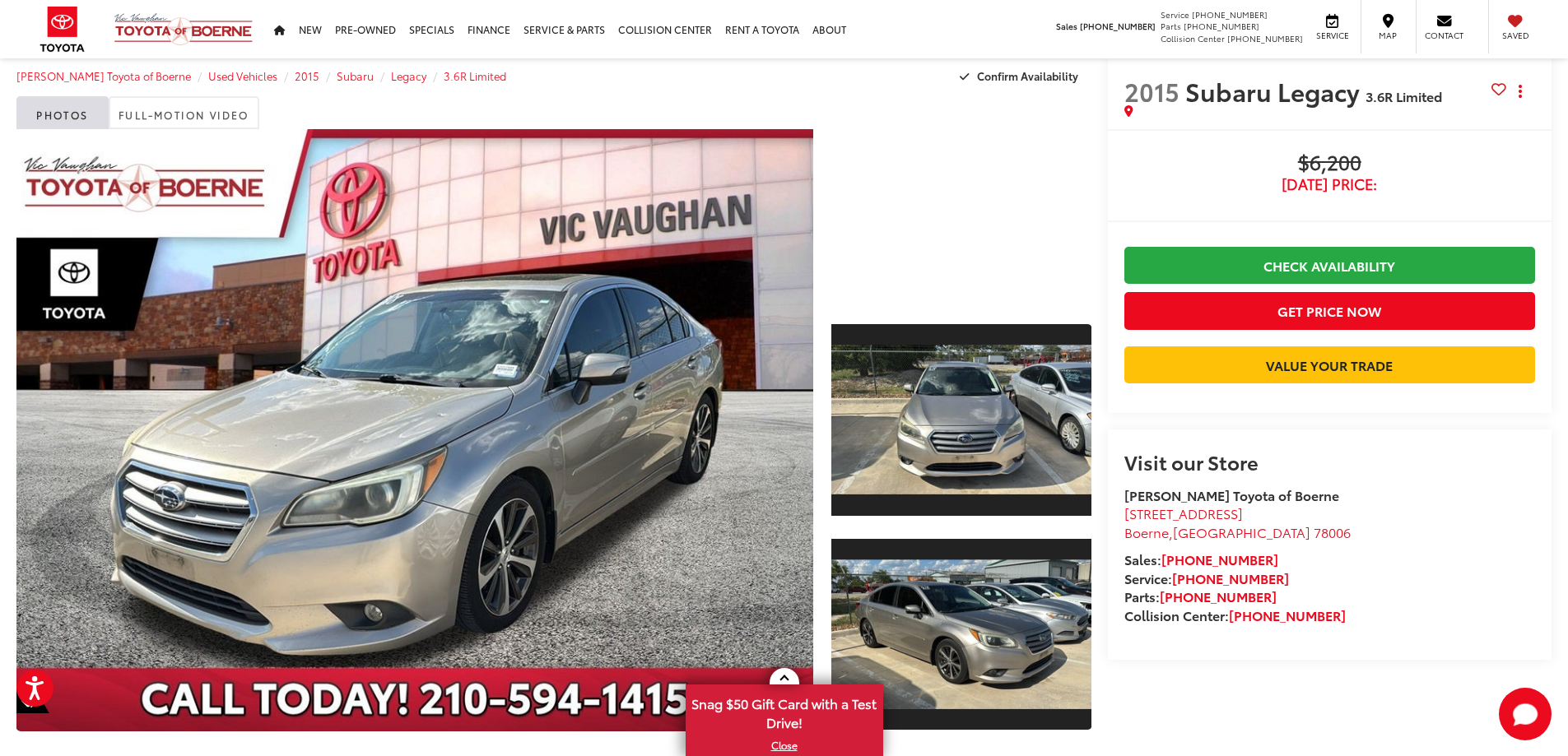
scroll to position [0, 0]
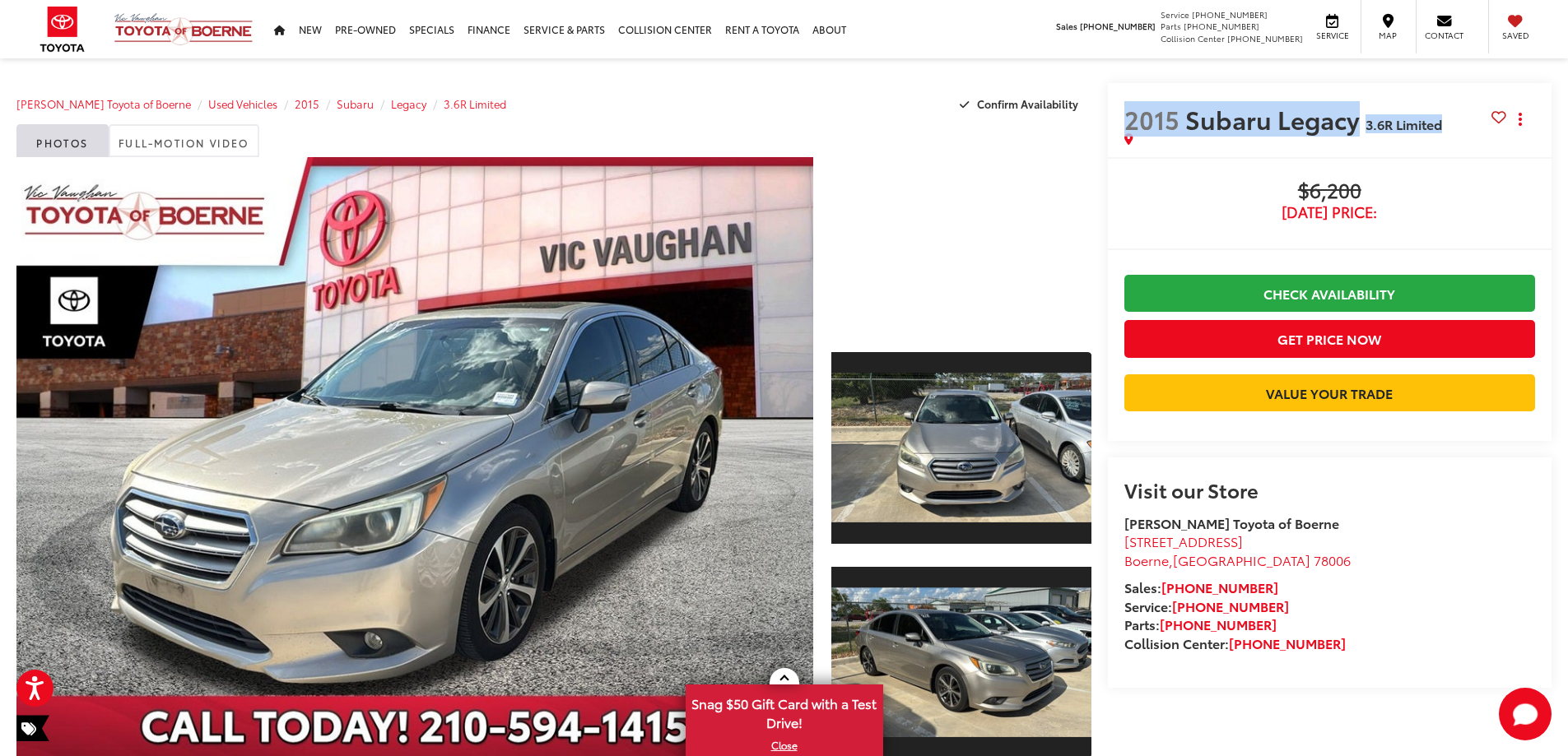
drag, startPoint x: 1124, startPoint y: 119, endPoint x: 1446, endPoint y: 134, distance: 322.3
click at [1444, 124] on h2 "2015 Subaru Legacy 3.6R Limited" at bounding box center [1308, 119] width 367 height 28
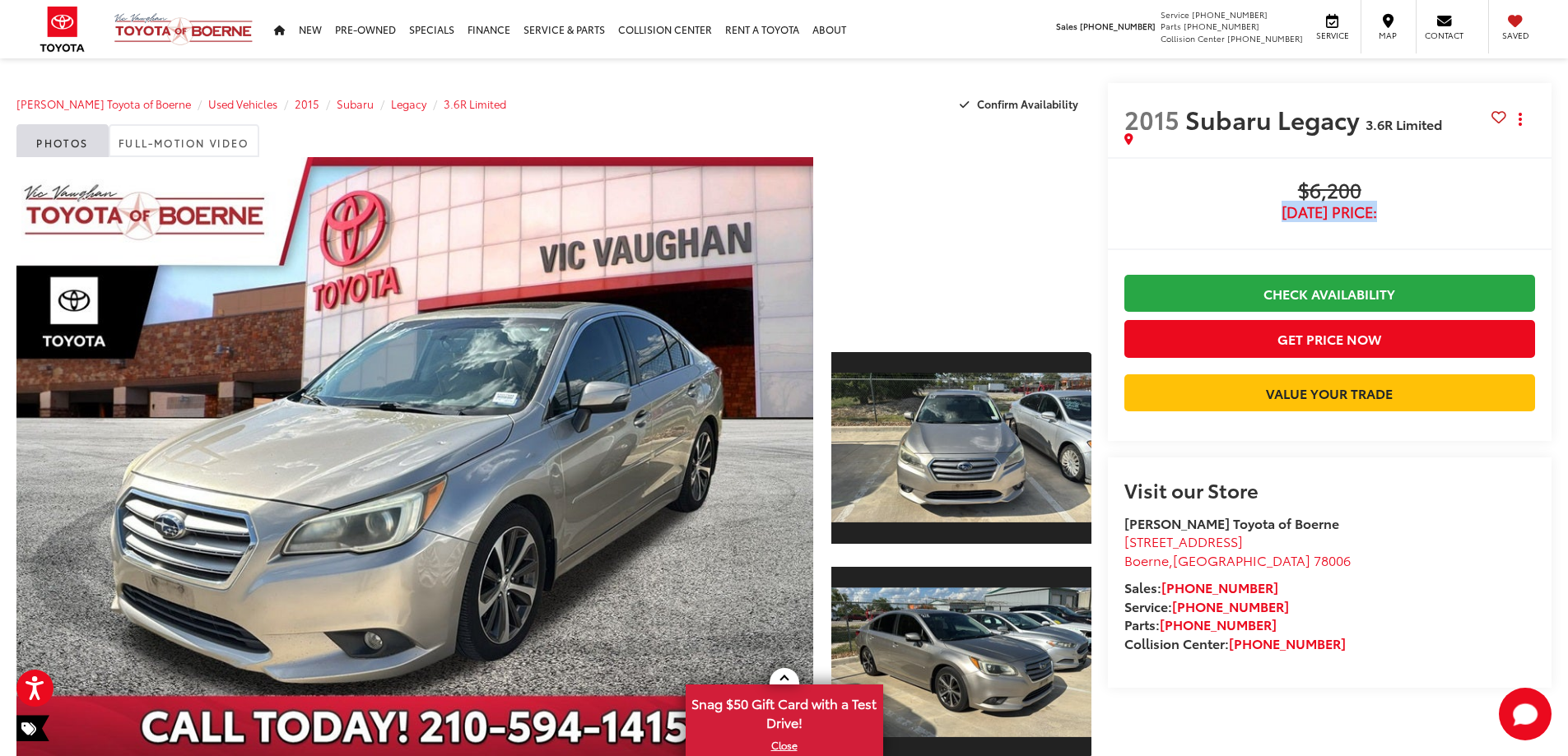
drag, startPoint x: 1275, startPoint y: 210, endPoint x: 1381, endPoint y: 215, distance: 106.1
click at [1381, 217] on span "[DATE] Price:" at bounding box center [1329, 212] width 411 height 16
click at [1381, 212] on span "[DATE] Price:" at bounding box center [1329, 212] width 411 height 16
drag, startPoint x: 1379, startPoint y: 212, endPoint x: 1275, endPoint y: 206, distance: 104.2
click at [1275, 206] on span "[DATE] Price:" at bounding box center [1329, 212] width 411 height 16
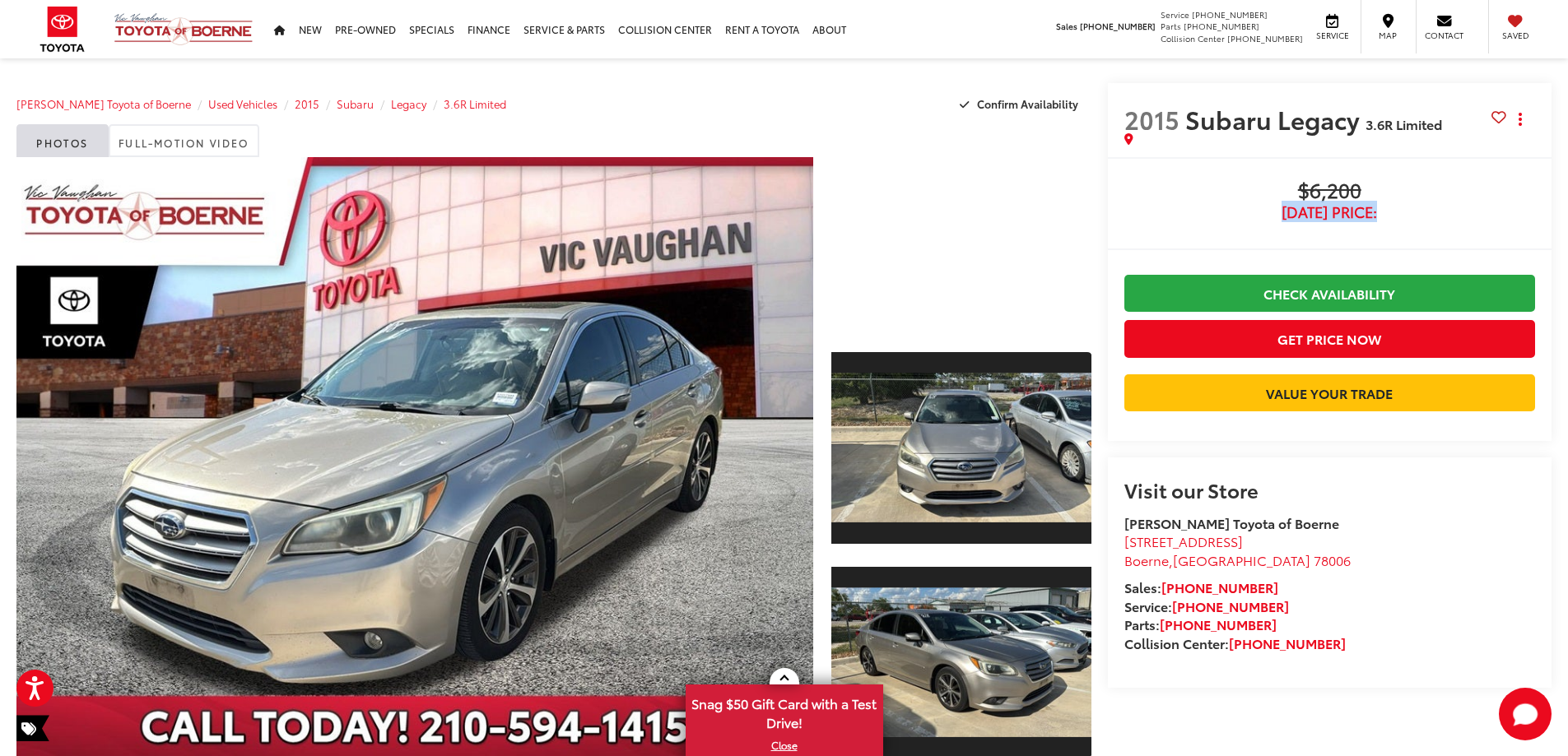
click at [1272, 206] on span "[DATE] Price:" at bounding box center [1329, 212] width 411 height 16
drag, startPoint x: 1273, startPoint y: 208, endPoint x: 1378, endPoint y: 209, distance: 105.0
click at [1378, 209] on span "[DATE] Price:" at bounding box center [1329, 212] width 411 height 16
click at [1360, 219] on span "[DATE] Price:" at bounding box center [1329, 212] width 411 height 16
drag, startPoint x: 1275, startPoint y: 211, endPoint x: 1376, endPoint y: 210, distance: 101.0
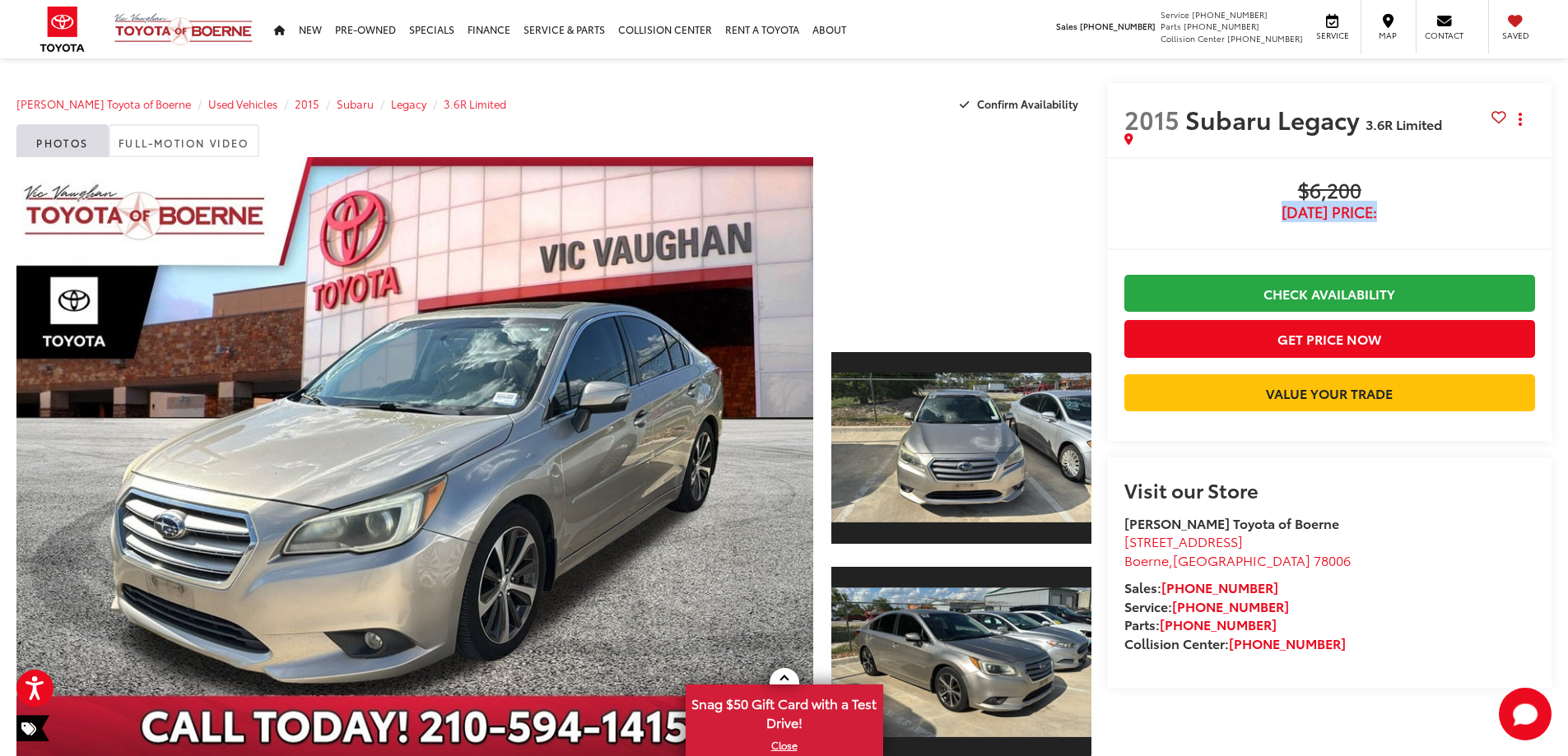
click at [1376, 210] on span "[DATE] Price:" at bounding box center [1329, 212] width 411 height 16
click at [1347, 214] on span "[DATE] Price:" at bounding box center [1329, 212] width 411 height 16
click at [1270, 206] on span "[DATE] Price:" at bounding box center [1329, 212] width 411 height 16
drag, startPoint x: 1272, startPoint y: 211, endPoint x: 1375, endPoint y: 212, distance: 103.0
click at [1376, 214] on span "[DATE] Price:" at bounding box center [1329, 212] width 411 height 16
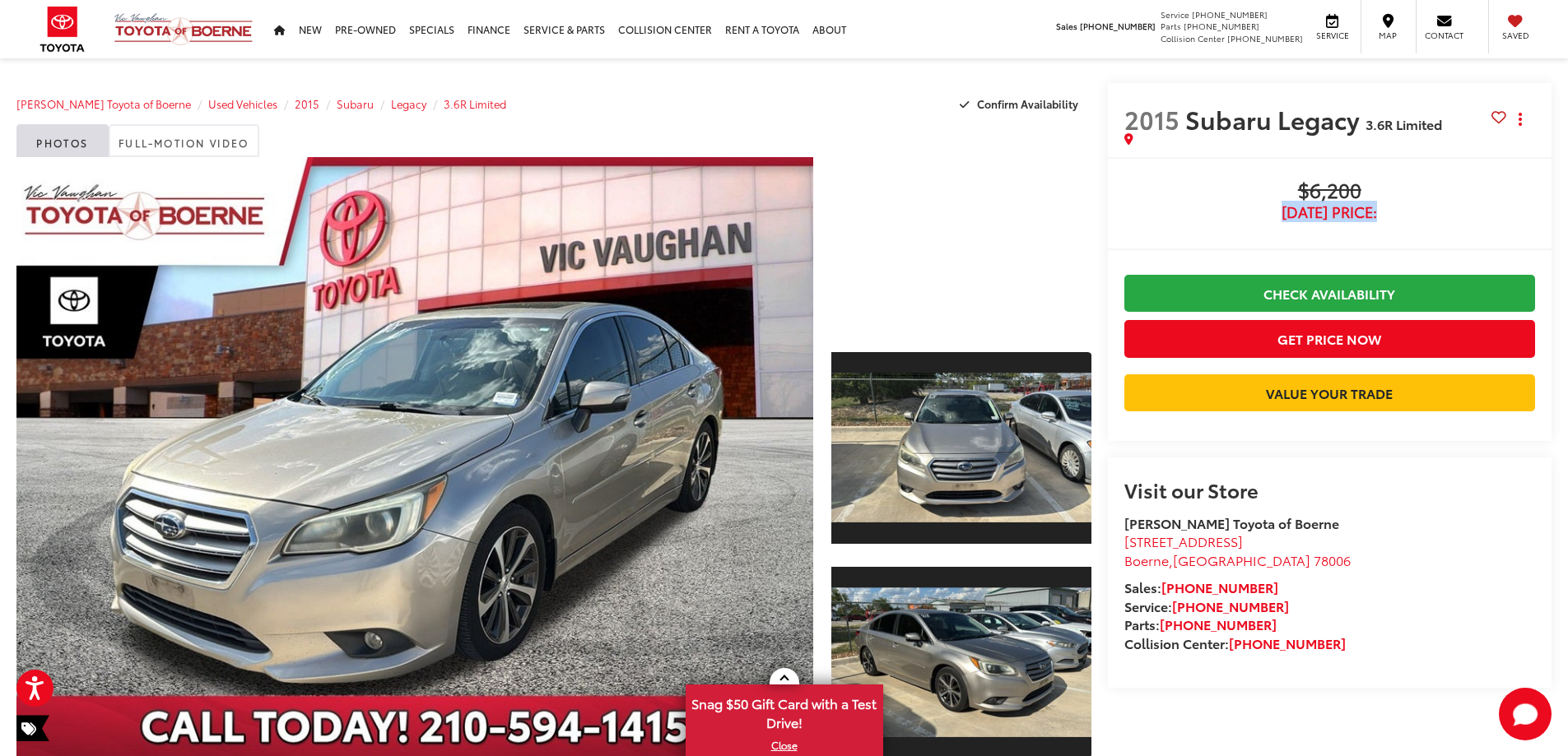
click at [1379, 208] on span "[DATE] Price:" at bounding box center [1329, 212] width 411 height 16
drag, startPoint x: 1379, startPoint y: 208, endPoint x: 1277, endPoint y: 210, distance: 102.0
click at [1277, 210] on span "[DATE] Price:" at bounding box center [1329, 212] width 411 height 16
drag, startPoint x: 1275, startPoint y: 210, endPoint x: 1381, endPoint y: 213, distance: 106.0
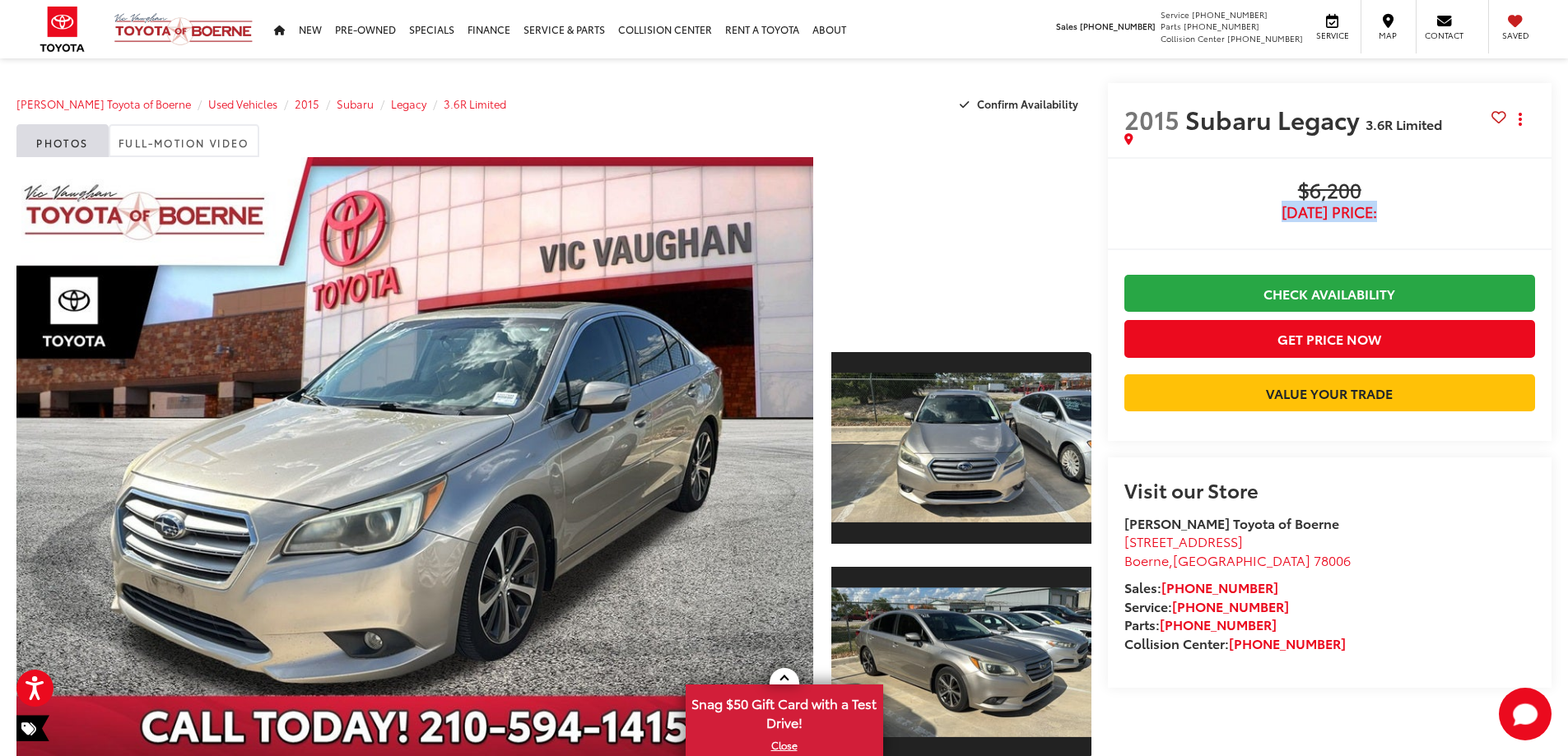
click at [1381, 213] on span "[DATE] Price:" at bounding box center [1329, 212] width 411 height 16
click at [1103, 280] on div "2015 Subaru Legacy 3.6R Limited Copy Link Share Print Buy $6,200 Today's Price:…" at bounding box center [1322, 431] width 461 height 698
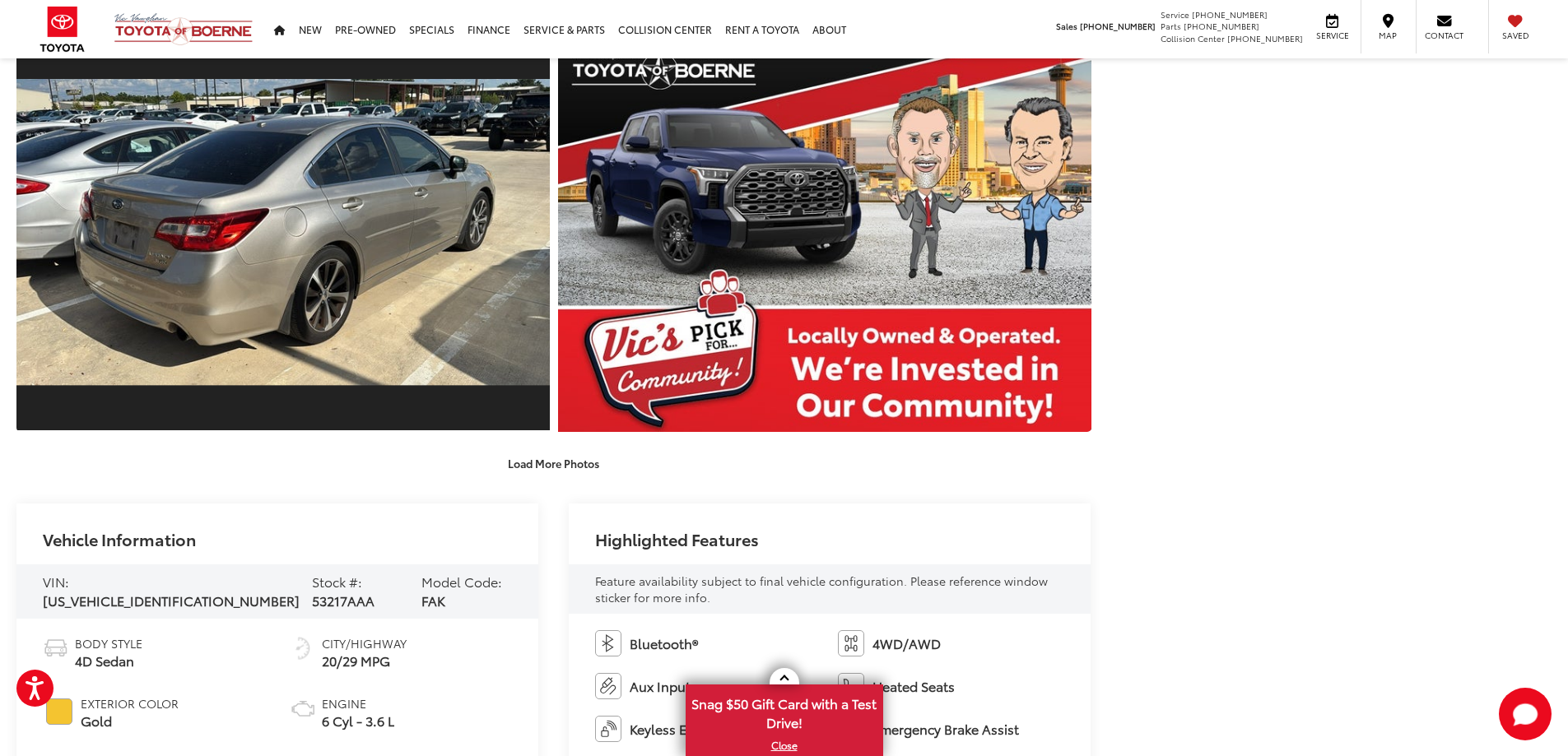
scroll to position [1399, 0]
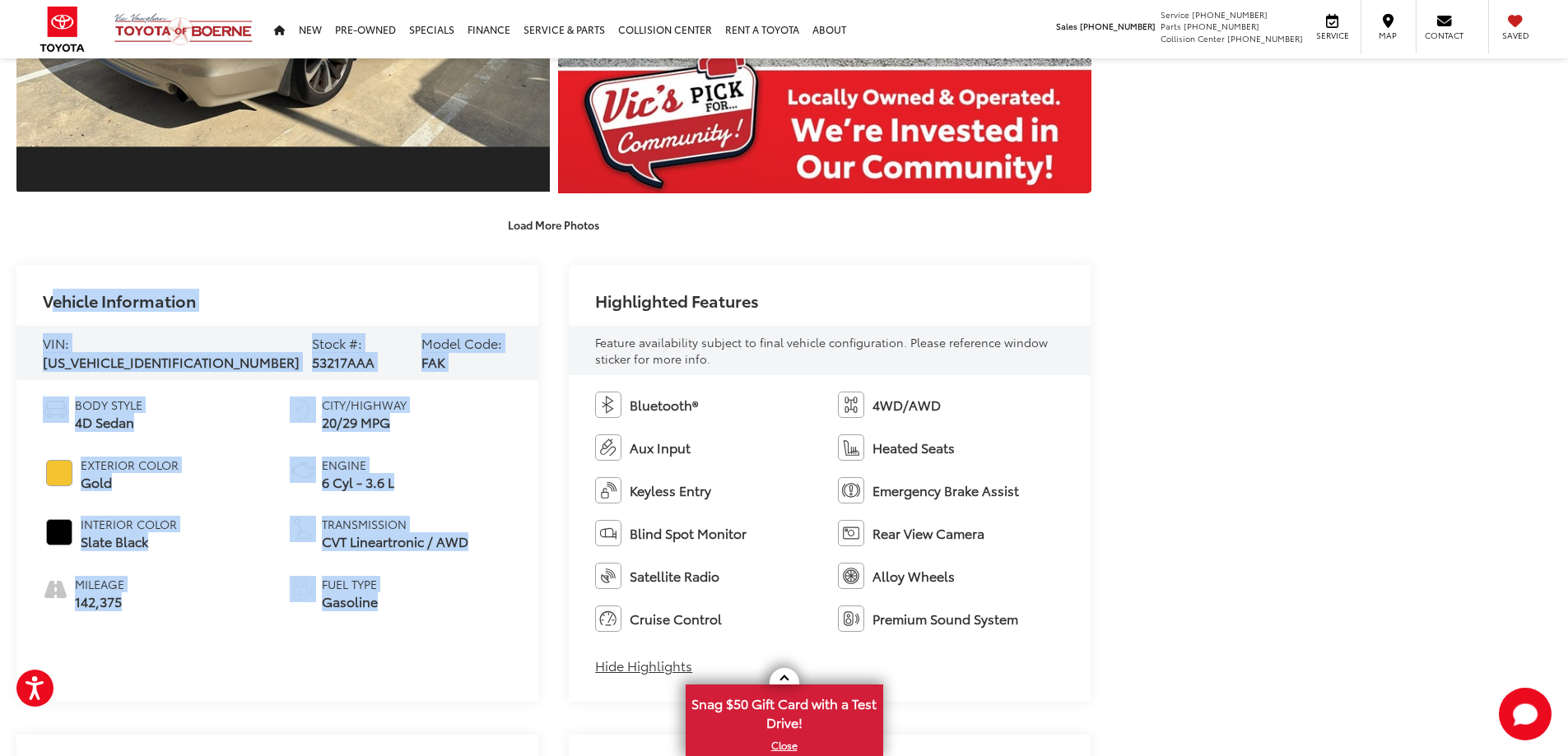
drag, startPoint x: 44, startPoint y: 301, endPoint x: 405, endPoint y: 590, distance: 462.4
click at [405, 590] on div "Vehicle Information VIN: 4S3BNEN60F3042907 Stock #: 53217AAA Model Code: FAK Bo…" at bounding box center [277, 483] width 522 height 437
drag, startPoint x: 126, startPoint y: 274, endPoint x: 96, endPoint y: 284, distance: 31.6
click at [126, 274] on div "Vehicle Information" at bounding box center [277, 295] width 522 height 61
click at [51, 302] on h2 "Vehicle Information" at bounding box center [119, 300] width 153 height 18
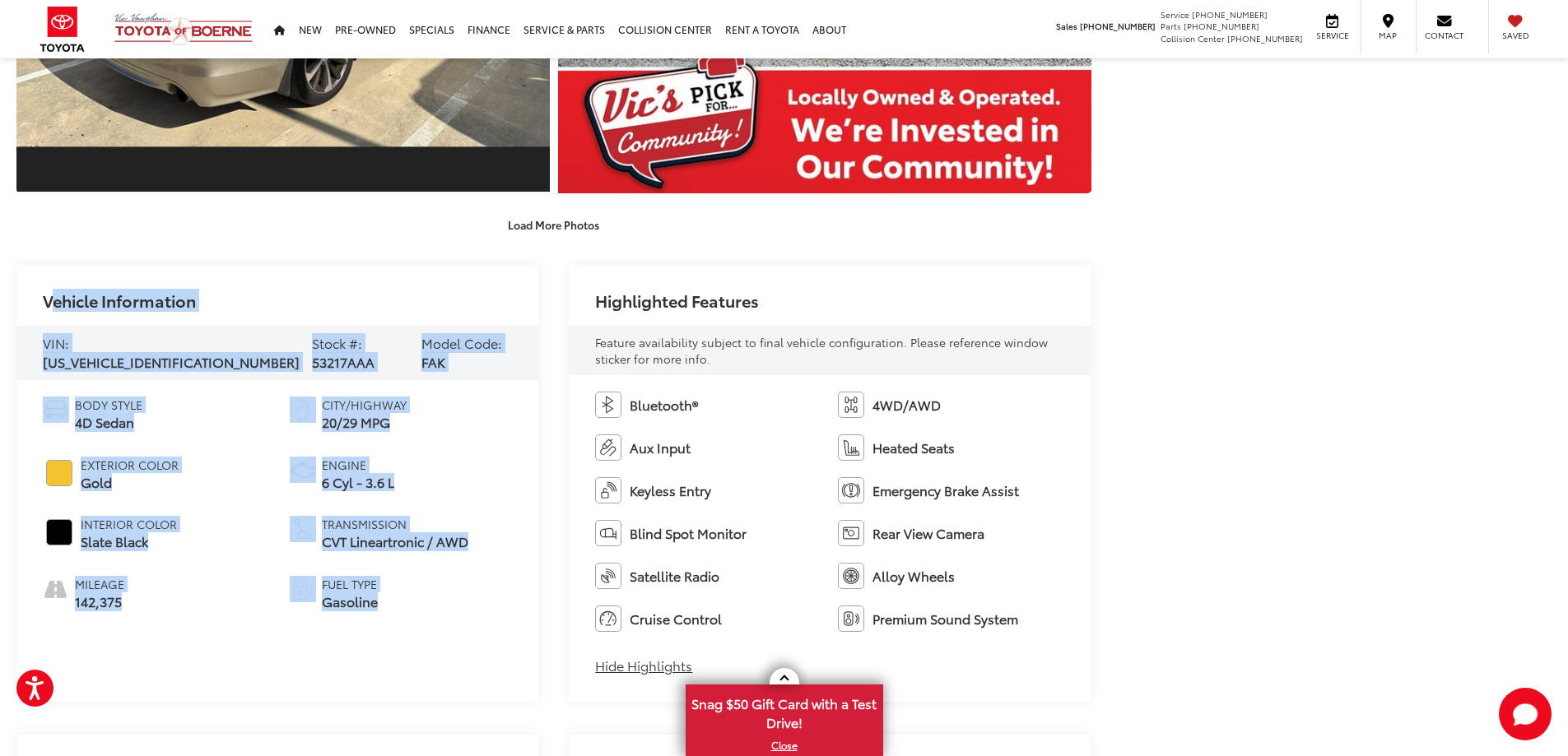
drag, startPoint x: 46, startPoint y: 303, endPoint x: 392, endPoint y: 595, distance: 452.7
click at [392, 595] on div "Vehicle Information VIN: 4S3BNEN60F3042907 Stock #: 53217AAA Model Code: FAK Bo…" at bounding box center [277, 483] width 522 height 437
click at [392, 594] on li "Fuel Type Gasoline" at bounding box center [401, 593] width 222 height 35
click at [66, 303] on h2 "Vehicle Information" at bounding box center [119, 300] width 153 height 18
drag, startPoint x: 99, startPoint y: 309, endPoint x: 403, endPoint y: 598, distance: 419.4
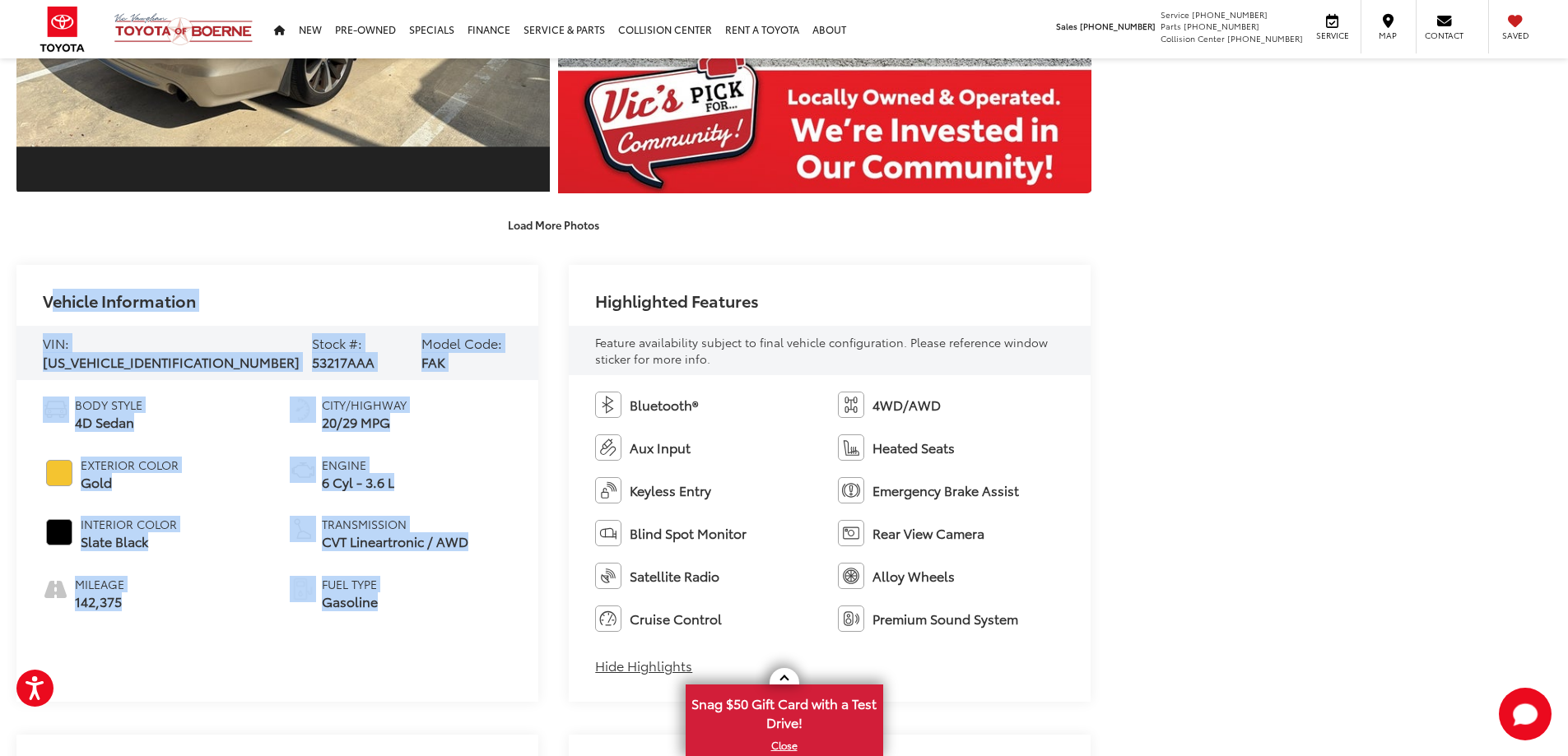
click at [403, 598] on div "Vehicle Information VIN: 4S3BNEN60F3042907 Stock #: 53217AAA Model Code: FAK Bo…" at bounding box center [277, 483] width 522 height 437
click at [403, 598] on li "Fuel Type Gasoline" at bounding box center [401, 593] width 222 height 35
drag, startPoint x: 42, startPoint y: 301, endPoint x: 396, endPoint y: 609, distance: 469.2
click at [393, 608] on div "Vehicle Information VIN: 4S3BNEN60F3042907 Stock #: 53217AAA Model Code: FAK Bo…" at bounding box center [277, 483] width 522 height 437
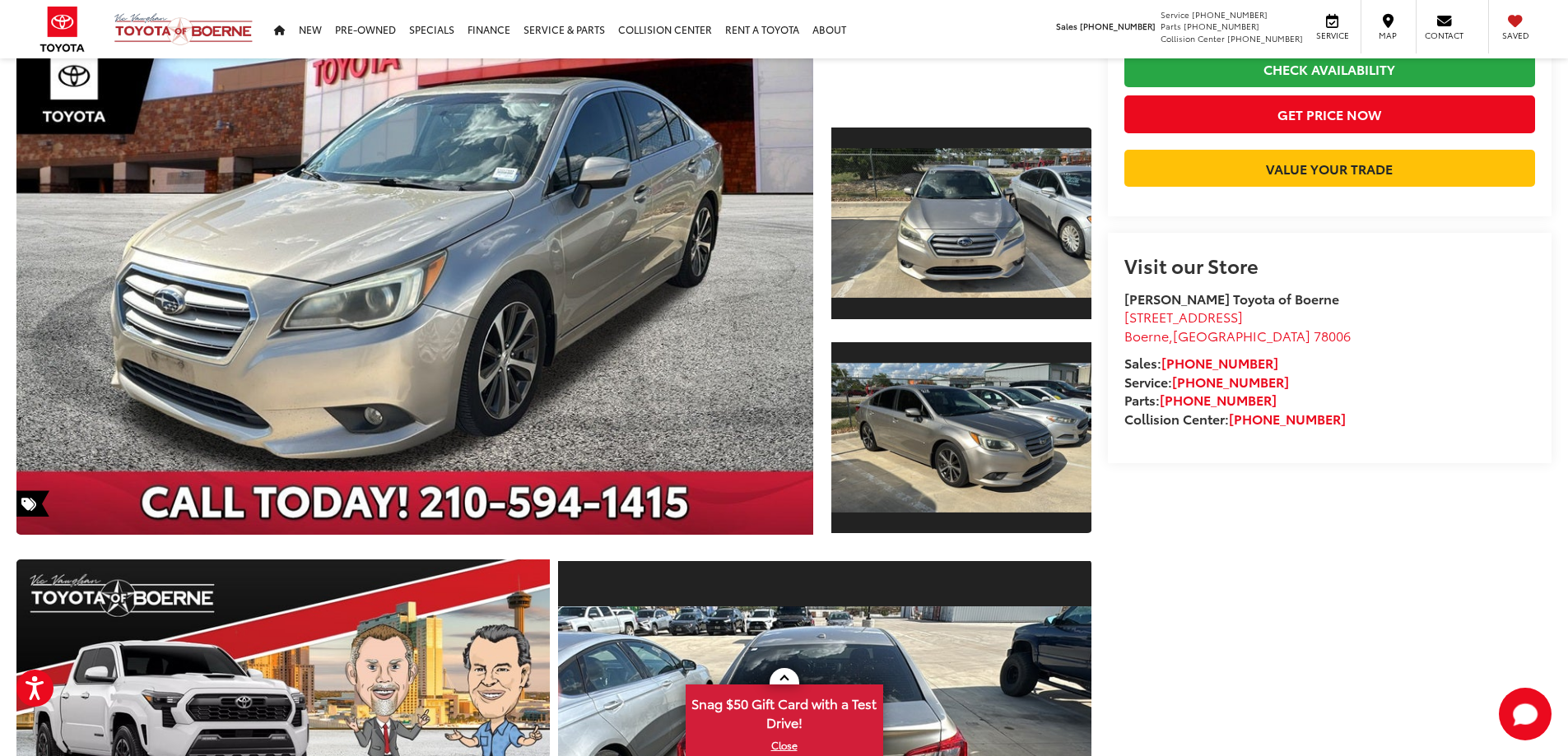
scroll to position [247, 0]
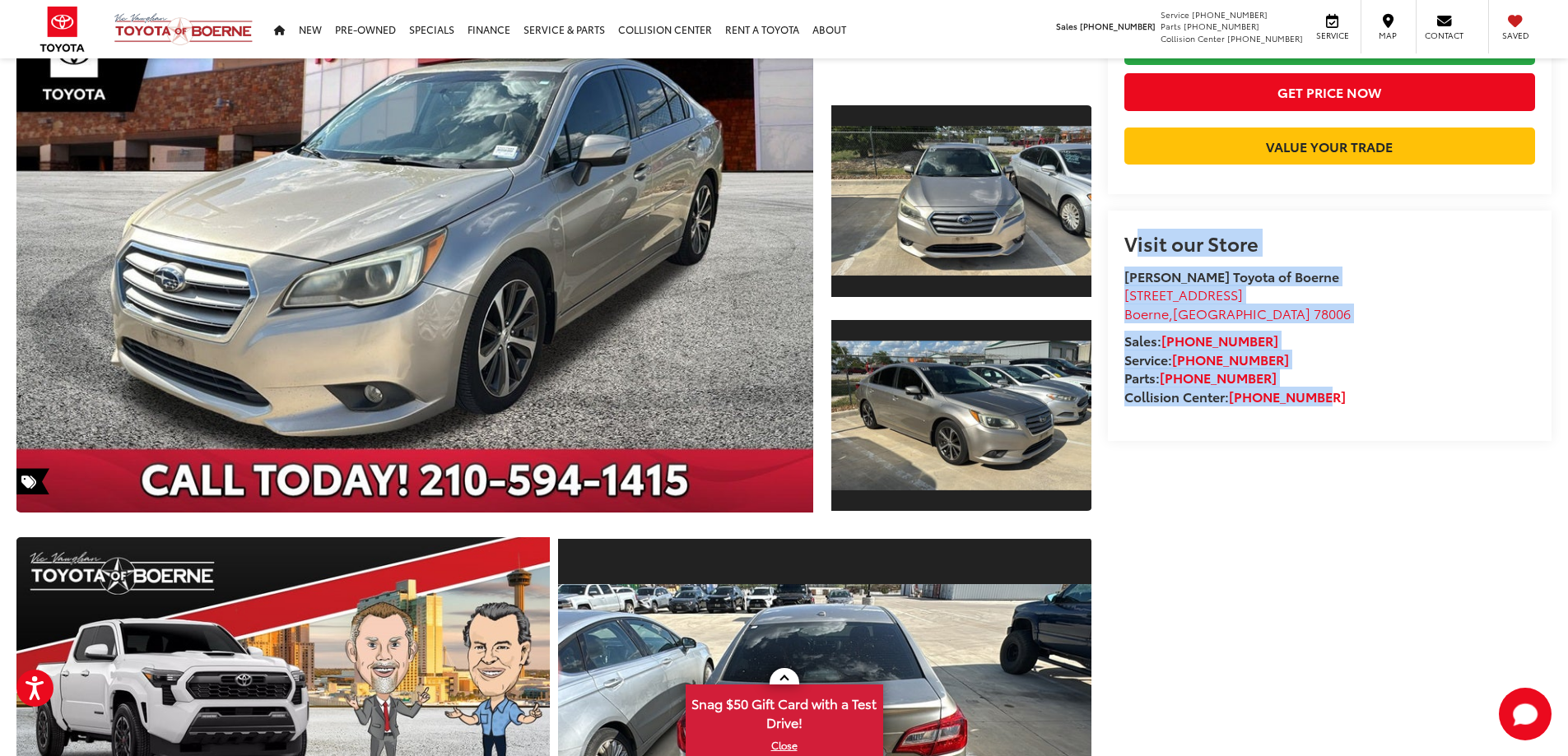
drag, startPoint x: 1122, startPoint y: 304, endPoint x: 1321, endPoint y: 457, distance: 251.0
click at [1321, 441] on div "Visit our Store Vic Vaughan Toyota of Boerne 31205 Interstate 10 Frontage Rd Bo…" at bounding box center [1330, 326] width 445 height 231
click at [1332, 350] on li "Sales: 726-222-1161" at bounding box center [1329, 341] width 411 height 19
drag, startPoint x: 1123, startPoint y: 306, endPoint x: 1320, endPoint y: 452, distance: 245.2
click at [1320, 406] on div "Visit our Store Vic Vaughan Toyota of Boerne 31205 Interstate 10 Frontage Rd Bo…" at bounding box center [1329, 319] width 411 height 175
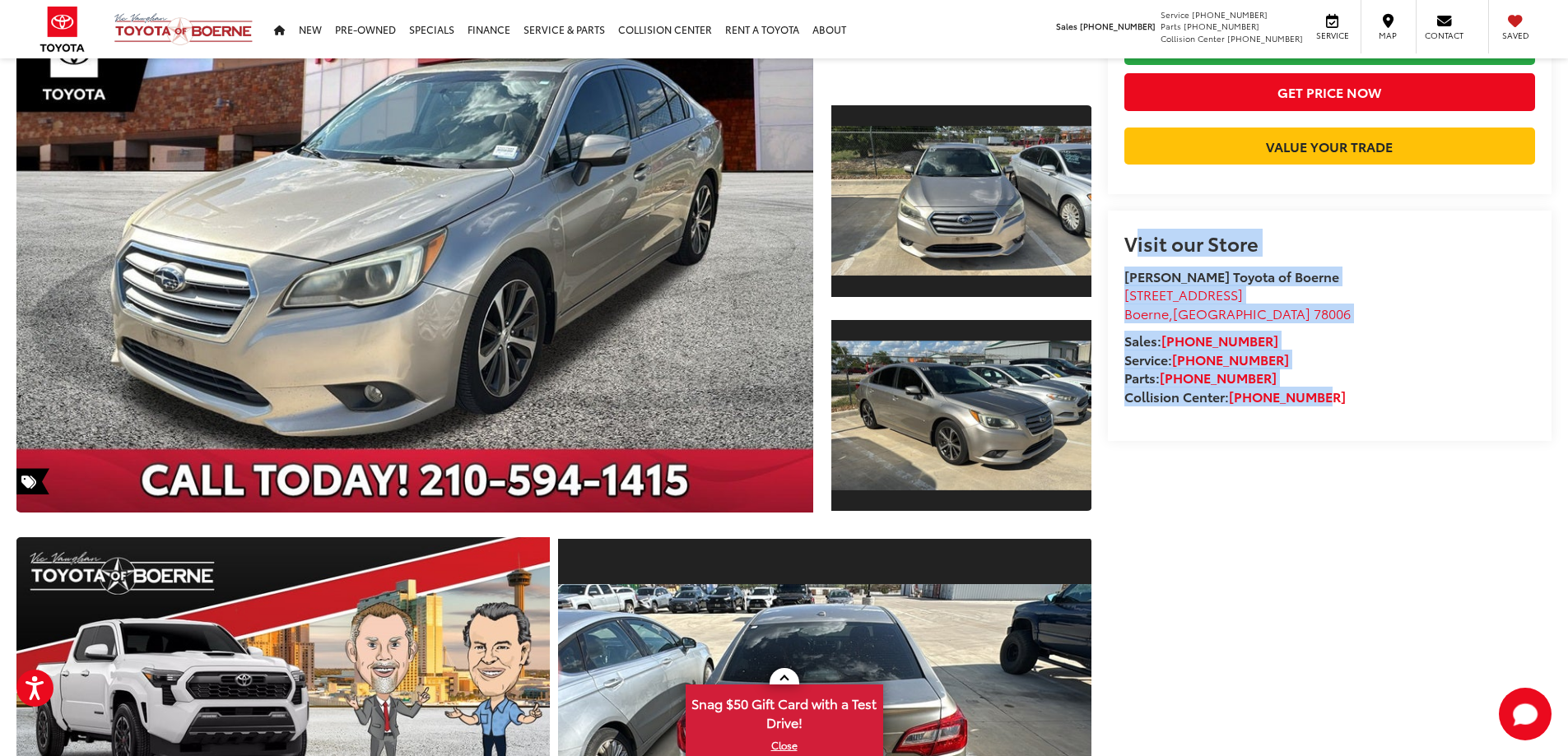
click at [1345, 406] on li "Collision Center: 726-222-1165" at bounding box center [1329, 397] width 411 height 19
drag, startPoint x: 1121, startPoint y: 306, endPoint x: 1339, endPoint y: 476, distance: 276.4
click at [1339, 441] on div "Visit our Store Vic Vaughan Toyota of Boerne 31205 Interstate 10 Frontage Rd Bo…" at bounding box center [1330, 326] width 445 height 231
click at [1392, 390] on div "Vic Vaughan Toyota of Boerne 31205 Interstate 10 Frontage Rd Boerne , TX 78006 …" at bounding box center [1329, 337] width 411 height 139
click at [1162, 254] on h2 "Visit our Store" at bounding box center [1329, 242] width 411 height 22
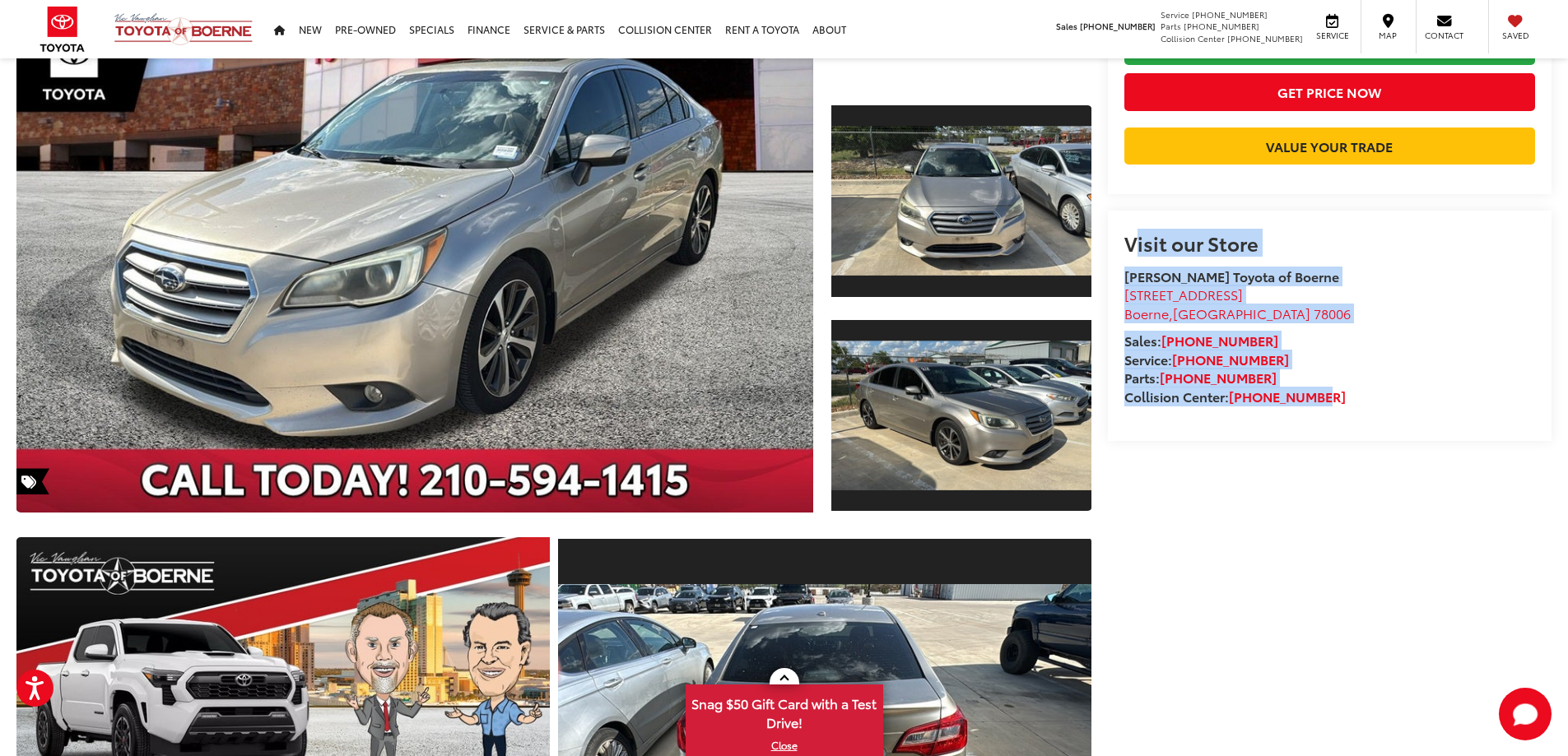
click at [1133, 254] on h2 "Visit our Store" at bounding box center [1329, 242] width 411 height 22
click at [1135, 266] on section "2015 Subaru Legacy 3.6R Limited Copy Link Share Print Buy $6,200 Today's Price:…" at bounding box center [1330, 139] width 445 height 605
click at [1382, 441] on div "Visit our Store Vic Vaughan Toyota of Boerne 31205 Interstate 10 Frontage Rd Bo…" at bounding box center [1330, 326] width 445 height 231
click at [1377, 441] on div "Visit our Store Vic Vaughan Toyota of Boerne 31205 Interstate 10 Frontage Rd Bo…" at bounding box center [1330, 326] width 445 height 231
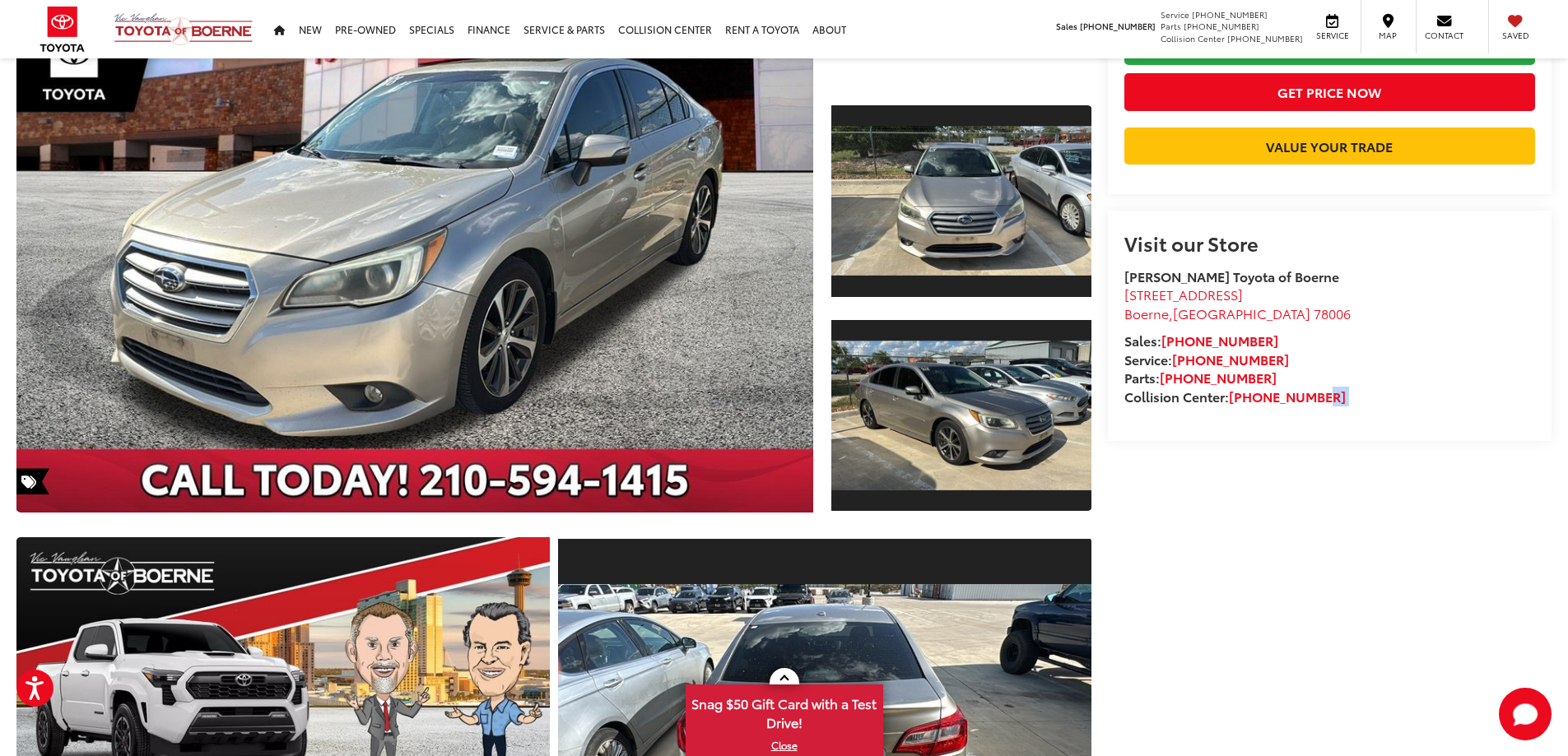
click at [1379, 441] on div "Visit our Store Vic Vaughan Toyota of Boerne 31205 Interstate 10 Frontage Rd Bo…" at bounding box center [1330, 326] width 445 height 231
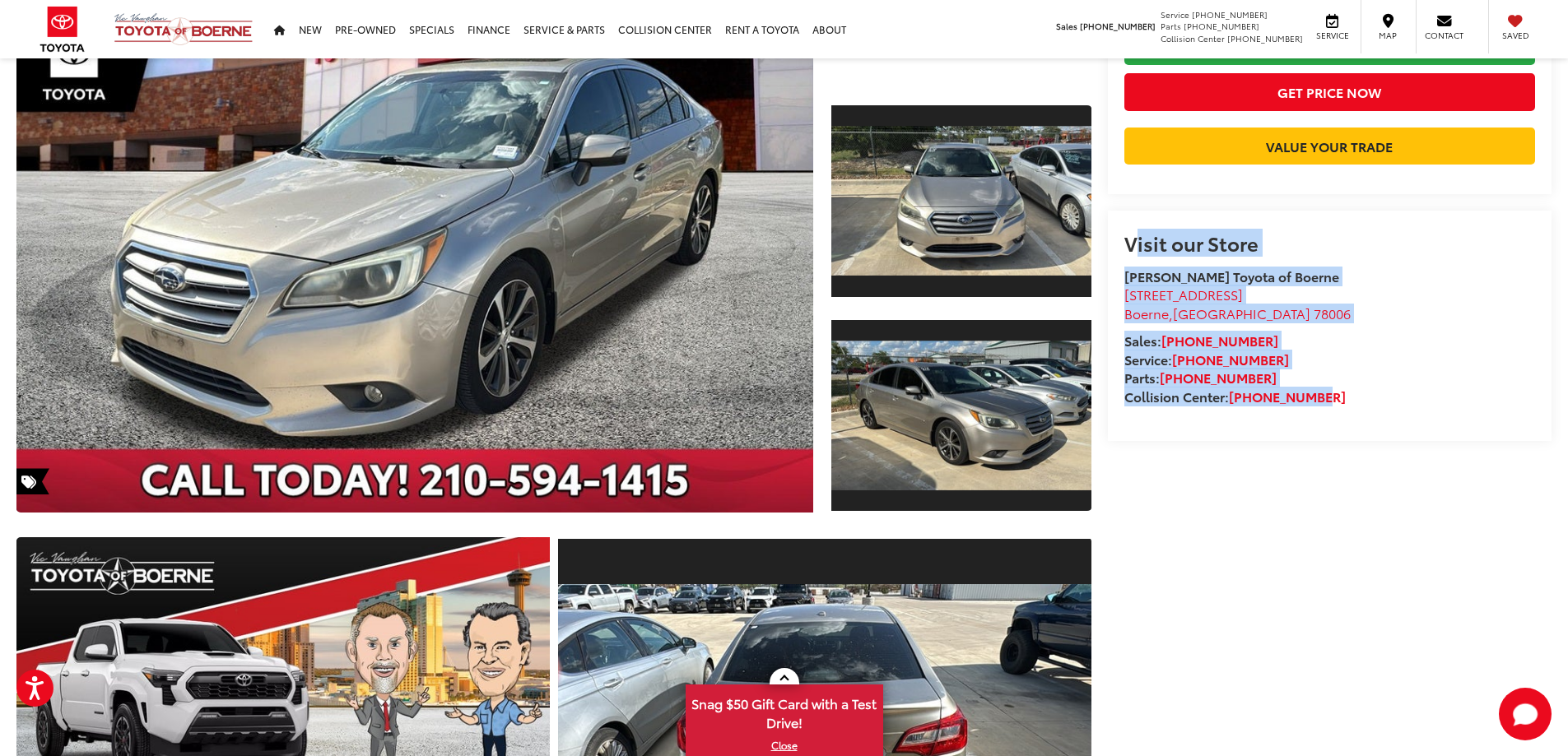
drag, startPoint x: 1122, startPoint y: 303, endPoint x: 1325, endPoint y: 454, distance: 253.0
click at [1323, 441] on div "Visit our Store Vic Vaughan Toyota of Boerne 31205 Interstate 10 Frontage Rd Bo…" at bounding box center [1330, 326] width 445 height 231
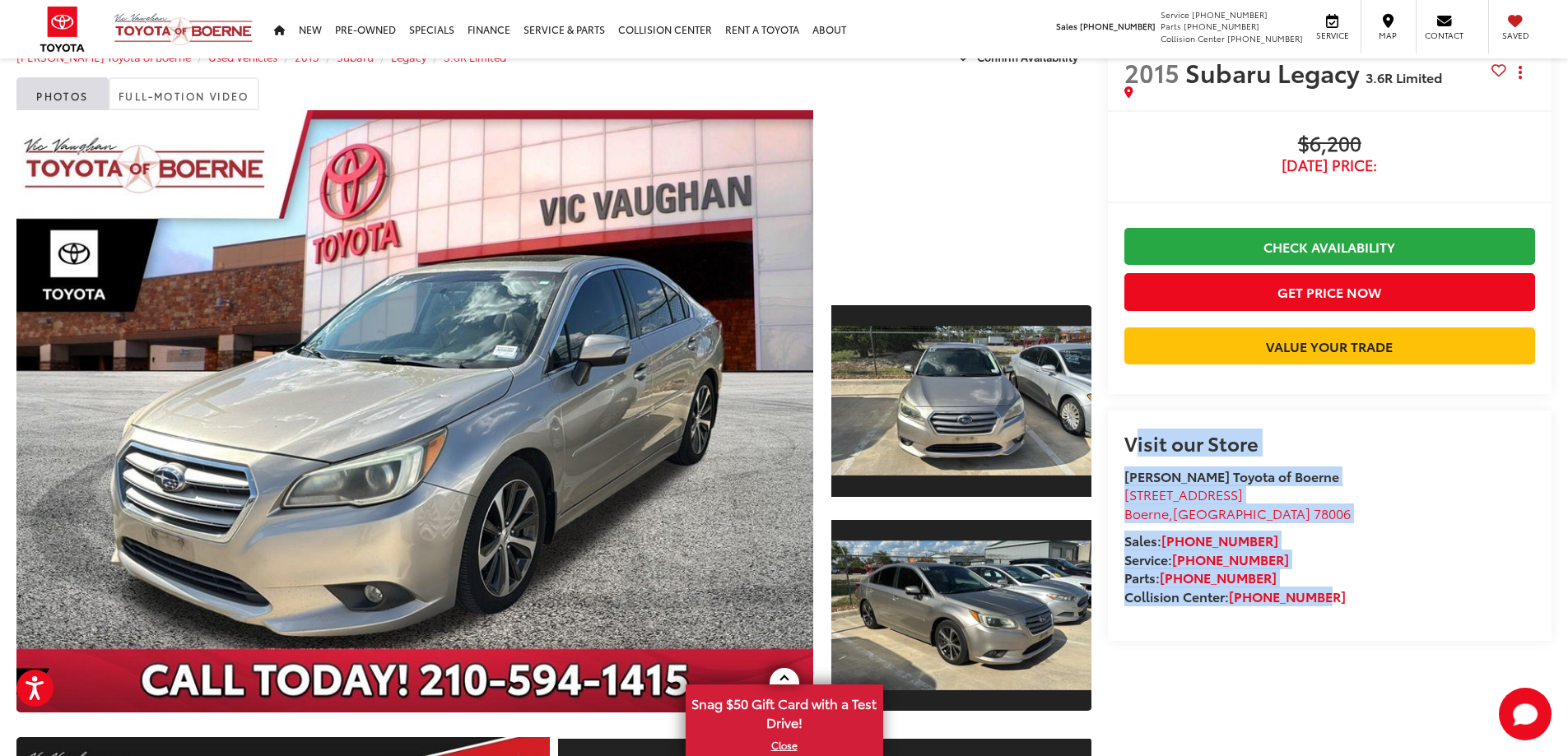
scroll to position [0, 0]
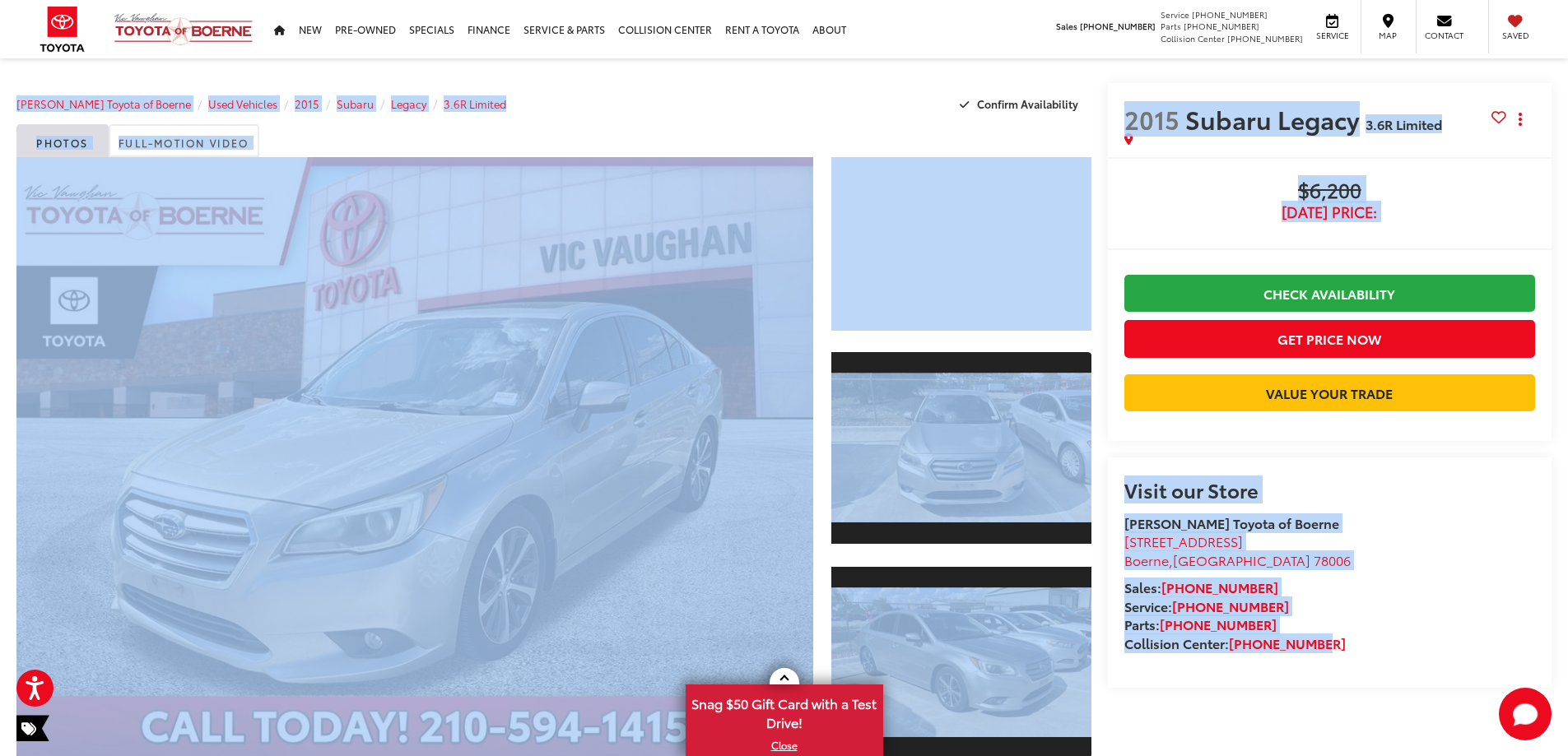
drag, startPoint x: 10, startPoint y: 102, endPoint x: 1375, endPoint y: 704, distance: 1491.9
click at [1104, 108] on div "2015 Subaru Legacy 3.6R Limited Copy Link Share Print Buy $6,200 Today's Price:…" at bounding box center [1322, 431] width 461 height 698
drag, startPoint x: 13, startPoint y: 105, endPoint x: 1326, endPoint y: 706, distance: 1444.0
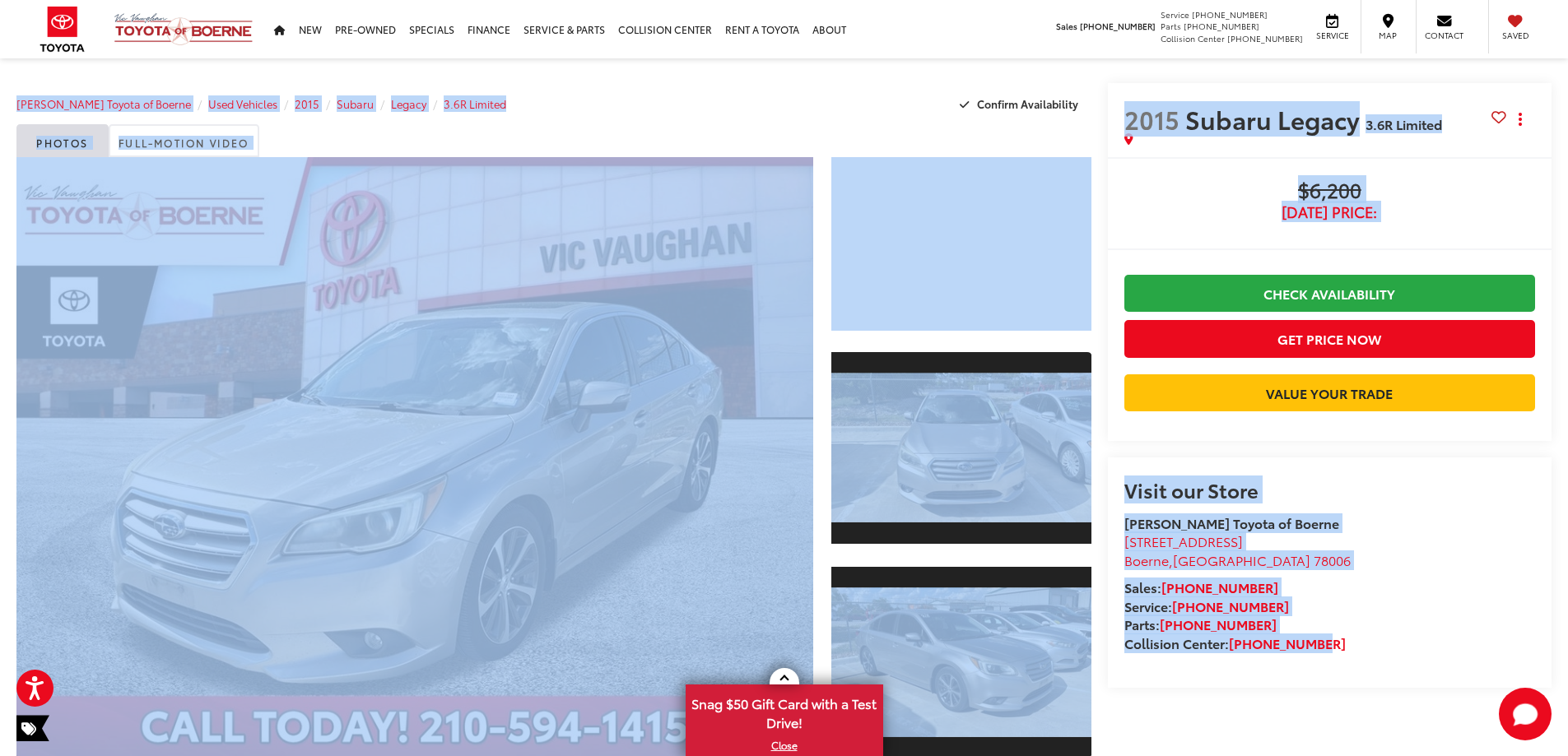
click at [1326, 653] on li "Collision Center: 726-222-1165" at bounding box center [1329, 644] width 411 height 19
drag, startPoint x: 14, startPoint y: 103, endPoint x: 1350, endPoint y: 704, distance: 1465.0
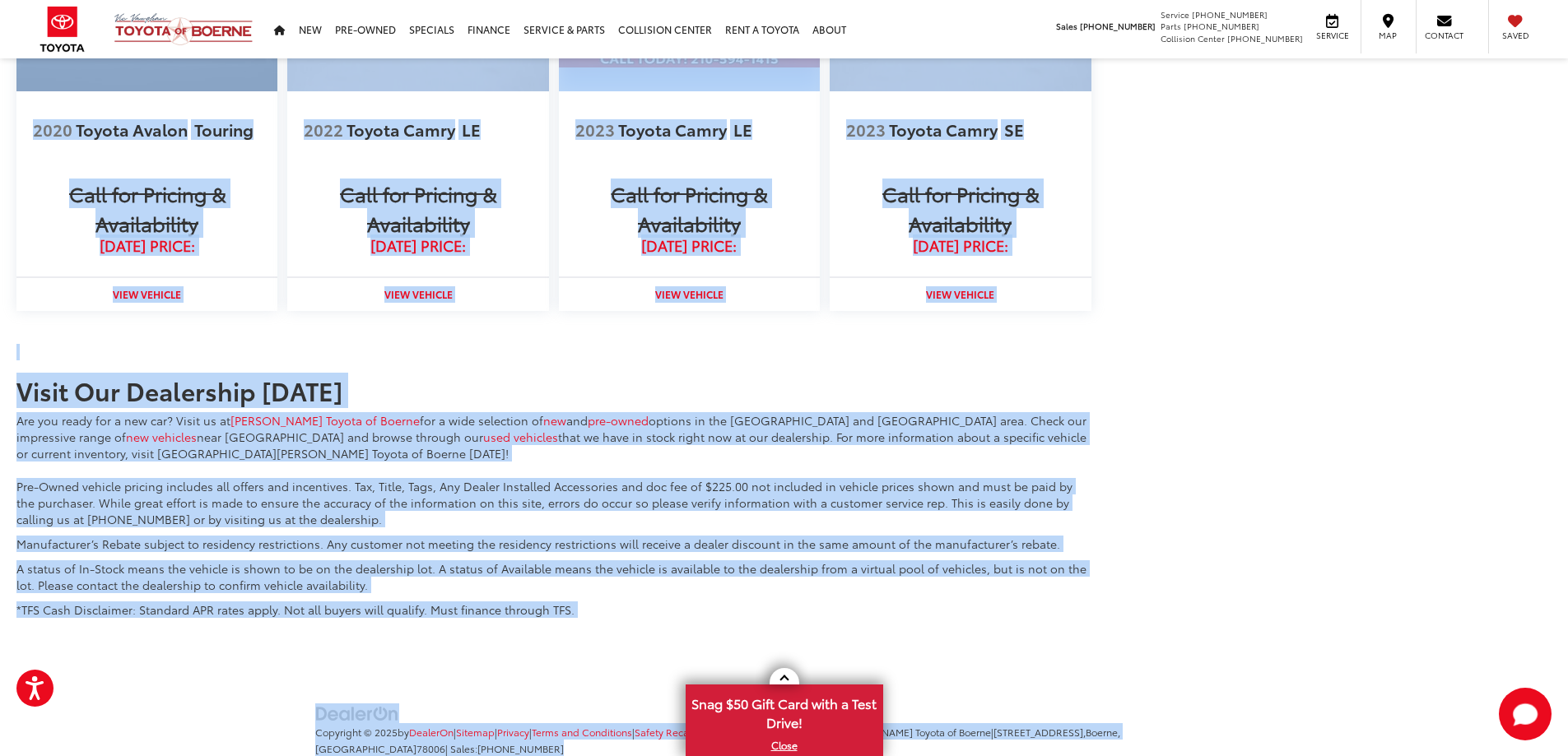
scroll to position [3118, 0]
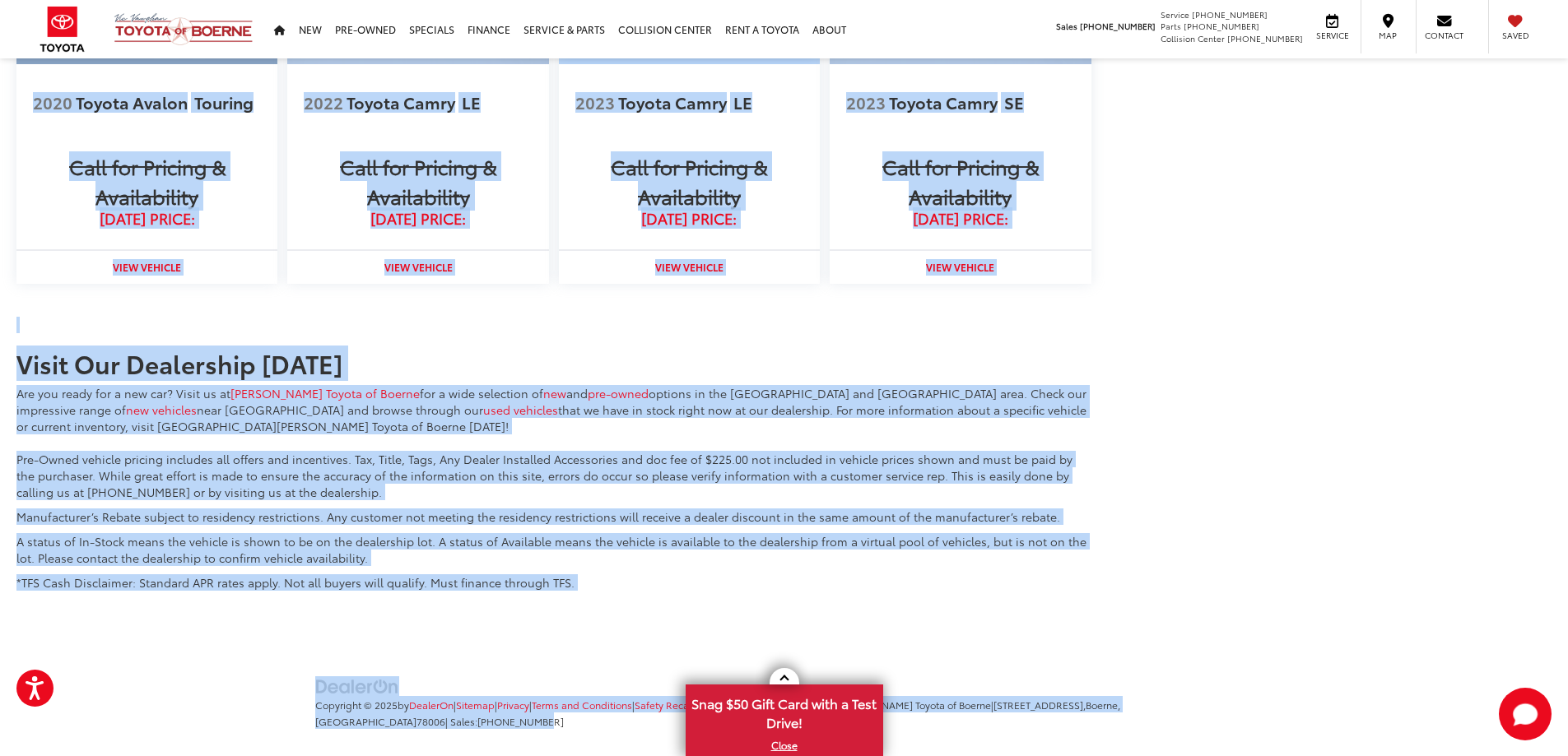
drag, startPoint x: 41, startPoint y: 545, endPoint x: 415, endPoint y: 694, distance: 402.6
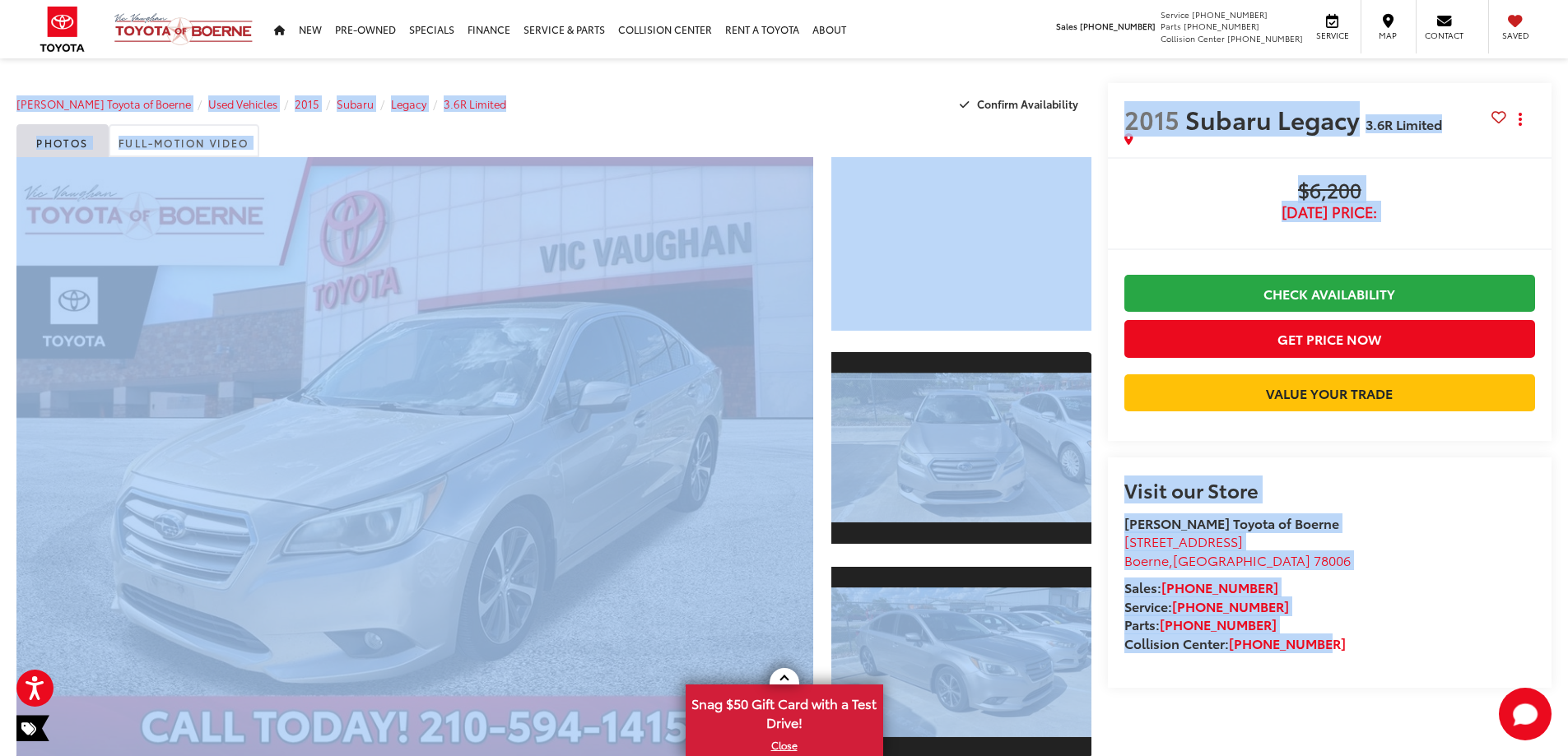
scroll to position [15, 0]
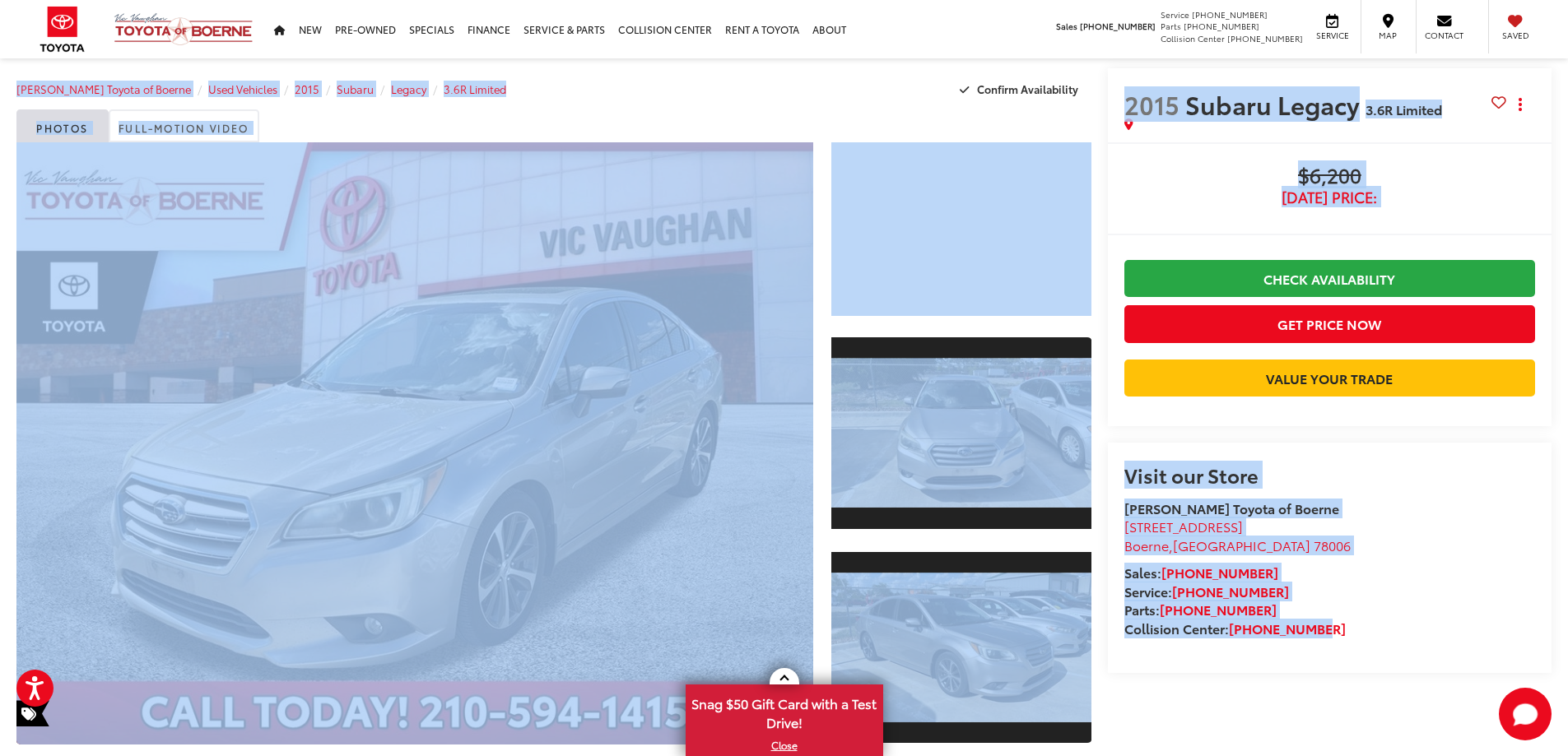
drag, startPoint x: 15, startPoint y: 105, endPoint x: 1349, endPoint y: 704, distance: 1462.3
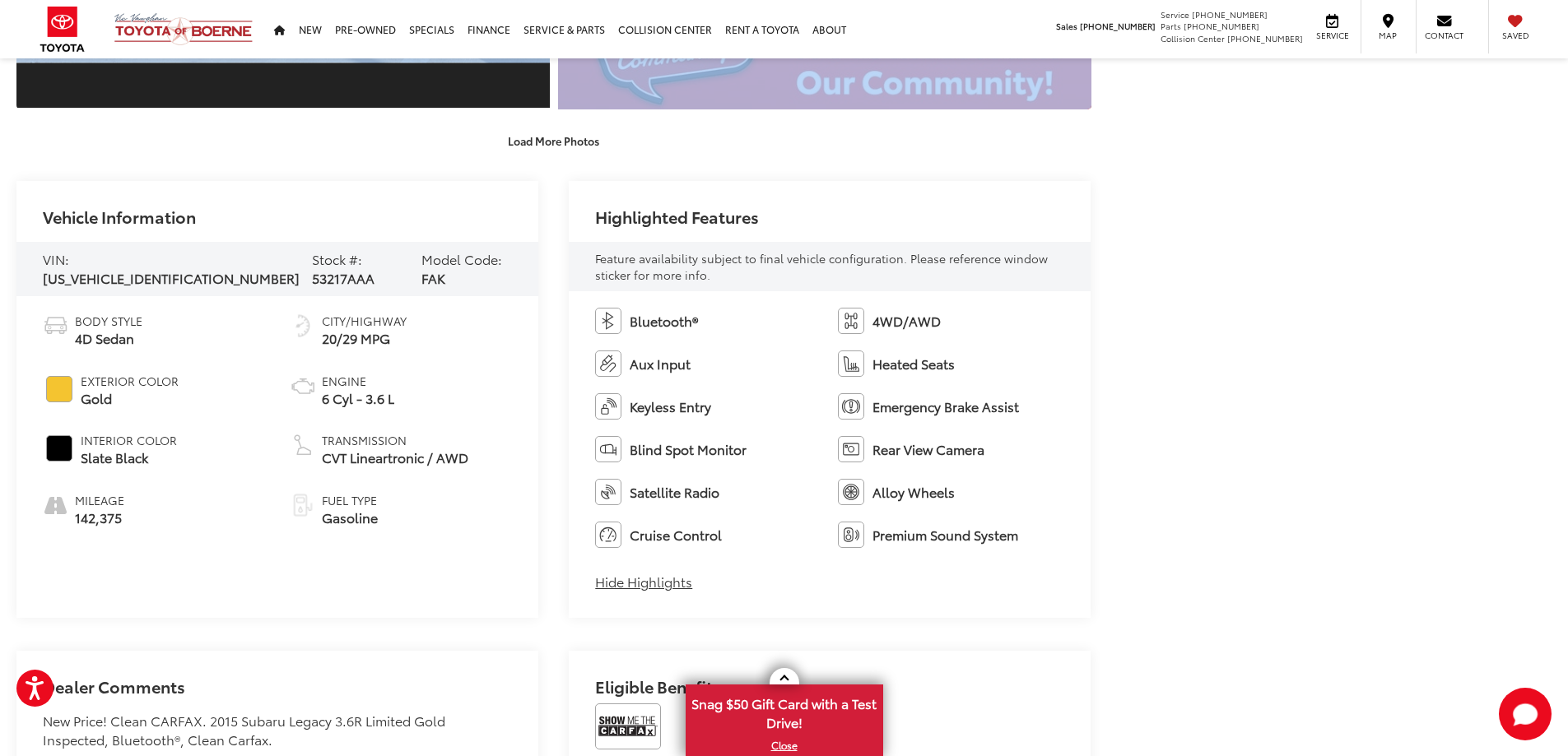
scroll to position [1332, 0]
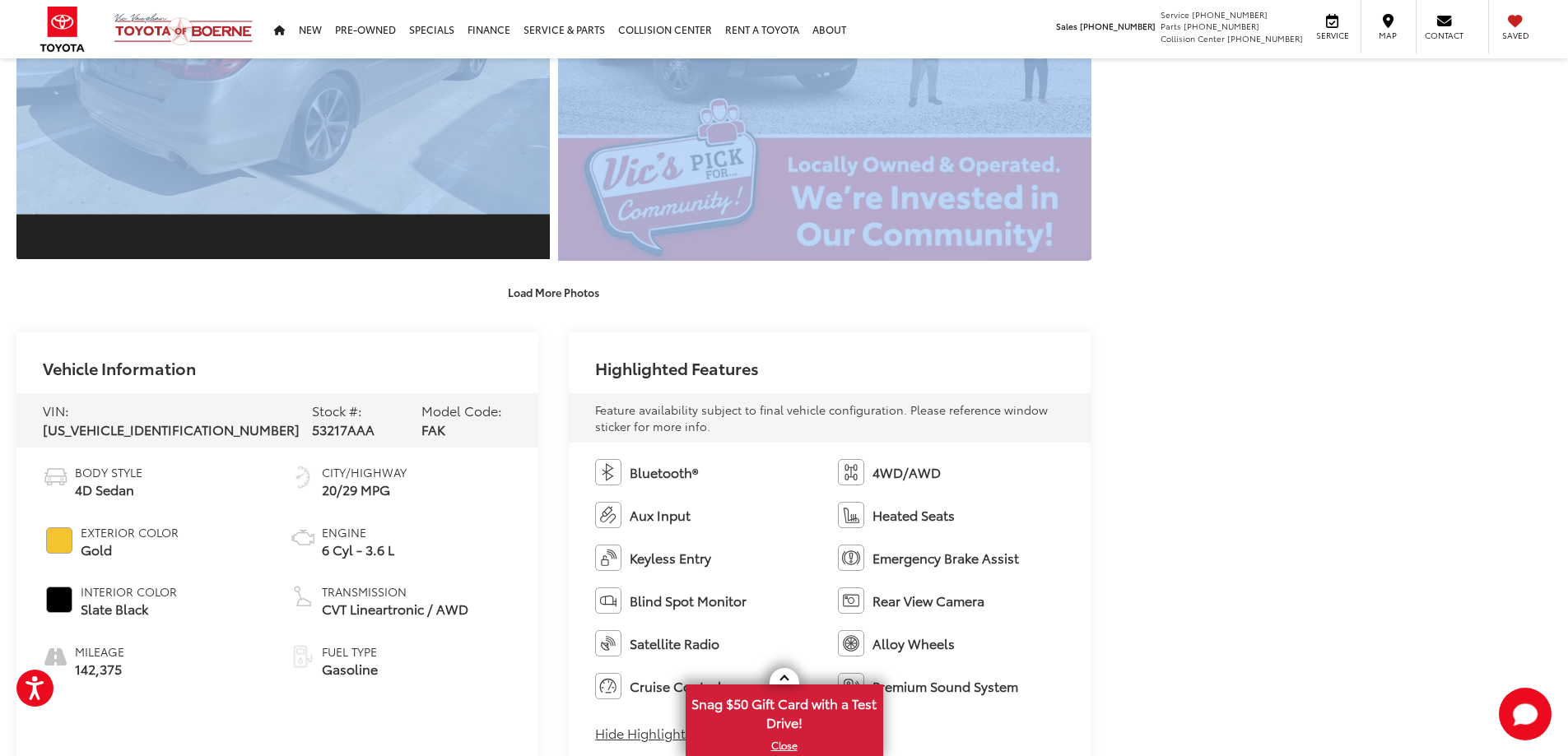
drag, startPoint x: 41, startPoint y: 369, endPoint x: 1058, endPoint y: 721, distance: 1076.2
click at [1058, 721] on div "Vehicle Information VIN: 4S3BNEN60F3042907 Stock #: 53217AAA Model Code: FAK Bo…" at bounding box center [553, 551] width 1075 height 437
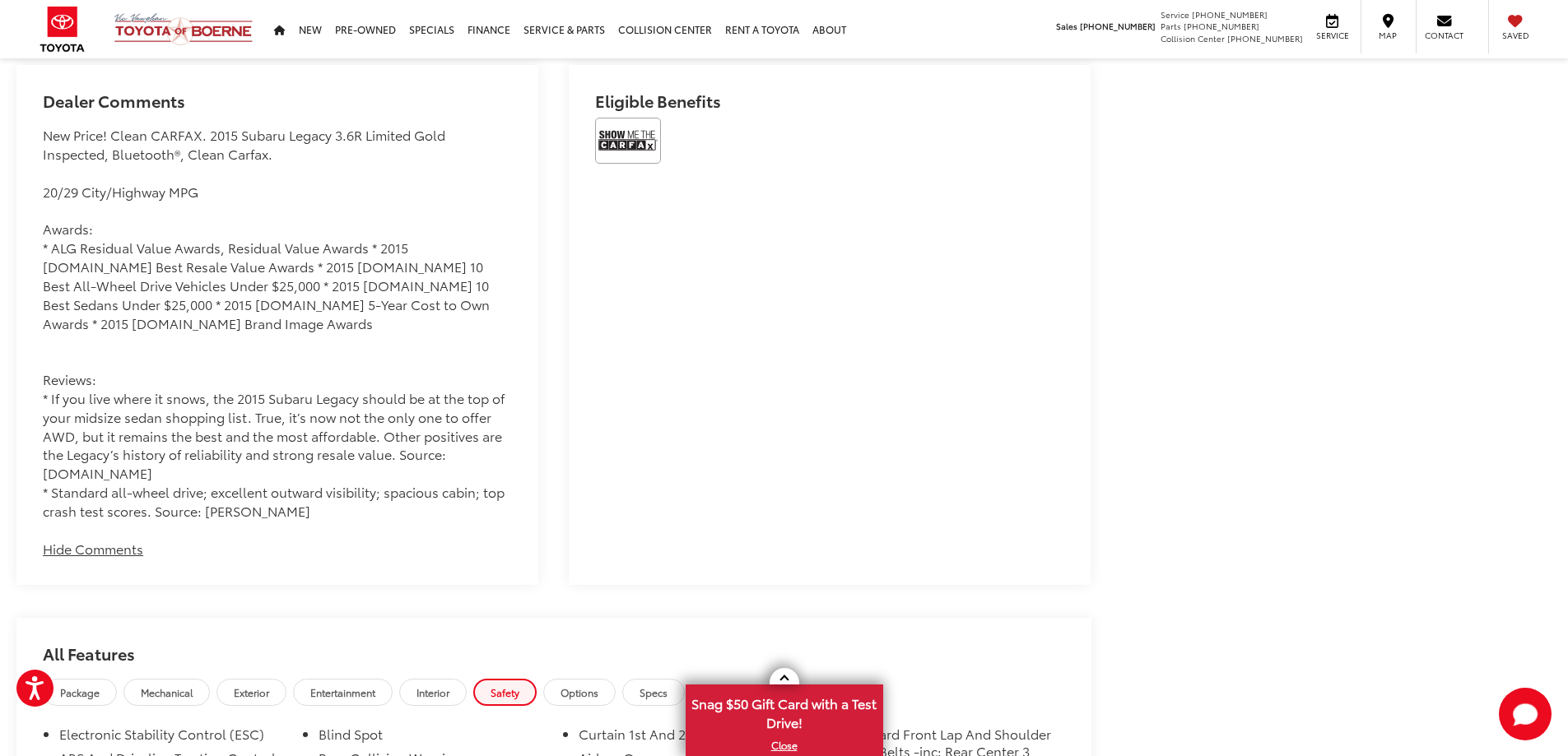
scroll to position [1989, 0]
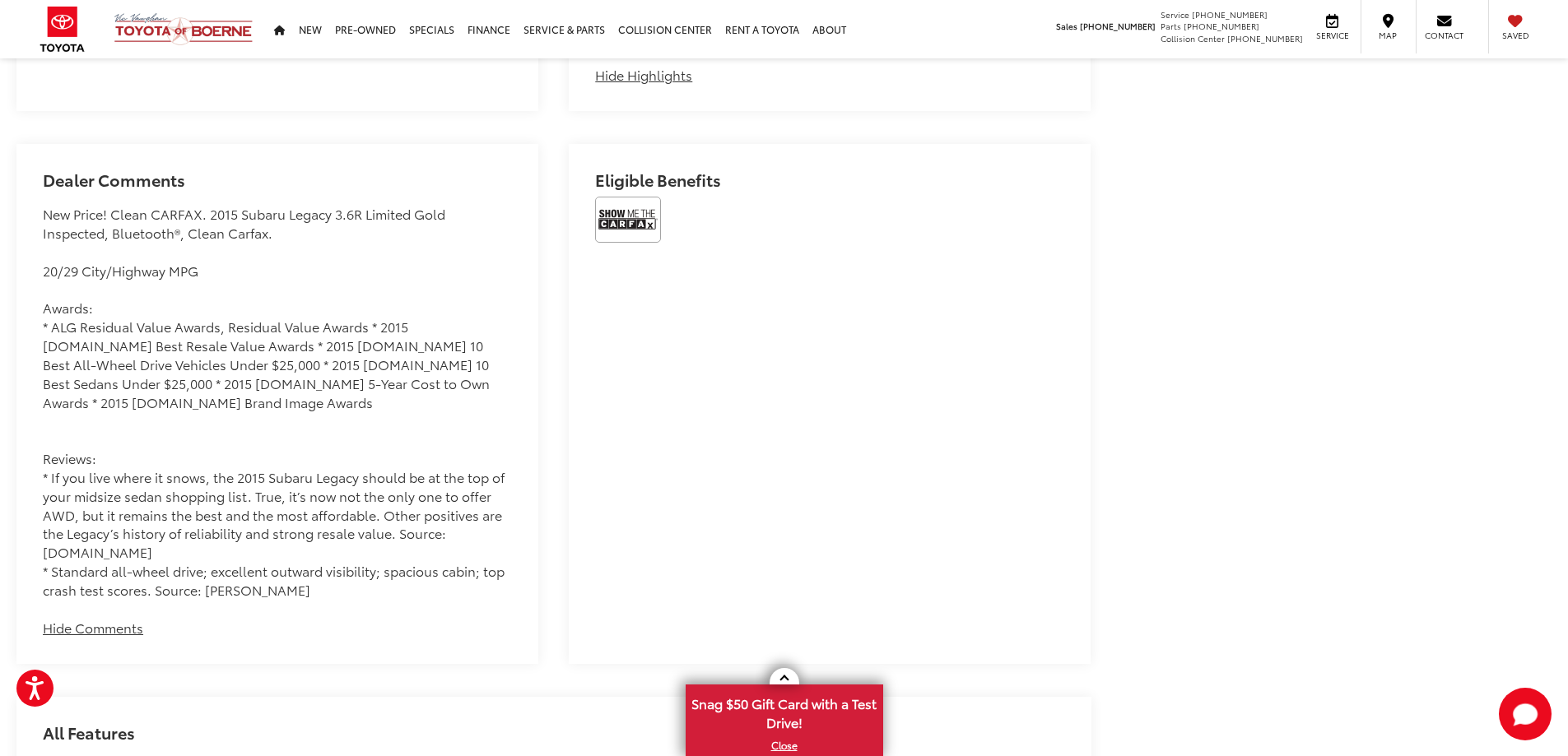
drag, startPoint x: 42, startPoint y: 180, endPoint x: 310, endPoint y: 606, distance: 503.3
click at [310, 606] on div "Dealer Comments New Price! Clean CARFAX. 2015 Subaru Legacy 3.6R Limited Gold I…" at bounding box center [277, 404] width 522 height 520
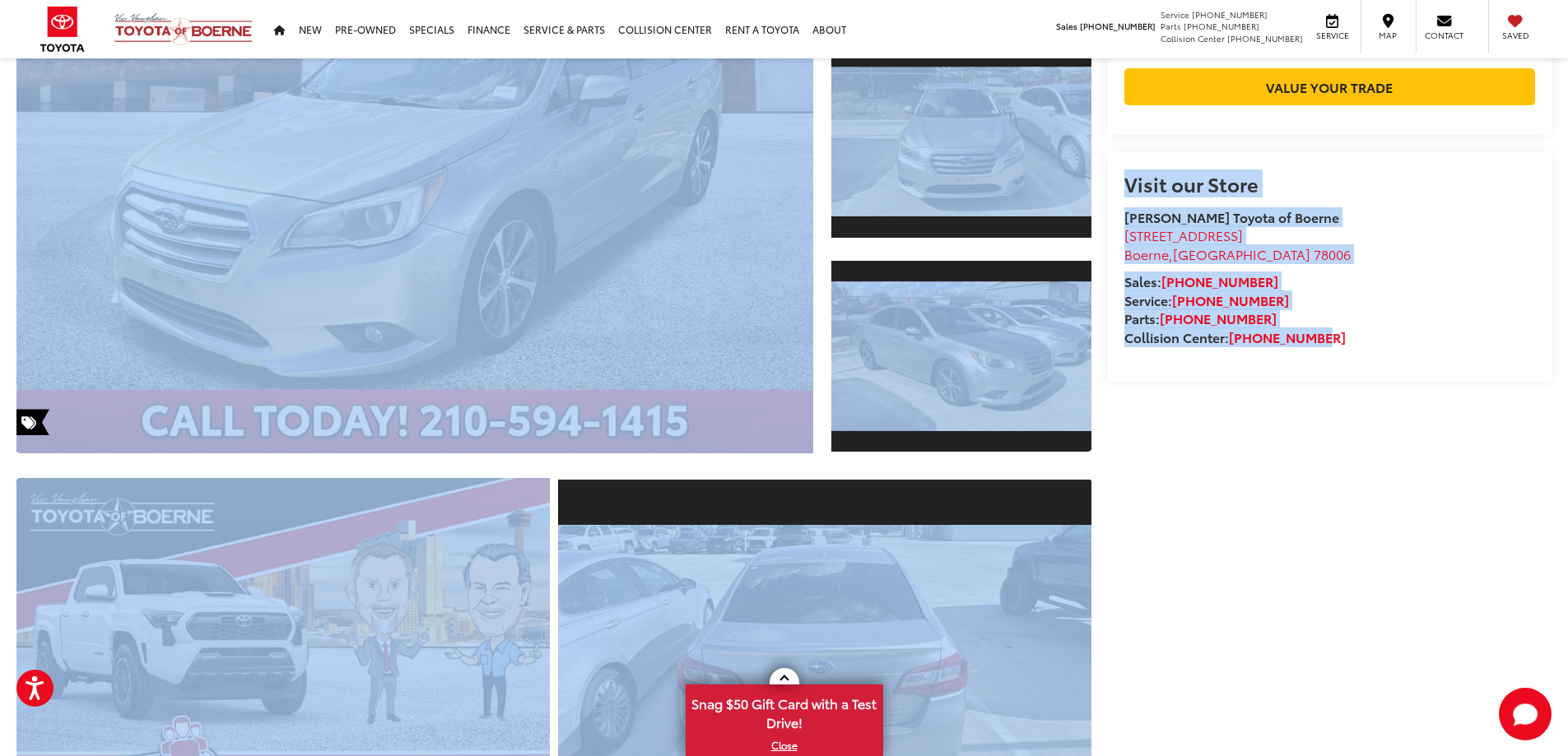
scroll to position [0, 0]
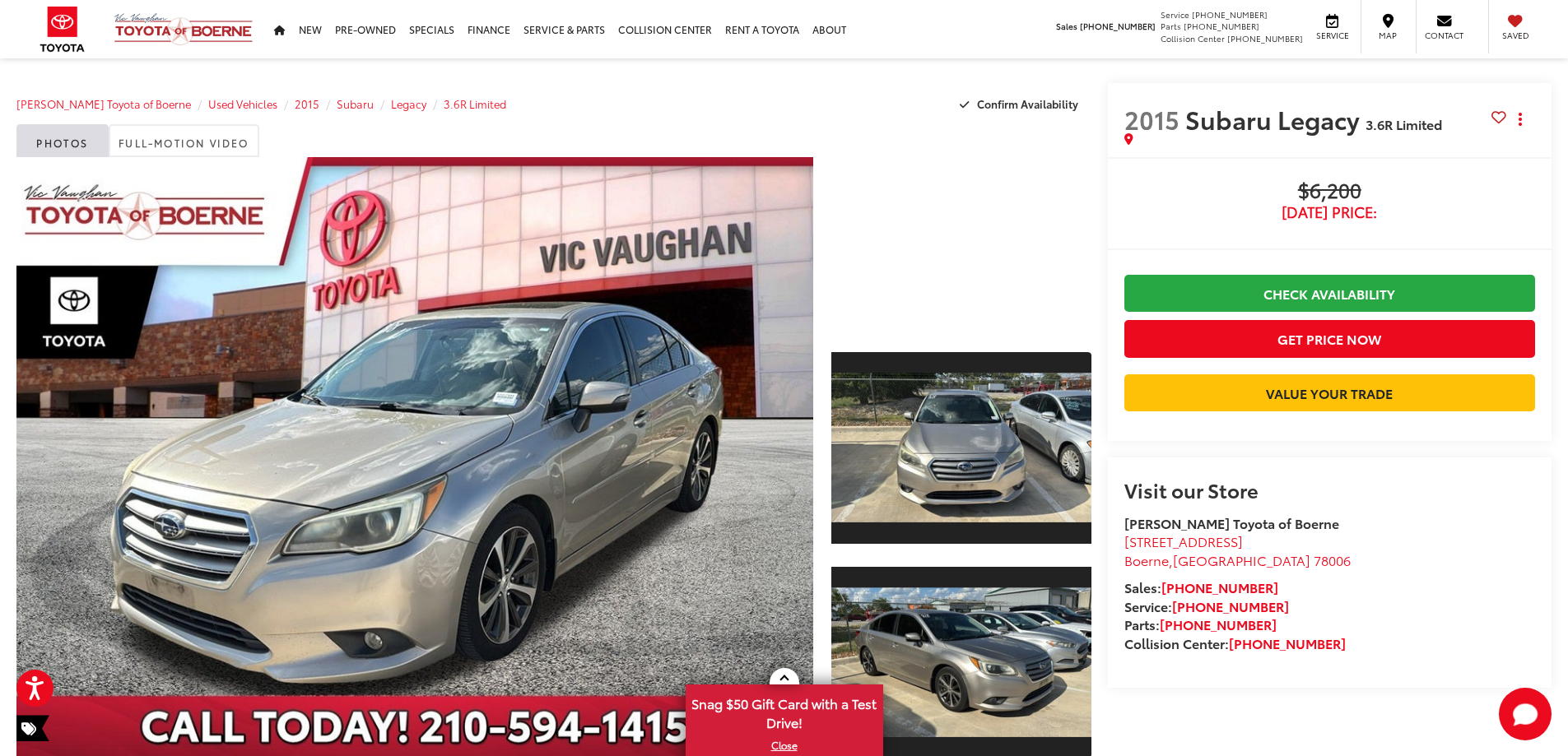
click at [1104, 91] on div "2015 Subaru Legacy 3.6R Limited Copy Link Share Print Buy $6,200 Today's Price:…" at bounding box center [1322, 431] width 461 height 698
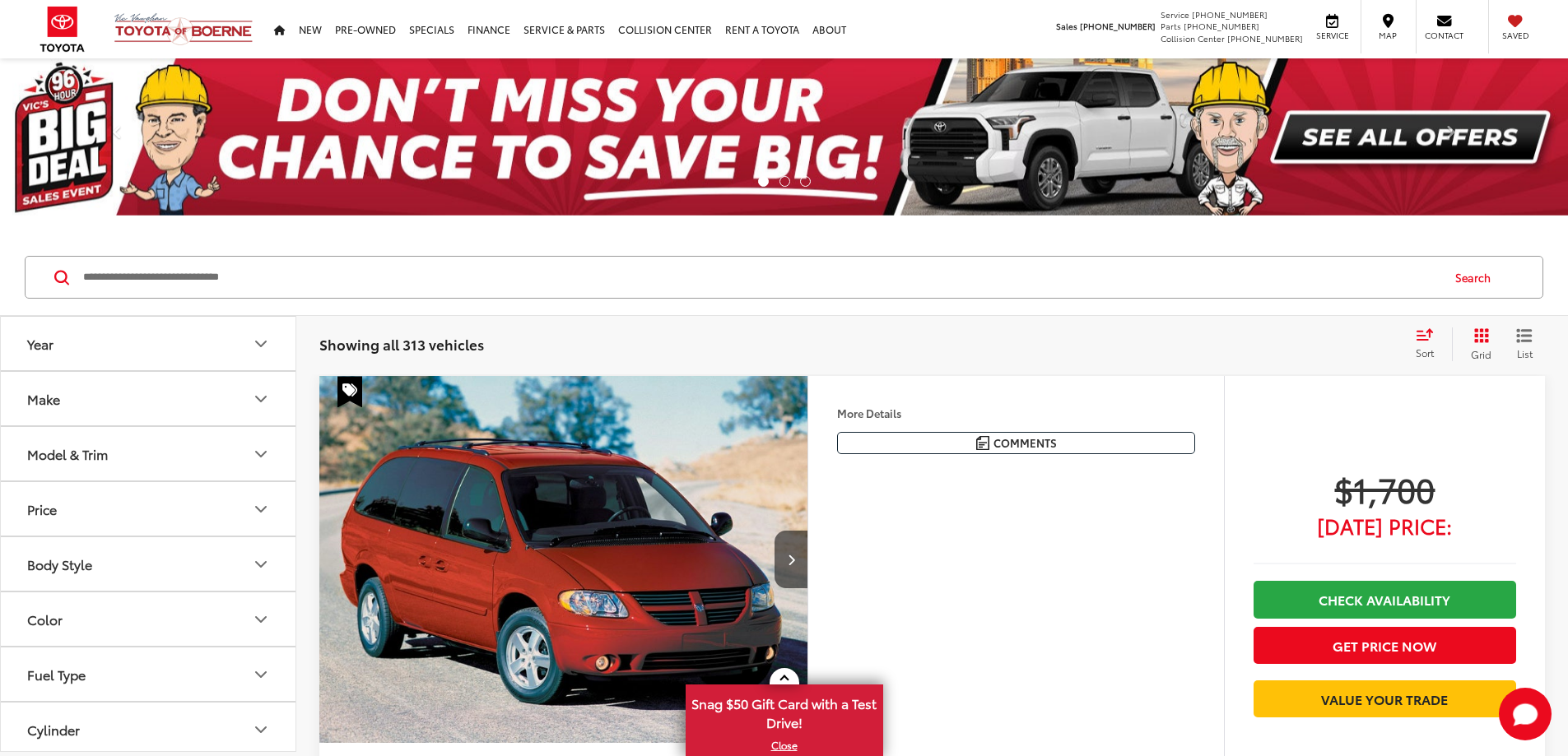
drag, startPoint x: 698, startPoint y: 456, endPoint x: 258, endPoint y: 508, distance: 443.1
click at [258, 508] on icon "Price" at bounding box center [260, 509] width 10 height 5
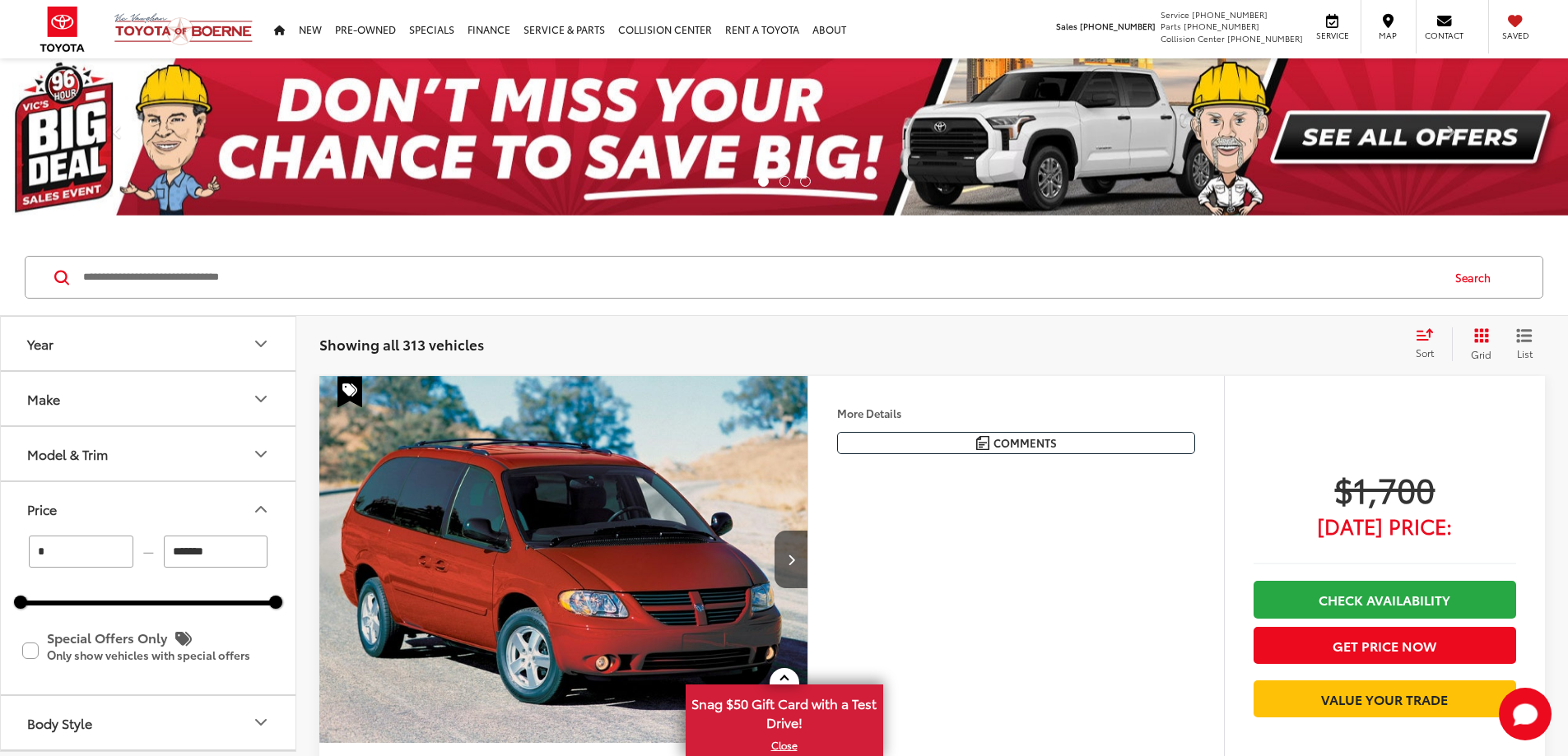
drag, startPoint x: 219, startPoint y: 555, endPoint x: 157, endPoint y: 555, distance: 62.0
click at [157, 555] on div "* — *******" at bounding box center [148, 552] width 256 height 32
type input "*****"
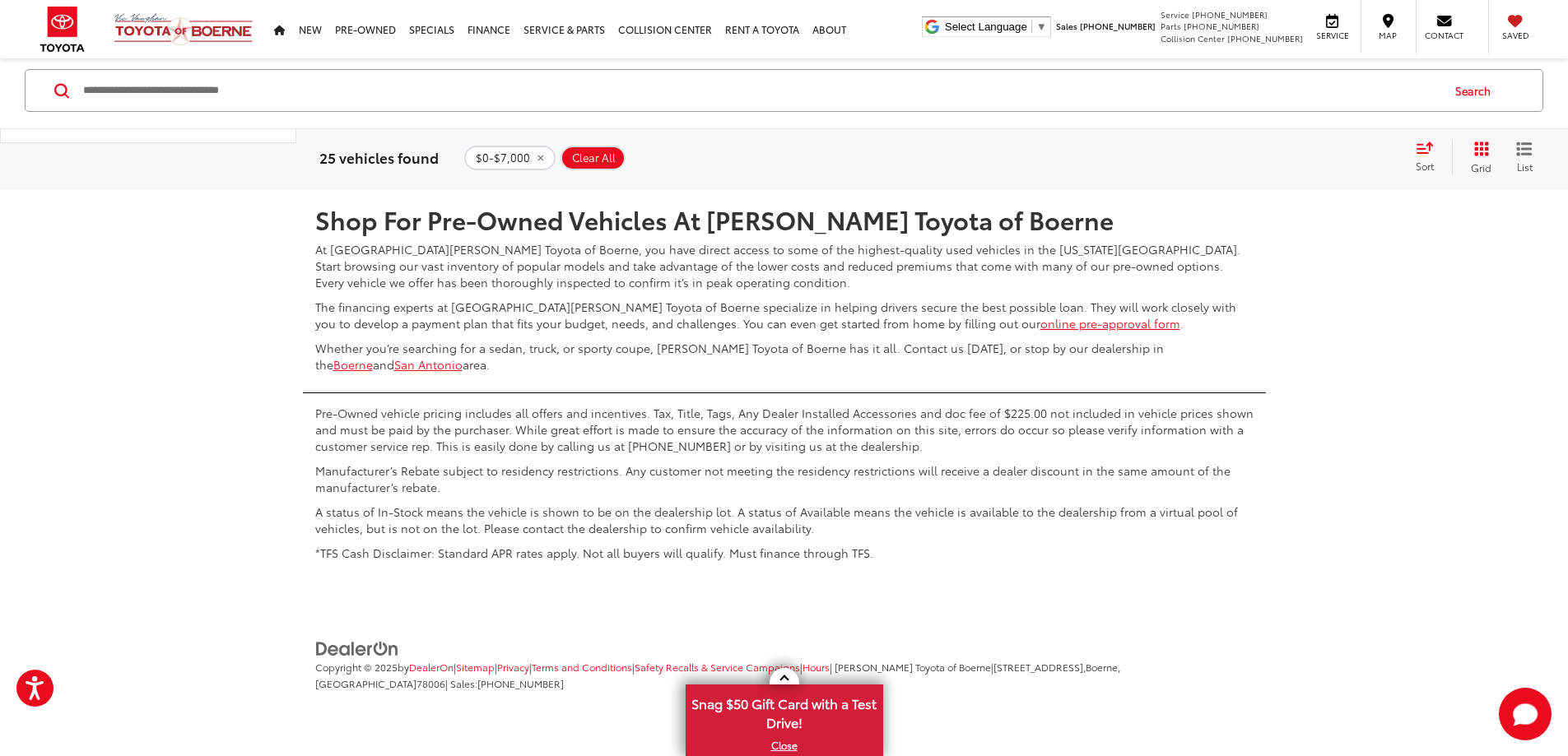
scroll to position [9049, 0]
click at [1288, 156] on link "2" at bounding box center [1300, 141] width 26 height 29
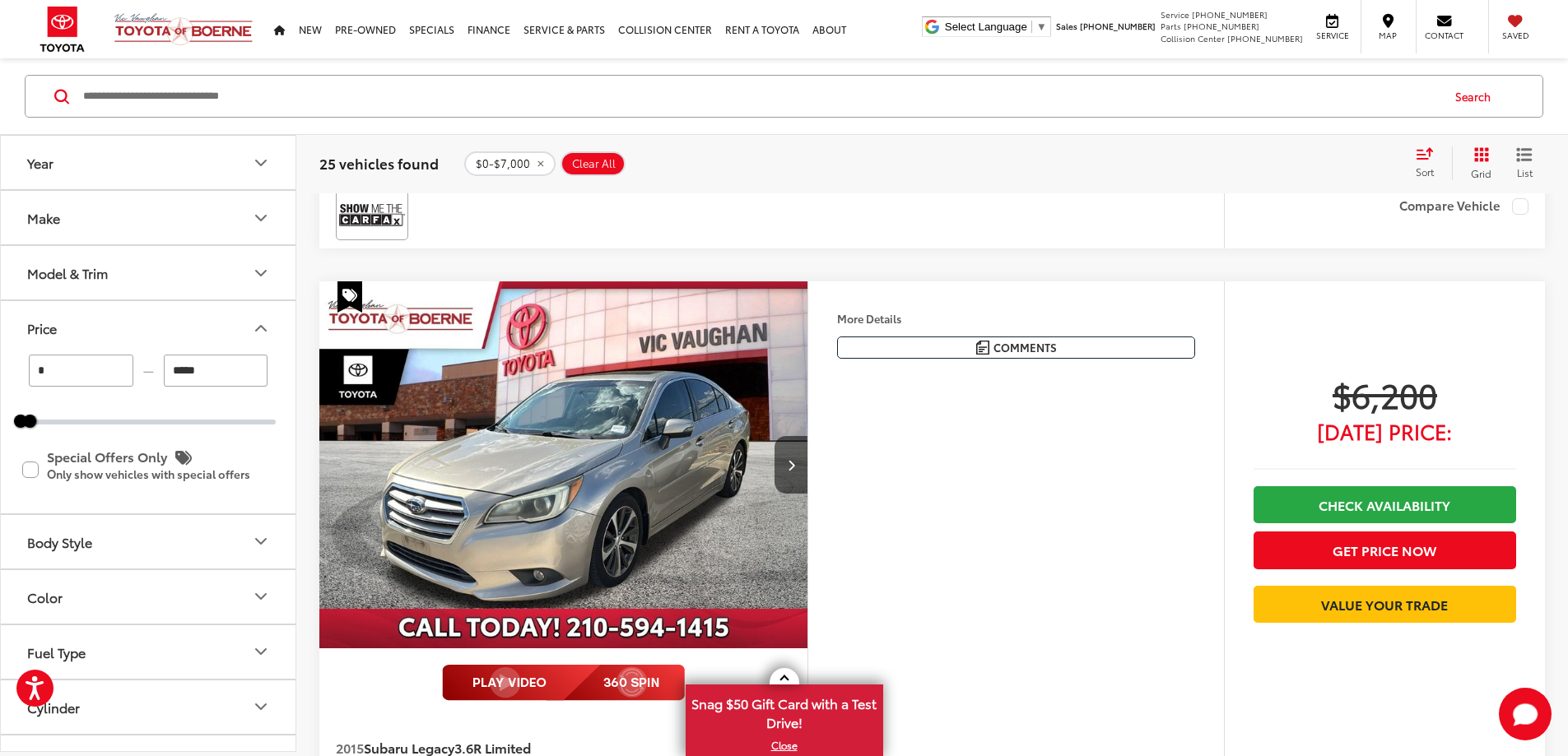
scroll to position [3949, 0]
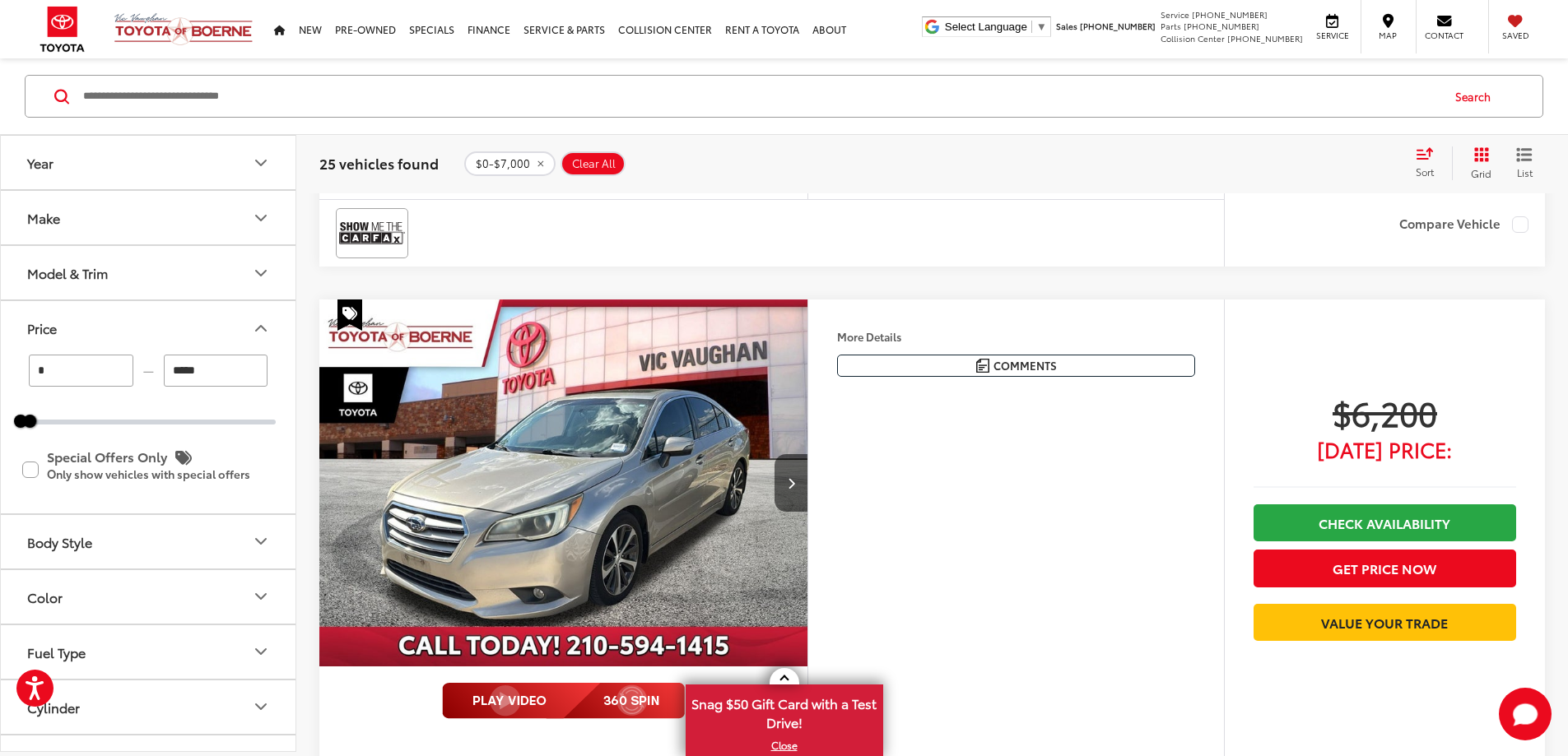
click at [0, 0] on button "More..." at bounding box center [0, 0] width 0 height 0
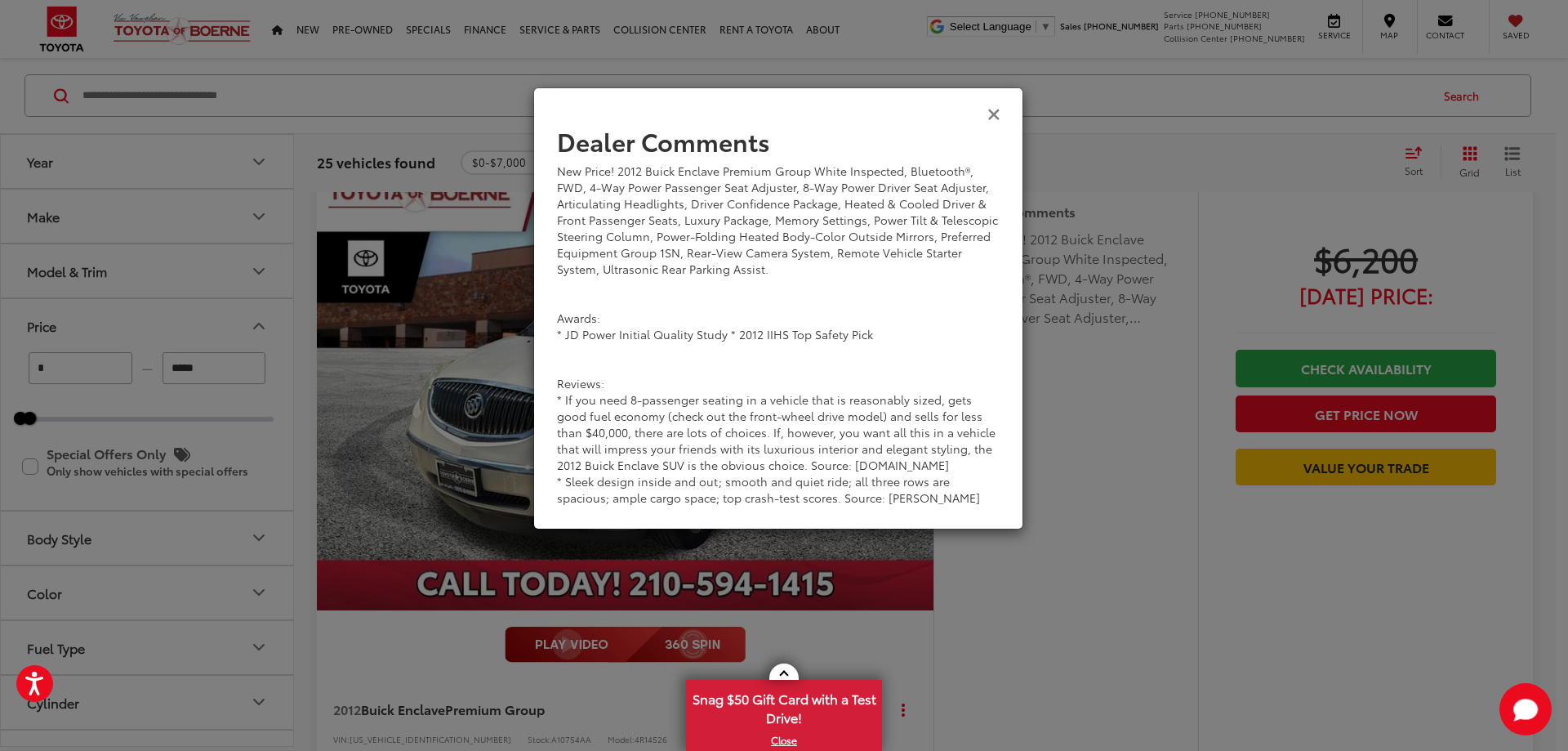
click at [992, 116] on icon "Close" at bounding box center [994, 113] width 13 height 17
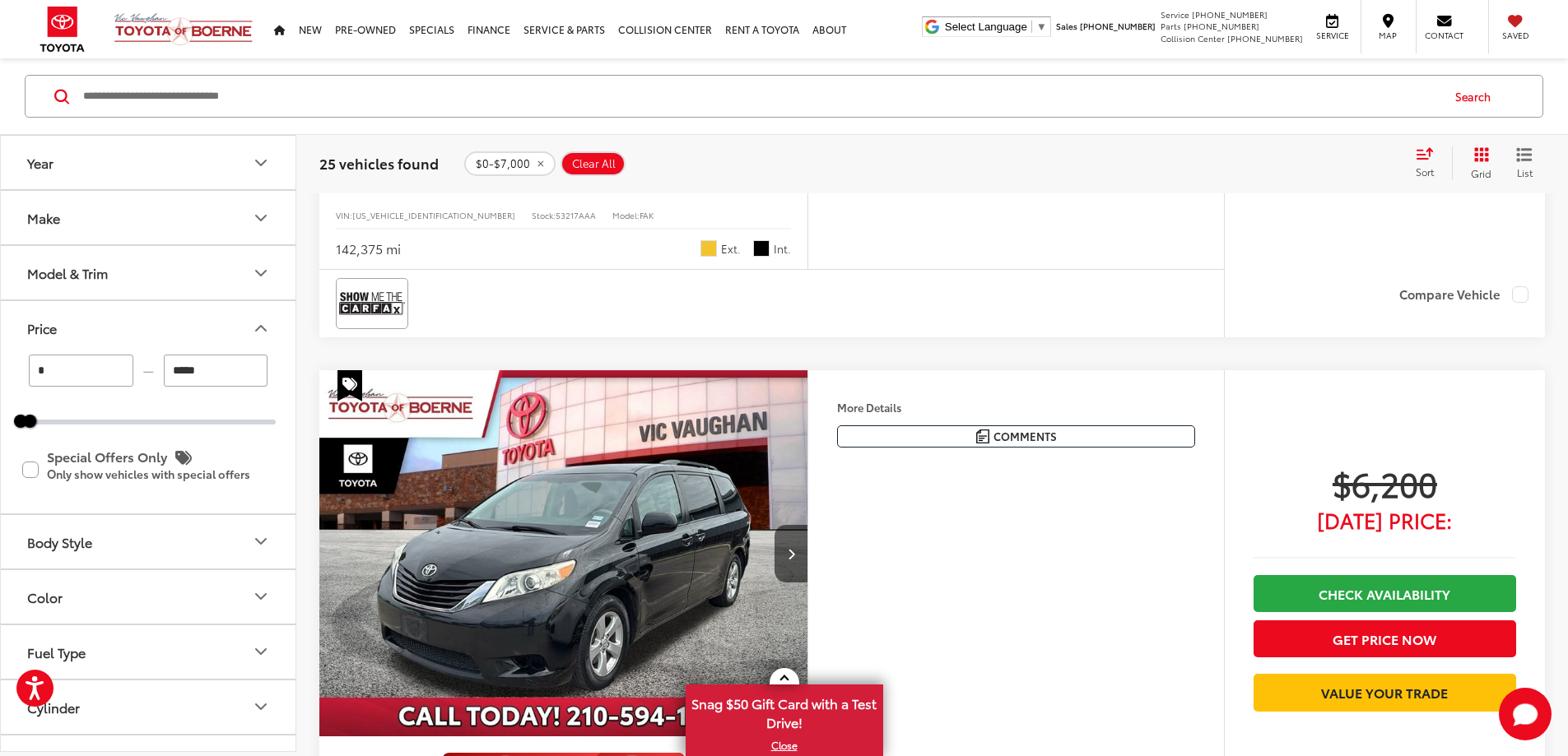
scroll to position [4525, 0]
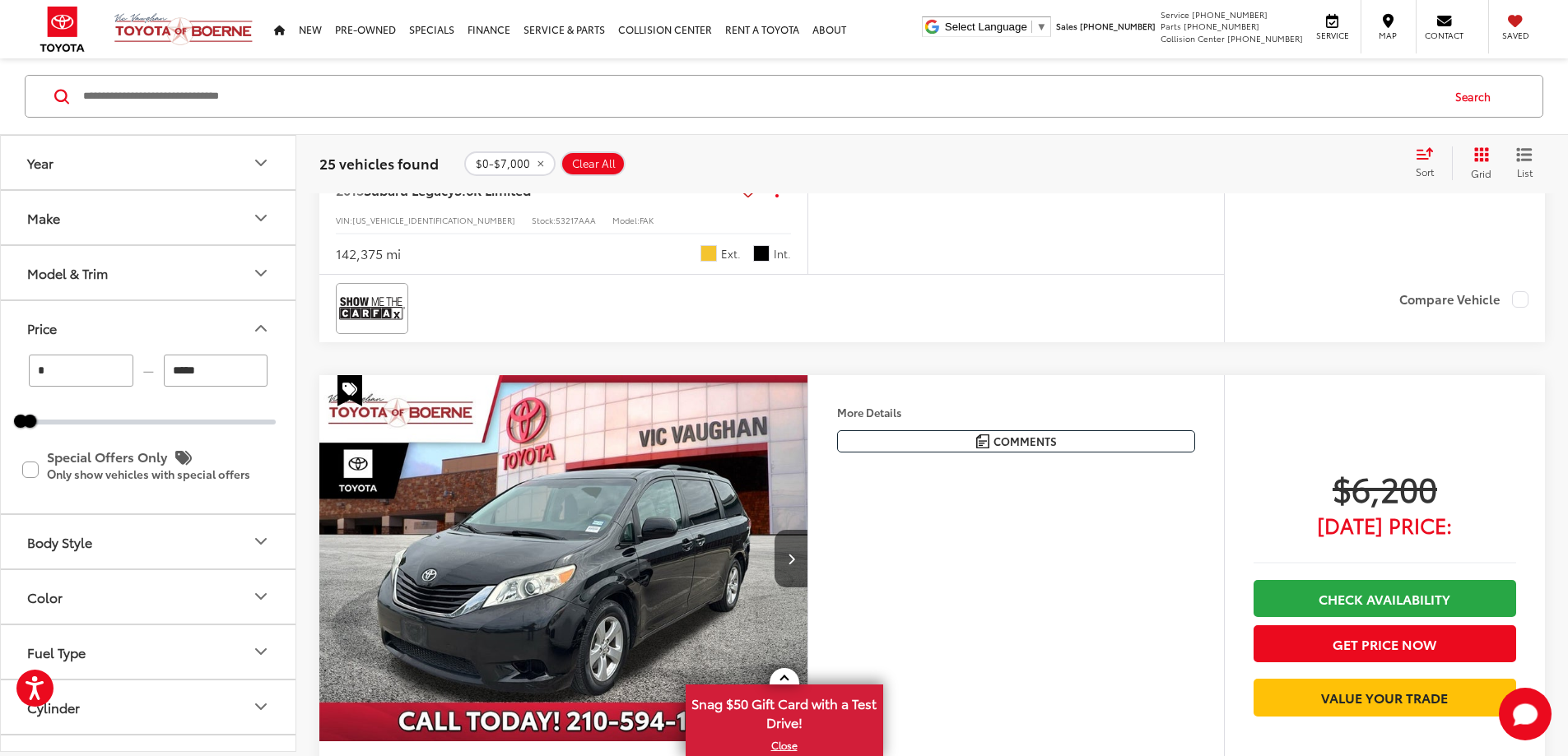
drag, startPoint x: 973, startPoint y: 415, endPoint x: 1147, endPoint y: 480, distance: 185.7
click at [0, 0] on div "New Price! Clean CARFAX. 2015 Subaru Legacy 3.6R Limited Gold Inspected, Blueto…" at bounding box center [0, 0] width 0 height 0
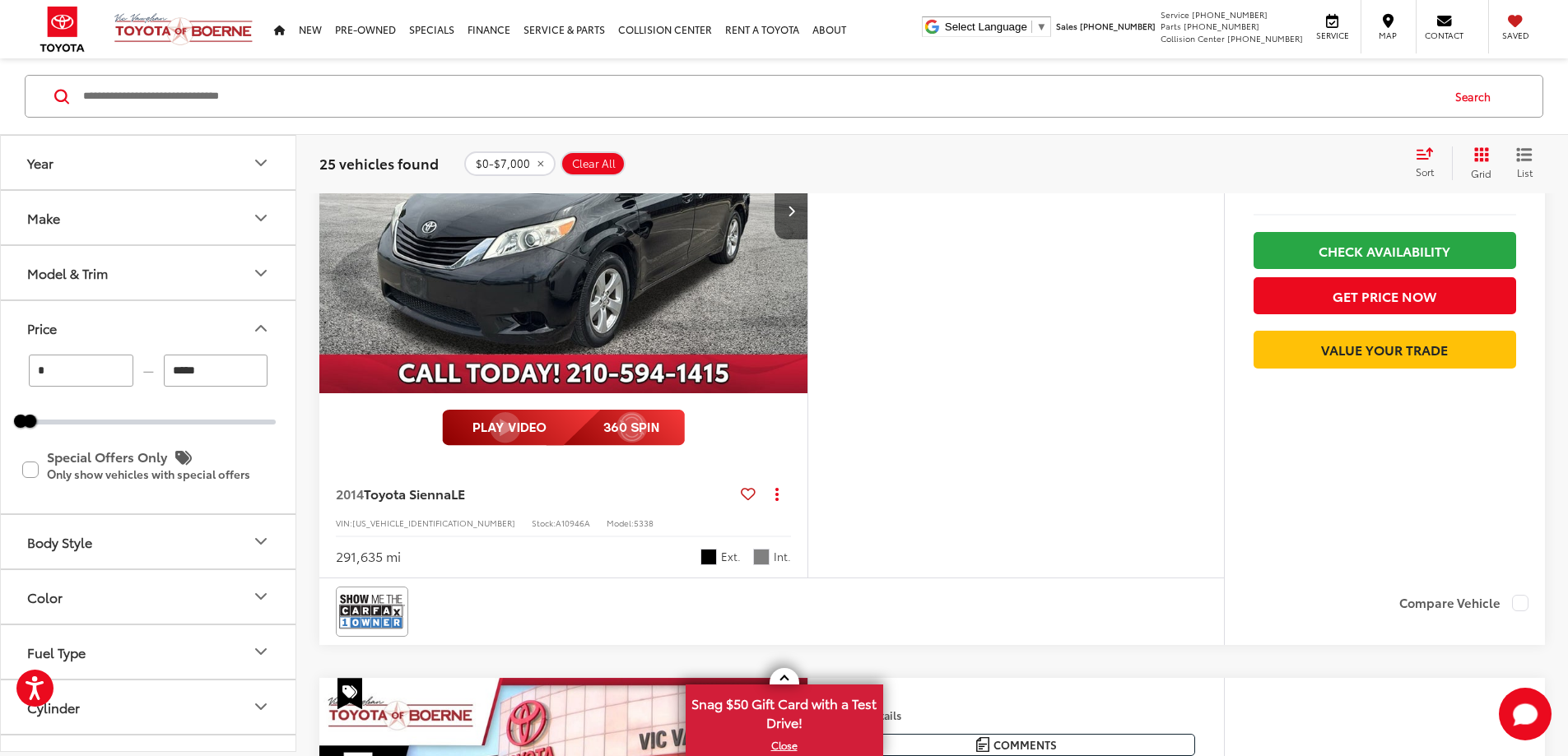
scroll to position [4936, 0]
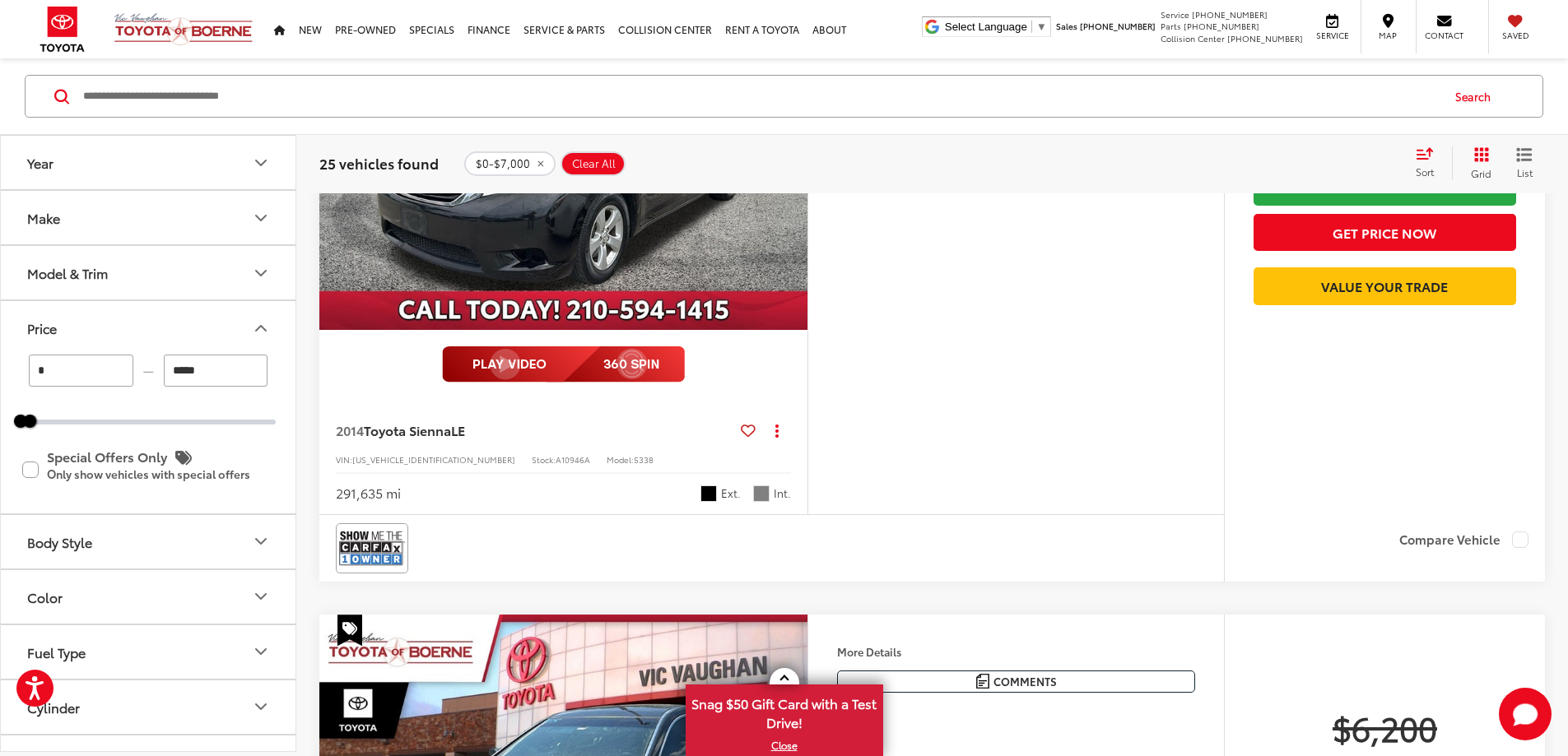
drag, startPoint x: 334, startPoint y: 476, endPoint x: 582, endPoint y: 505, distance: 249.7
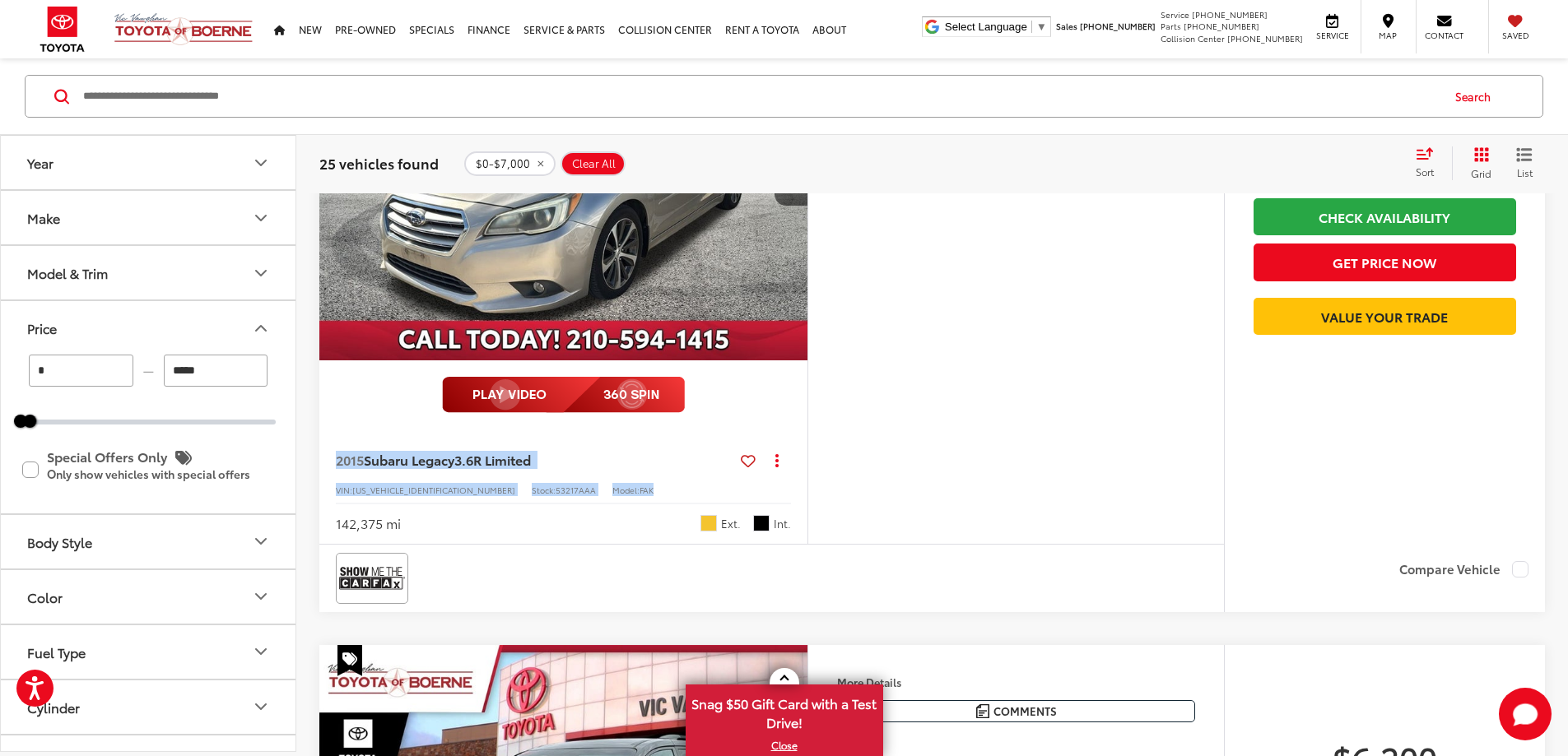
scroll to position [4278, 0]
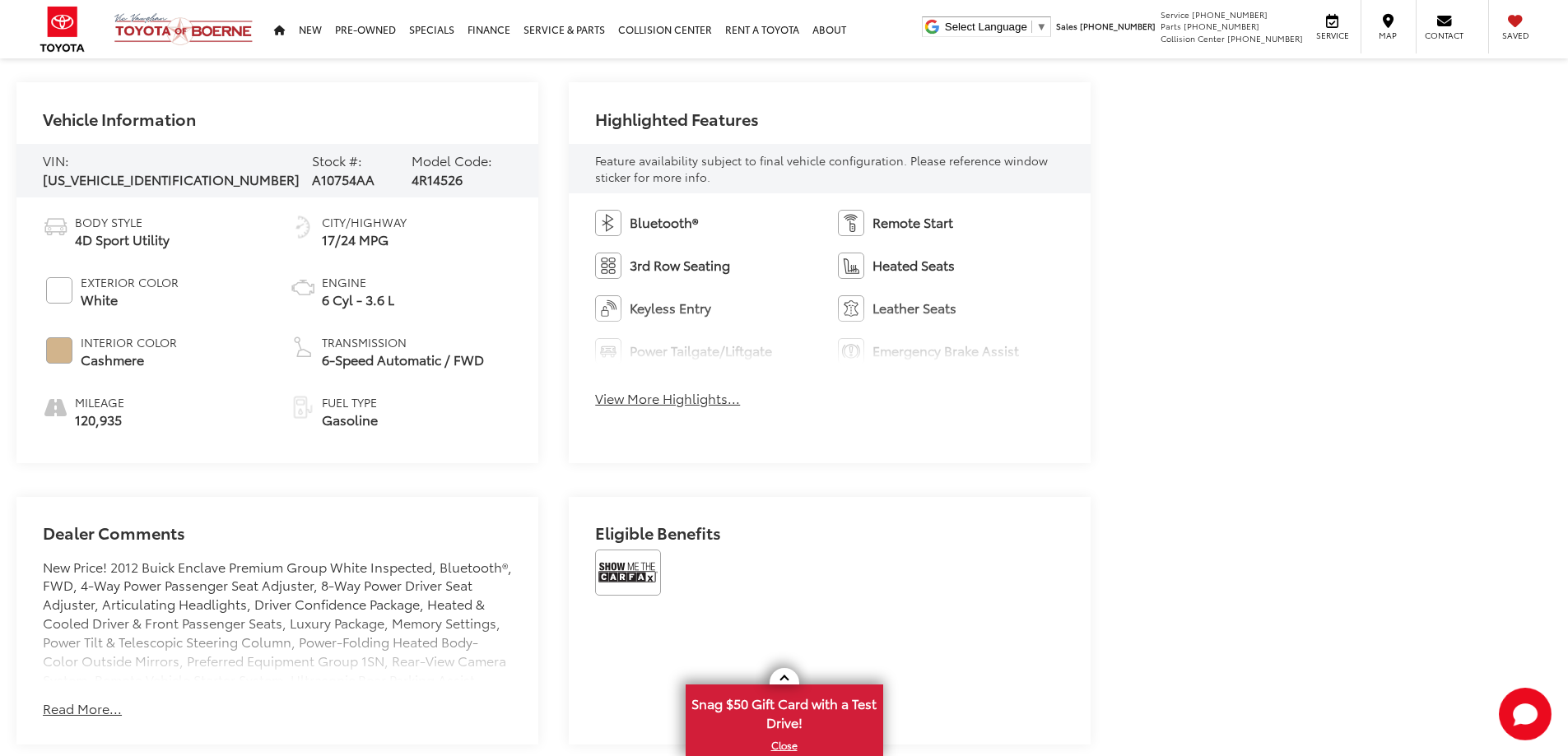
click at [652, 392] on button "View More Highlights..." at bounding box center [667, 399] width 144 height 19
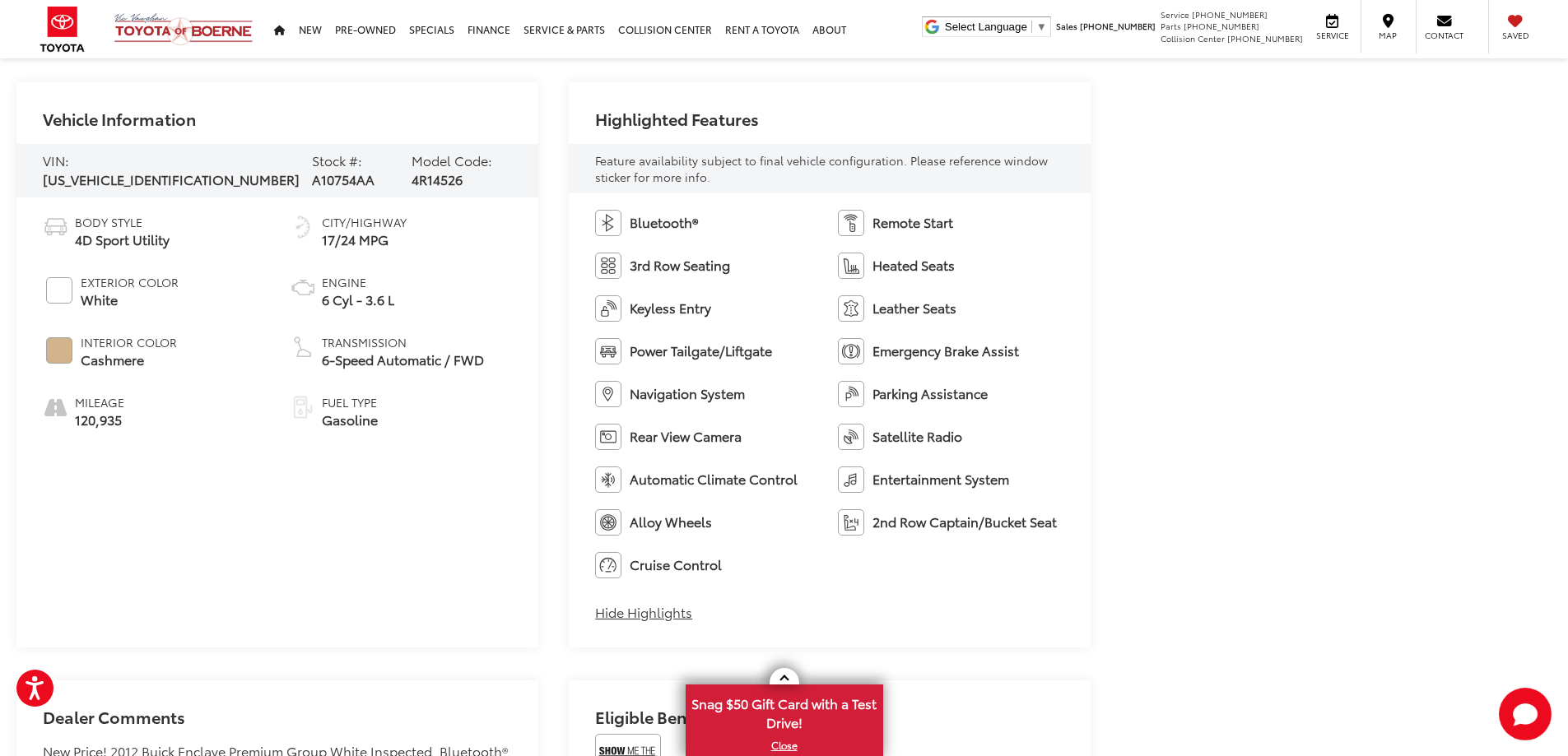
click at [650, 401] on span "Navigation System" at bounding box center [687, 394] width 115 height 19
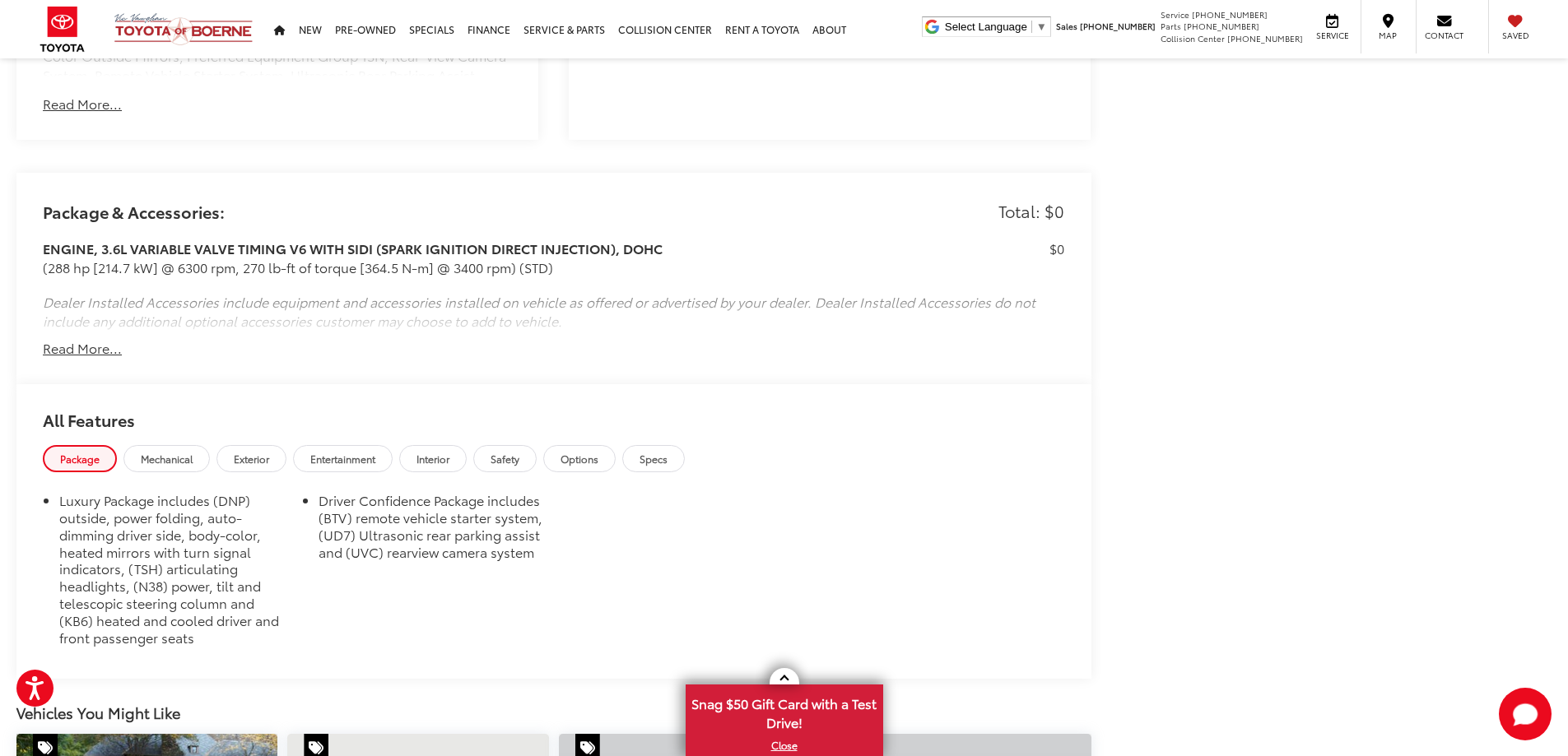
scroll to position [1591, 0]
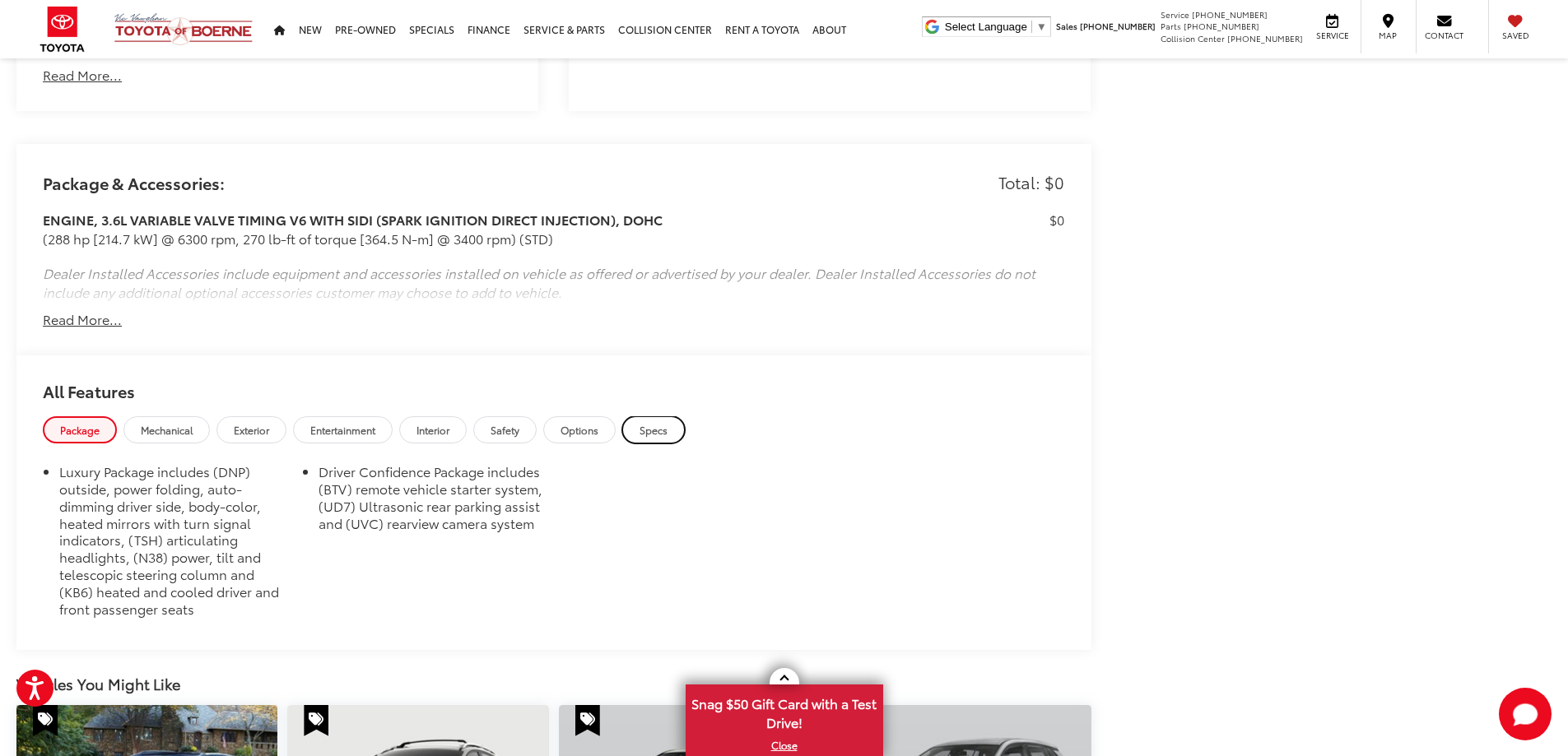
click at [677, 426] on link "Specs" at bounding box center [654, 429] width 63 height 28
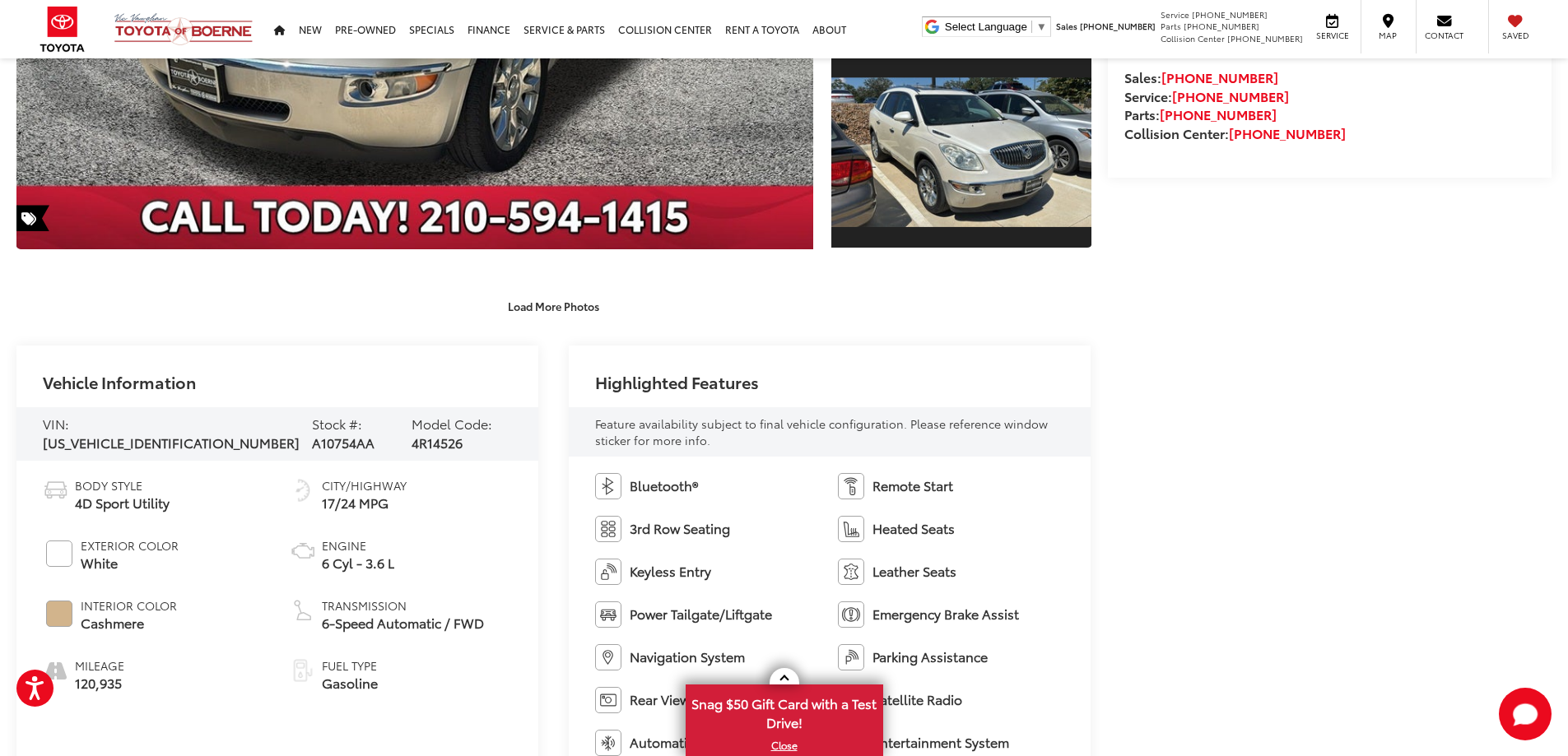
scroll to position [0, 0]
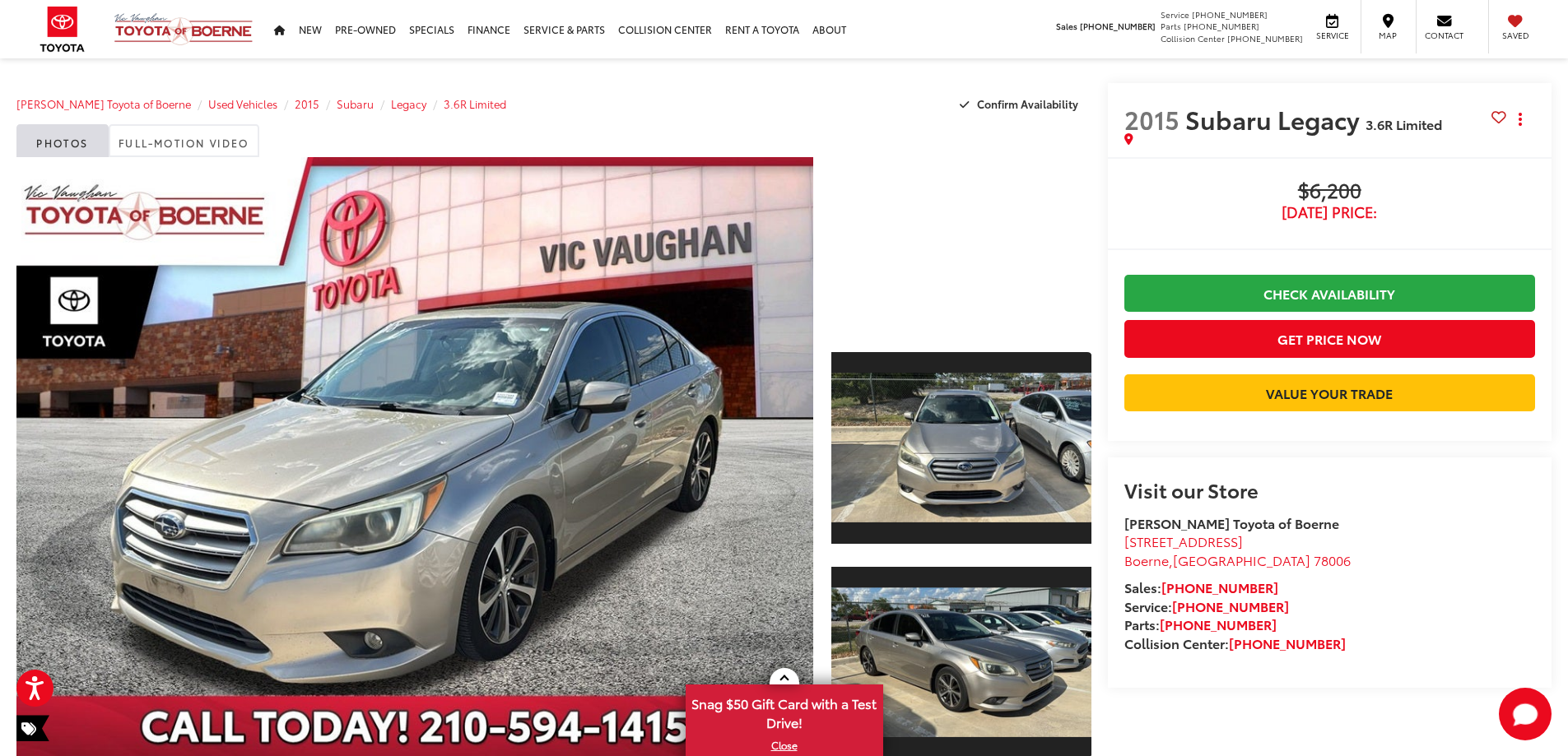
click at [906, 302] on div at bounding box center [962, 243] width 260 height 174
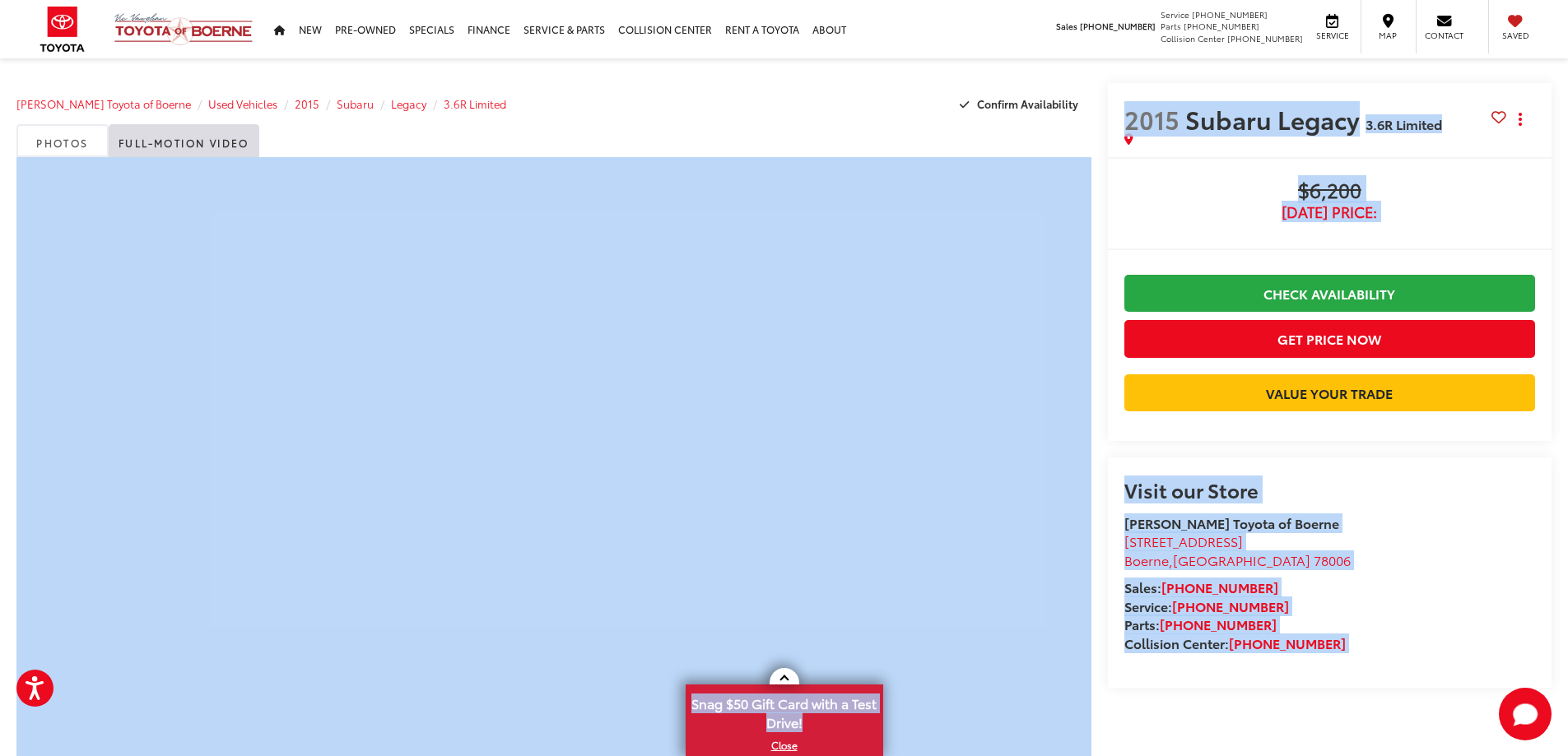
drag, startPoint x: 787, startPoint y: 671, endPoint x: 737, endPoint y: 667, distance: 50.2
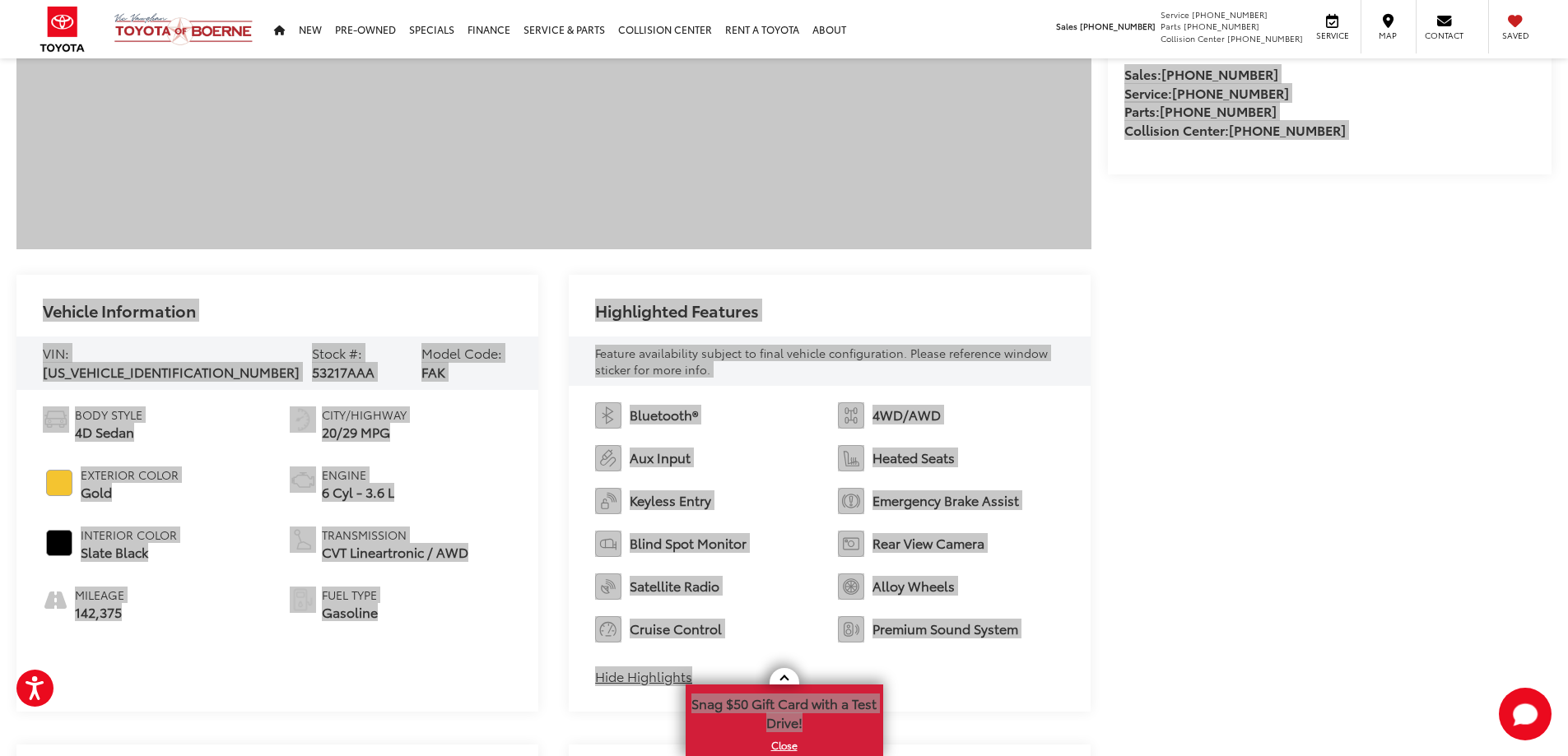
scroll to position [658, 0]
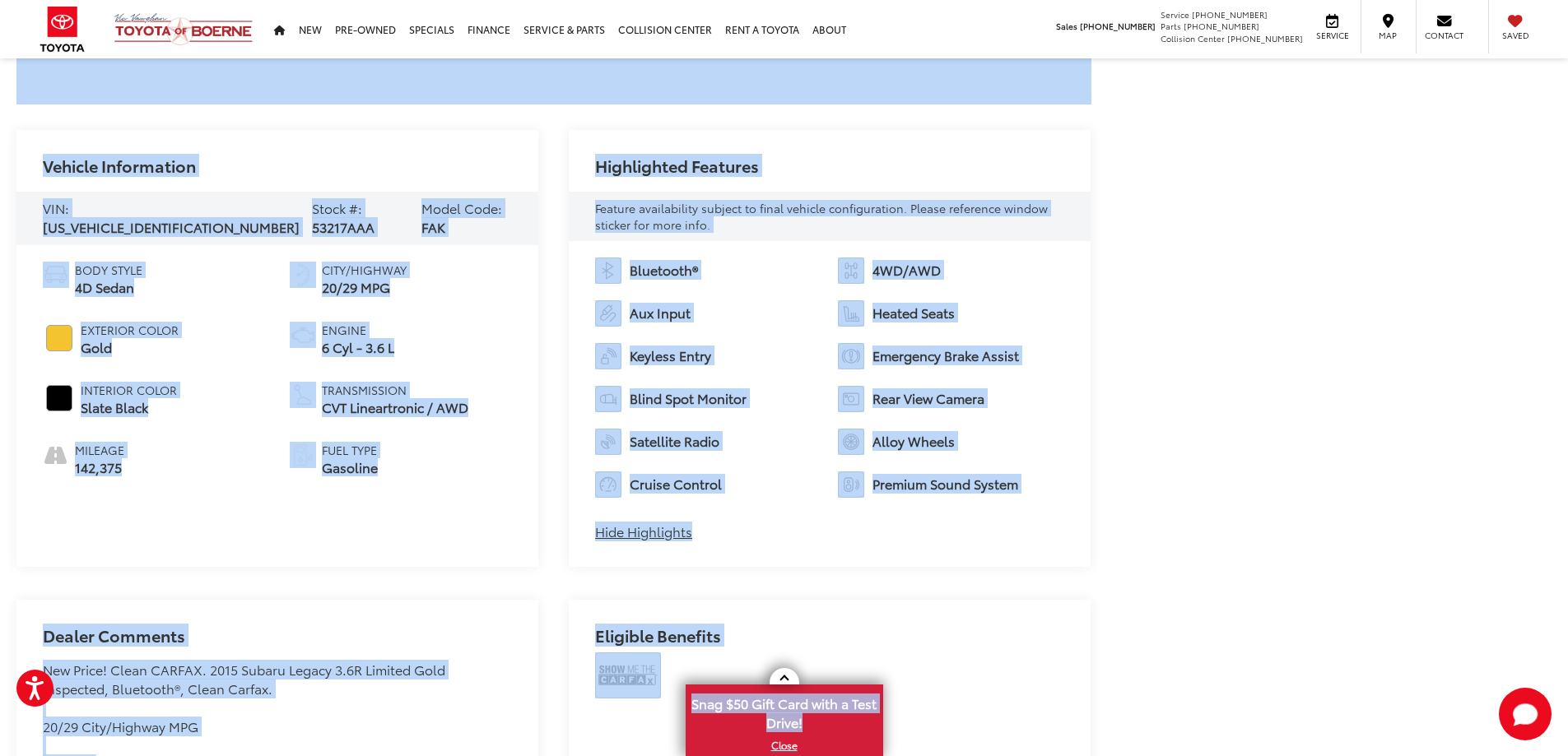
click at [317, 481] on div "Body Style 4D Sedan Exterior Color Gold Interior Color Slate Black Mileage 142,…" at bounding box center [277, 378] width 522 height 266
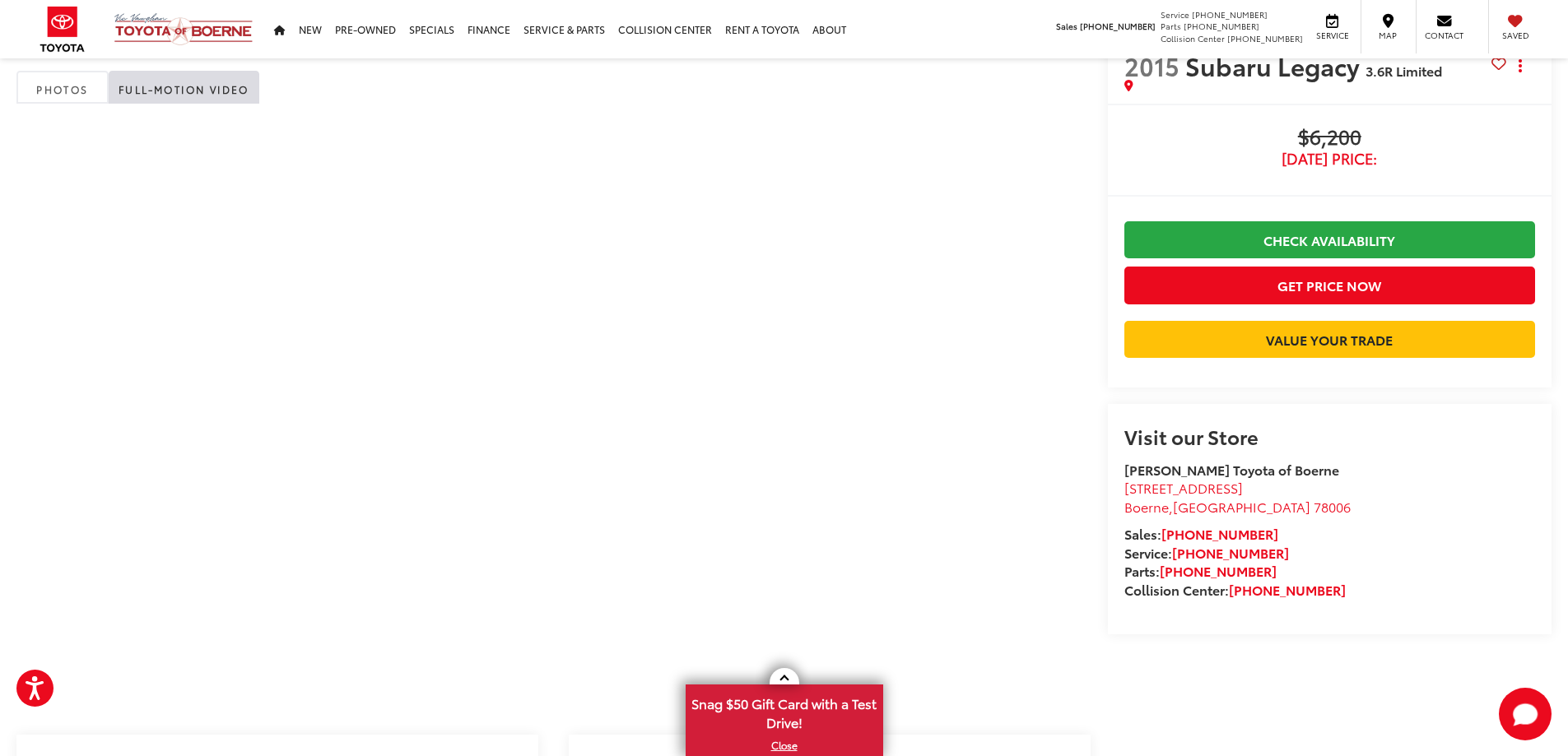
scroll to position [83, 0]
